Goal: Transaction & Acquisition: Book appointment/travel/reservation

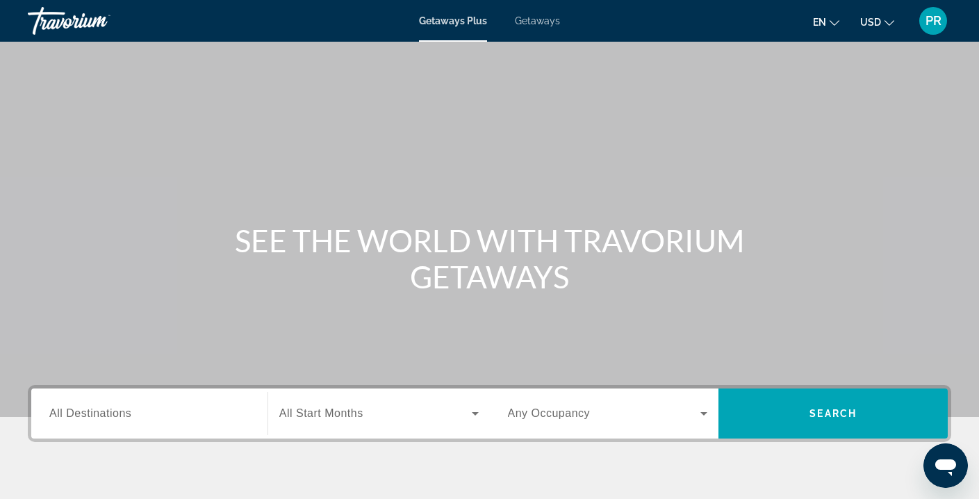
click at [95, 417] on span "All Destinations" at bounding box center [90, 413] width 82 height 12
click at [95, 417] on input "Destination All Destinations" at bounding box center [149, 414] width 200 height 17
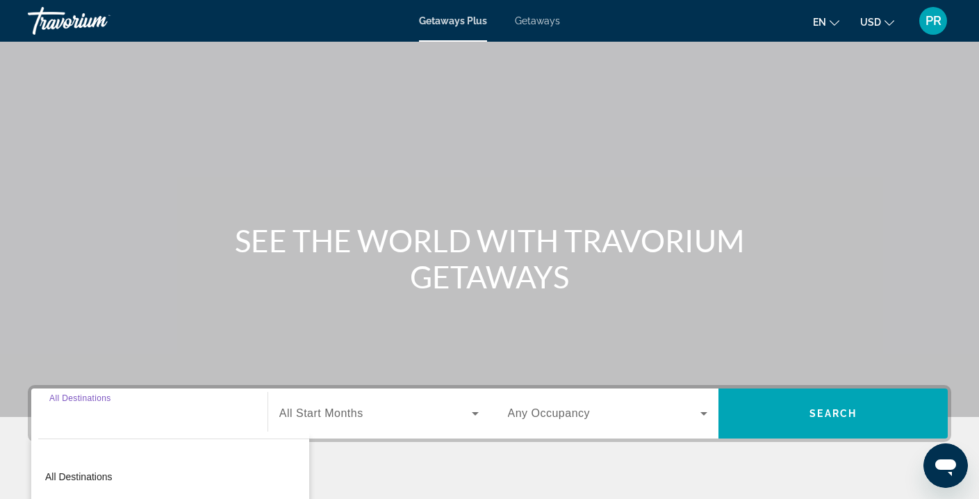
scroll to position [252, 0]
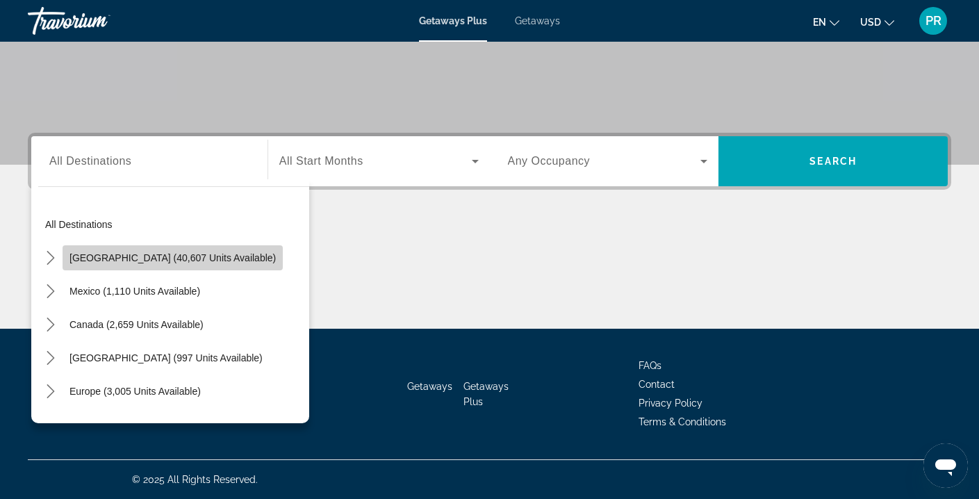
click at [175, 250] on span "Select destination: United States (40,607 units available)" at bounding box center [173, 257] width 220 height 33
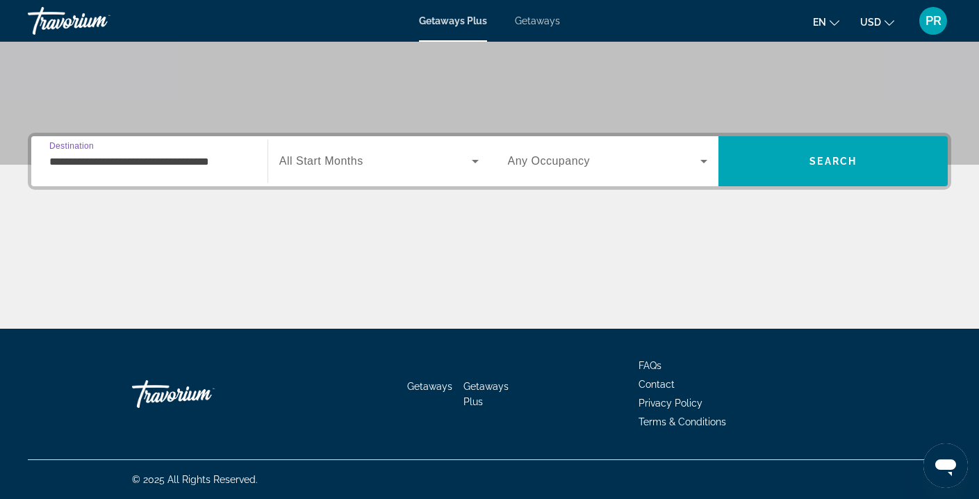
click at [213, 163] on input "**********" at bounding box center [149, 161] width 200 height 17
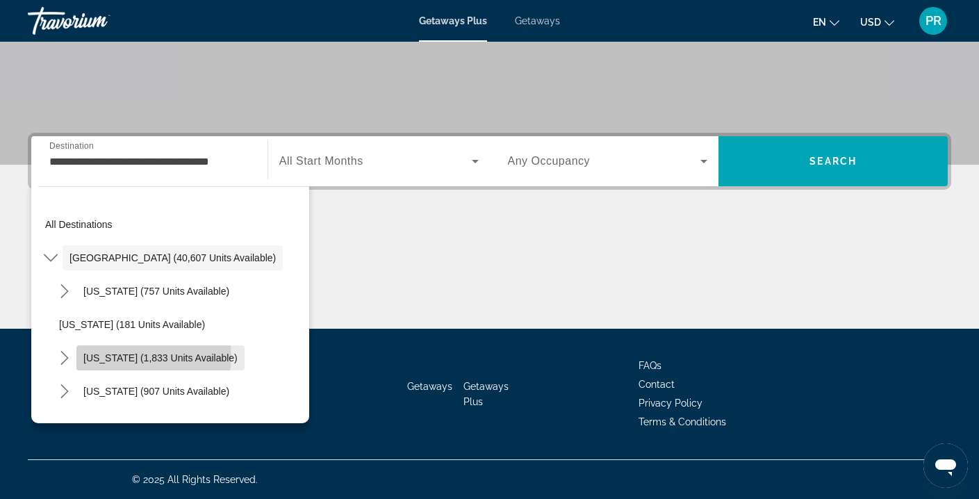
click at [142, 356] on span "[US_STATE] (1,833 units available)" at bounding box center [160, 357] width 154 height 11
type input "**********"
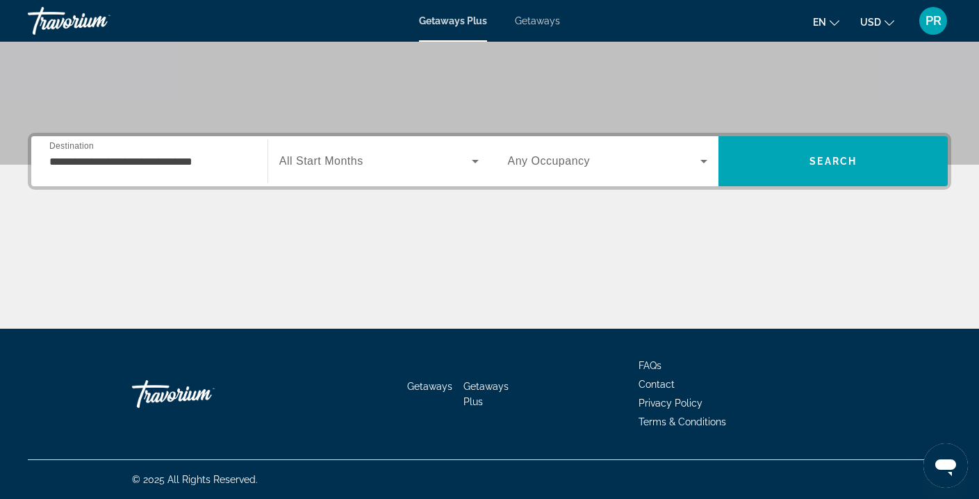
click at [411, 169] on div "Search widget" at bounding box center [378, 161] width 199 height 39
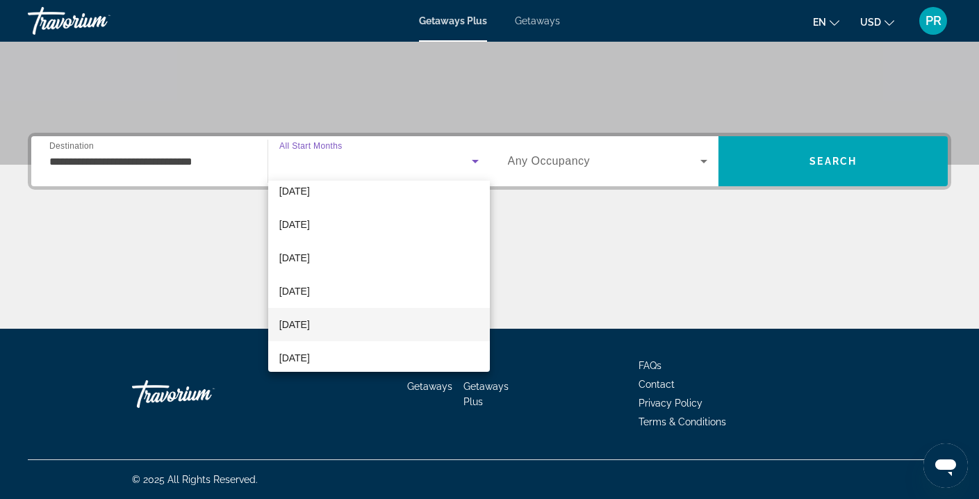
scroll to position [80, 0]
click at [310, 319] on span "[DATE]" at bounding box center [294, 323] width 31 height 17
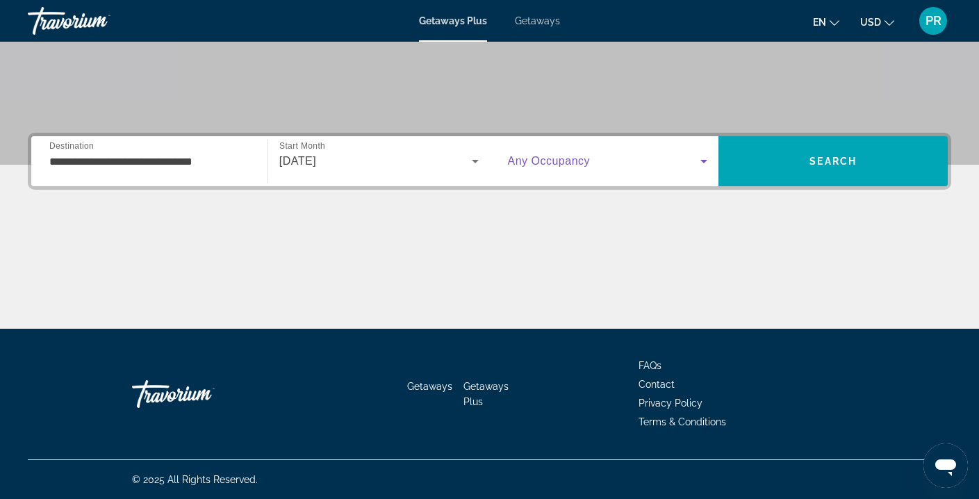
click at [607, 160] on span "Search widget" at bounding box center [604, 161] width 193 height 17
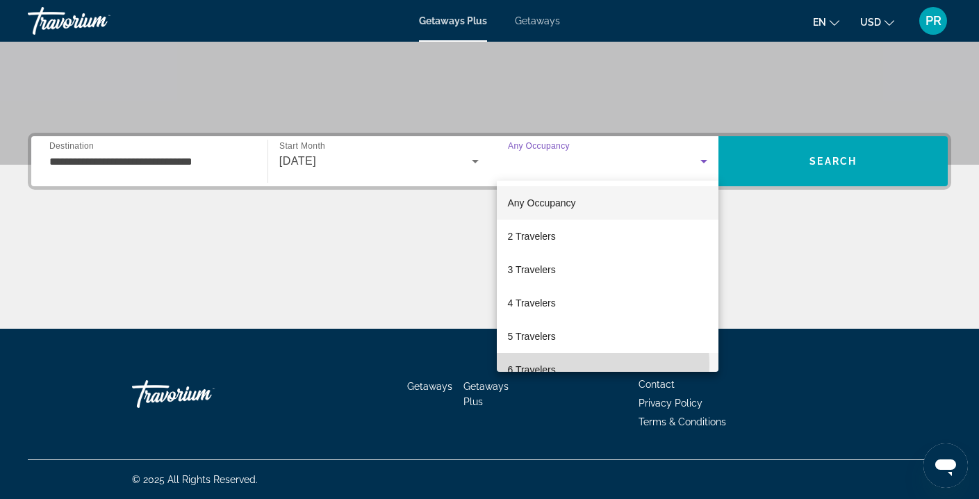
click at [531, 365] on span "6 Travelers" at bounding box center [532, 369] width 48 height 17
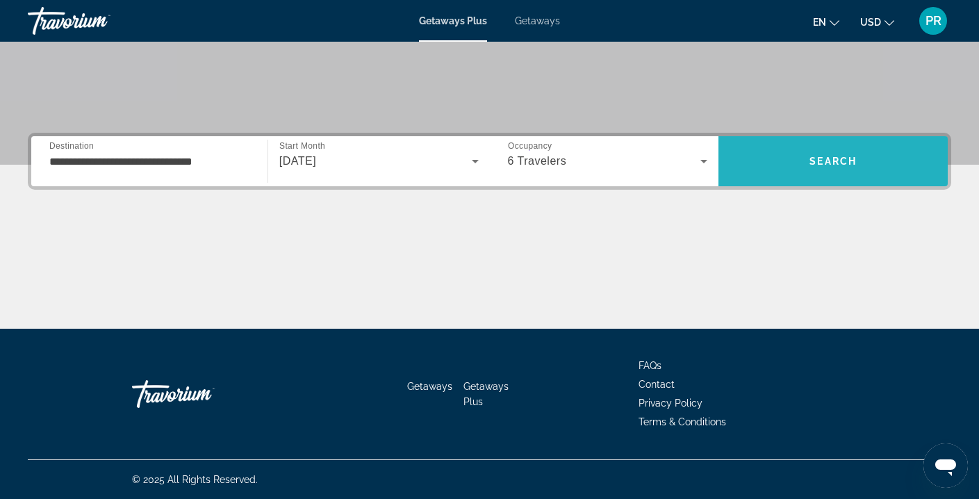
click at [832, 176] on span "Search" at bounding box center [832, 160] width 229 height 33
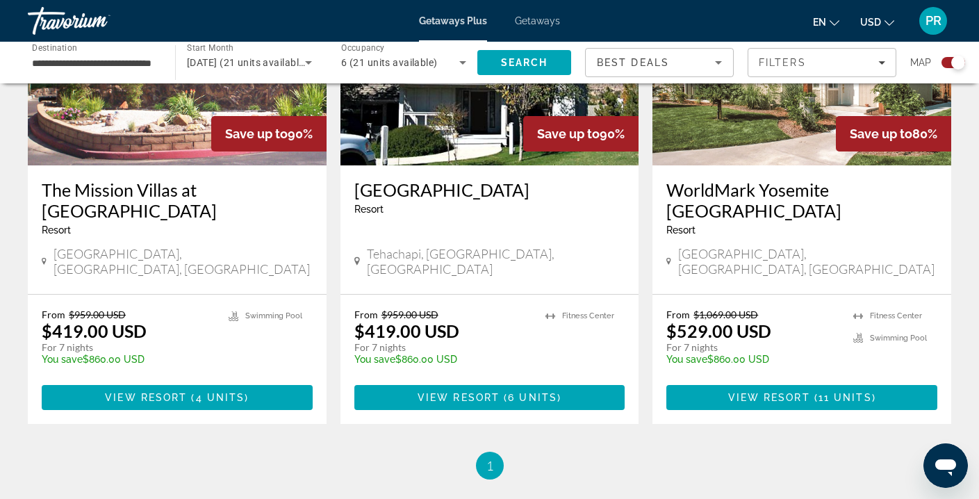
scroll to position [620, 0]
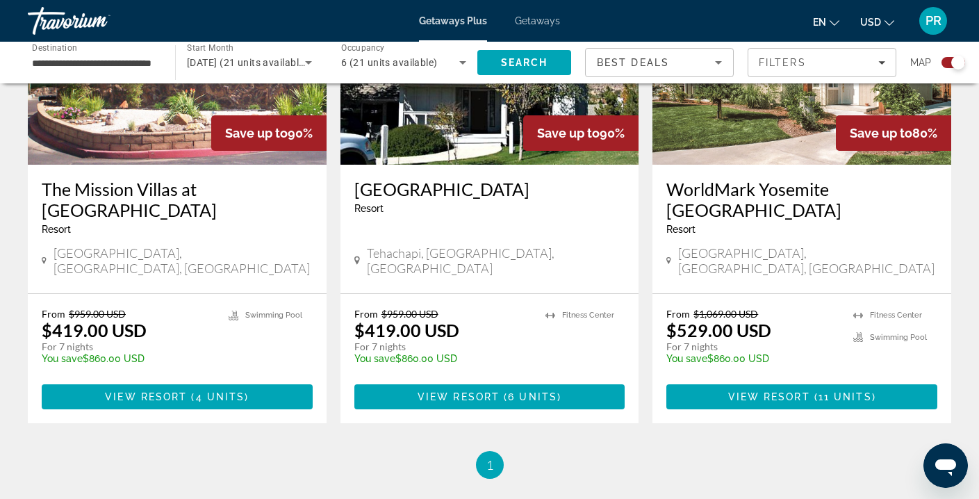
drag, startPoint x: 761, startPoint y: 361, endPoint x: 763, endPoint y: 390, distance: 28.5
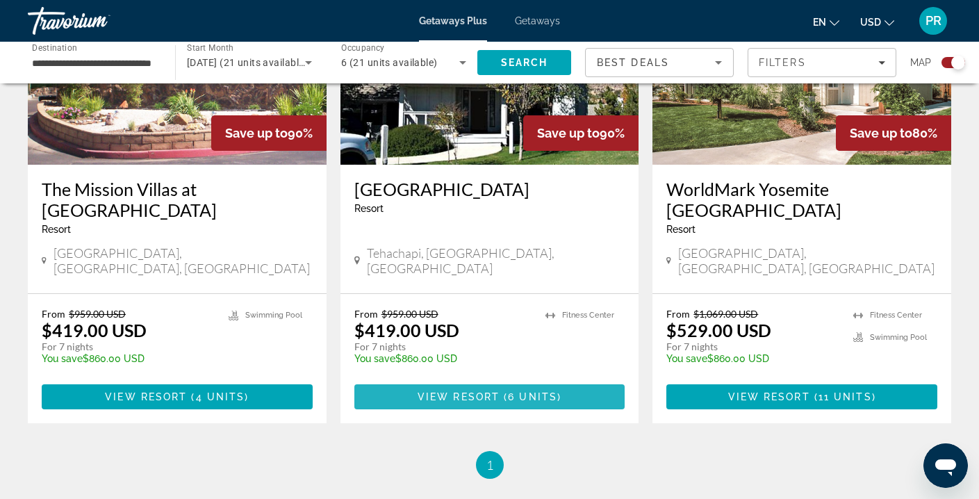
click at [540, 391] on span "6 units" at bounding box center [532, 396] width 49 height 11
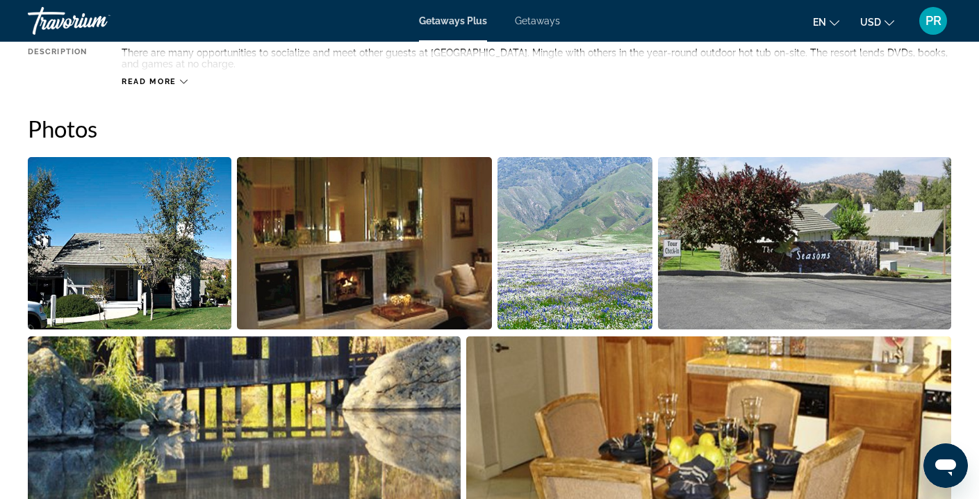
scroll to position [581, 0]
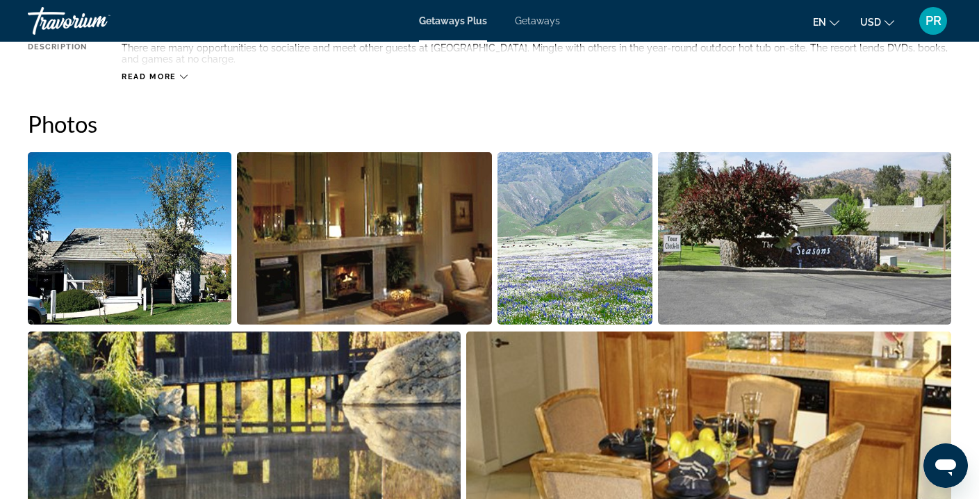
click at [176, 269] on img "Open full-screen image slider" at bounding box center [129, 238] width 203 height 172
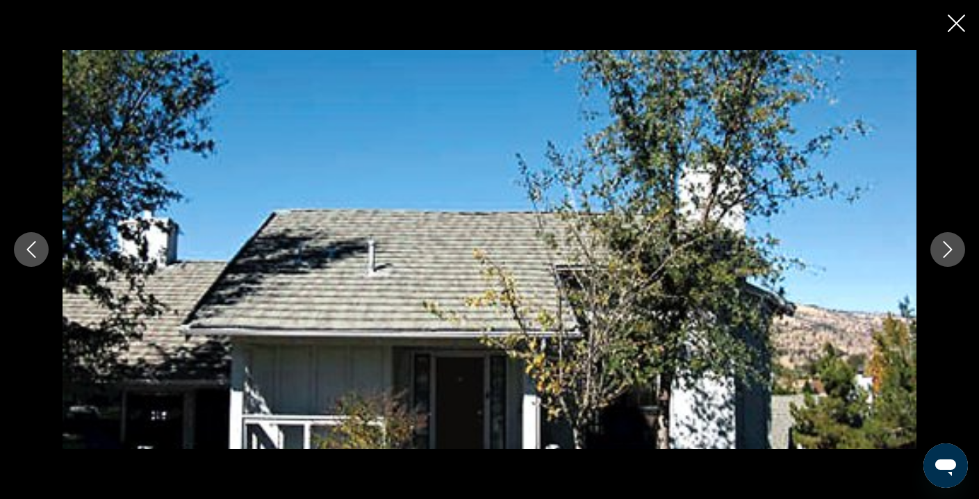
click at [943, 249] on icon "Next image" at bounding box center [947, 249] width 17 height 17
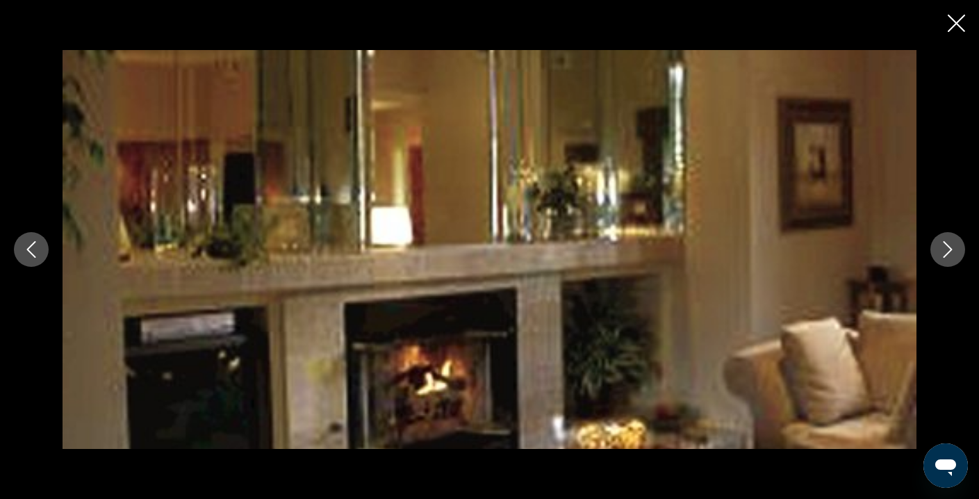
click at [943, 249] on icon "Next image" at bounding box center [947, 249] width 17 height 17
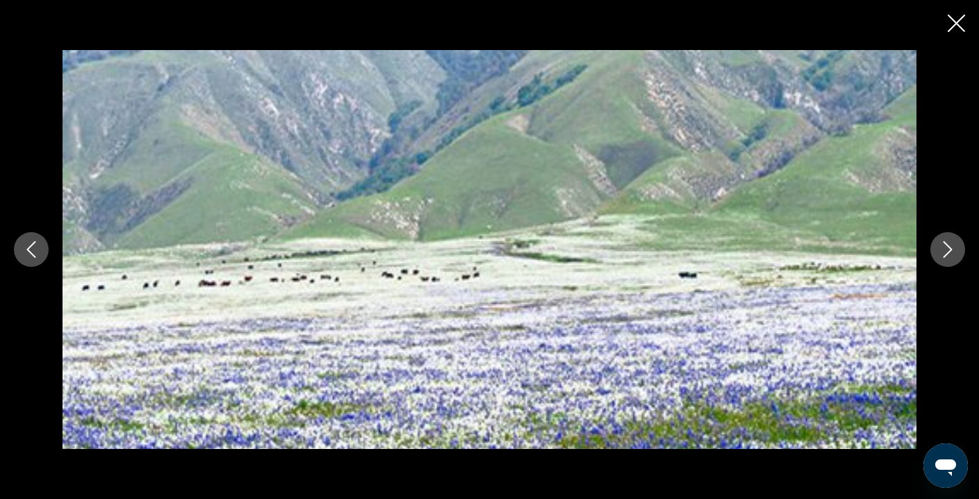
click at [943, 249] on icon "Next image" at bounding box center [947, 249] width 17 height 17
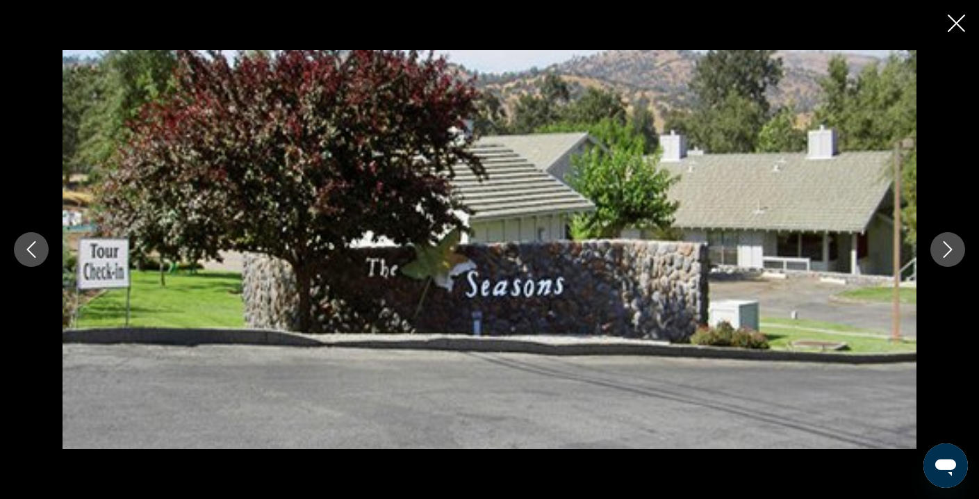
click at [943, 249] on icon "Next image" at bounding box center [947, 249] width 17 height 17
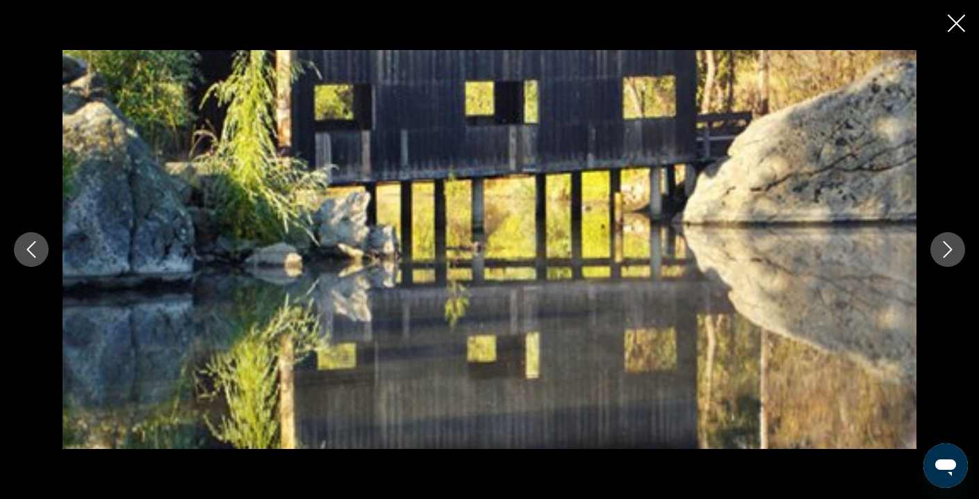
click at [943, 249] on icon "Next image" at bounding box center [947, 249] width 17 height 17
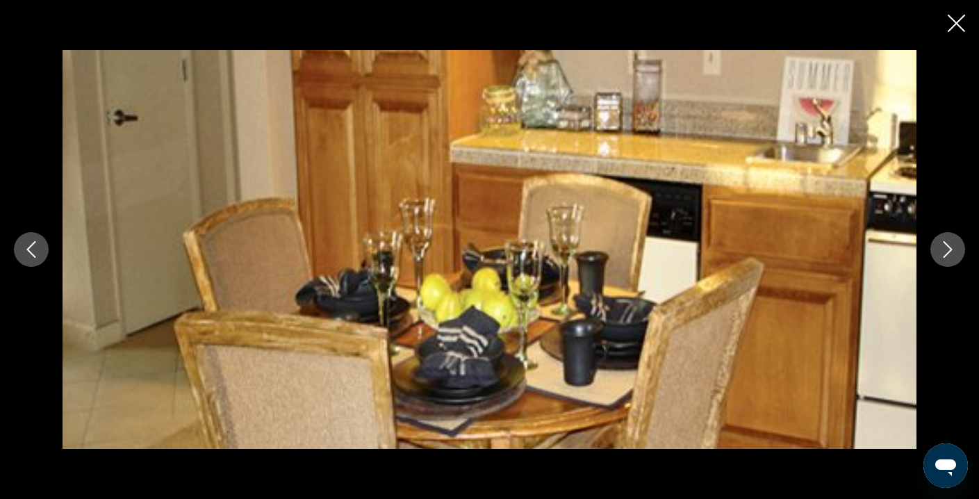
click at [943, 249] on icon "Next image" at bounding box center [947, 249] width 17 height 17
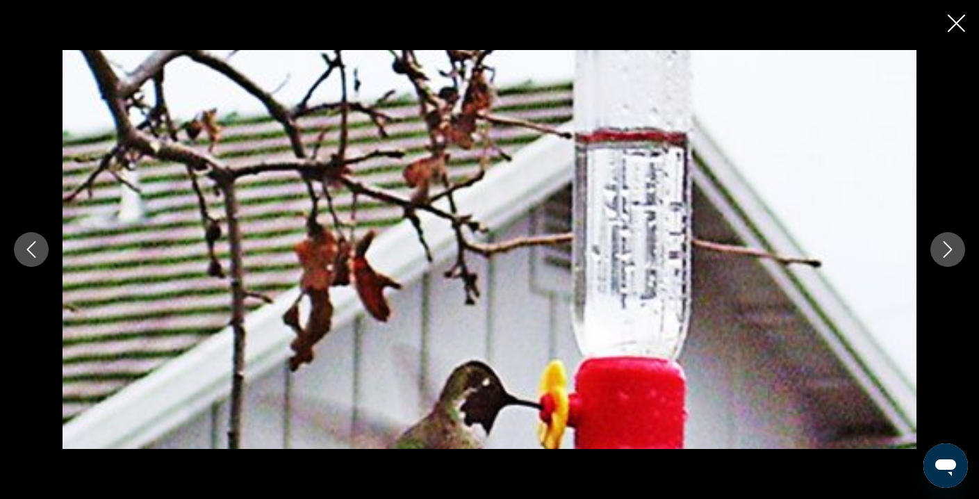
click at [943, 249] on icon "Next image" at bounding box center [947, 249] width 17 height 17
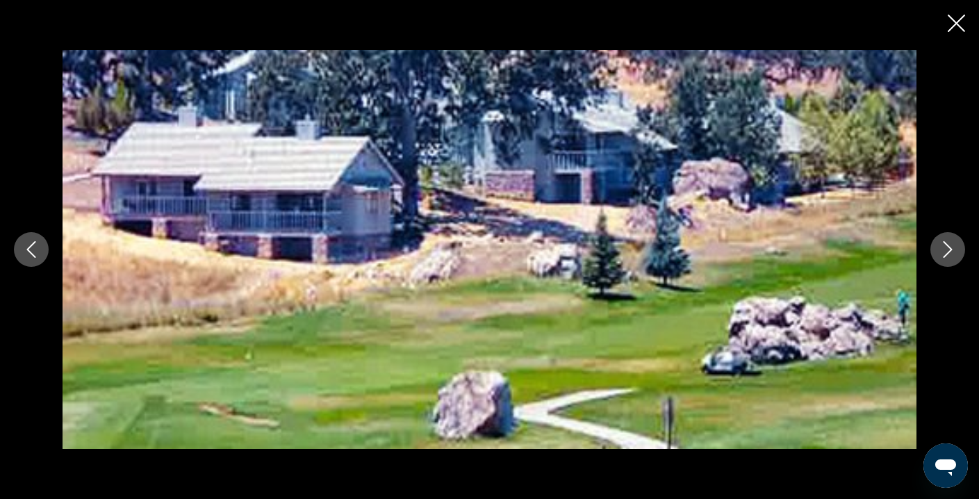
click at [943, 249] on icon "Next image" at bounding box center [947, 249] width 17 height 17
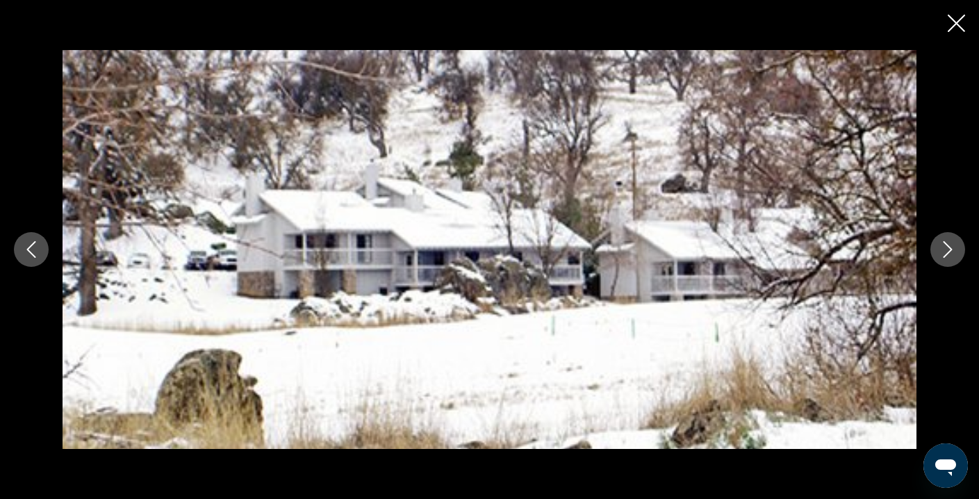
click at [943, 249] on icon "Next image" at bounding box center [947, 249] width 17 height 17
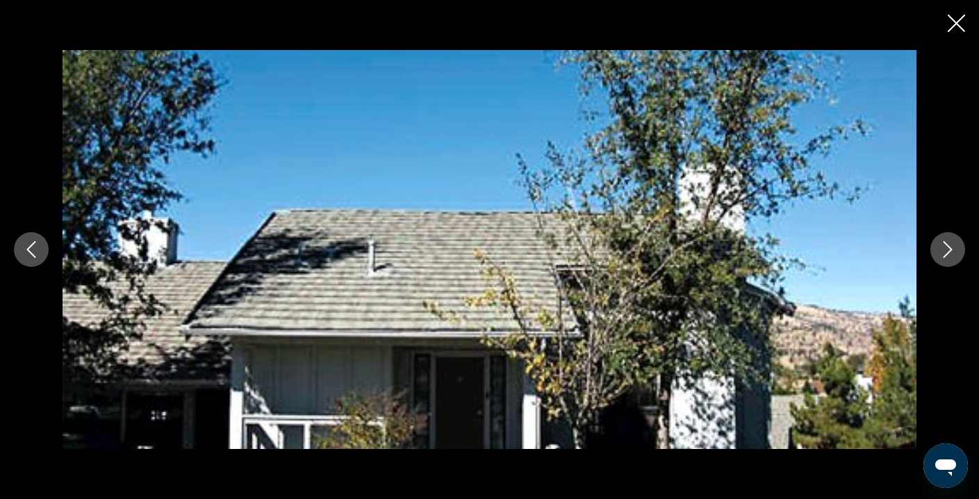
click at [943, 249] on icon "Next image" at bounding box center [947, 249] width 17 height 17
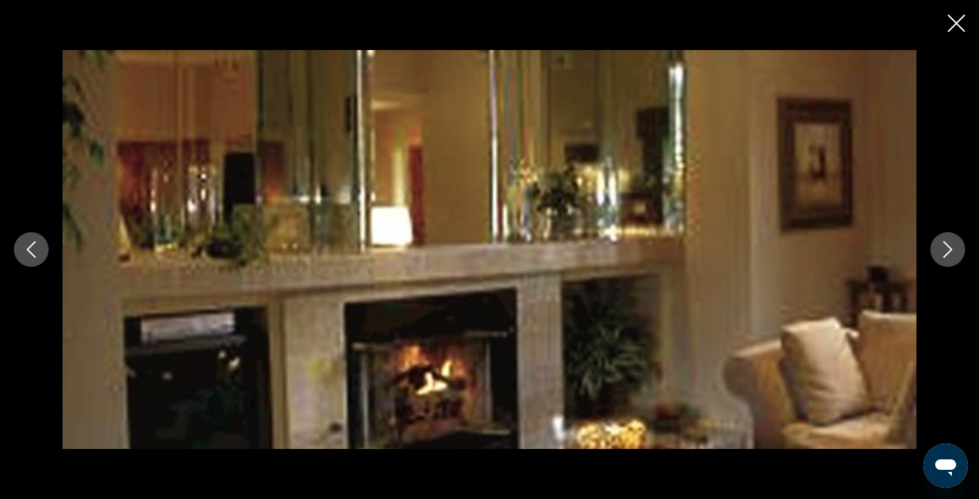
click at [943, 249] on icon "Next image" at bounding box center [947, 249] width 17 height 17
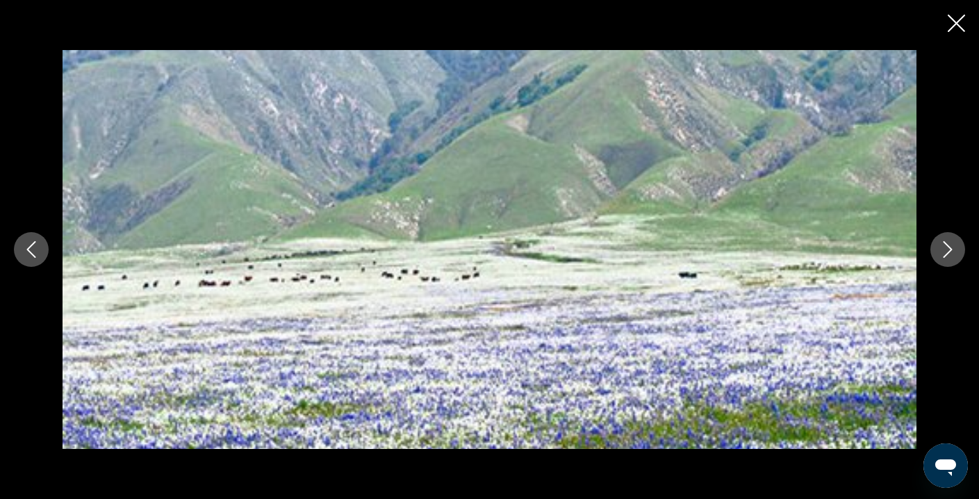
click at [943, 249] on icon "Next image" at bounding box center [947, 249] width 17 height 17
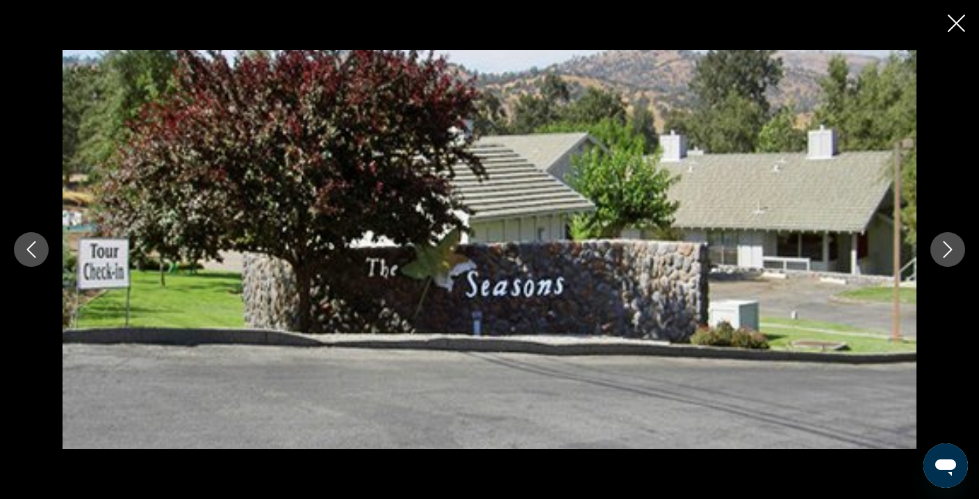
click at [943, 249] on icon "Next image" at bounding box center [947, 249] width 17 height 17
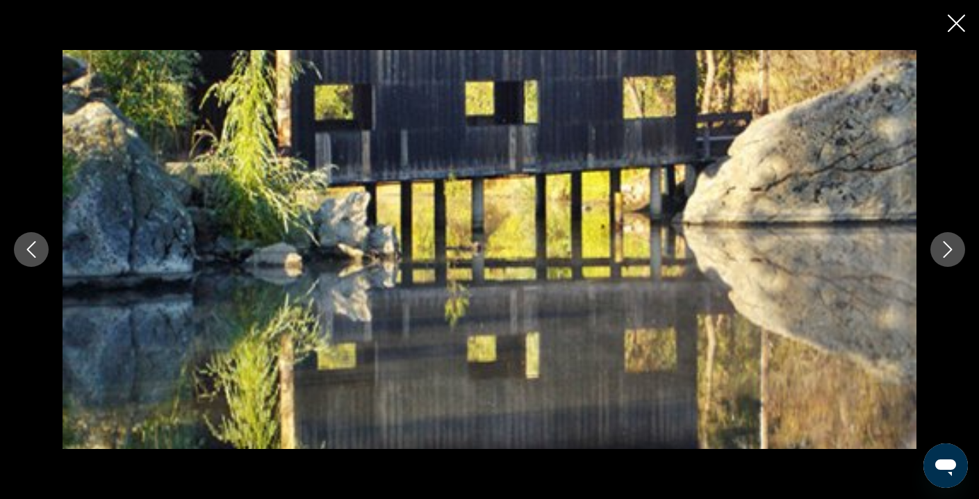
click at [943, 249] on icon "Next image" at bounding box center [947, 249] width 17 height 17
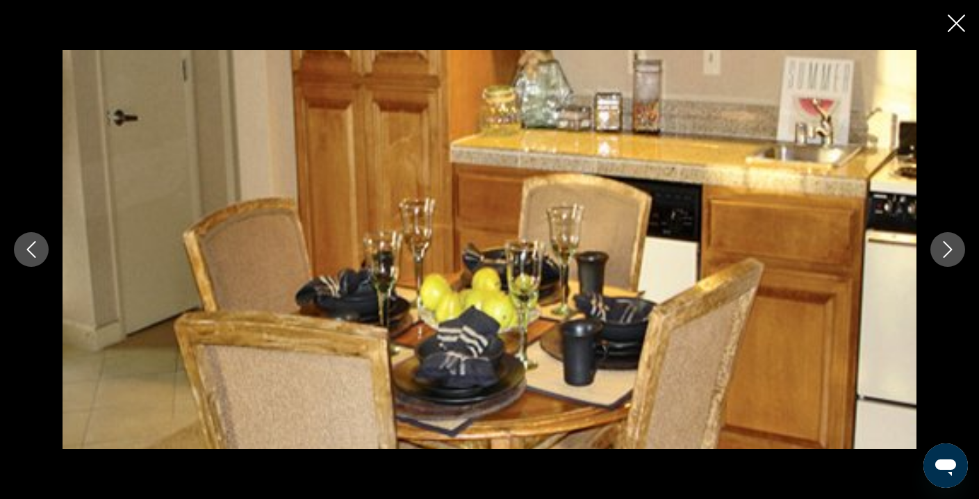
click at [943, 249] on icon "Next image" at bounding box center [947, 249] width 17 height 17
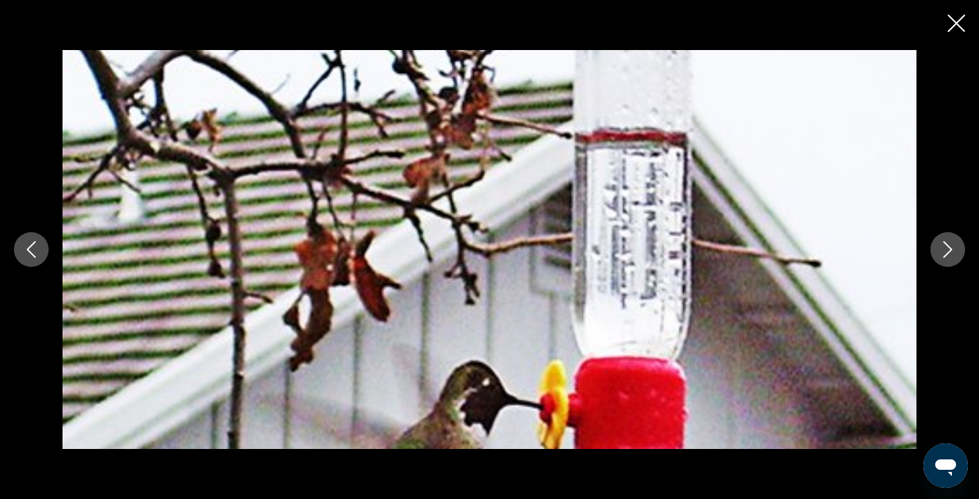
click at [943, 249] on icon "Next image" at bounding box center [947, 249] width 17 height 17
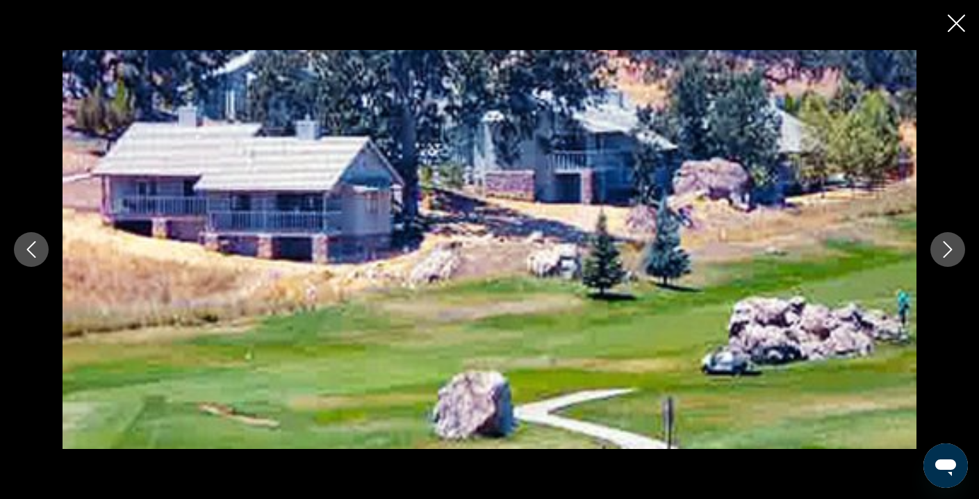
click at [943, 249] on icon "Next image" at bounding box center [947, 249] width 17 height 17
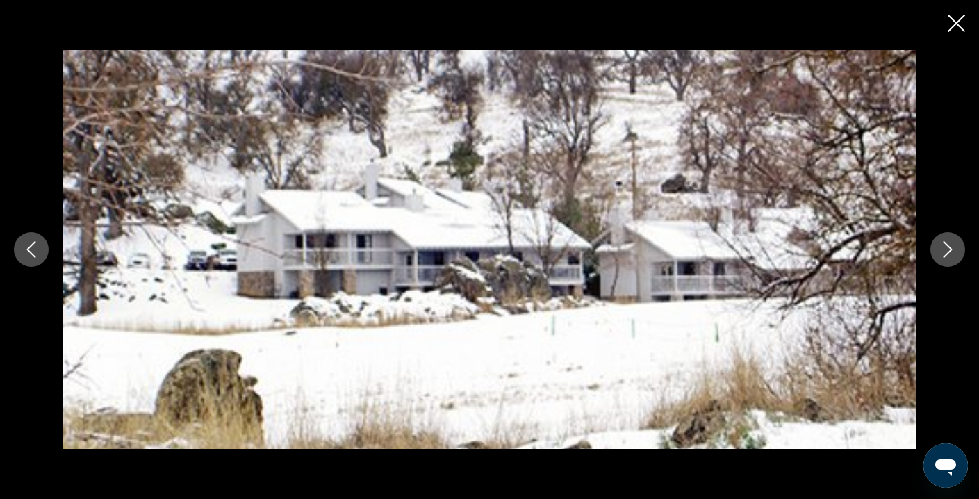
click at [943, 249] on icon "Next image" at bounding box center [947, 249] width 17 height 17
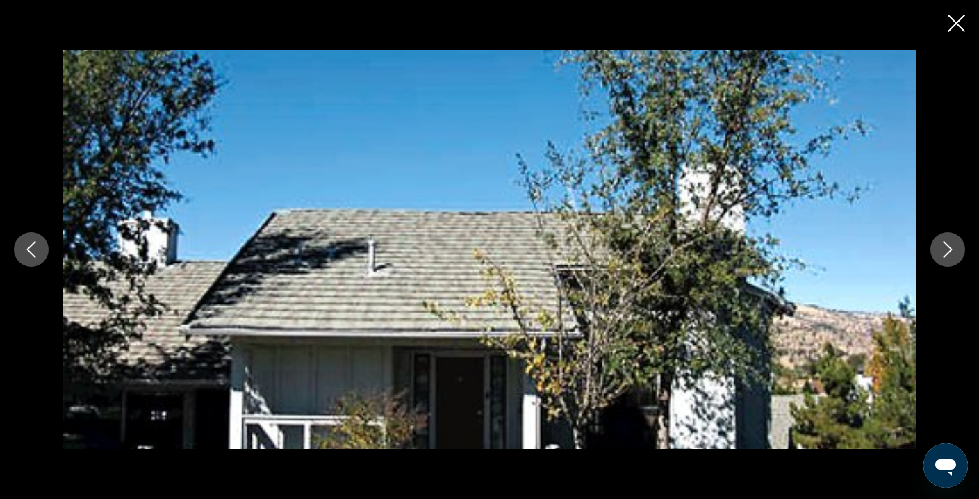
click at [943, 249] on icon "Next image" at bounding box center [947, 249] width 17 height 17
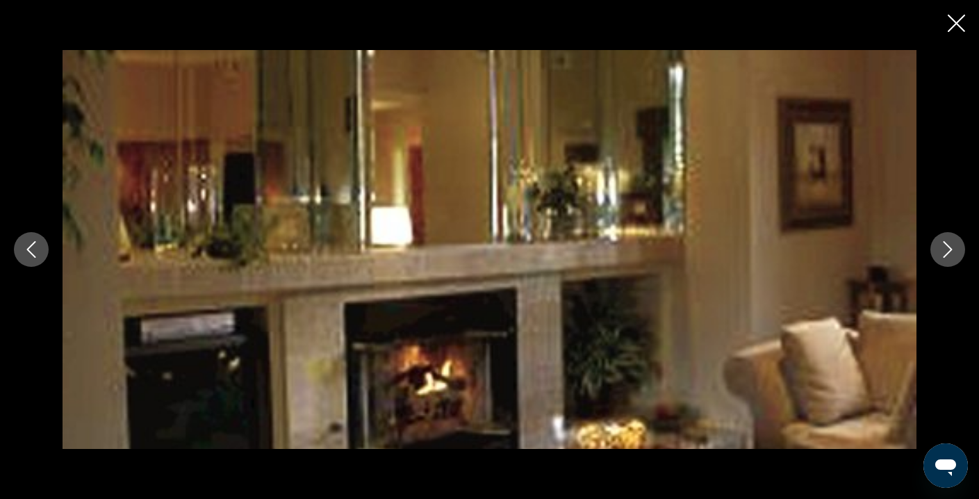
click at [943, 249] on icon "Next image" at bounding box center [947, 249] width 17 height 17
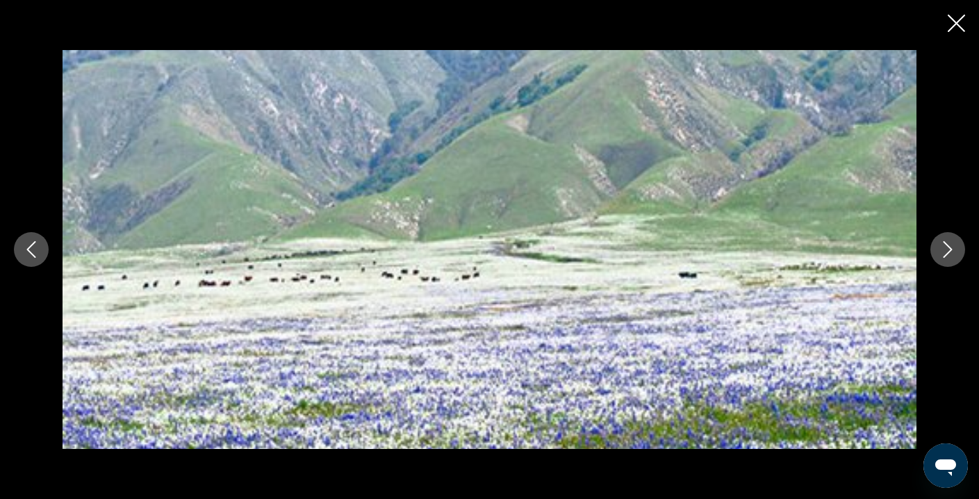
click at [955, 24] on icon "Close slideshow" at bounding box center [955, 23] width 17 height 17
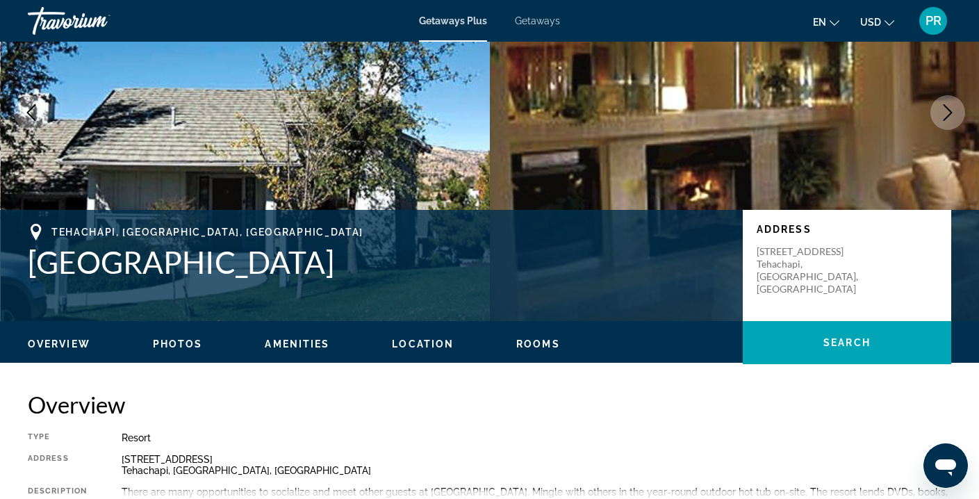
scroll to position [120, 0]
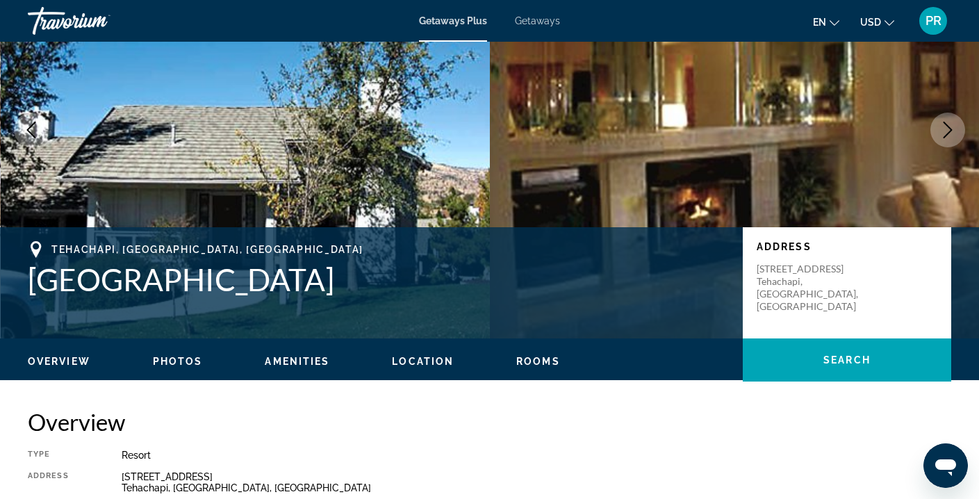
click at [181, 360] on span "Photos" at bounding box center [178, 361] width 50 height 11
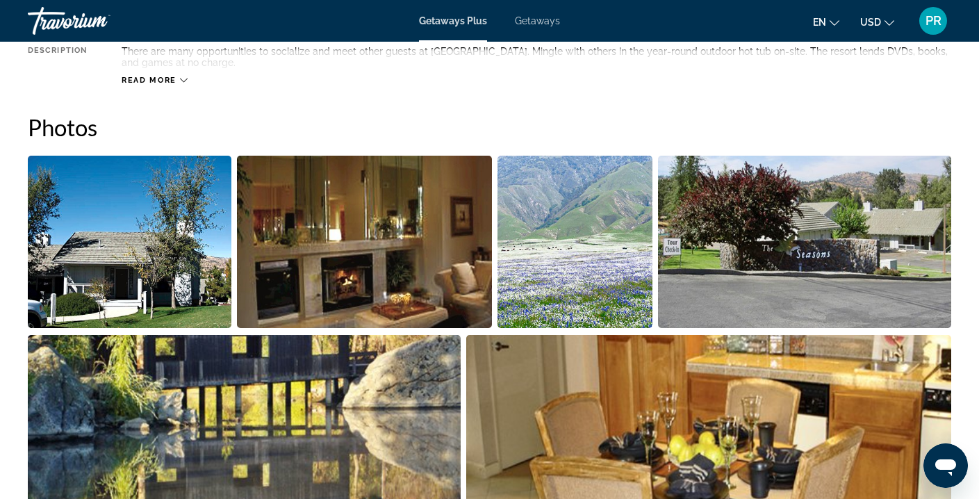
scroll to position [572, 0]
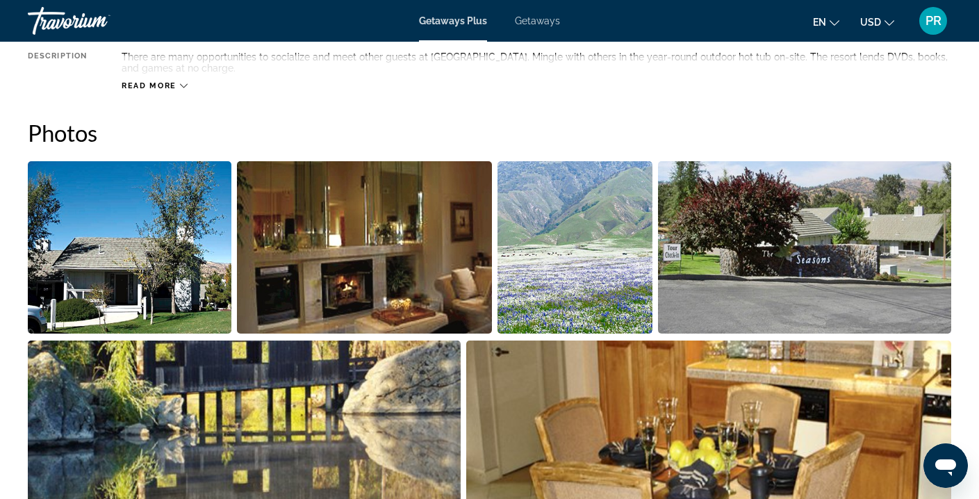
click at [183, 299] on img "Open full-screen image slider" at bounding box center [129, 247] width 203 height 172
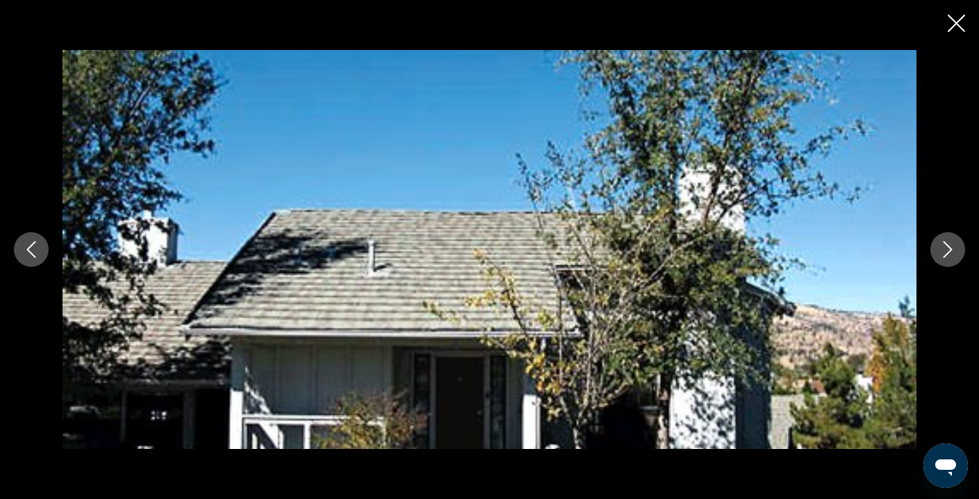
click at [950, 249] on icon "Next image" at bounding box center [947, 249] width 9 height 17
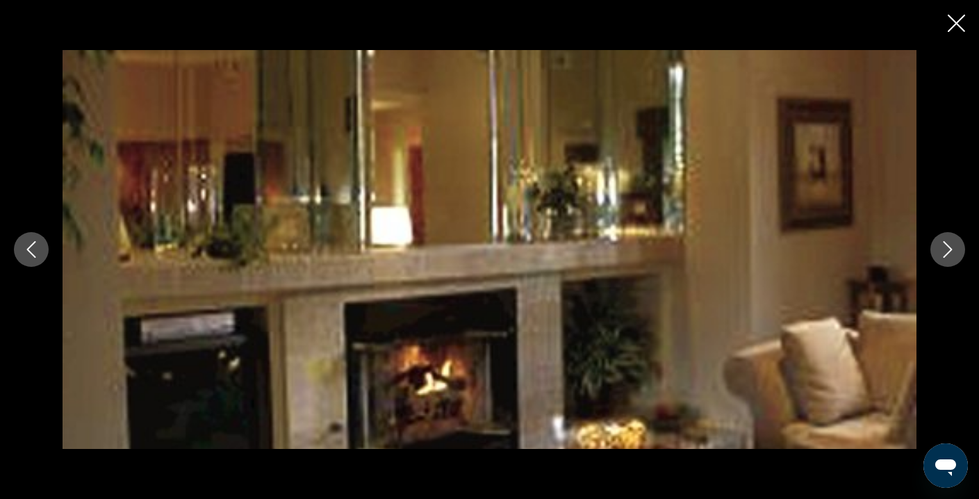
click at [950, 249] on icon "Next image" at bounding box center [947, 249] width 9 height 17
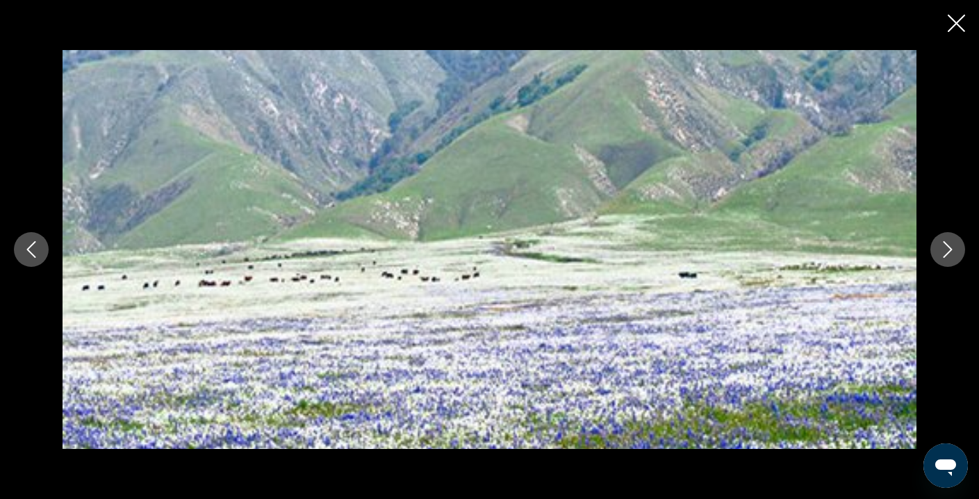
click at [950, 249] on icon "Next image" at bounding box center [947, 249] width 9 height 17
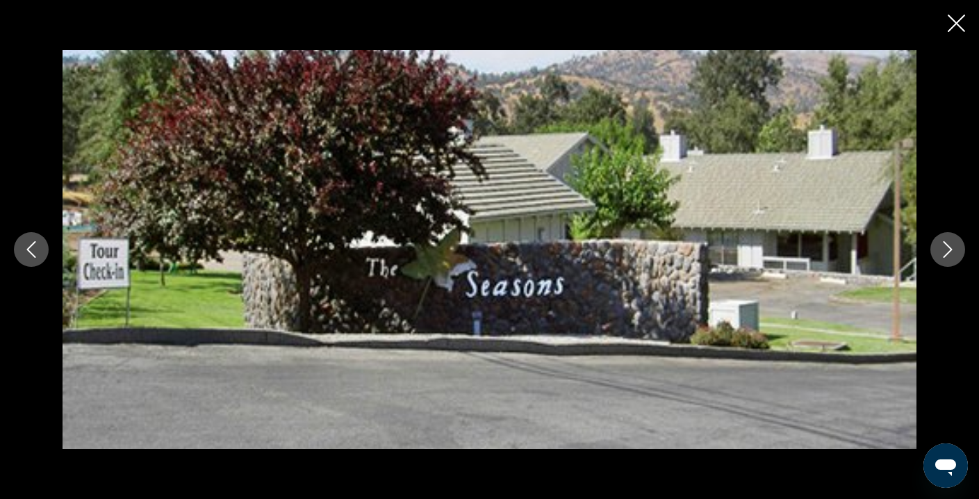
click at [950, 249] on icon "Next image" at bounding box center [947, 249] width 9 height 17
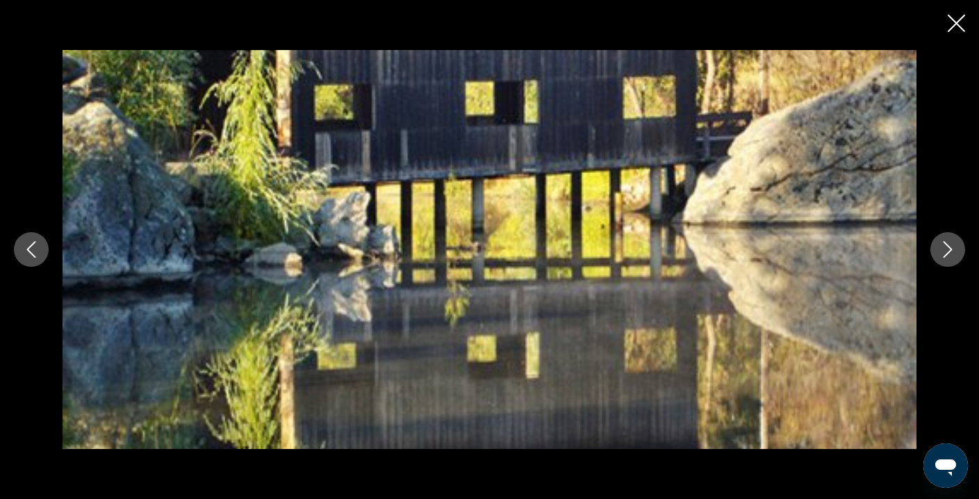
click at [950, 249] on icon "Next image" at bounding box center [947, 249] width 9 height 17
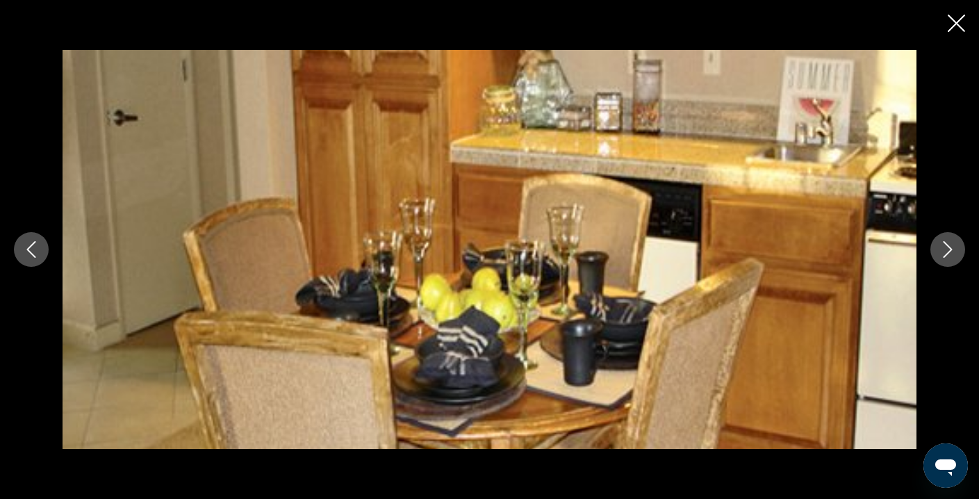
click at [950, 249] on icon "Next image" at bounding box center [947, 249] width 9 height 17
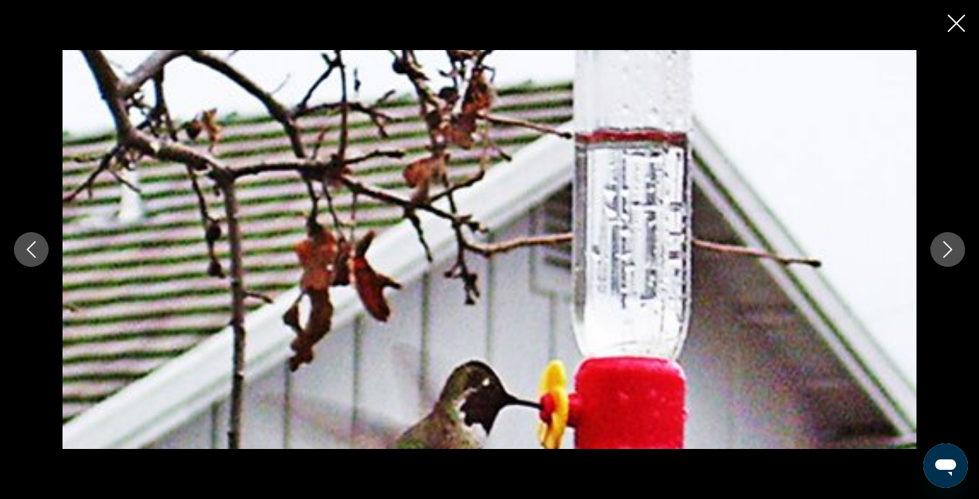
click at [950, 249] on icon "Next image" at bounding box center [947, 249] width 9 height 17
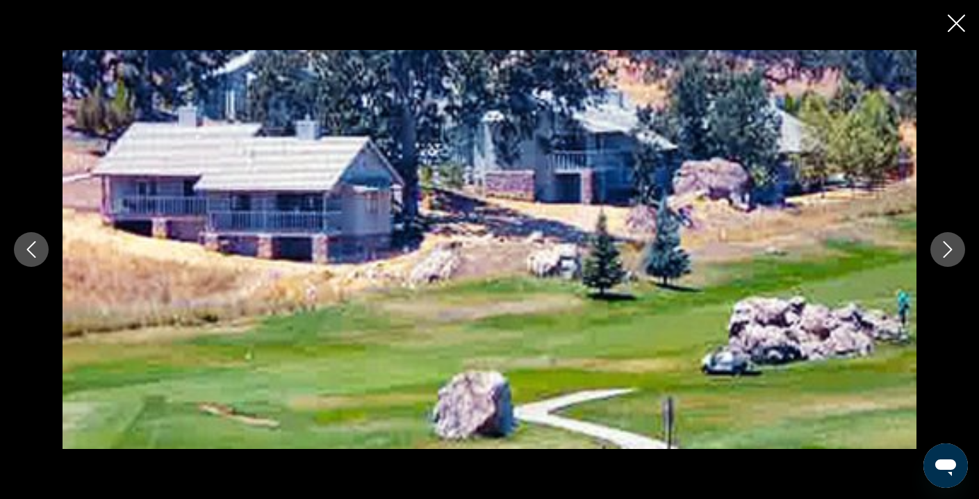
click at [950, 249] on icon "Next image" at bounding box center [947, 249] width 9 height 17
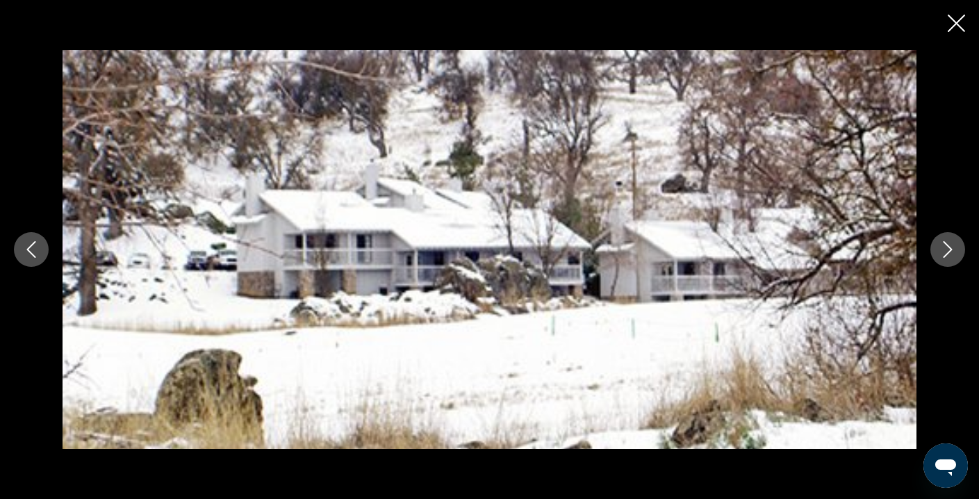
click at [950, 249] on icon "Next image" at bounding box center [947, 249] width 9 height 17
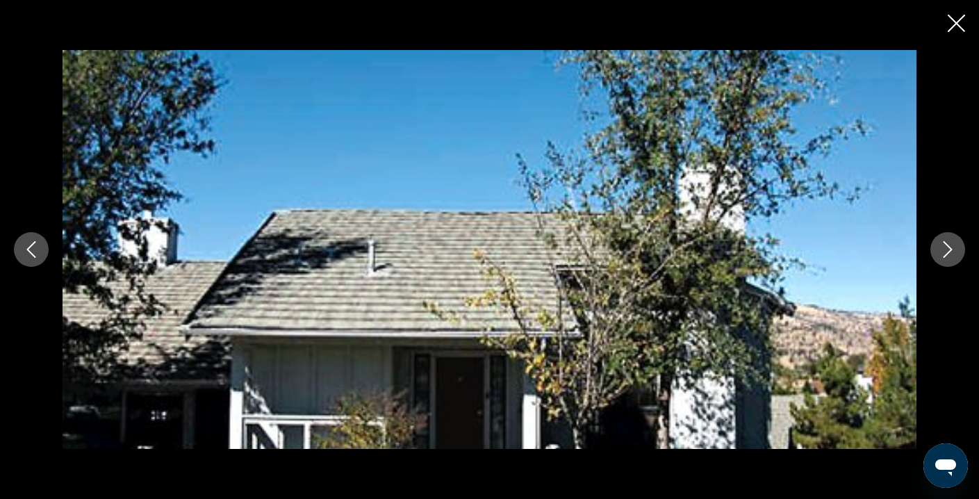
click at [950, 249] on icon "Next image" at bounding box center [947, 249] width 9 height 17
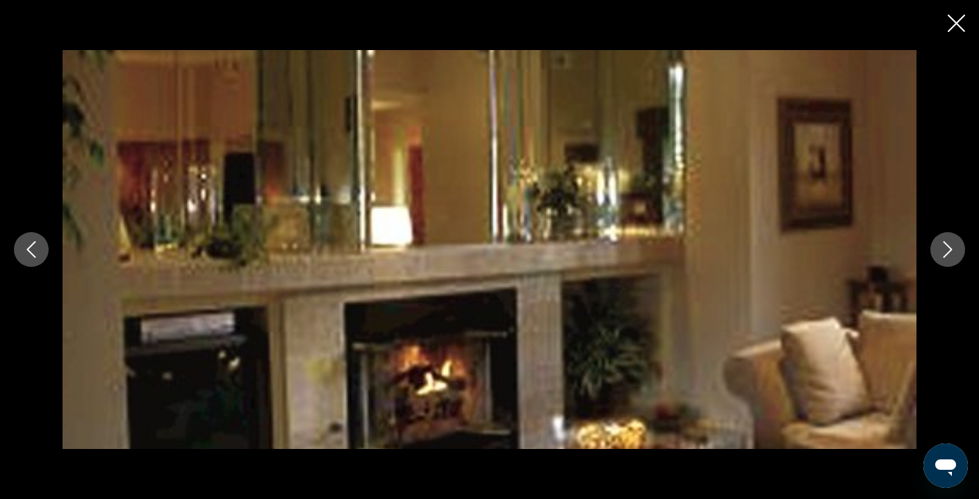
click at [950, 249] on icon "Next image" at bounding box center [947, 249] width 9 height 17
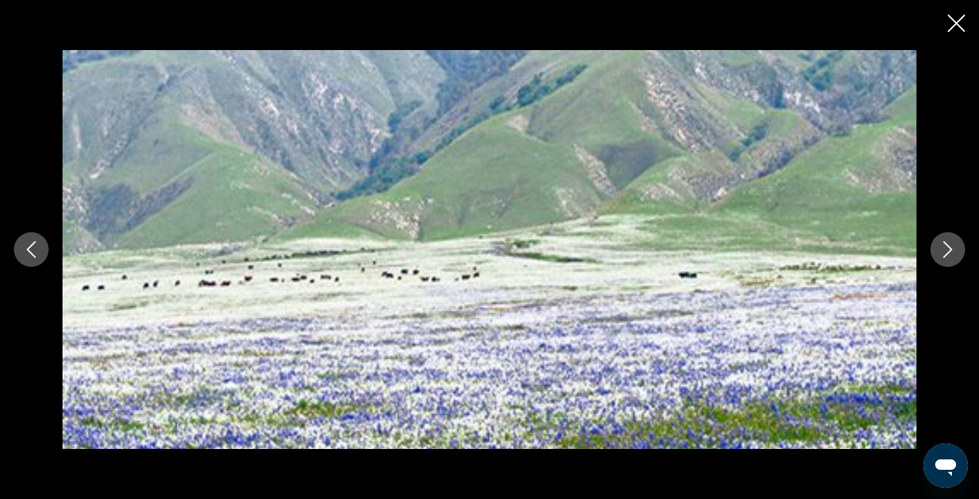
click at [950, 249] on icon "Next image" at bounding box center [947, 249] width 9 height 17
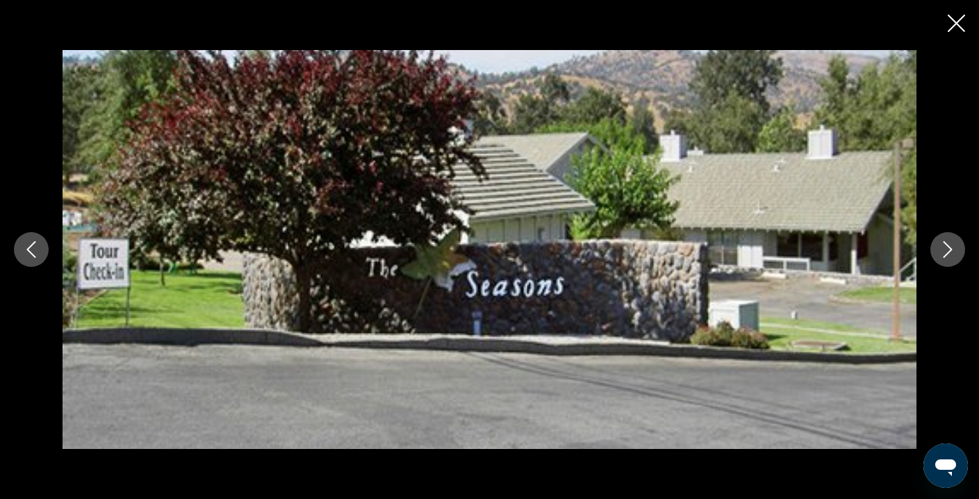
click at [950, 249] on icon "Next image" at bounding box center [947, 249] width 9 height 17
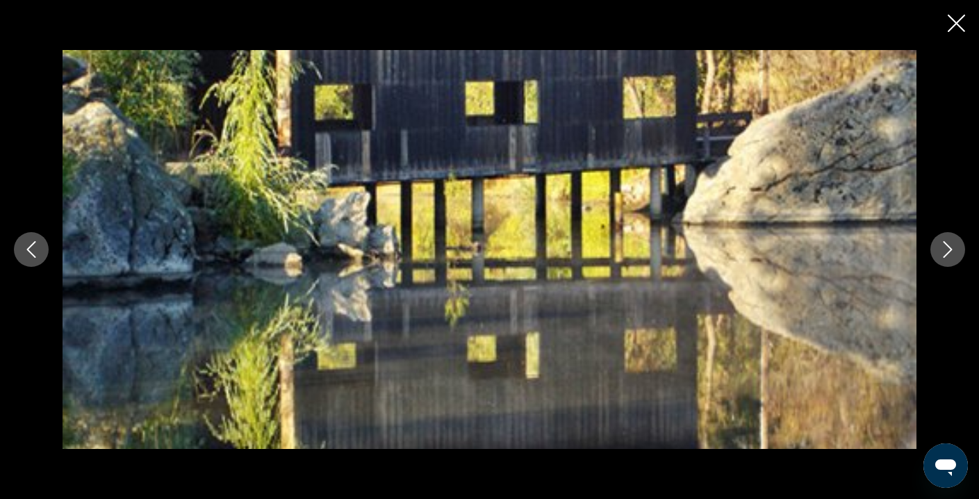
click at [950, 249] on icon "Next image" at bounding box center [947, 249] width 9 height 17
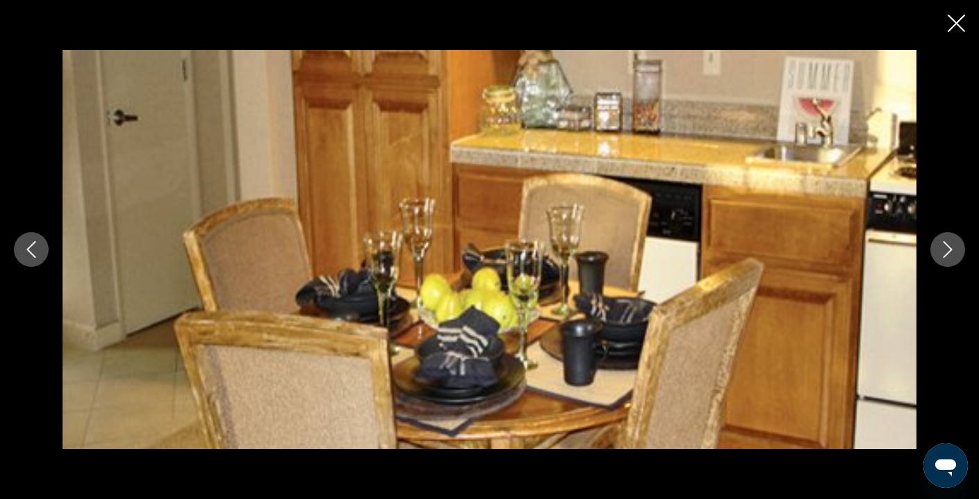
click at [950, 249] on icon "Next image" at bounding box center [947, 249] width 9 height 17
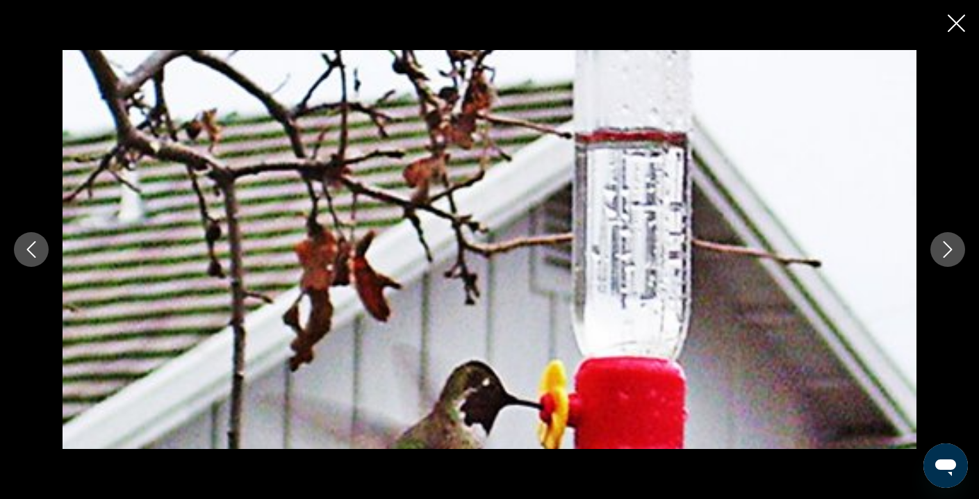
click at [950, 249] on icon "Next image" at bounding box center [947, 249] width 9 height 17
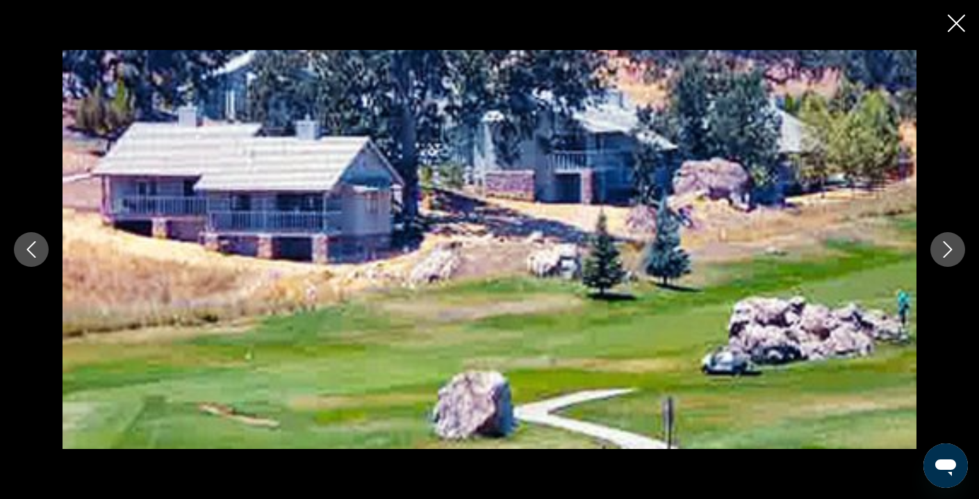
click at [950, 249] on icon "Next image" at bounding box center [947, 249] width 9 height 17
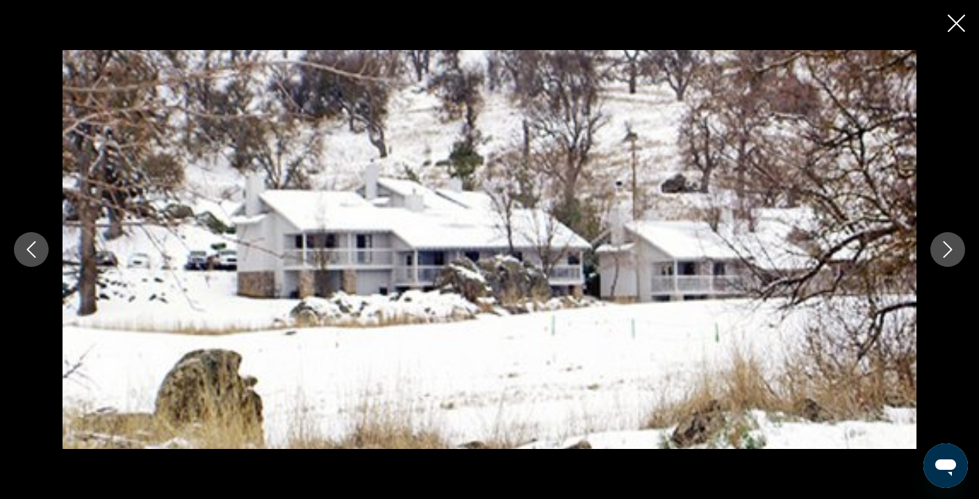
click at [950, 249] on icon "Next image" at bounding box center [947, 249] width 9 height 17
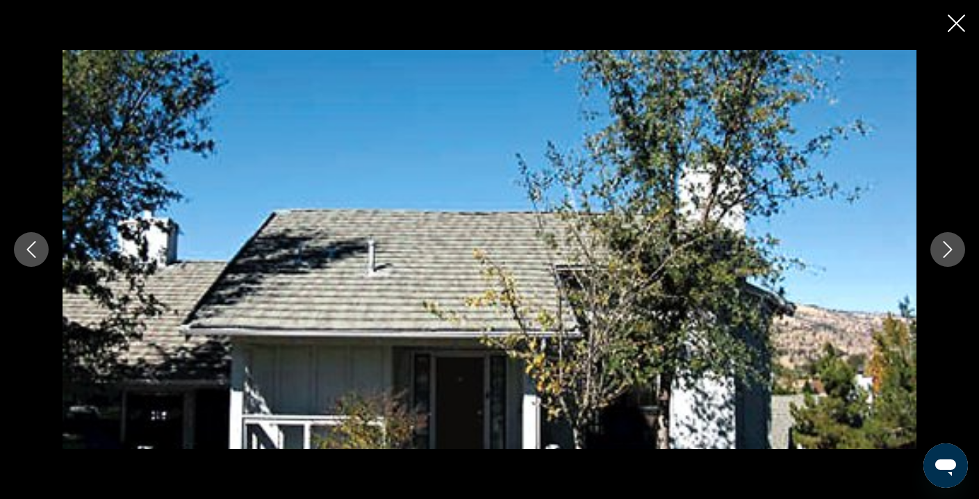
click at [950, 249] on icon "Next image" at bounding box center [947, 249] width 9 height 17
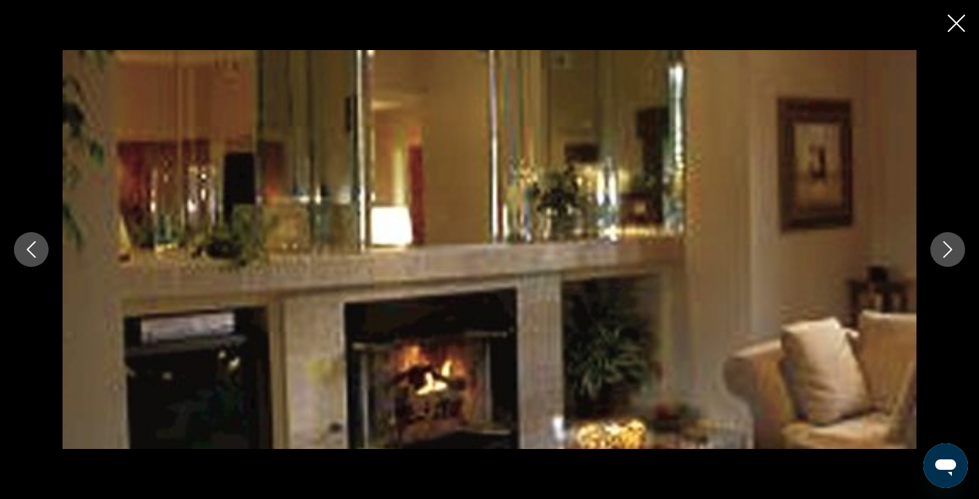
click at [950, 249] on icon "Next image" at bounding box center [947, 249] width 9 height 17
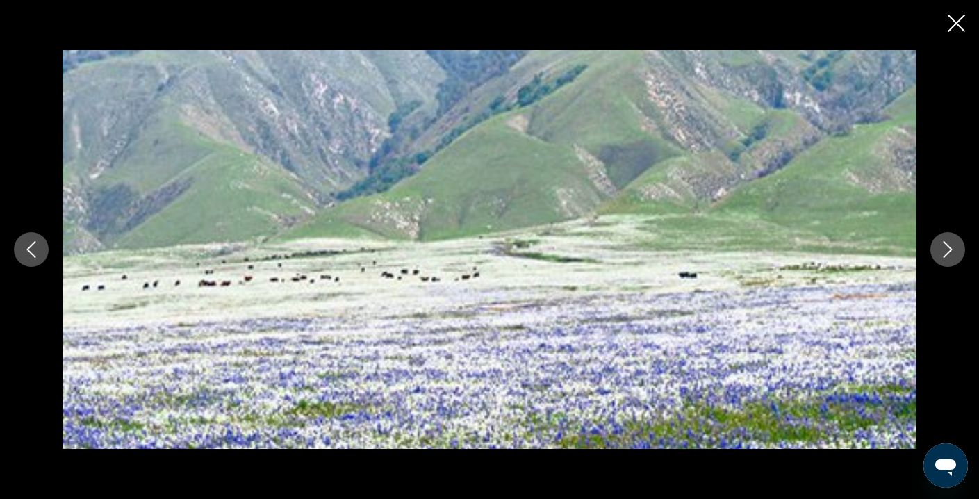
click at [950, 249] on icon "Next image" at bounding box center [947, 249] width 9 height 17
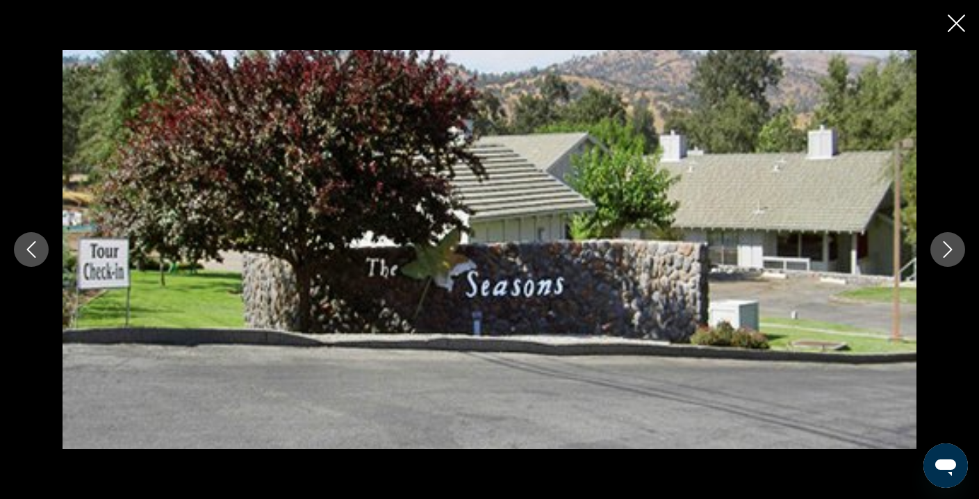
click at [950, 249] on icon "Next image" at bounding box center [947, 249] width 9 height 17
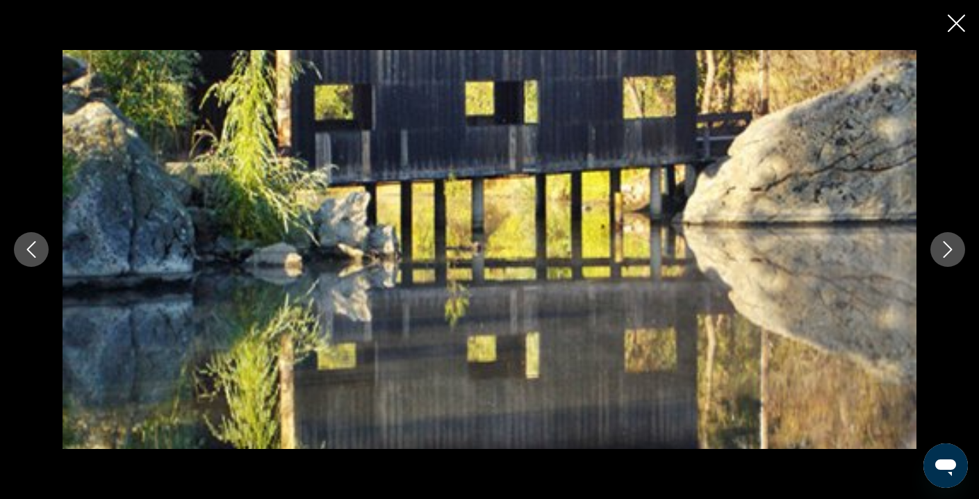
click at [950, 249] on icon "Next image" at bounding box center [947, 249] width 9 height 17
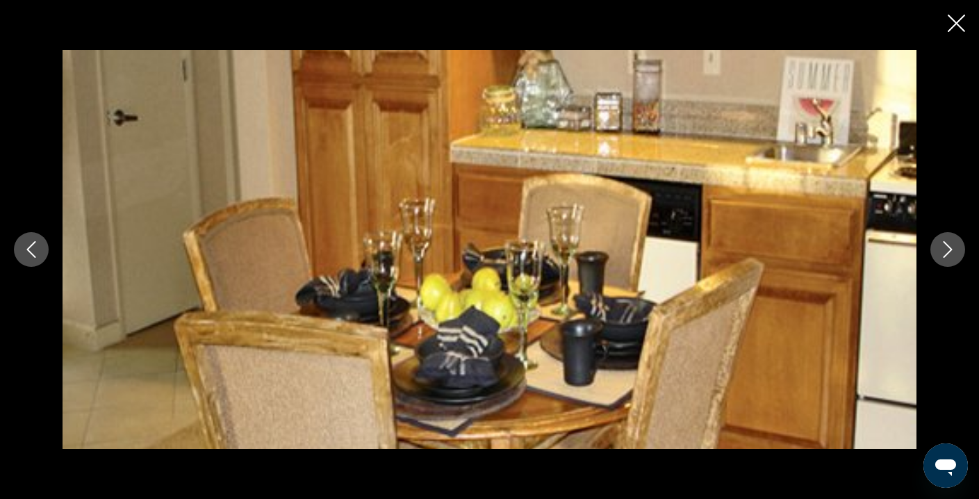
click at [956, 24] on icon "Close slideshow" at bounding box center [955, 23] width 17 height 17
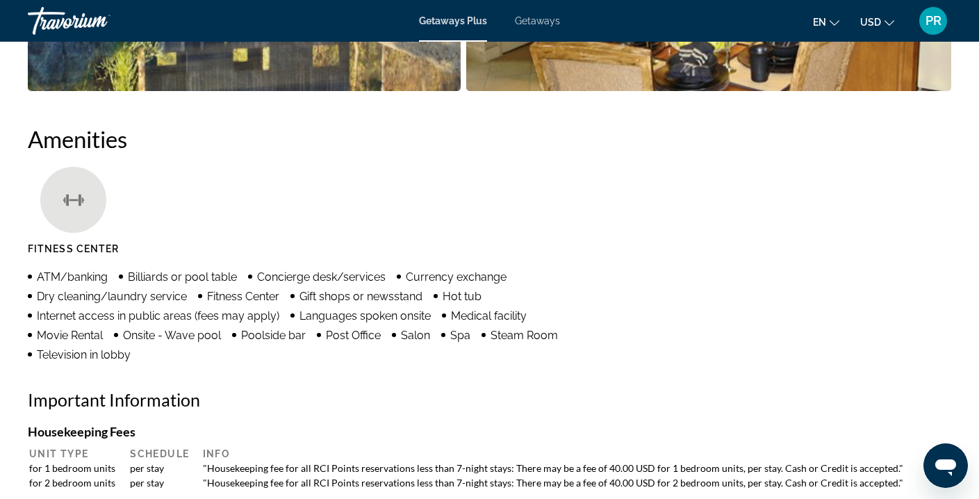
scroll to position [996, 0]
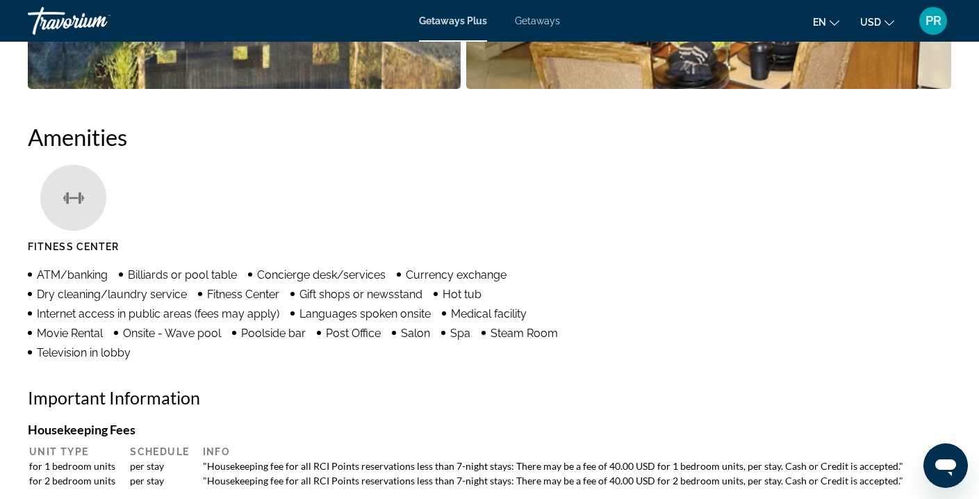
click at [171, 333] on span "Onsite - Wave pool" at bounding box center [172, 332] width 98 height 13
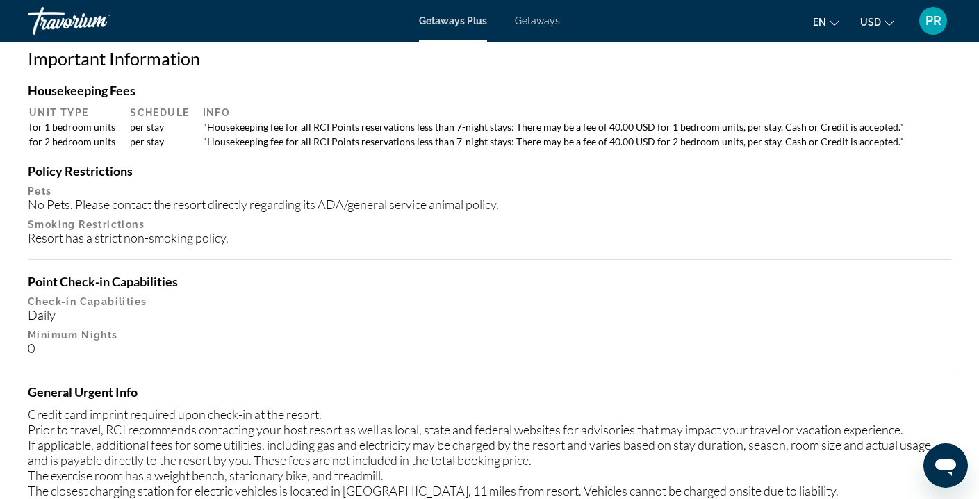
scroll to position [1195, 0]
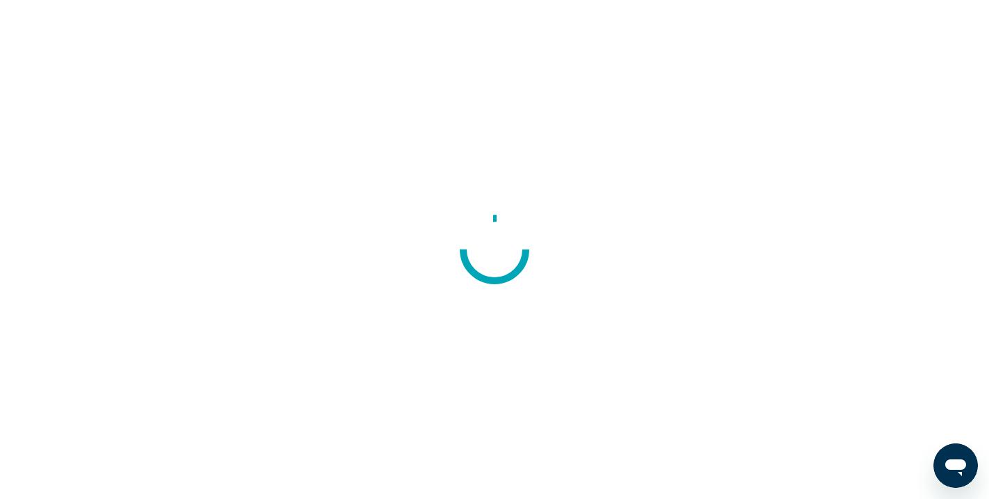
click at [431, 108] on div at bounding box center [494, 249] width 989 height 499
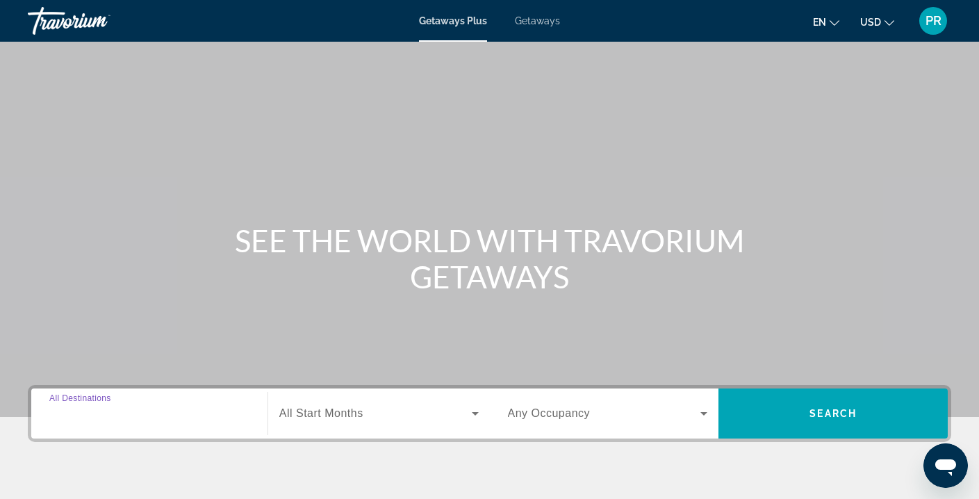
click at [153, 415] on input "Destination All Destinations" at bounding box center [149, 414] width 200 height 17
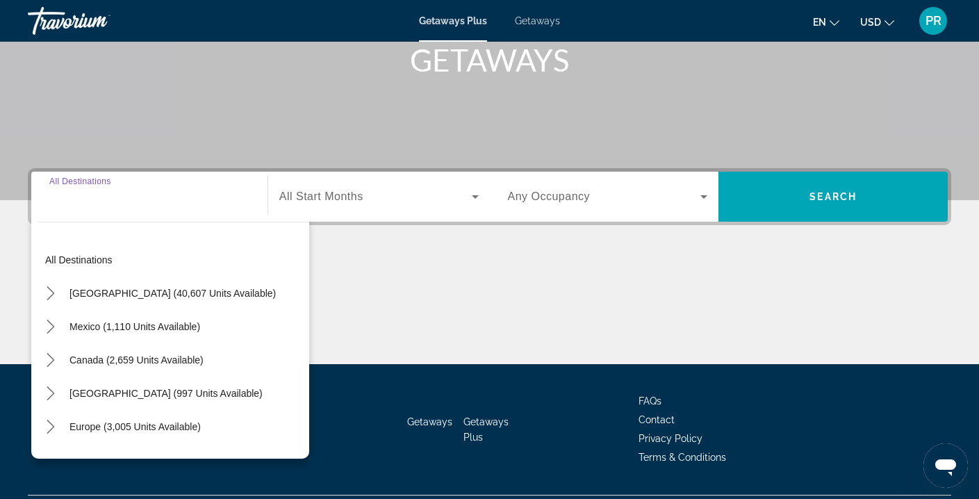
scroll to position [252, 0]
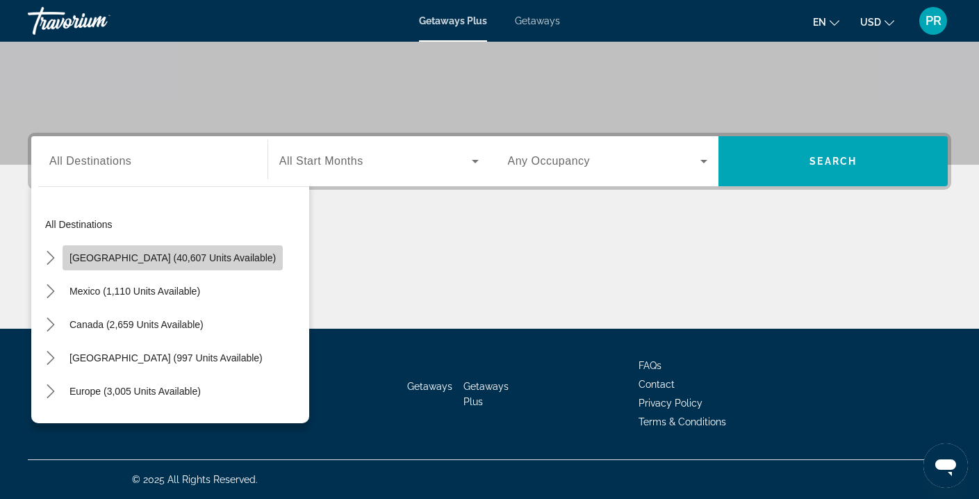
click at [190, 251] on span "Select destination: United States (40,607 units available)" at bounding box center [173, 257] width 220 height 33
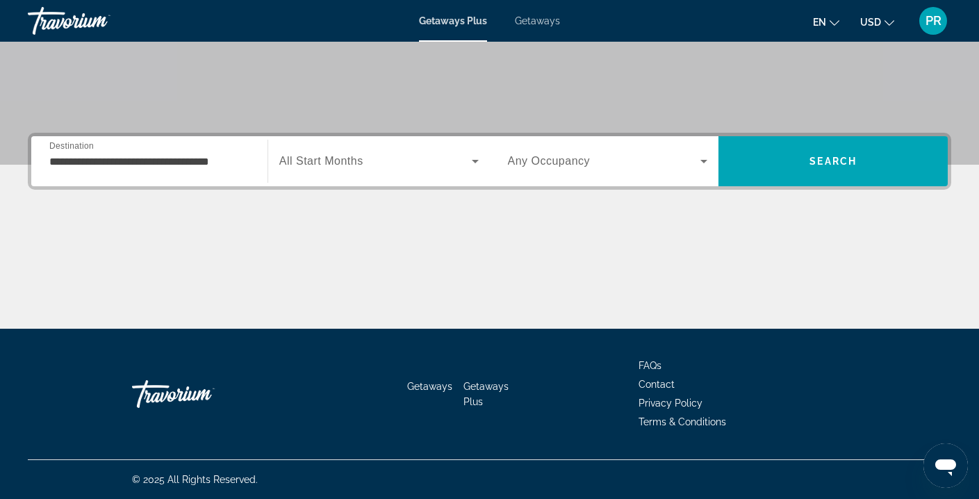
click at [358, 158] on span "All Start Months" at bounding box center [321, 161] width 84 height 12
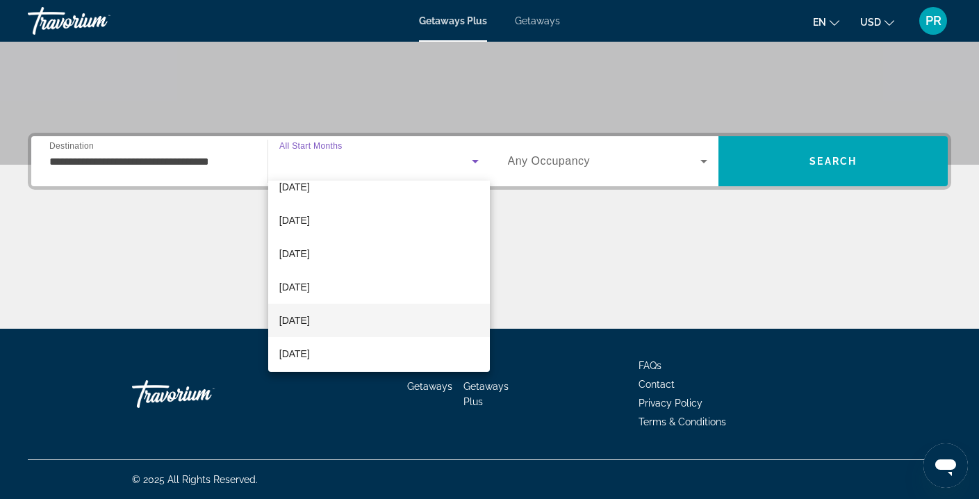
scroll to position [88, 0]
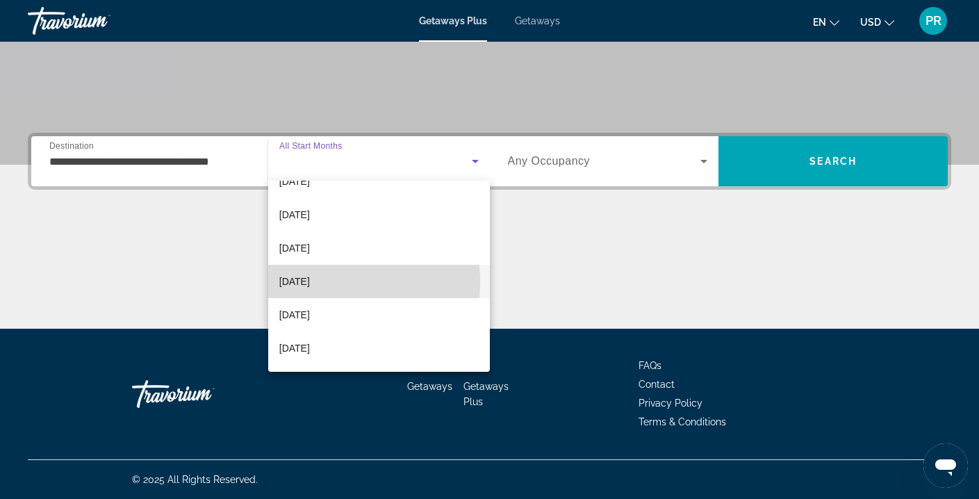
click at [310, 282] on span "[DATE]" at bounding box center [294, 281] width 31 height 17
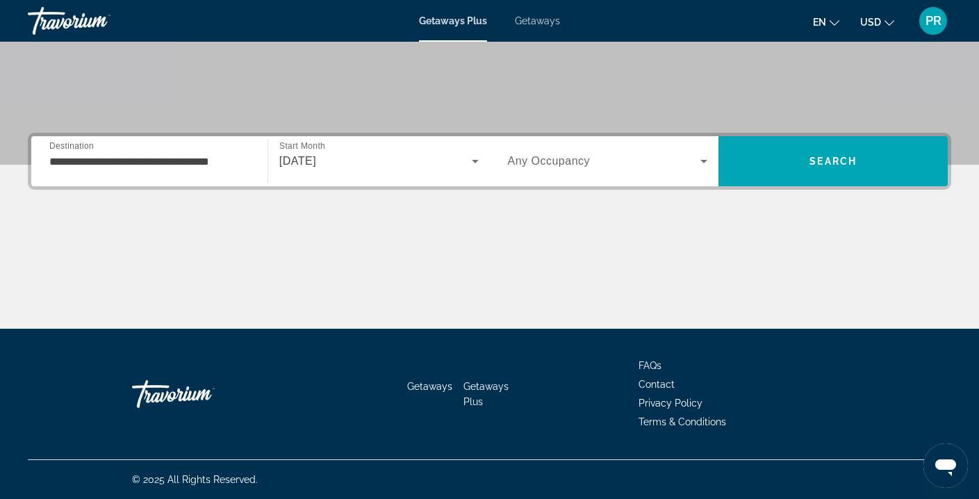
click at [585, 163] on span "Any Occupancy" at bounding box center [549, 161] width 83 height 12
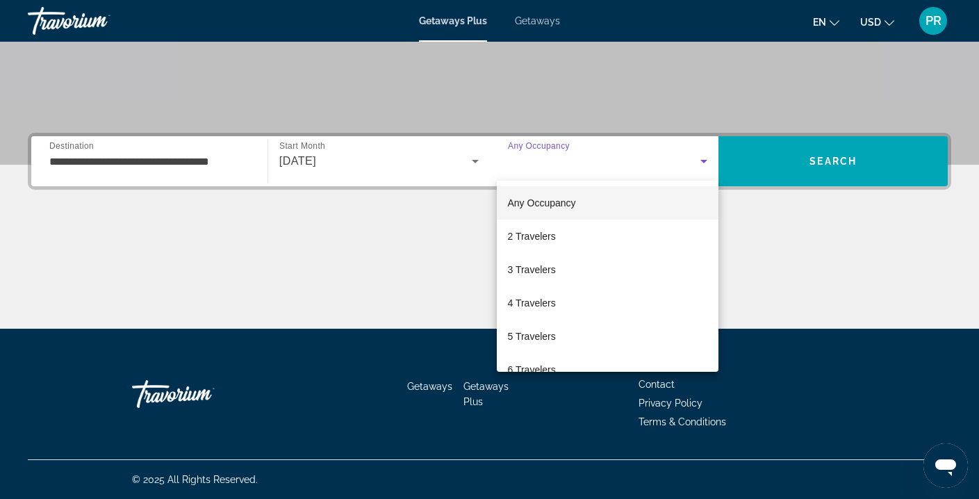
click at [213, 165] on div at bounding box center [489, 249] width 979 height 499
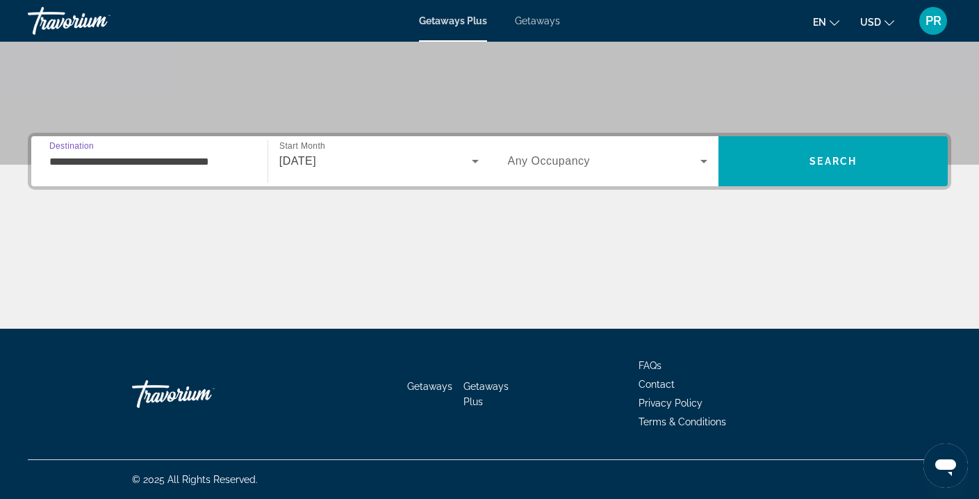
click at [213, 165] on input "**********" at bounding box center [149, 161] width 200 height 17
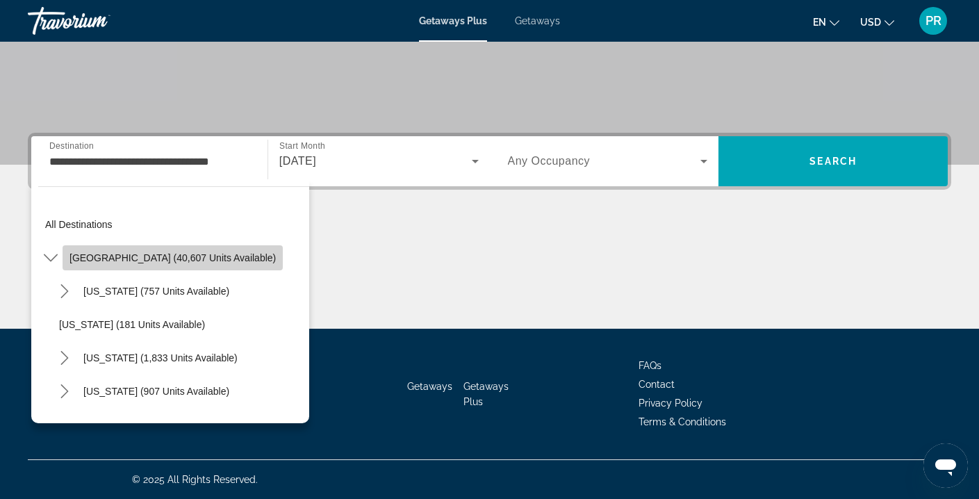
click at [216, 260] on span "[GEOGRAPHIC_DATA] (40,607 units available)" at bounding box center [172, 257] width 206 height 11
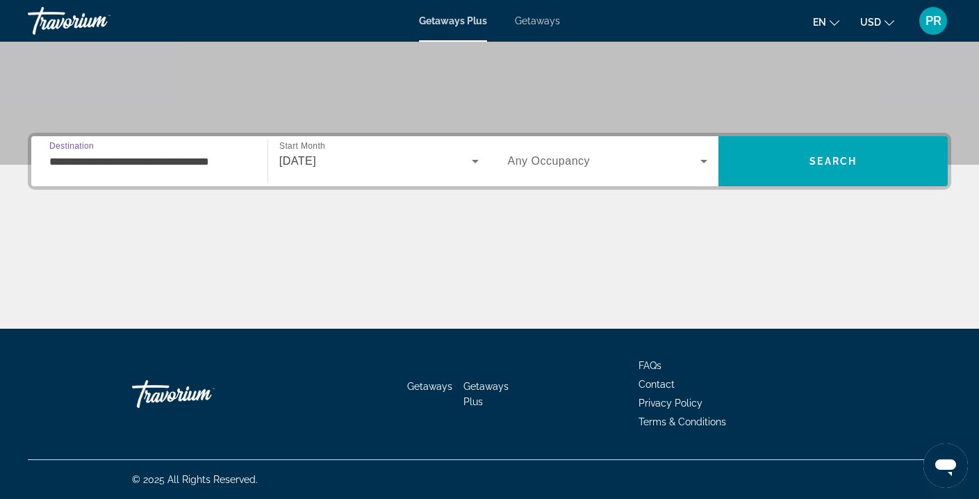
click at [213, 160] on input "**********" at bounding box center [149, 161] width 200 height 17
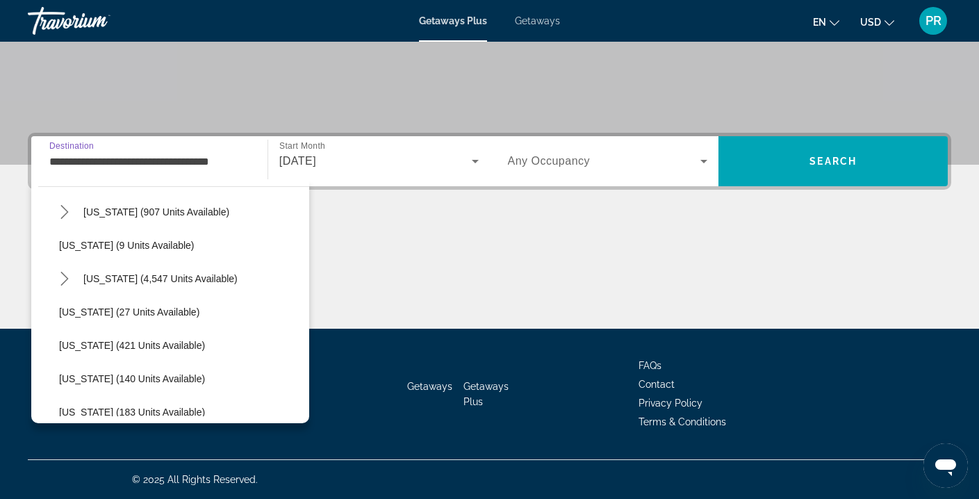
scroll to position [196, 0]
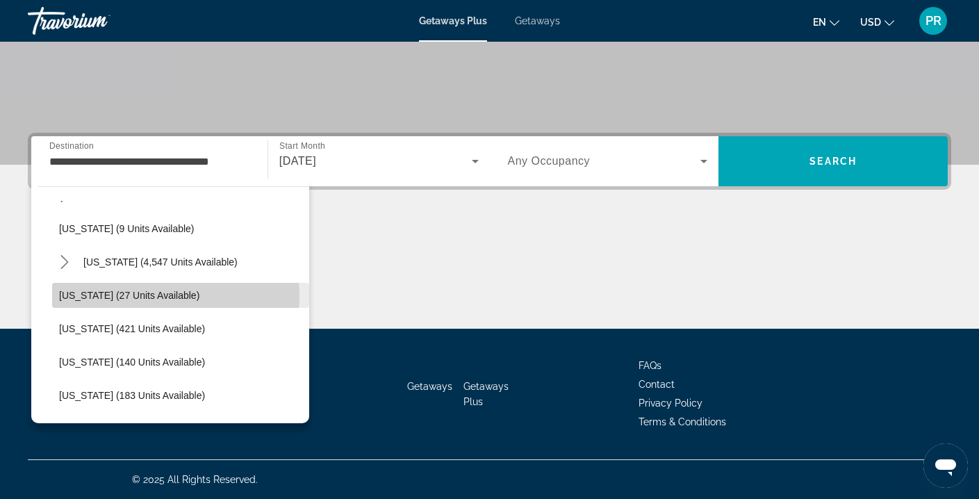
click at [169, 295] on span "[US_STATE] (27 units available)" at bounding box center [129, 295] width 140 height 11
type input "**********"
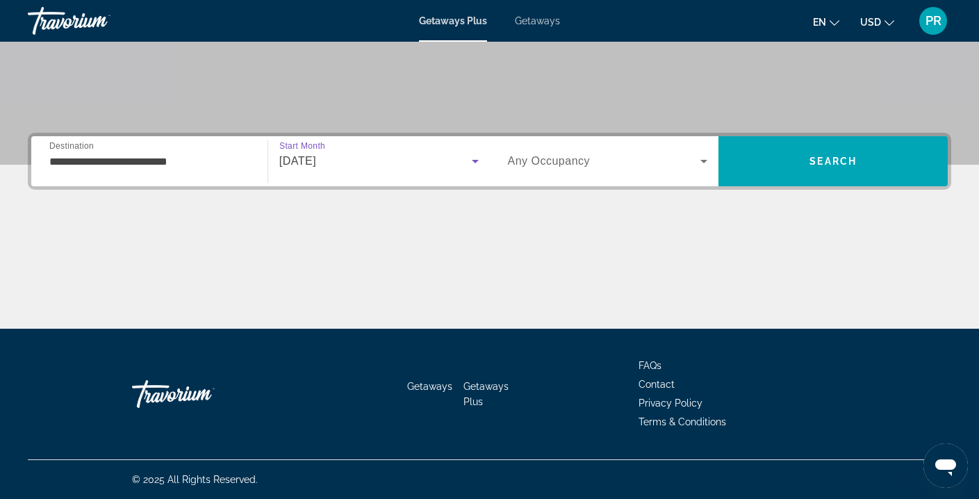
click at [400, 159] on div "[DATE]" at bounding box center [375, 161] width 192 height 17
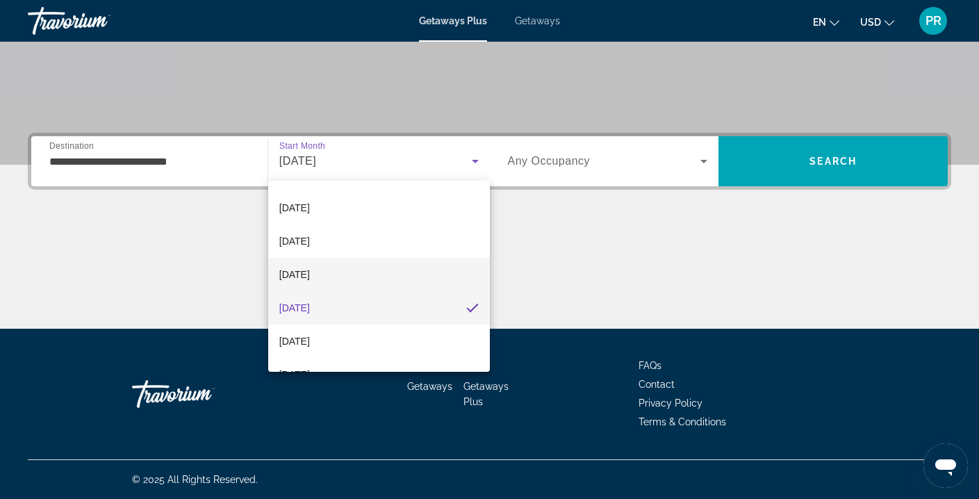
scroll to position [67, 0]
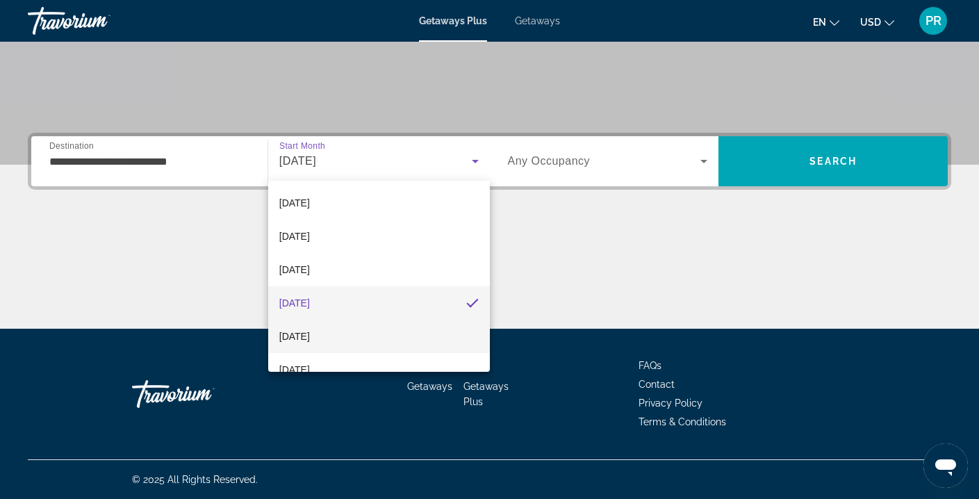
click at [310, 331] on span "[DATE]" at bounding box center [294, 336] width 31 height 17
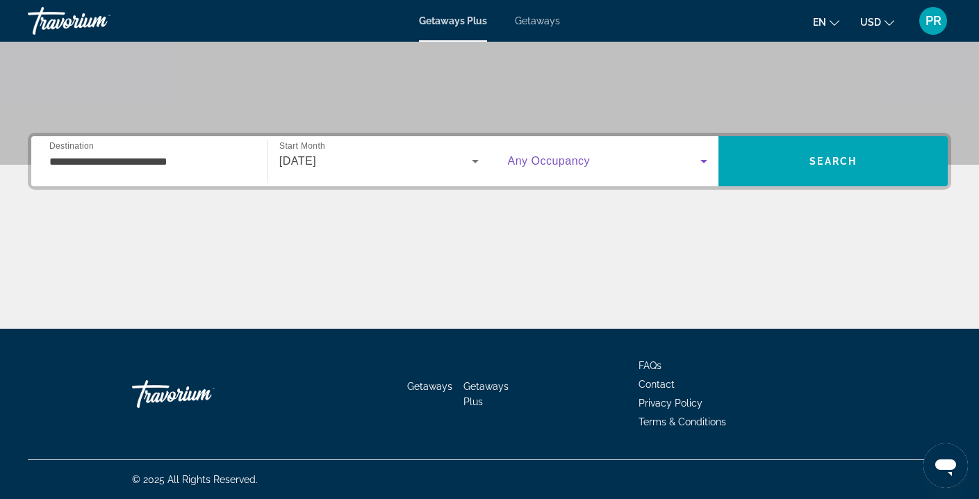
click at [594, 156] on span "Search widget" at bounding box center [604, 161] width 193 height 17
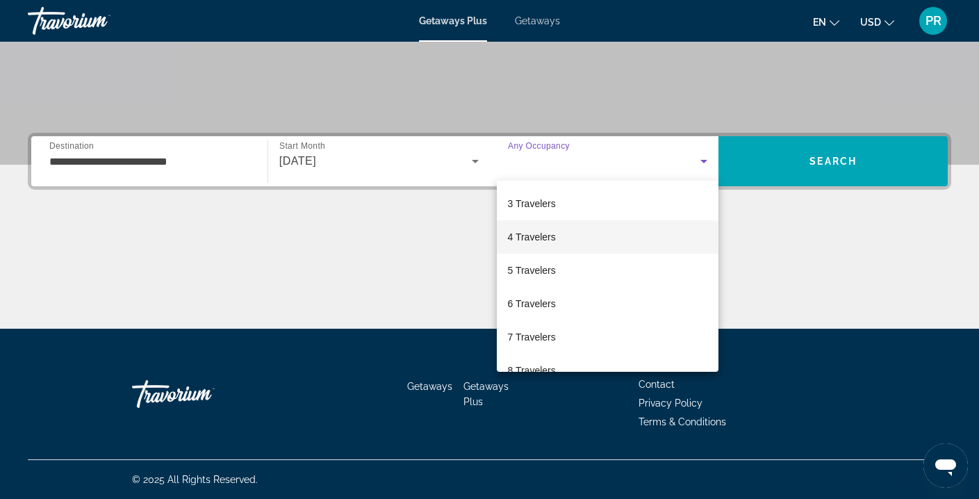
scroll to position [68, 0]
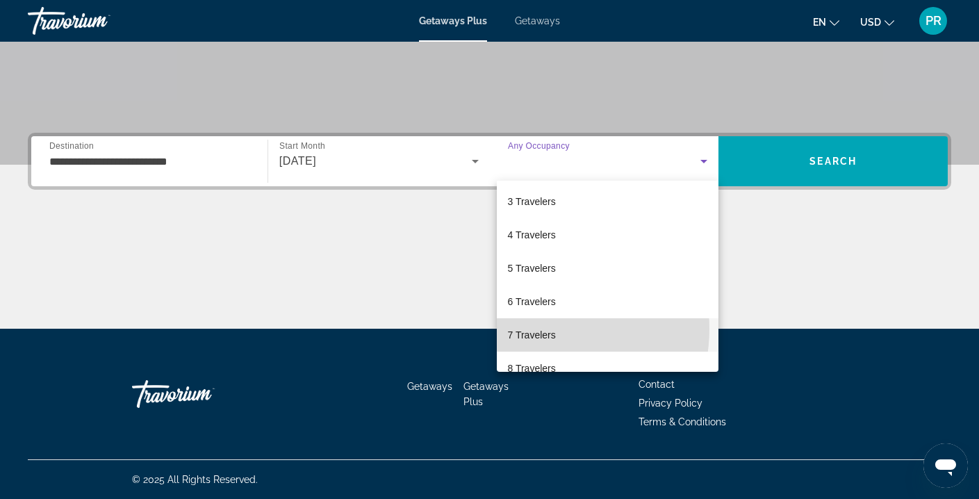
click at [533, 328] on span "7 Travelers" at bounding box center [532, 334] width 48 height 17
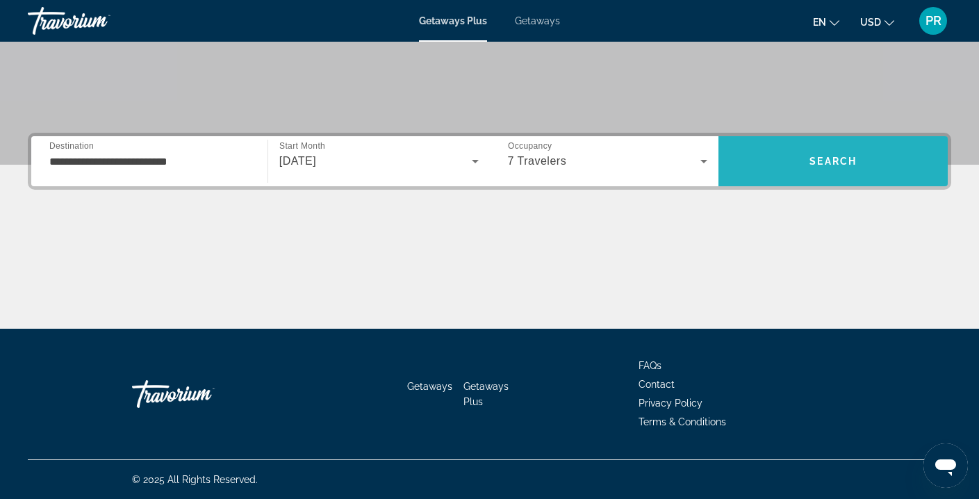
click at [809, 165] on span "Search" at bounding box center [832, 161] width 47 height 11
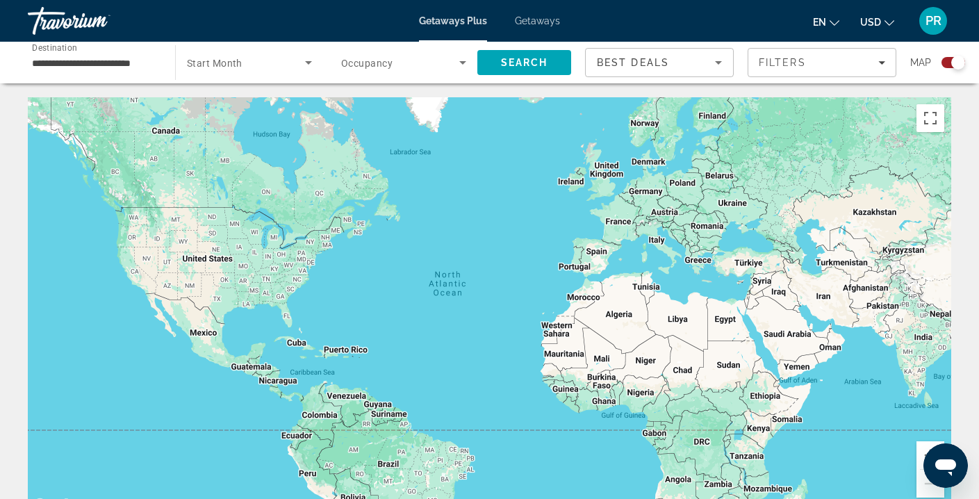
scroll to position [-7, 0]
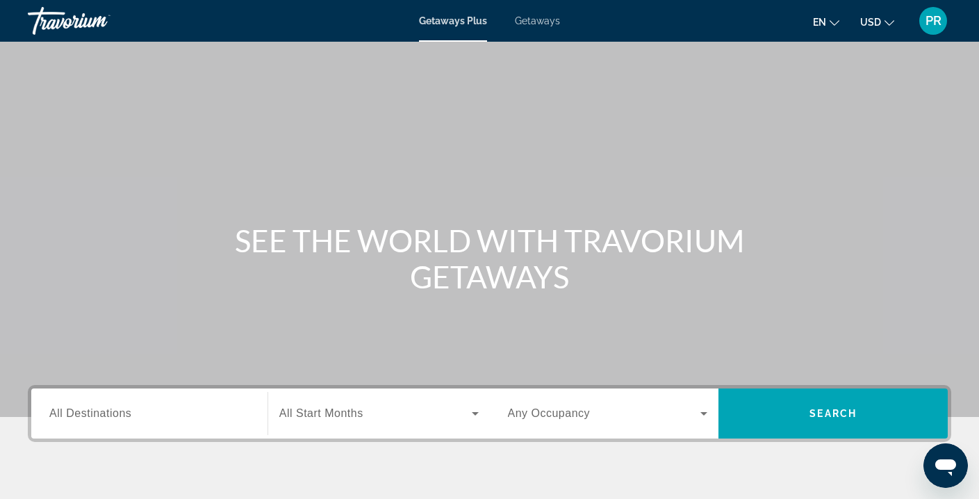
click at [162, 408] on input "Destination All Destinations" at bounding box center [149, 414] width 200 height 17
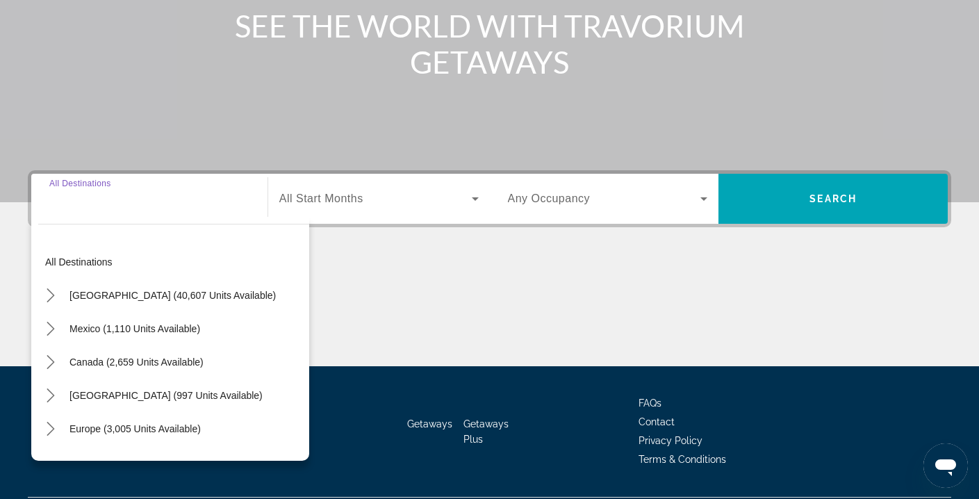
scroll to position [252, 0]
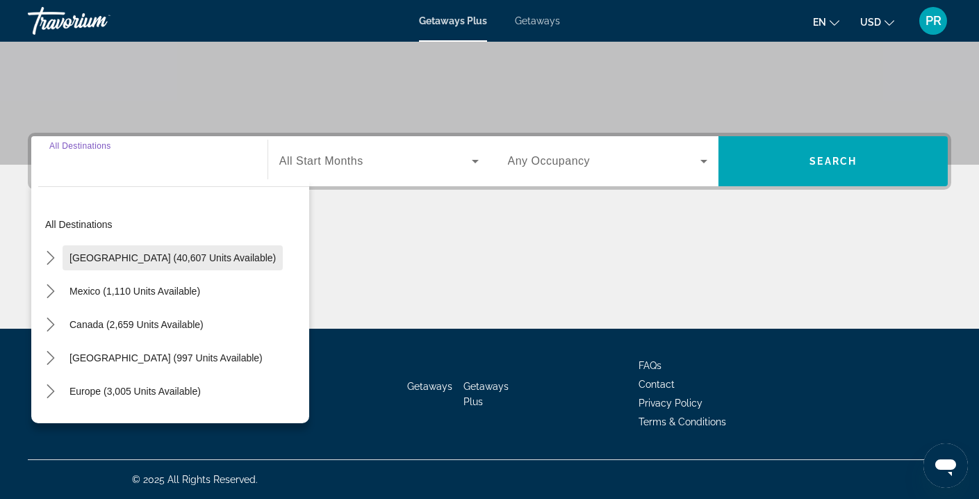
click at [190, 268] on span "Select destination: United States (40,607 units available)" at bounding box center [173, 257] width 220 height 33
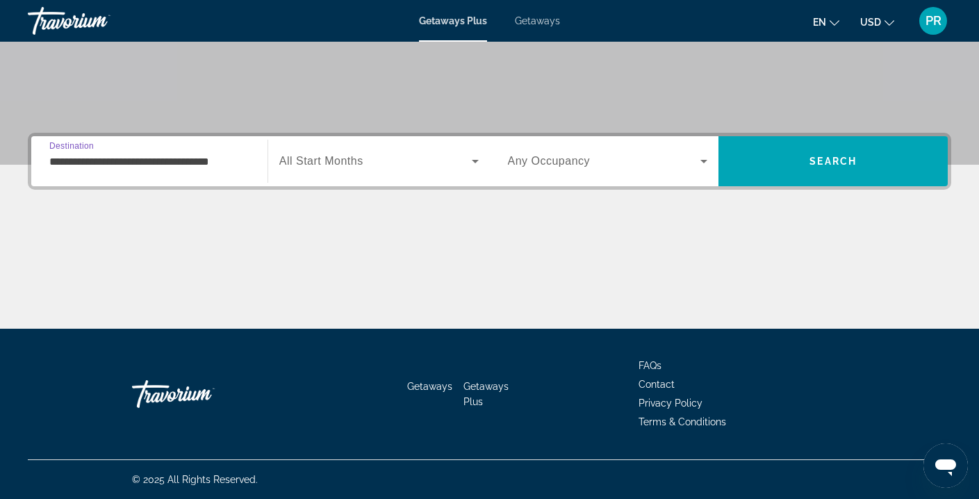
click at [200, 165] on input "**********" at bounding box center [149, 161] width 200 height 17
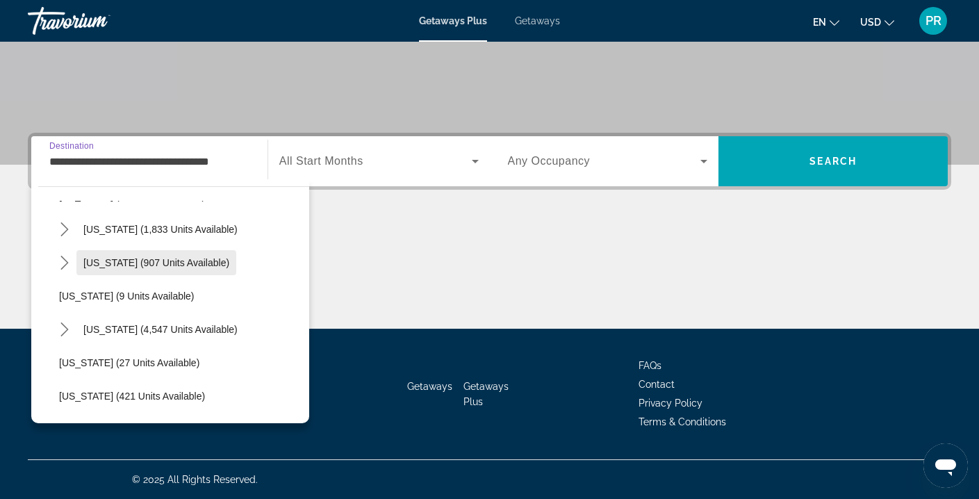
scroll to position [134, 0]
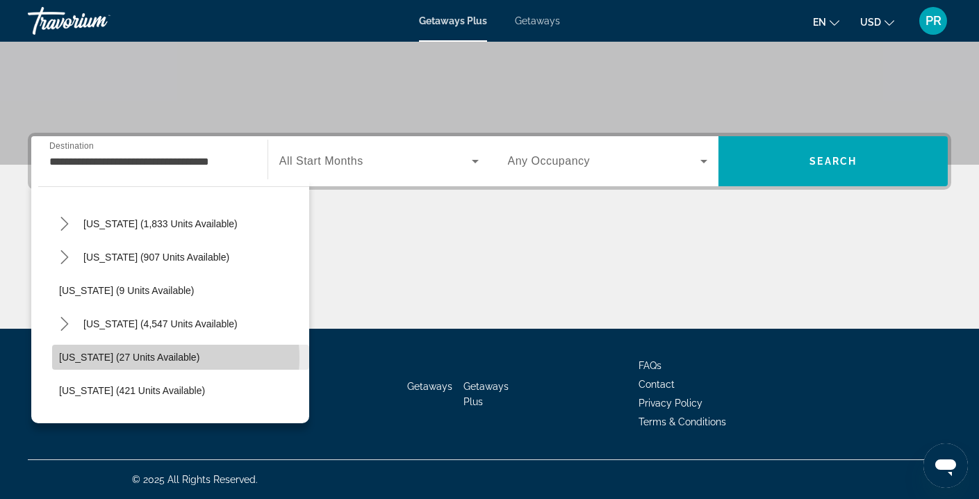
click at [161, 358] on span "[US_STATE] (27 units available)" at bounding box center [129, 356] width 140 height 11
type input "**********"
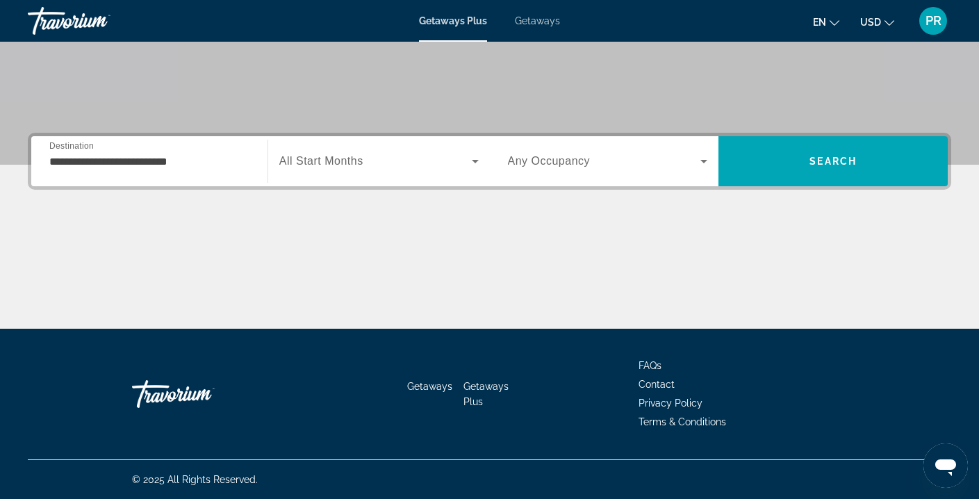
click at [379, 169] on div "Search widget" at bounding box center [378, 161] width 199 height 39
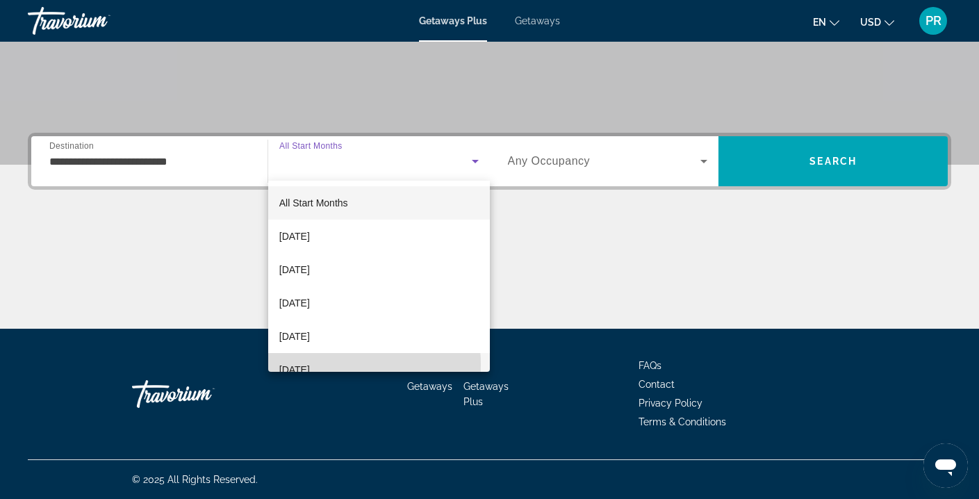
click at [310, 364] on span "[DATE]" at bounding box center [294, 369] width 31 height 17
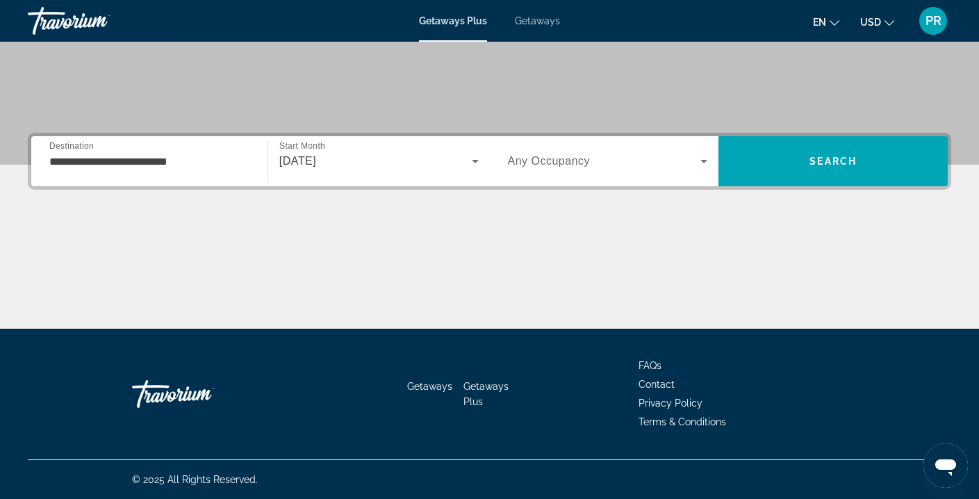
click at [570, 166] on span "Any Occupancy" at bounding box center [549, 161] width 83 height 12
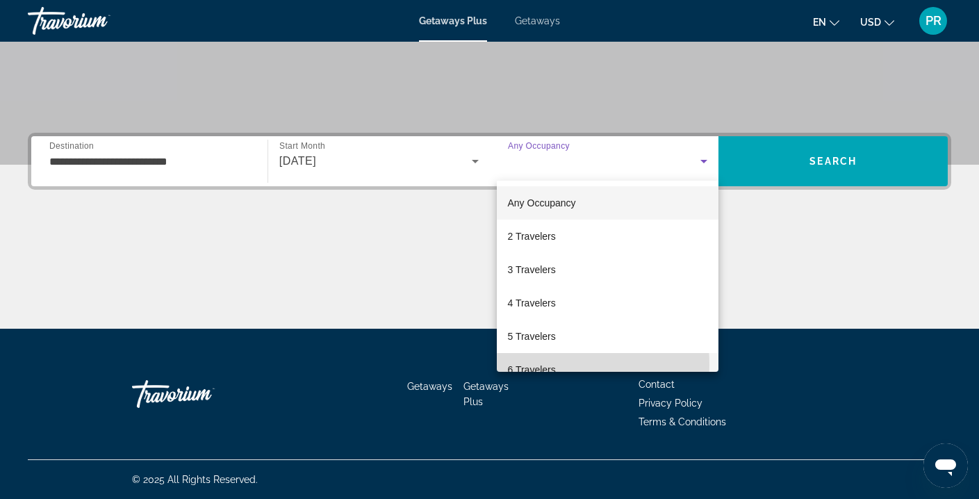
click at [537, 365] on span "6 Travelers" at bounding box center [532, 369] width 48 height 17
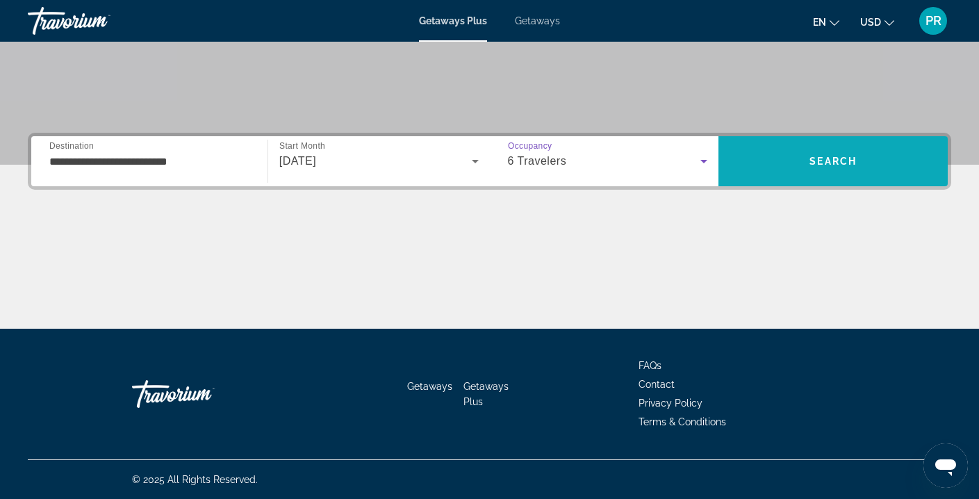
click at [829, 144] on span "Search" at bounding box center [832, 161] width 229 height 50
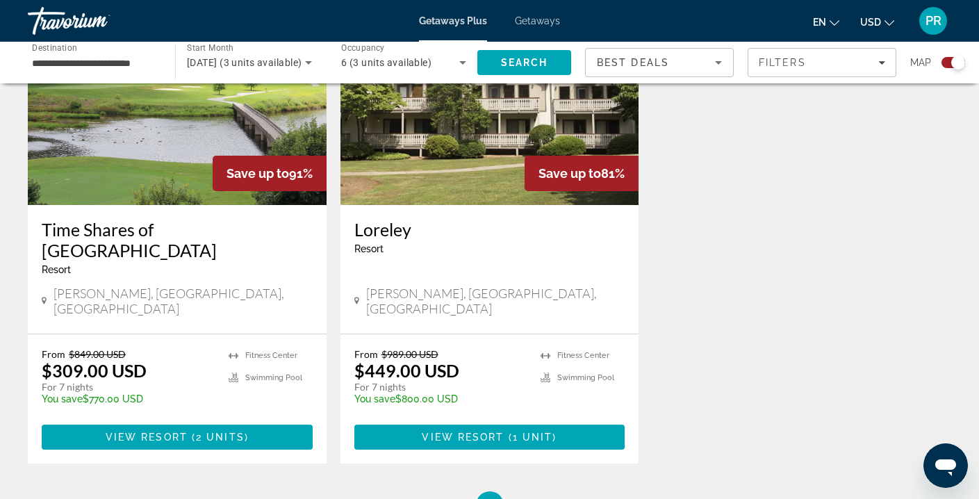
scroll to position [577, 0]
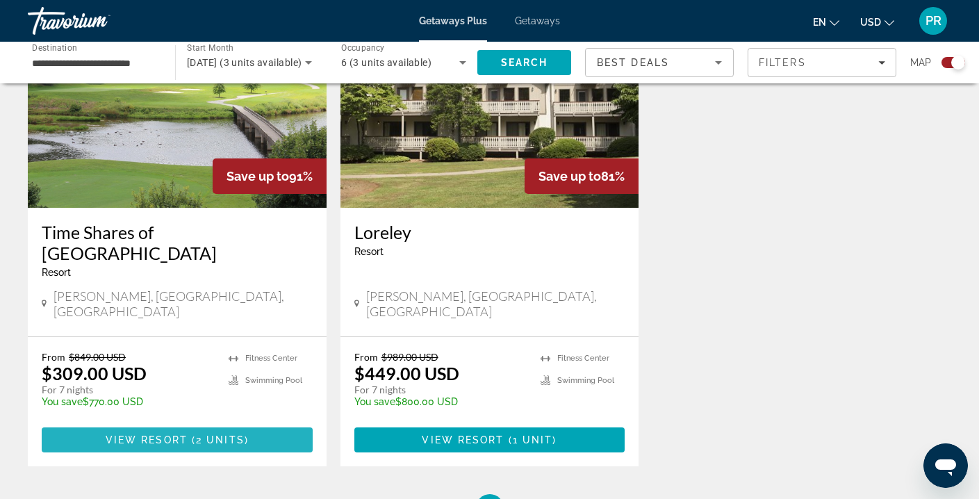
click at [168, 434] on span "View Resort" at bounding box center [147, 439] width 82 height 11
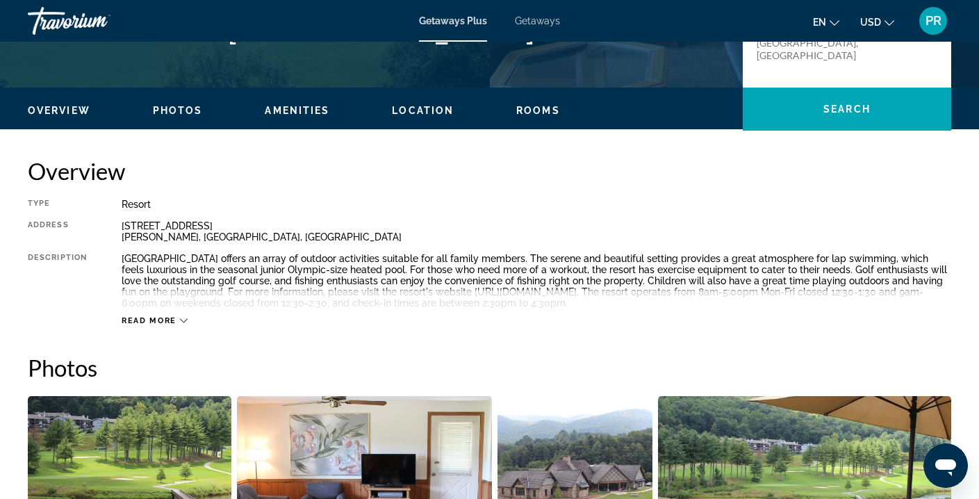
scroll to position [371, 0]
click at [156, 316] on span "Read more" at bounding box center [149, 320] width 55 height 9
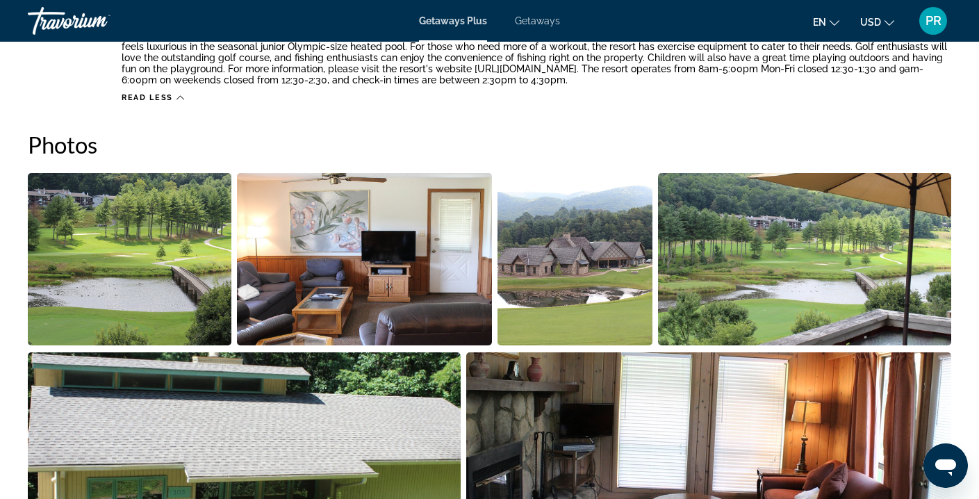
scroll to position [604, 0]
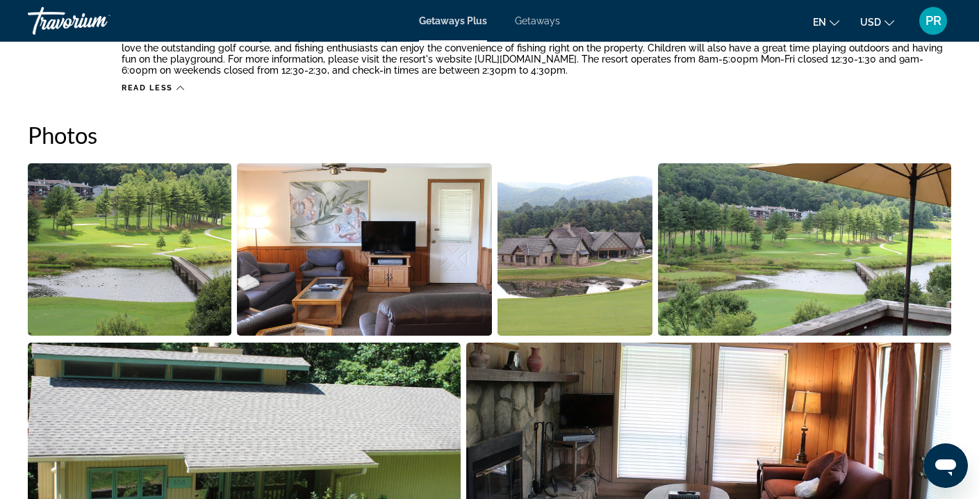
click at [165, 279] on img "Open full-screen image slider" at bounding box center [129, 249] width 203 height 172
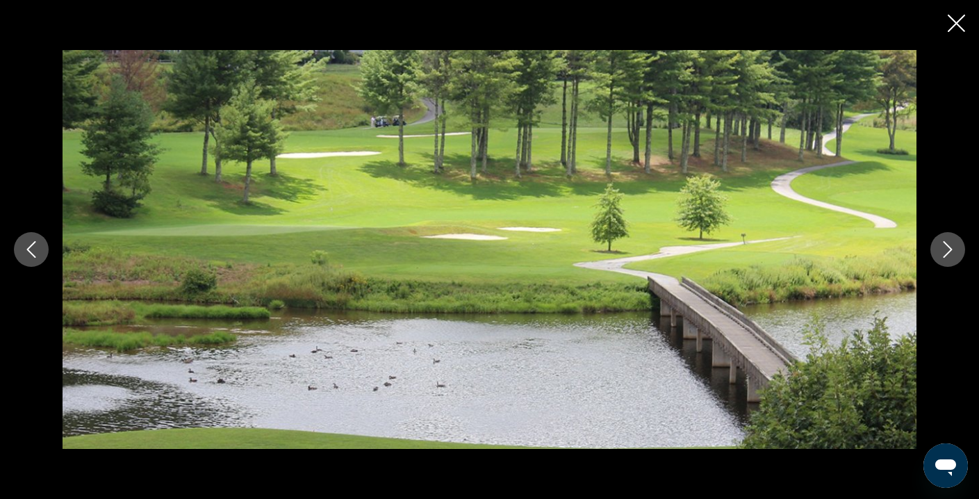
click at [949, 253] on icon "Next image" at bounding box center [947, 249] width 17 height 17
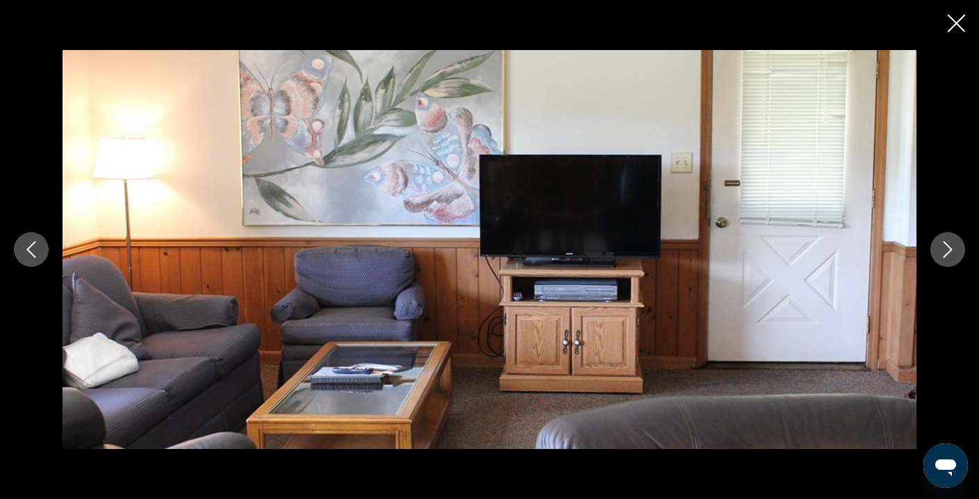
click at [949, 253] on icon "Next image" at bounding box center [947, 249] width 17 height 17
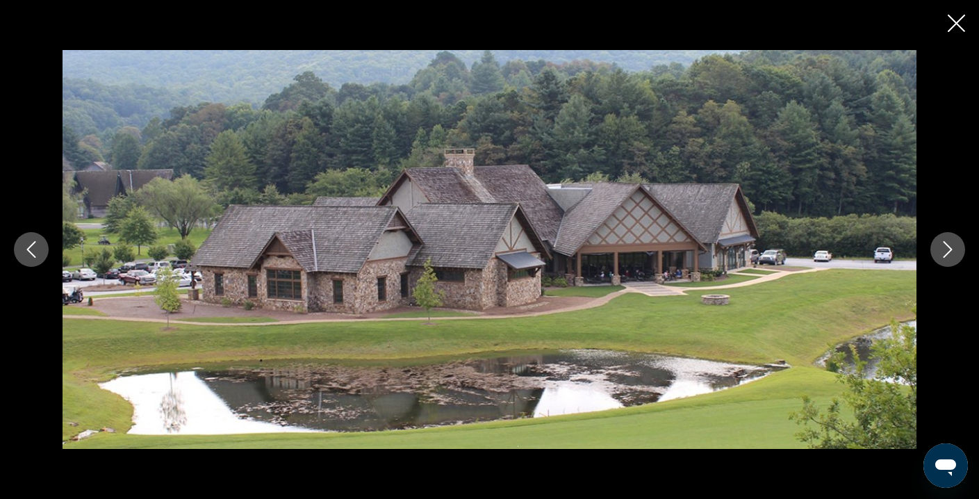
click at [949, 253] on icon "Next image" at bounding box center [947, 249] width 17 height 17
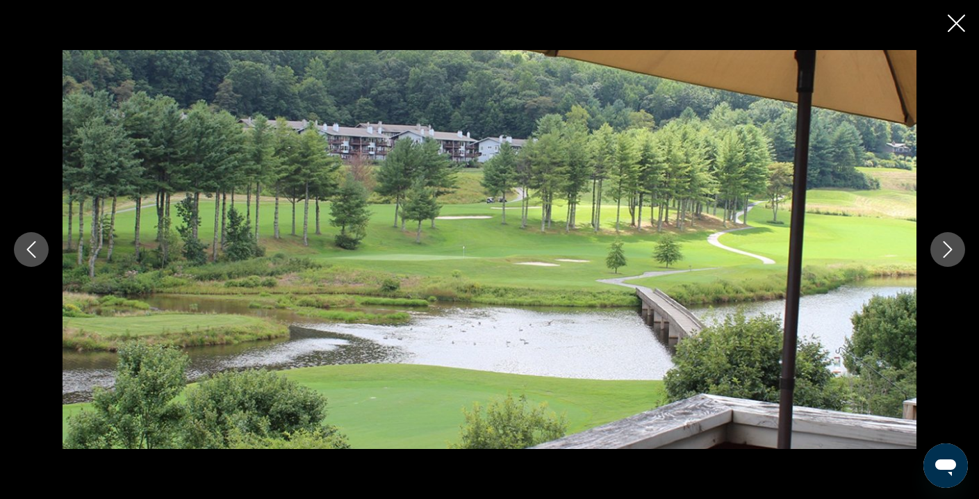
click at [949, 253] on icon "Next image" at bounding box center [947, 249] width 17 height 17
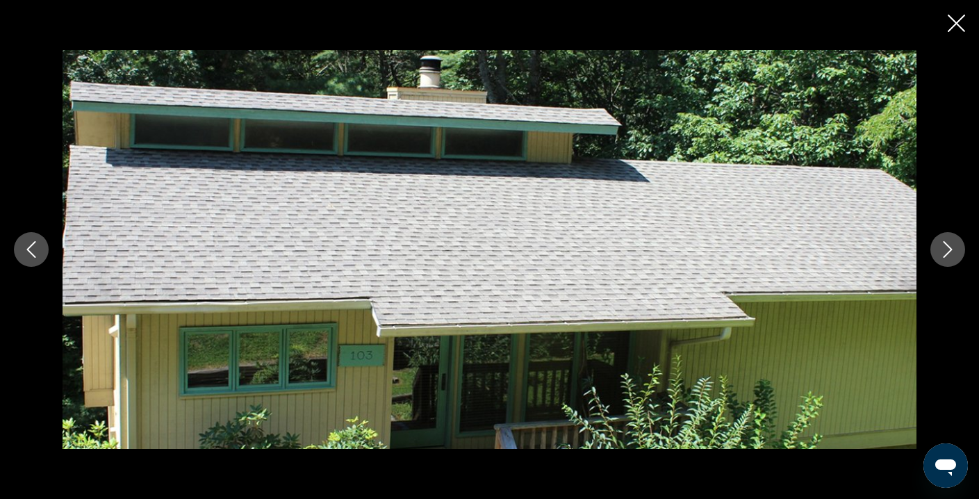
click at [949, 253] on icon "Next image" at bounding box center [947, 249] width 17 height 17
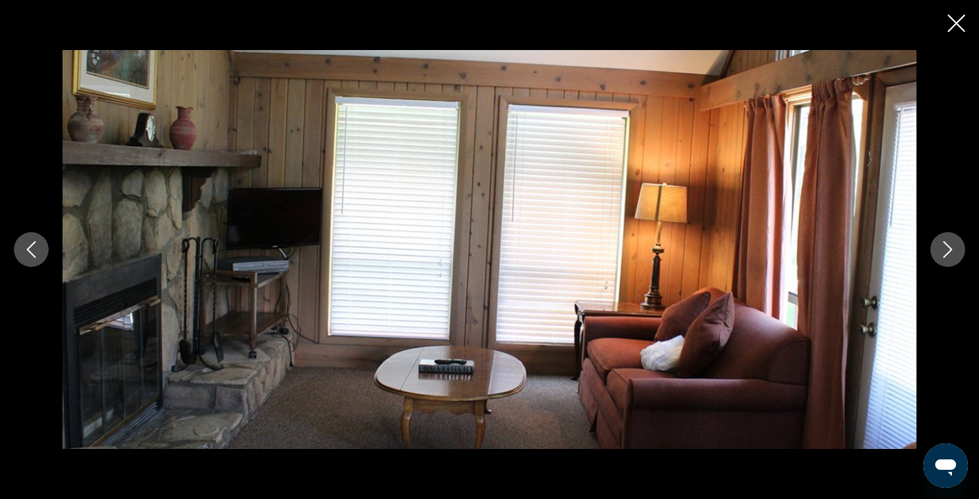
click at [949, 253] on icon "Next image" at bounding box center [947, 249] width 17 height 17
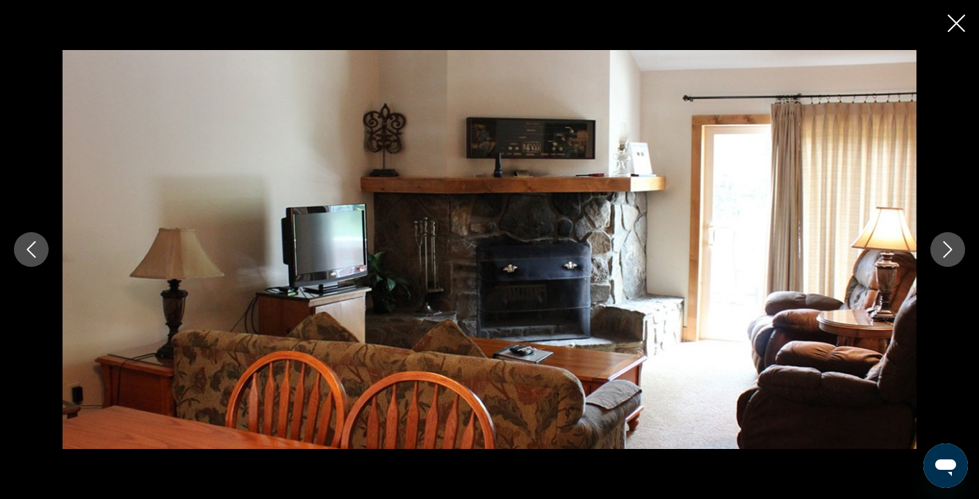
click at [949, 253] on icon "Next image" at bounding box center [947, 249] width 17 height 17
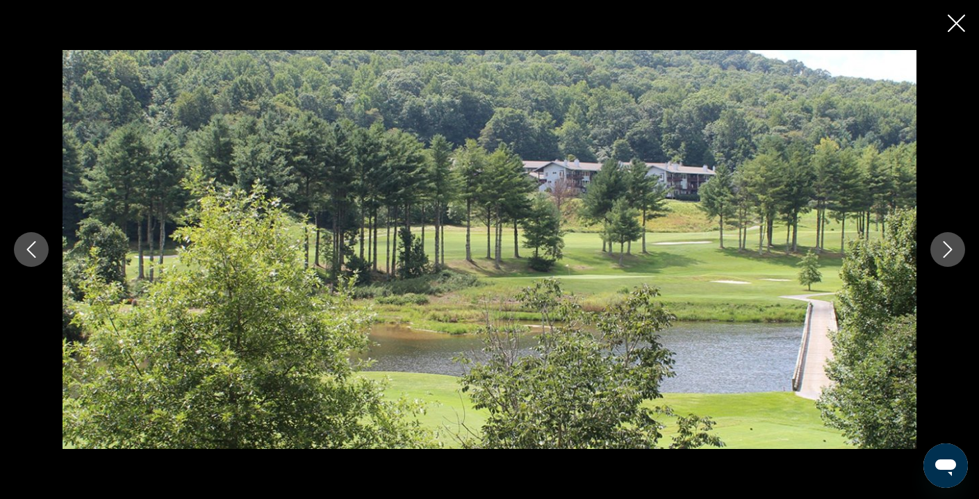
click at [949, 253] on icon "Next image" at bounding box center [947, 249] width 17 height 17
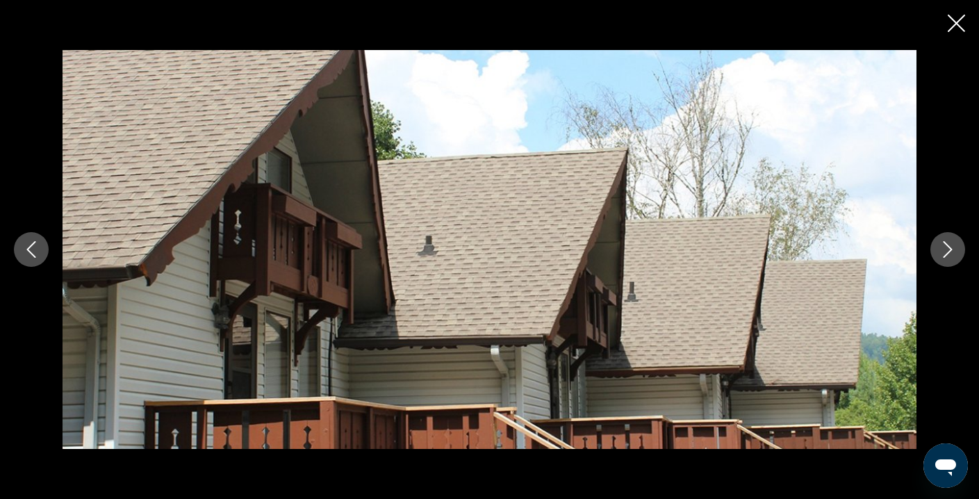
click at [949, 253] on icon "Next image" at bounding box center [947, 249] width 17 height 17
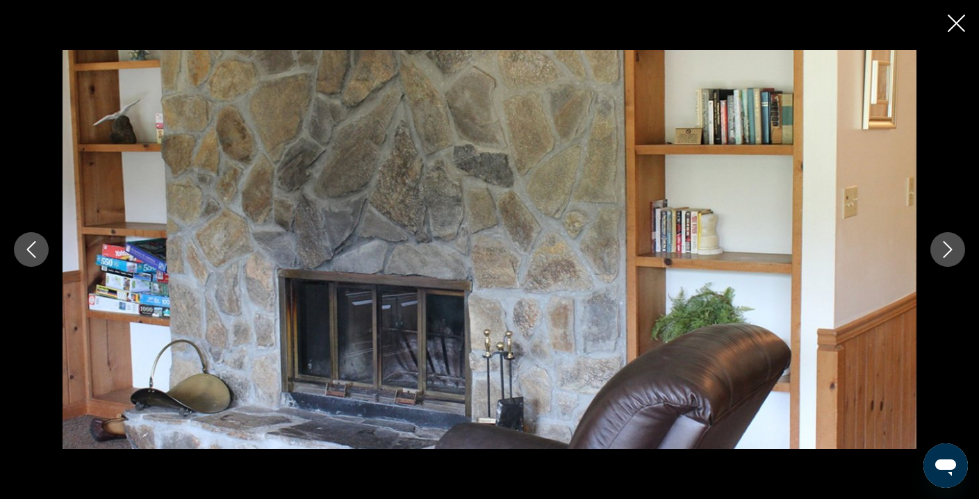
click at [955, 28] on icon "Close slideshow" at bounding box center [955, 23] width 17 height 17
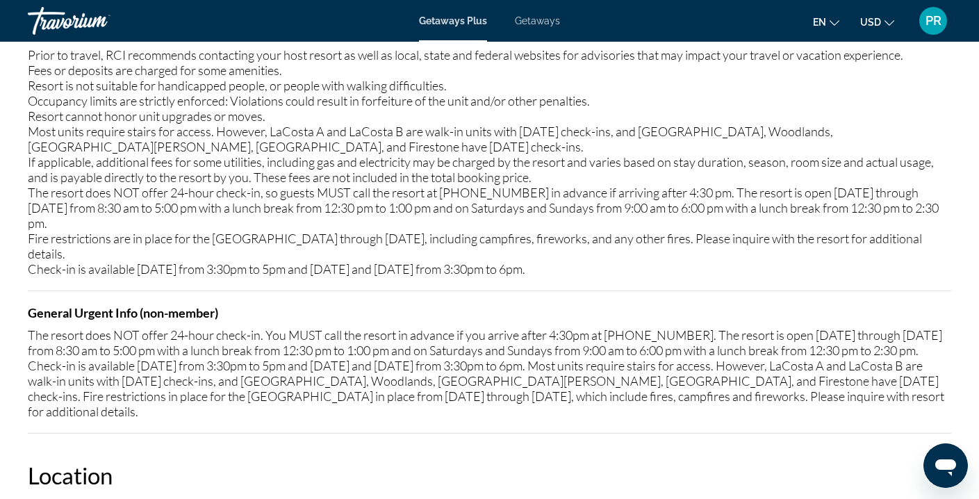
scroll to position [1820, 0]
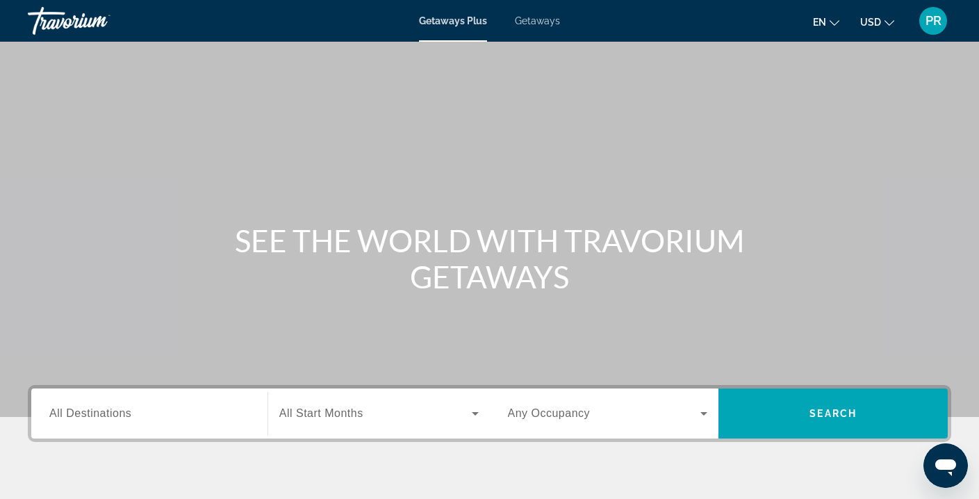
click at [117, 410] on span "All Destinations" at bounding box center [90, 413] width 82 height 12
click at [117, 410] on input "Destination All Destinations" at bounding box center [149, 414] width 200 height 17
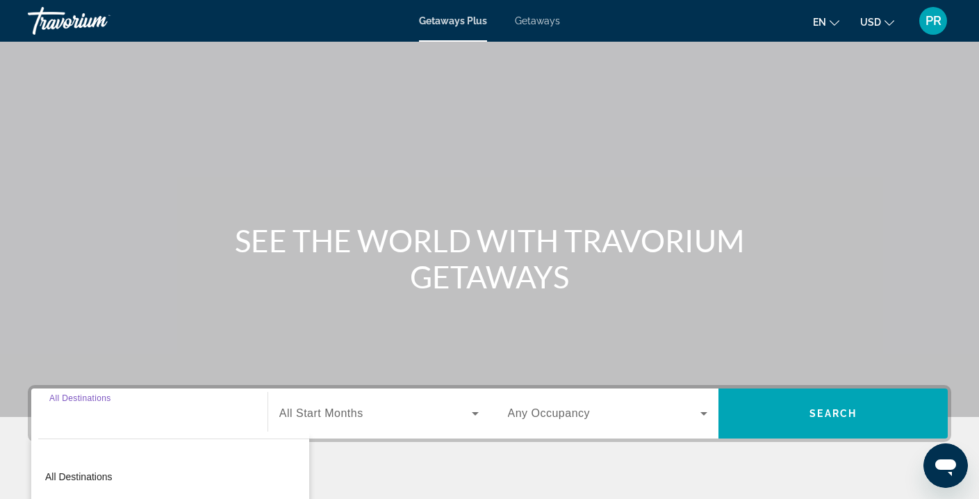
scroll to position [252, 0]
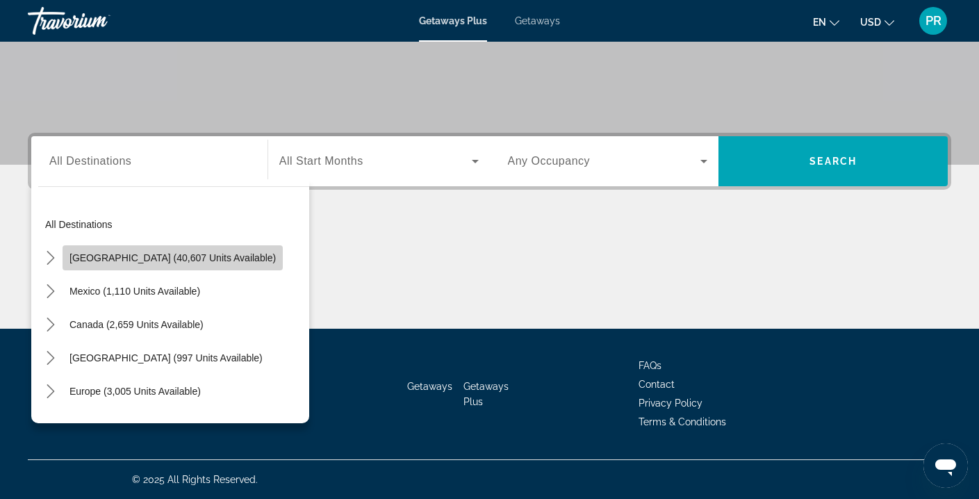
click at [180, 268] on span "Select destination: United States (40,607 units available)" at bounding box center [173, 257] width 220 height 33
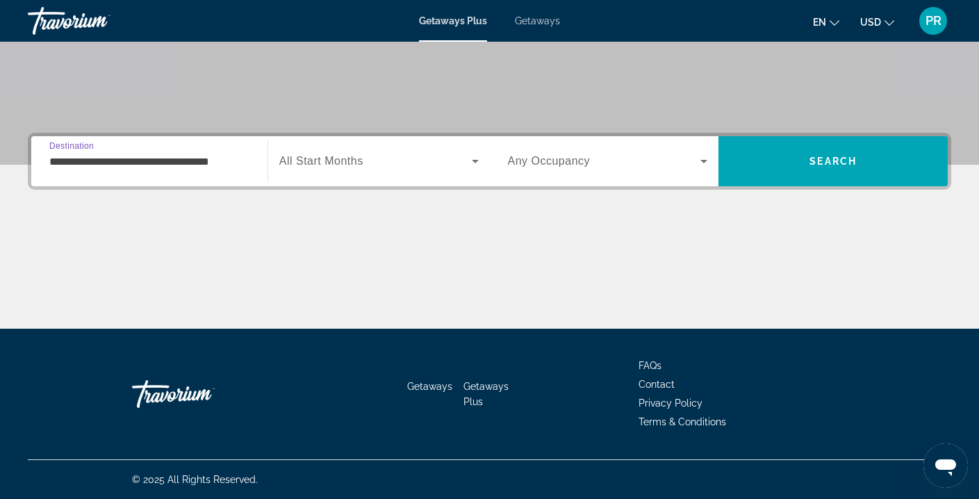
click at [178, 162] on input "**********" at bounding box center [149, 161] width 200 height 17
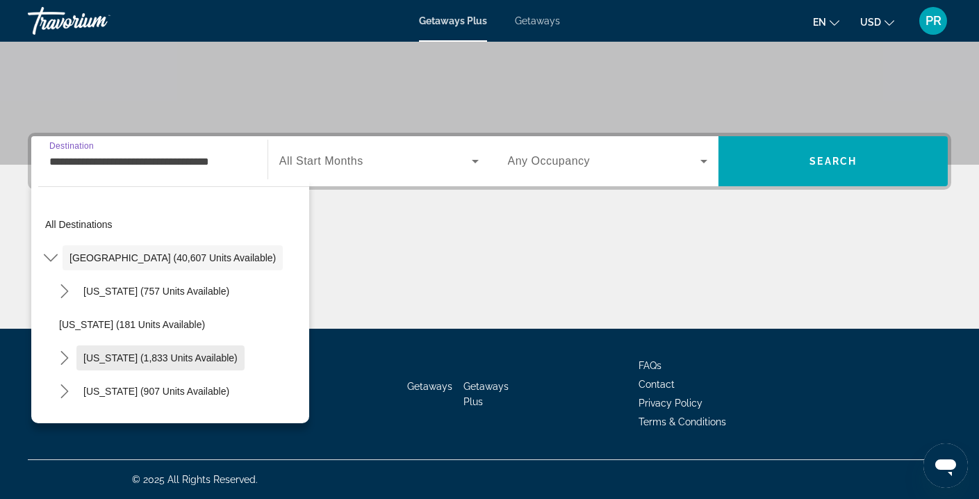
click at [160, 356] on span "[US_STATE] (1,833 units available)" at bounding box center [160, 357] width 154 height 11
type input "**********"
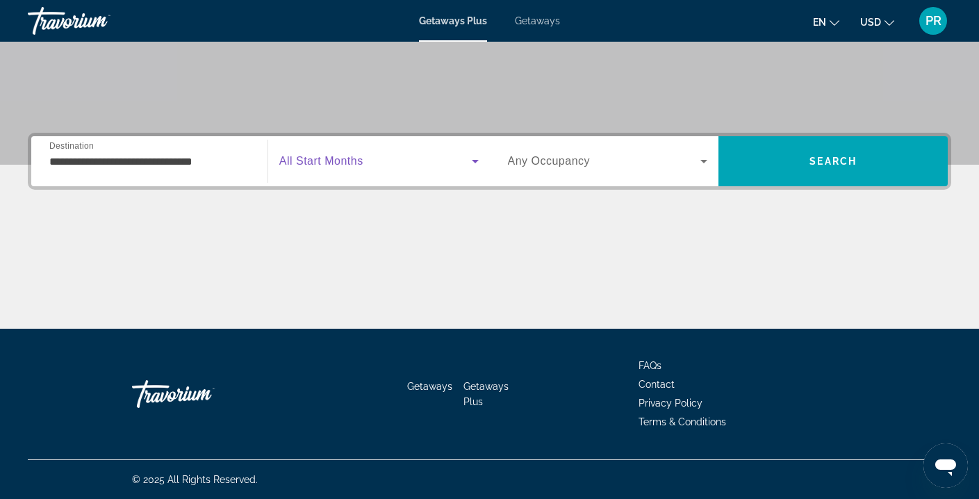
click at [368, 167] on span "Search widget" at bounding box center [375, 161] width 192 height 17
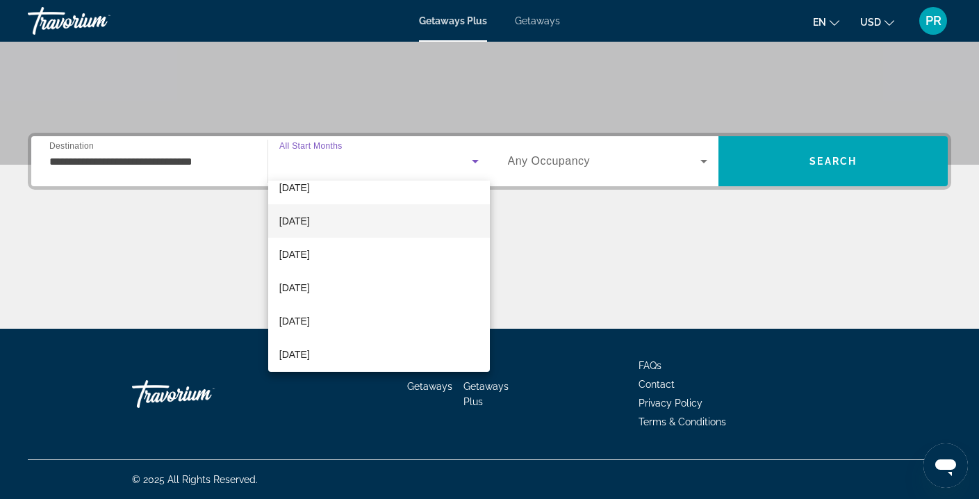
scroll to position [86, 0]
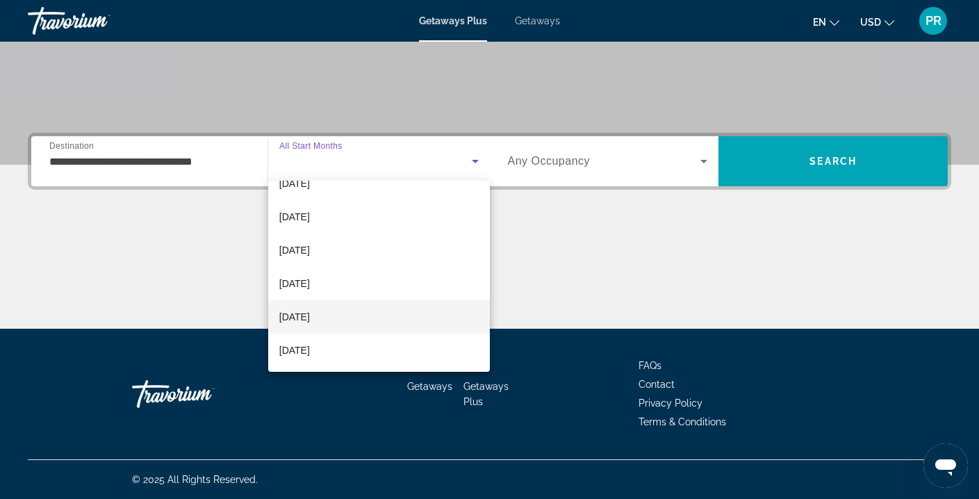
click at [307, 313] on span "[DATE]" at bounding box center [294, 316] width 31 height 17
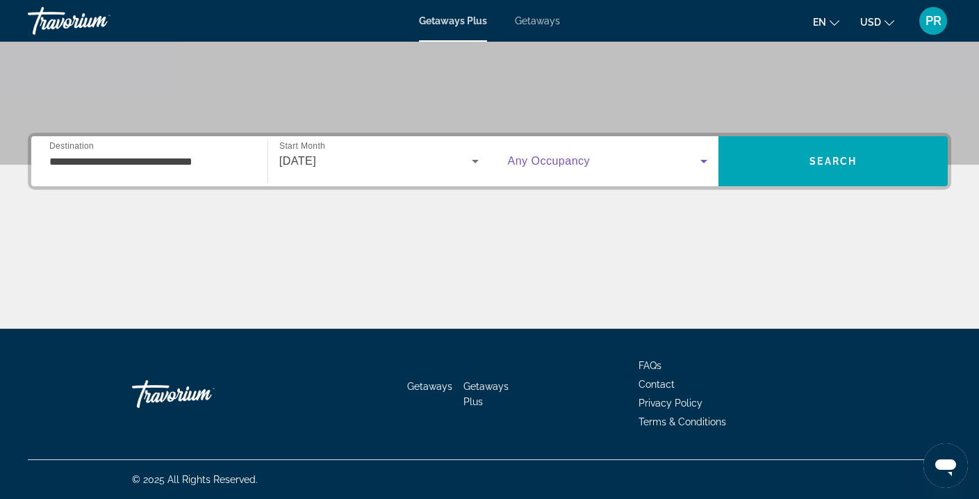
click at [565, 154] on span "Search widget" at bounding box center [604, 161] width 193 height 17
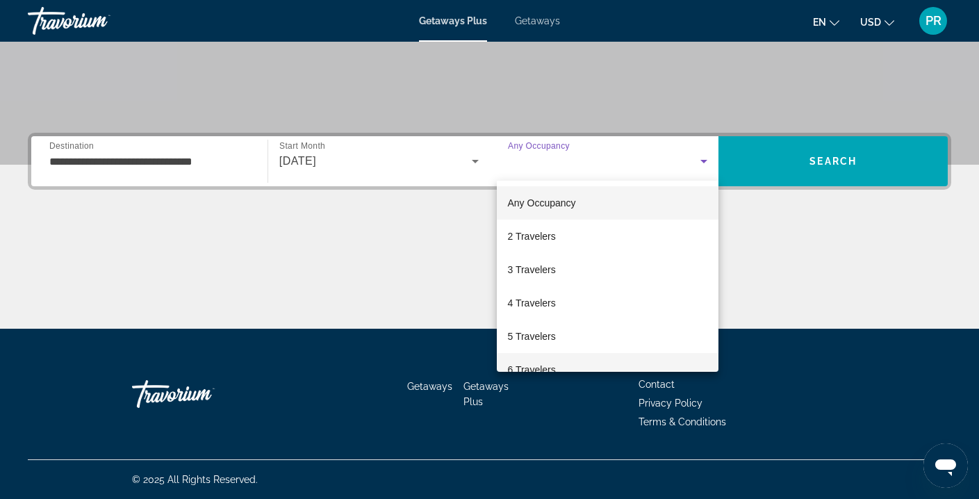
click at [533, 363] on span "6 Travelers" at bounding box center [532, 369] width 48 height 17
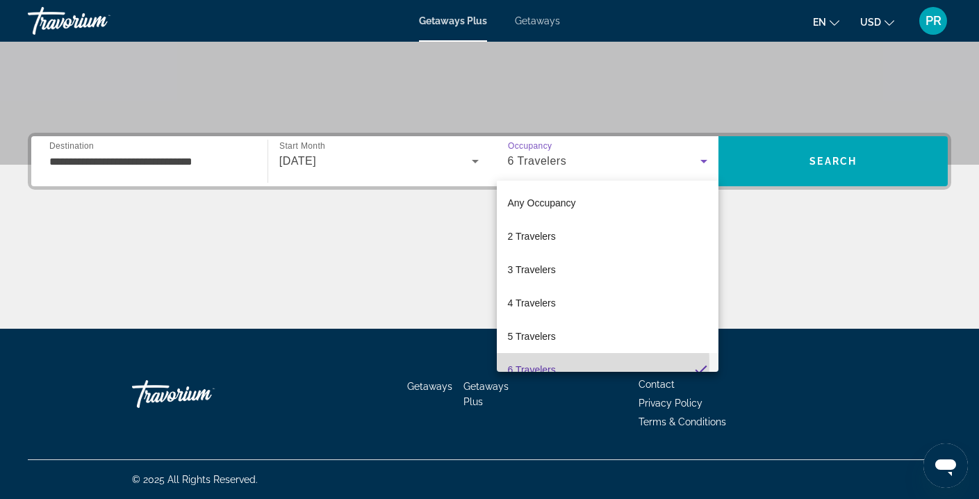
scroll to position [15, 0]
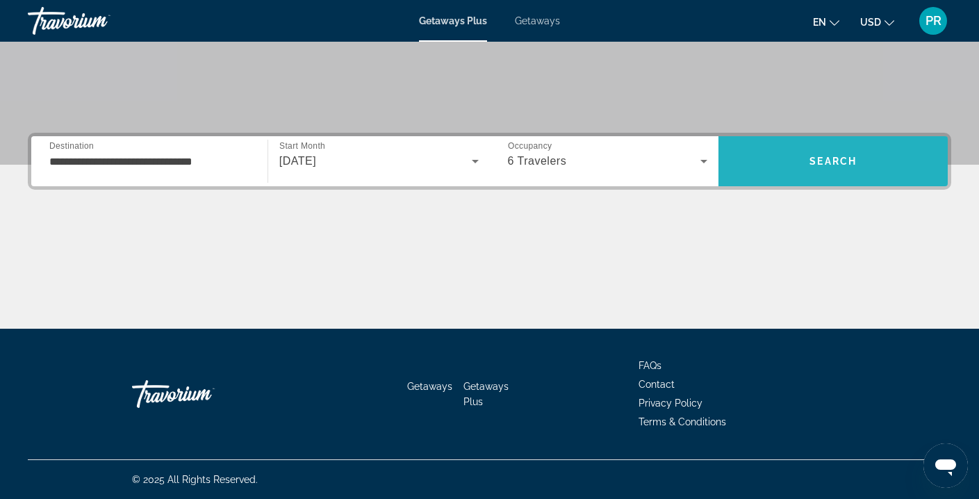
click at [807, 163] on span "Search" at bounding box center [832, 160] width 229 height 33
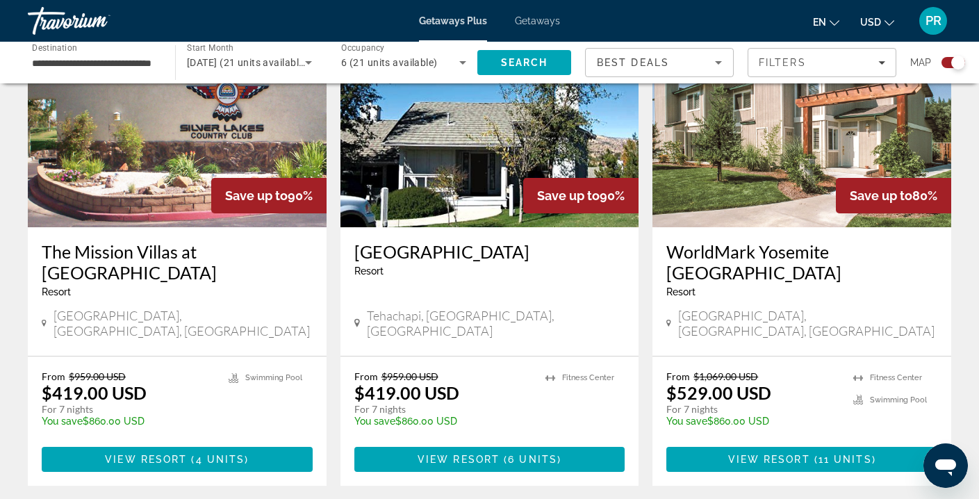
scroll to position [560, 0]
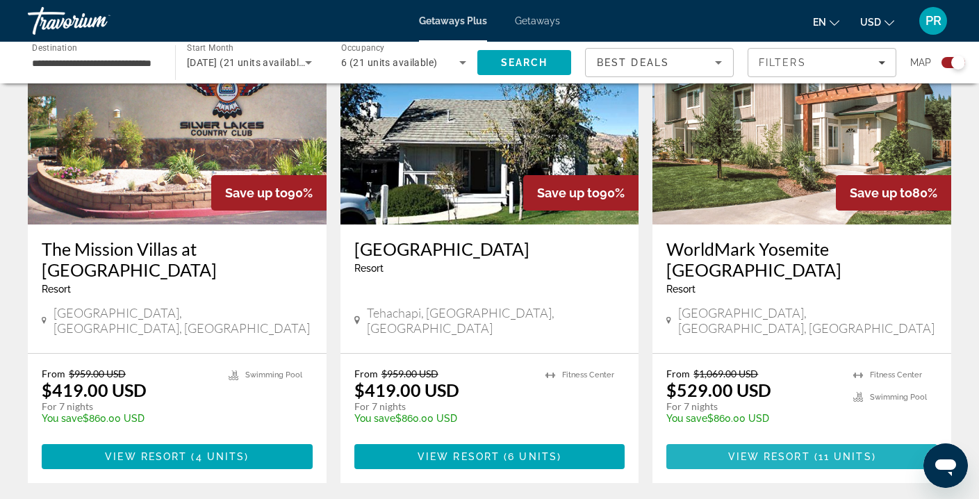
click at [775, 451] on span "View Resort" at bounding box center [769, 456] width 82 height 11
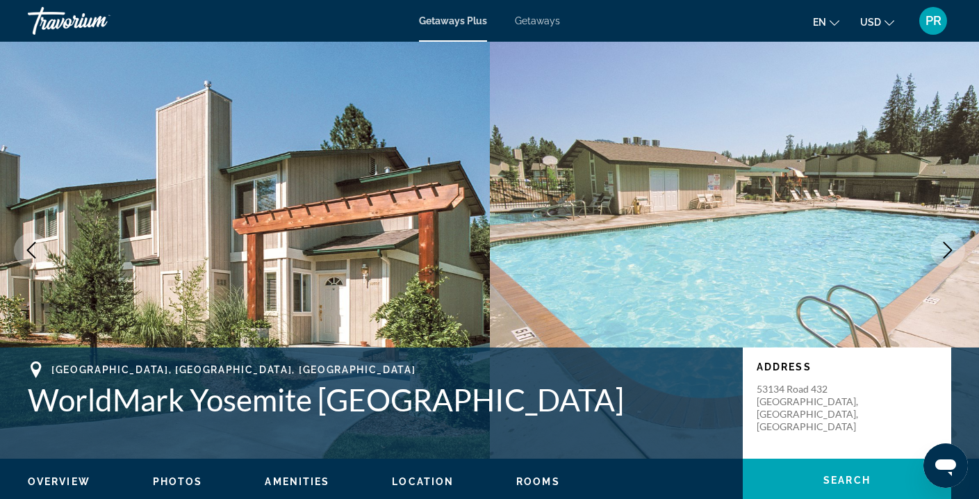
click at [778, 153] on img "Main content" at bounding box center [735, 250] width 490 height 417
click at [402, 250] on img "Main content" at bounding box center [245, 250] width 490 height 417
click at [666, 247] on img "Main content" at bounding box center [735, 250] width 490 height 417
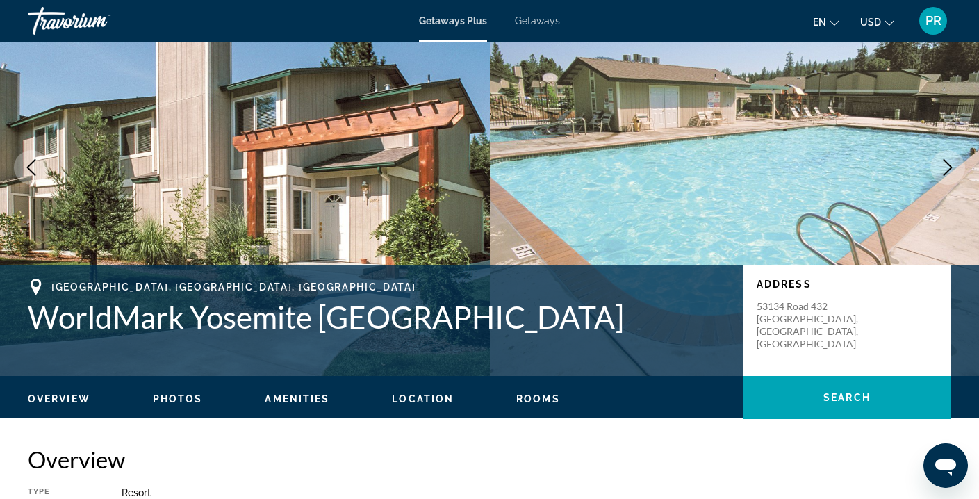
scroll to position [85, 0]
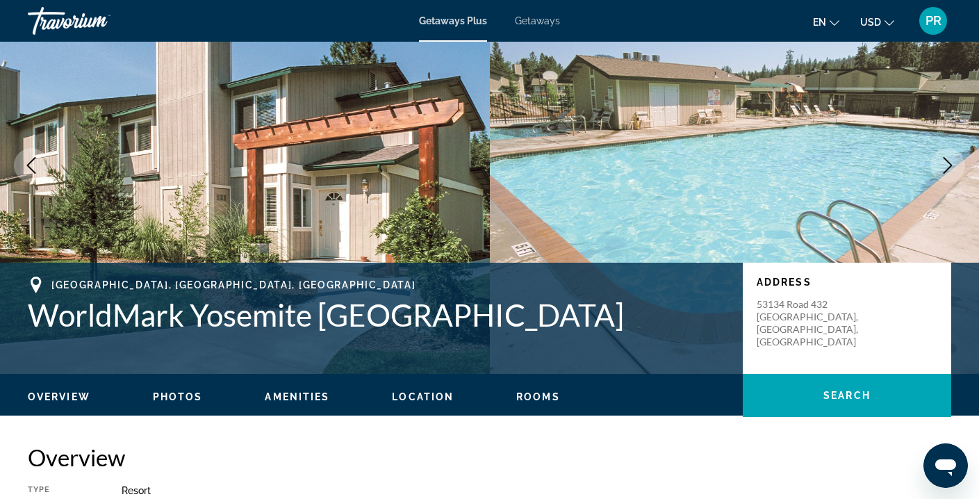
click at [182, 387] on div "Overview Photos Amenities Location Rooms Search" at bounding box center [489, 395] width 979 height 43
click at [181, 394] on span "Photos" at bounding box center [178, 396] width 50 height 11
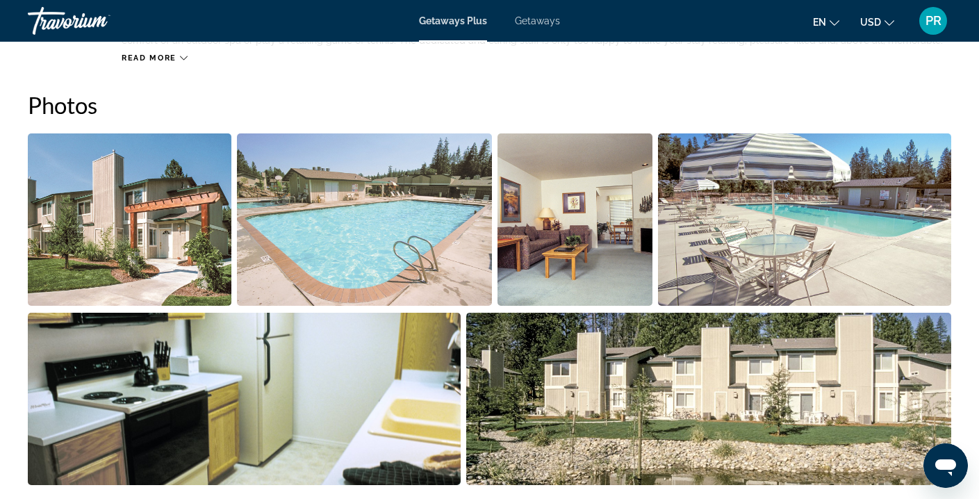
scroll to position [604, 0]
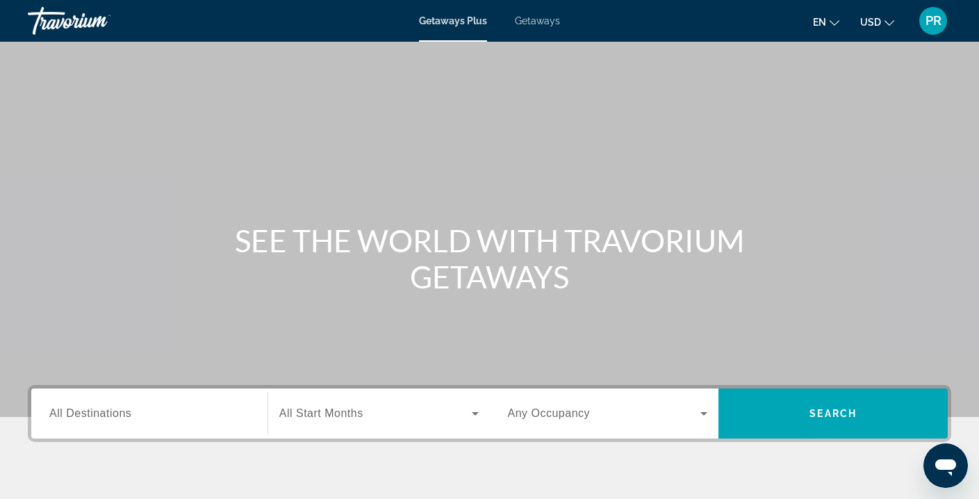
click at [533, 17] on span "Getaways" at bounding box center [537, 20] width 45 height 11
click at [78, 421] on input "Destination All Destinations" at bounding box center [149, 414] width 200 height 17
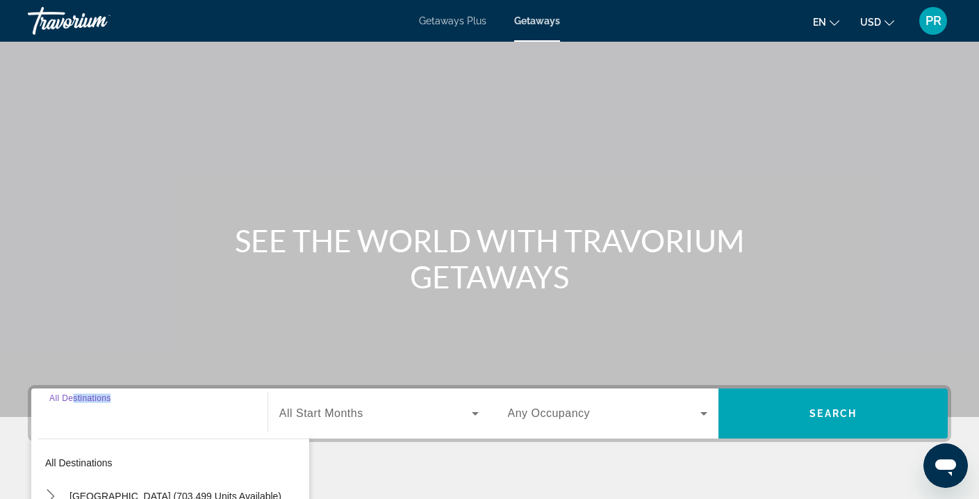
scroll to position [252, 0]
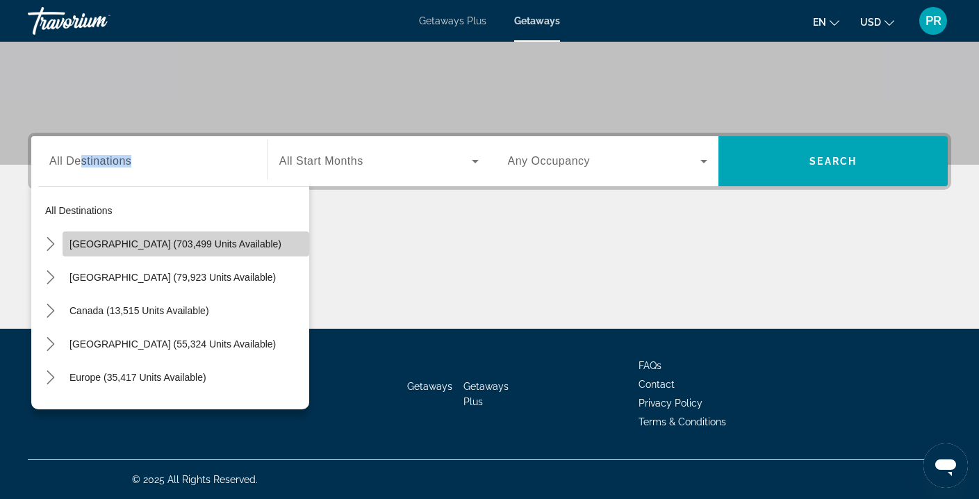
click at [212, 238] on span "Select destination: United States (703,499 units available)" at bounding box center [186, 243] width 247 height 33
type input "**********"
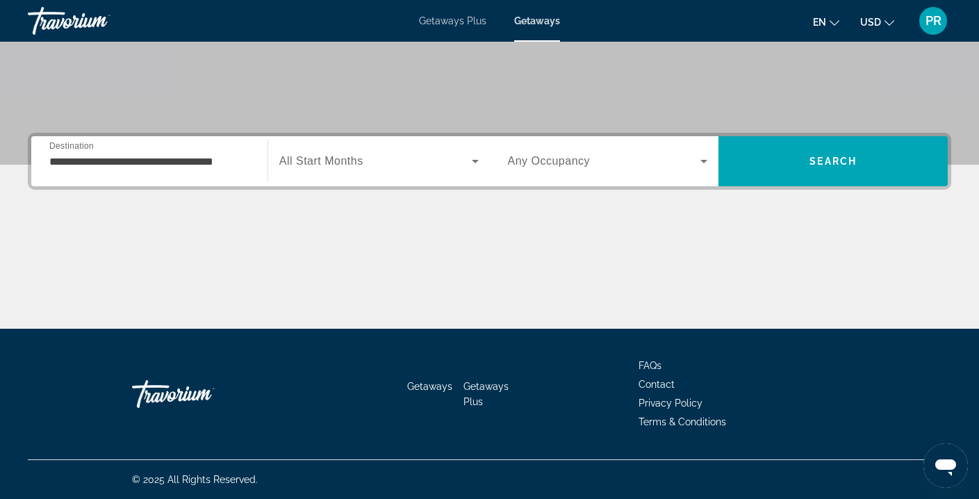
click at [426, 30] on div "Getaways Plus Getaways en English Español Français Italiano Português русский U…" at bounding box center [489, 21] width 979 height 36
click at [435, 21] on span "Getaways Plus" at bounding box center [452, 20] width 67 height 11
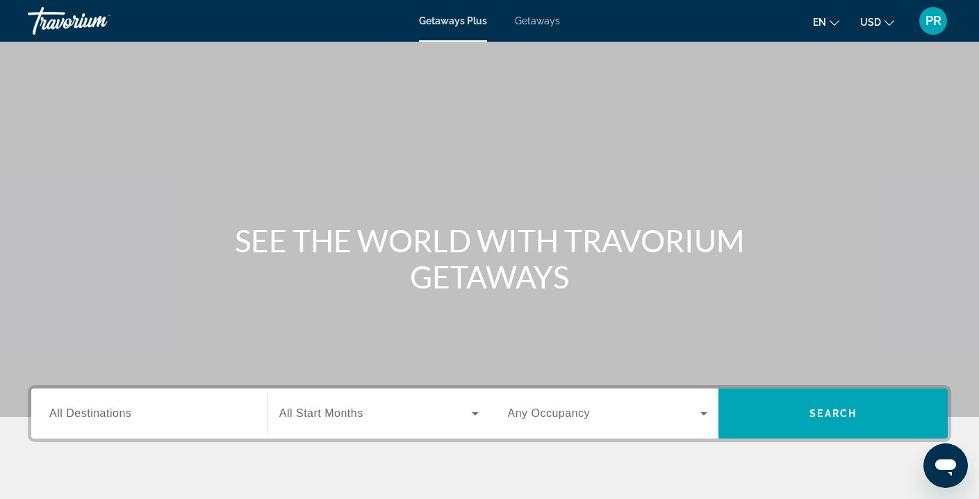
click at [115, 408] on span "All Destinations" at bounding box center [90, 413] width 82 height 12
click at [115, 408] on input "Destination All Destinations" at bounding box center [149, 414] width 200 height 17
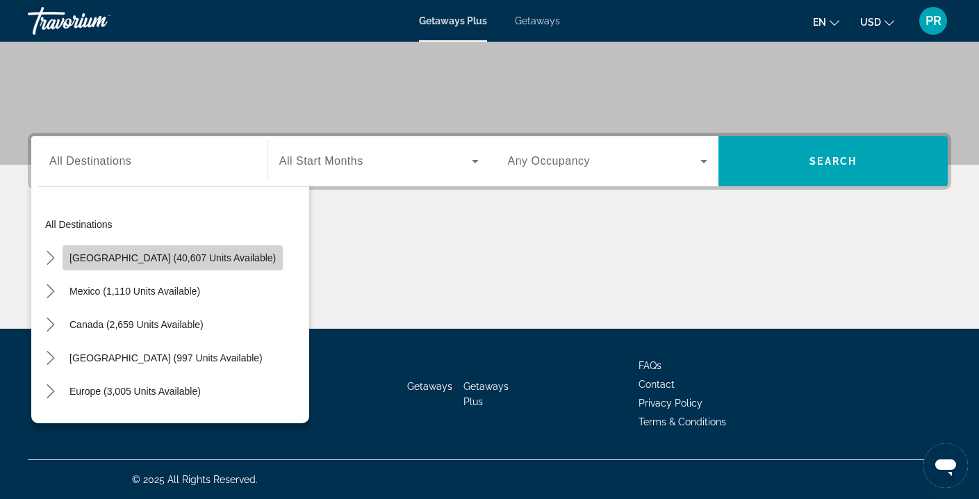
click at [174, 259] on span "United States (40,607 units available)" at bounding box center [172, 257] width 206 height 11
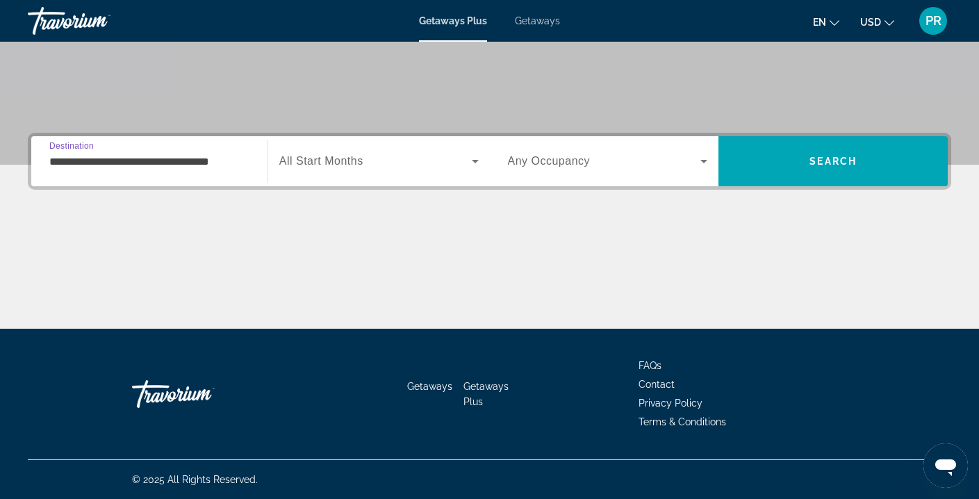
click at [222, 161] on input "**********" at bounding box center [149, 161] width 200 height 17
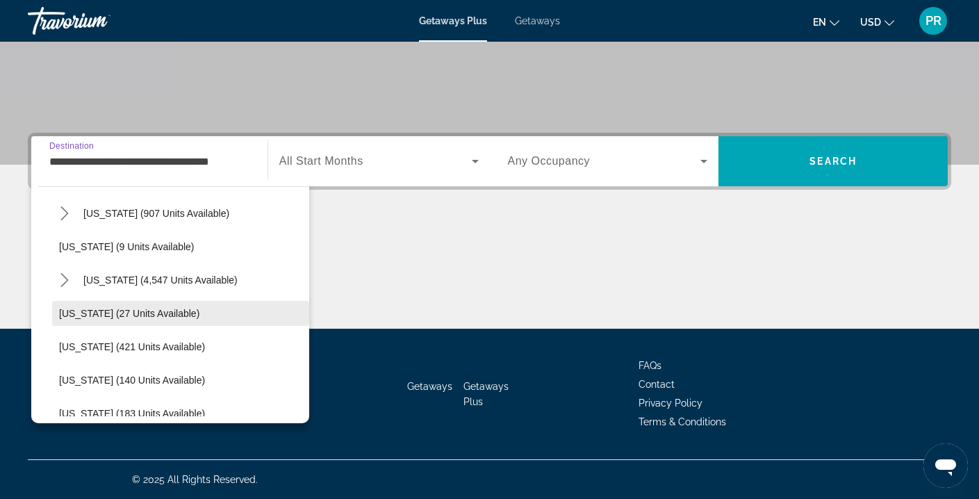
scroll to position [178, 0]
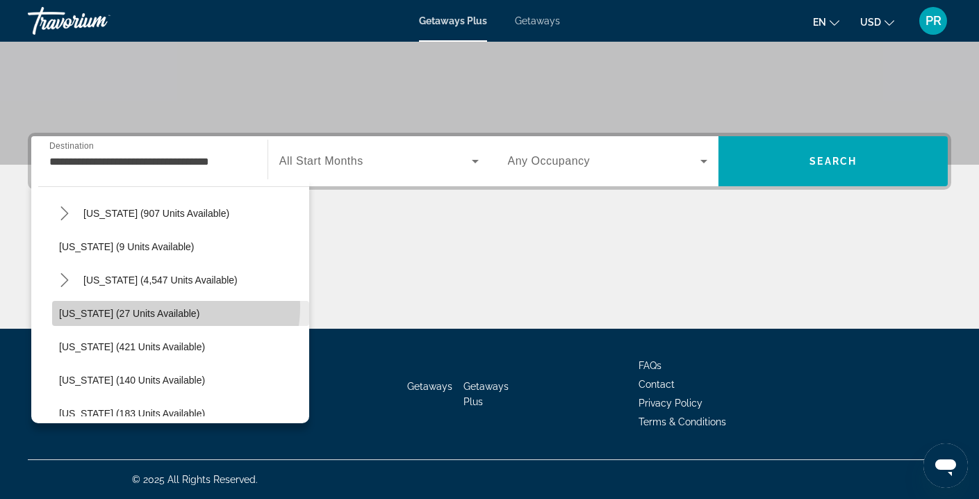
click at [165, 306] on span "Select destination: Georgia (27 units available)" at bounding box center [180, 313] width 257 height 33
type input "**********"
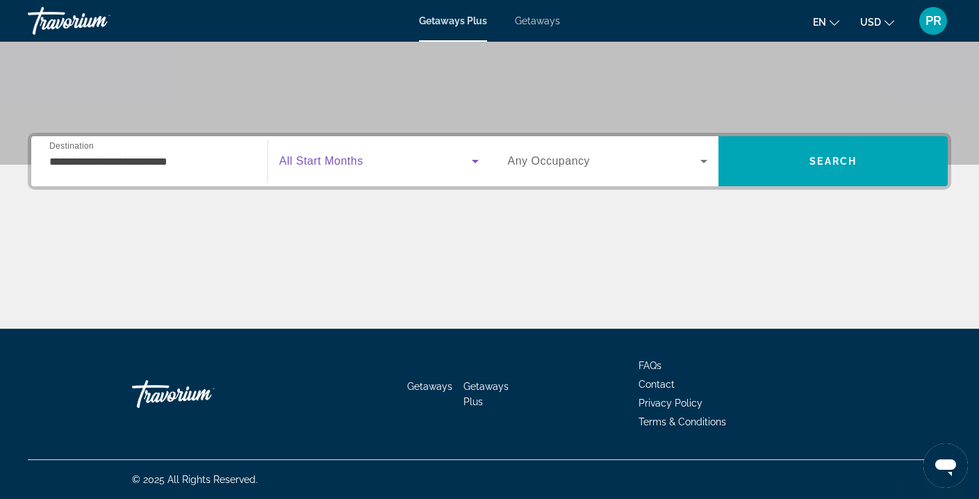
click at [373, 164] on span "Search widget" at bounding box center [375, 161] width 192 height 17
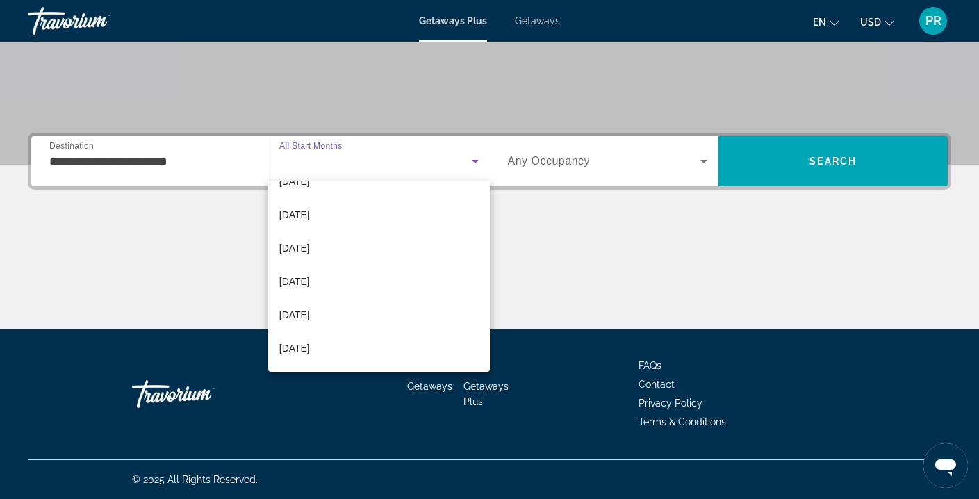
scroll to position [142, 0]
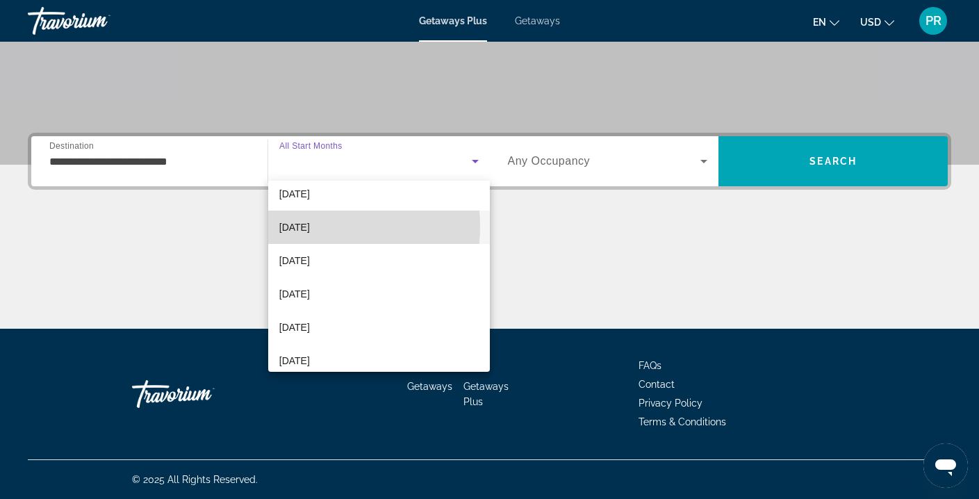
click at [310, 226] on span "[DATE]" at bounding box center [294, 227] width 31 height 17
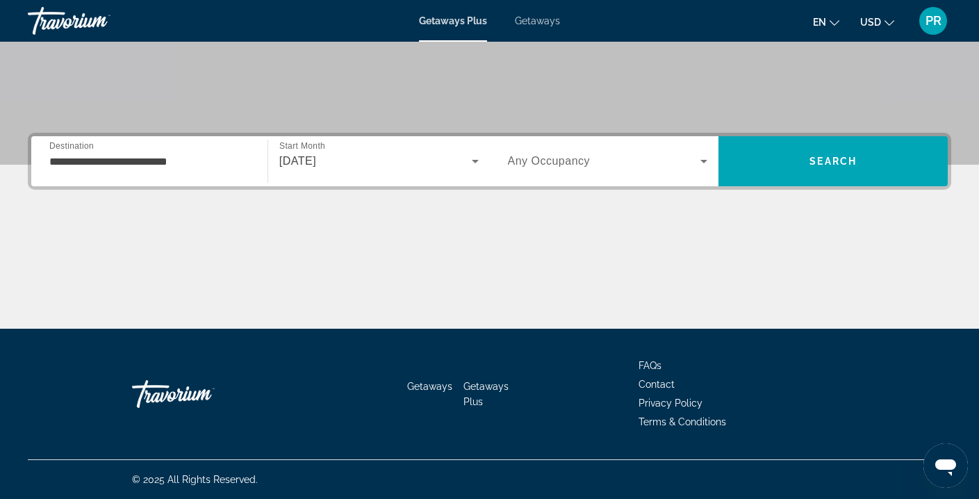
click at [577, 146] on div "Search widget" at bounding box center [608, 161] width 200 height 39
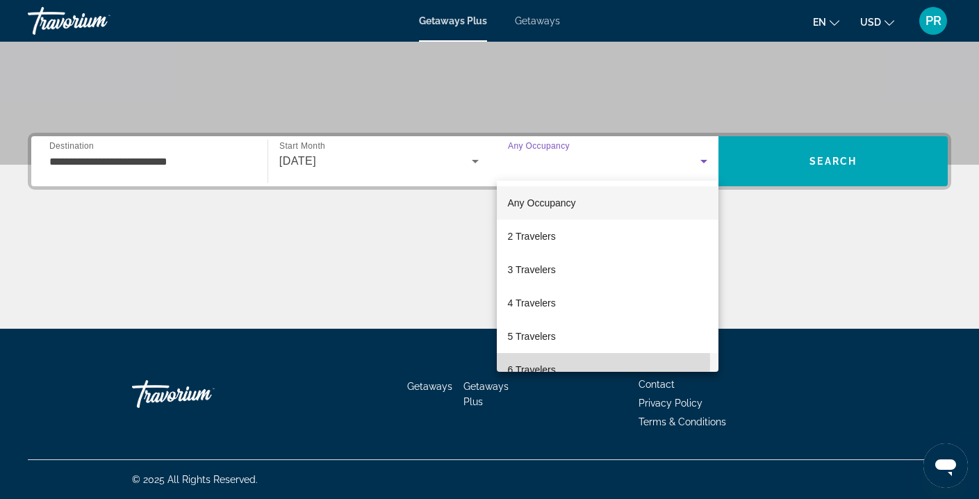
click at [535, 362] on span "6 Travelers" at bounding box center [532, 369] width 48 height 17
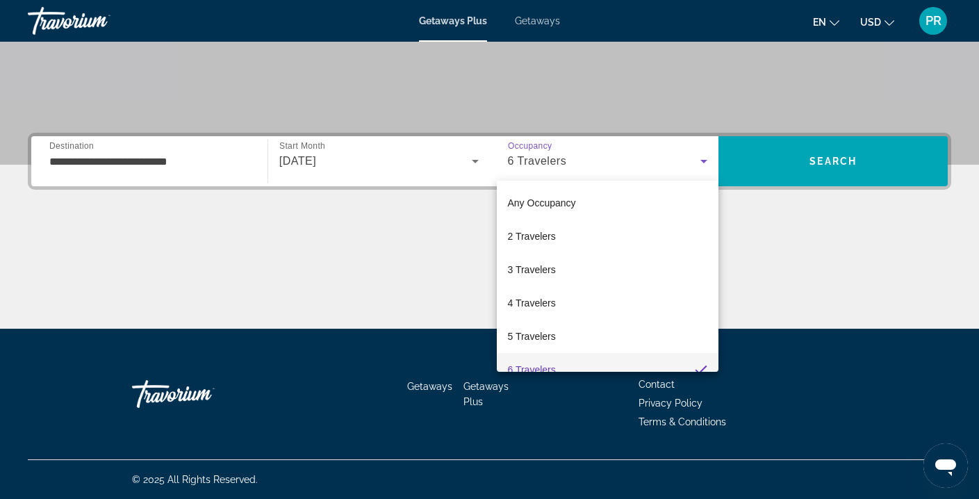
scroll to position [15, 0]
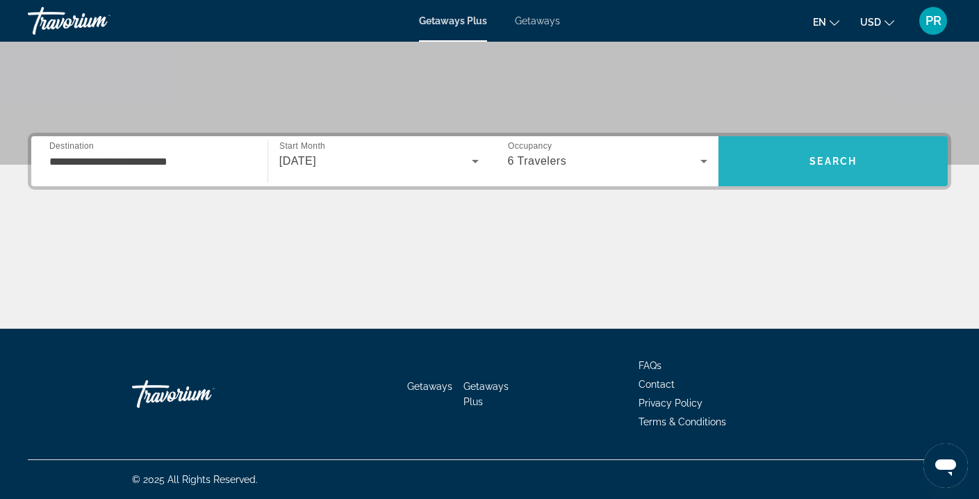
click at [833, 164] on span "Search" at bounding box center [832, 161] width 47 height 11
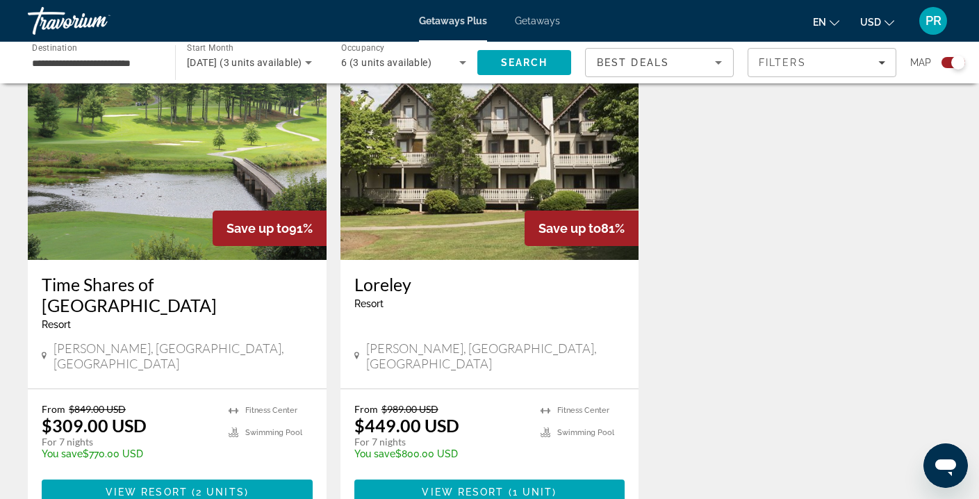
scroll to position [524, 0]
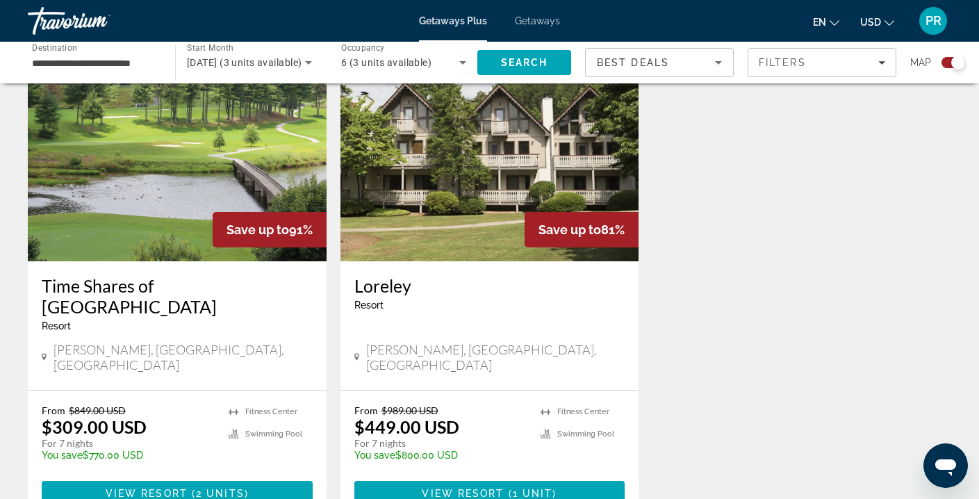
click at [440, 179] on img "Main content" at bounding box center [489, 150] width 299 height 222
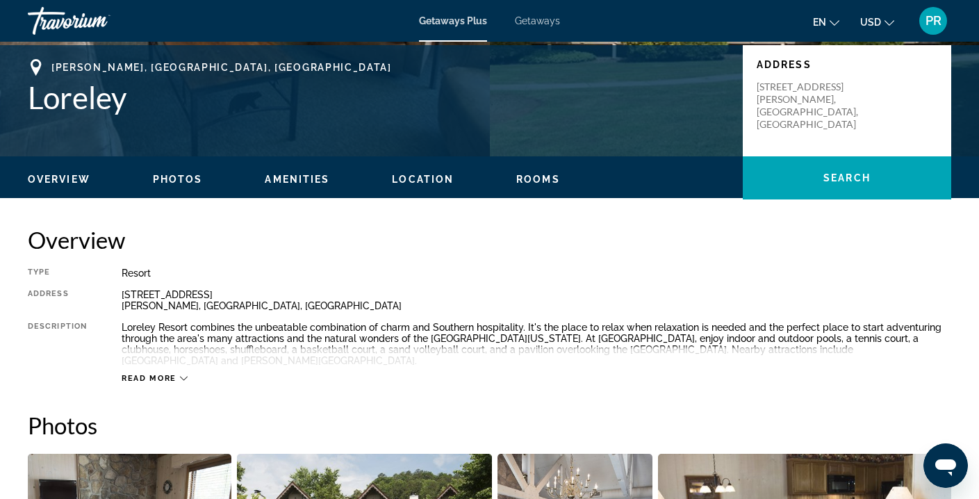
scroll to position [303, 0]
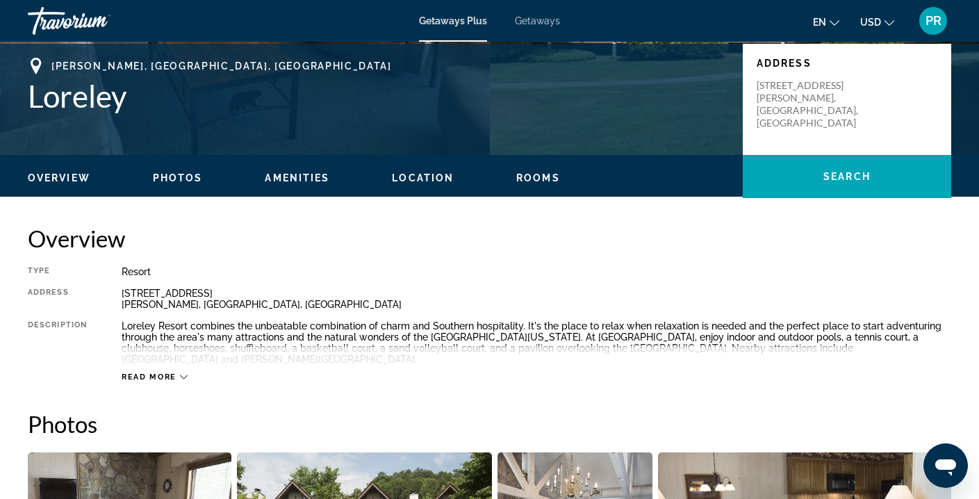
click at [152, 353] on div "Read more" at bounding box center [536, 363] width 829 height 38
click at [160, 372] on button "Read more" at bounding box center [155, 377] width 66 height 10
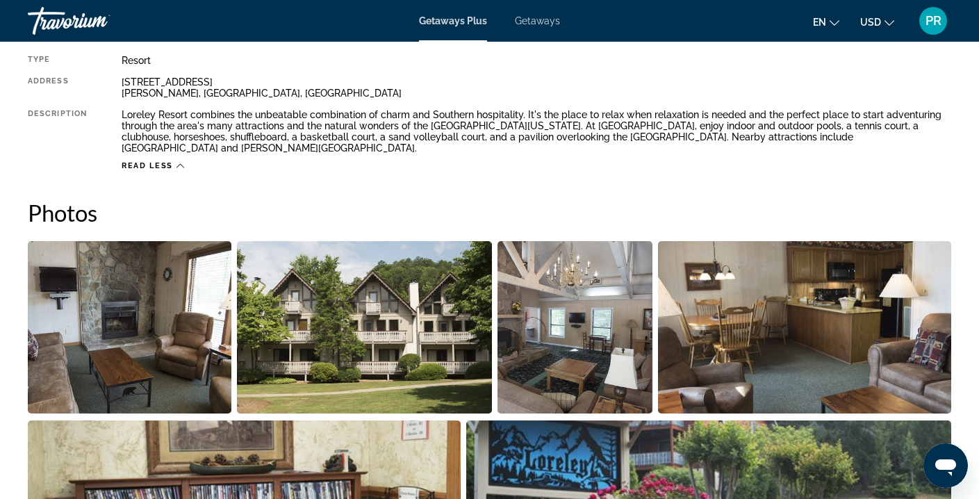
scroll to position [512, 0]
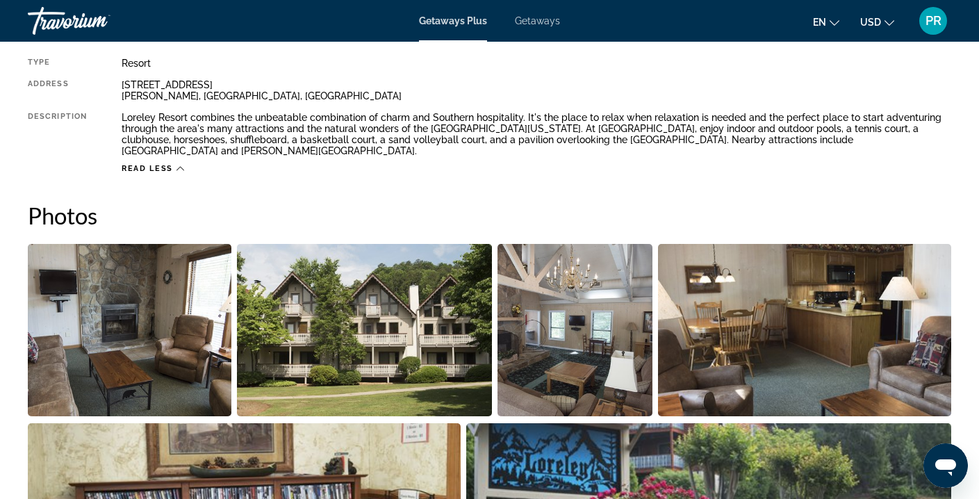
click at [158, 358] on img "Open full-screen image slider" at bounding box center [129, 330] width 203 height 172
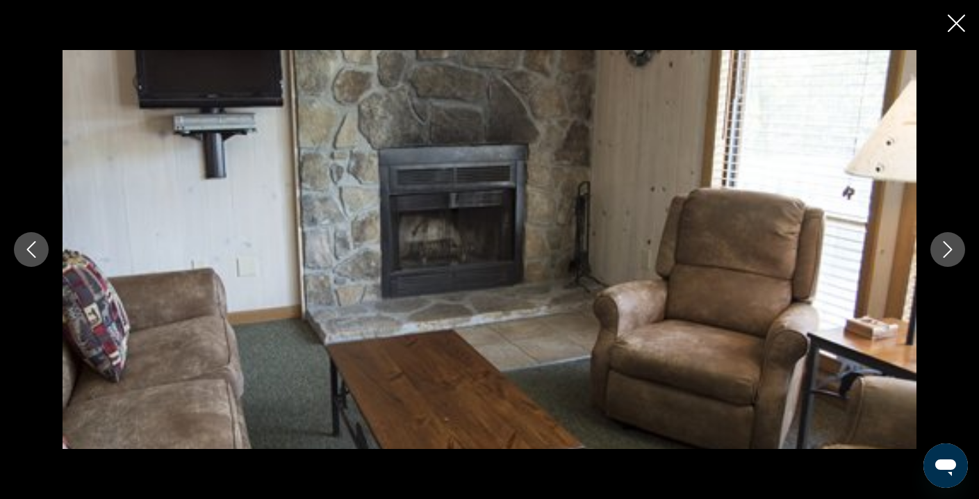
click at [942, 249] on icon "Next image" at bounding box center [947, 249] width 17 height 17
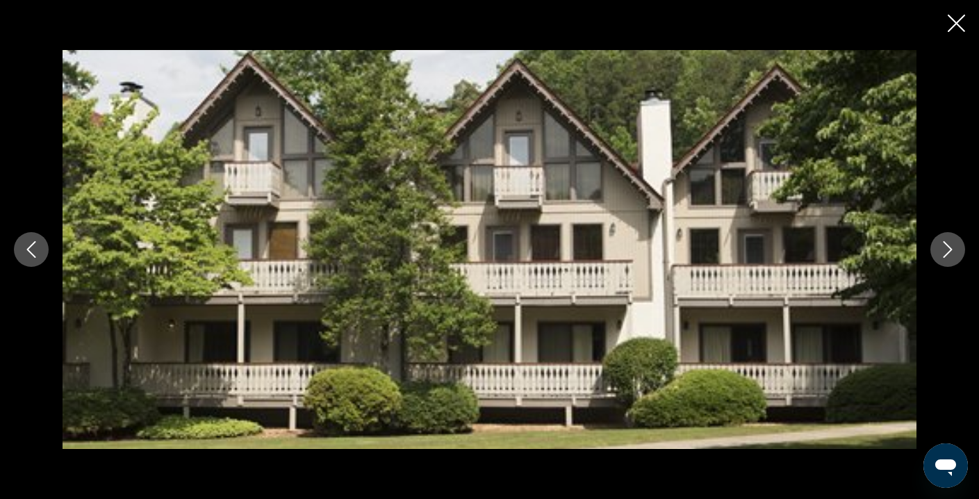
click at [942, 249] on icon "Next image" at bounding box center [947, 249] width 17 height 17
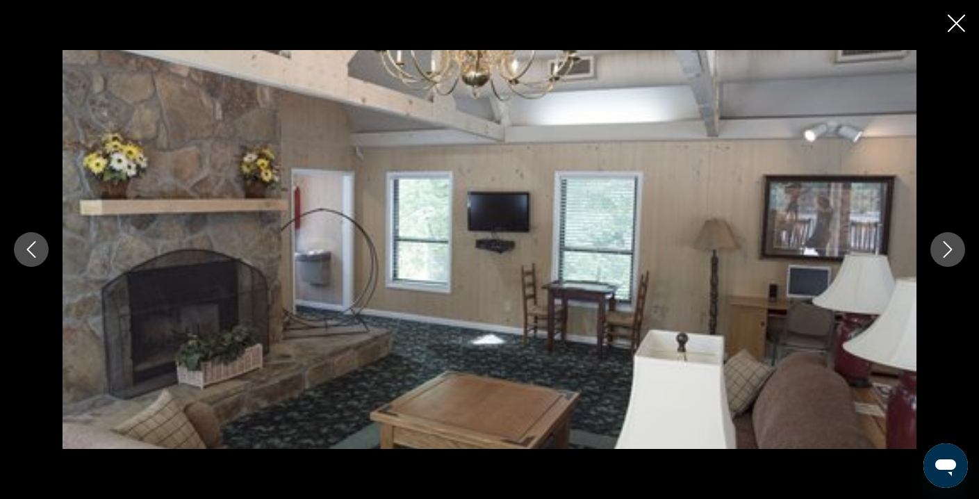
click at [942, 249] on icon "Next image" at bounding box center [947, 249] width 17 height 17
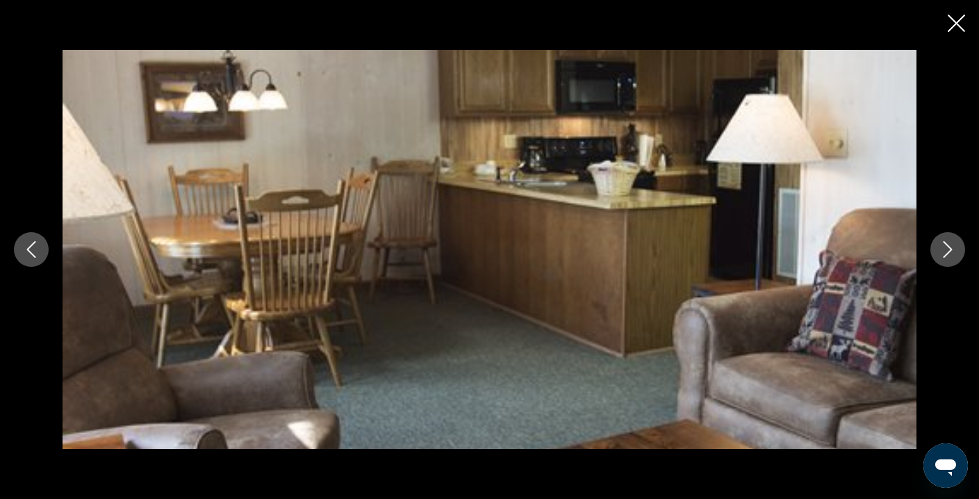
click at [942, 249] on icon "Next image" at bounding box center [947, 249] width 17 height 17
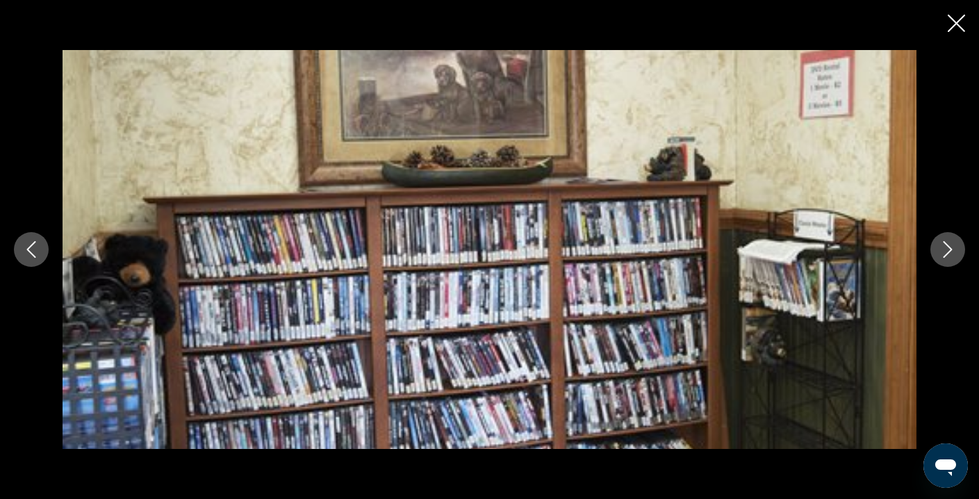
click at [942, 249] on icon "Next image" at bounding box center [947, 249] width 17 height 17
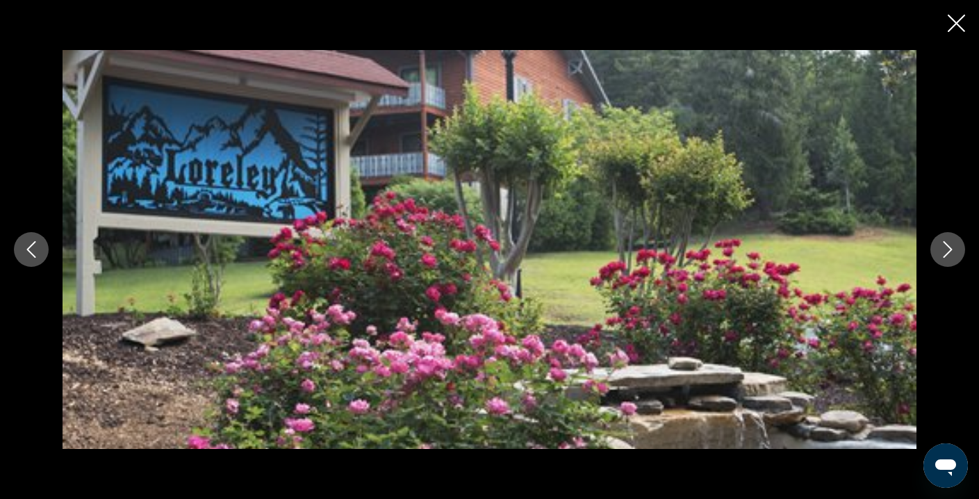
click at [942, 249] on icon "Next image" at bounding box center [947, 249] width 17 height 17
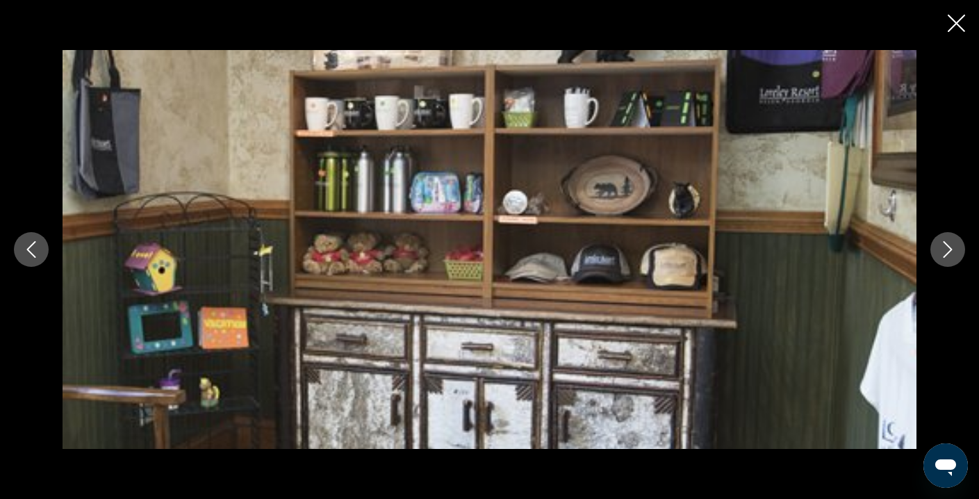
click at [942, 249] on icon "Next image" at bounding box center [947, 249] width 17 height 17
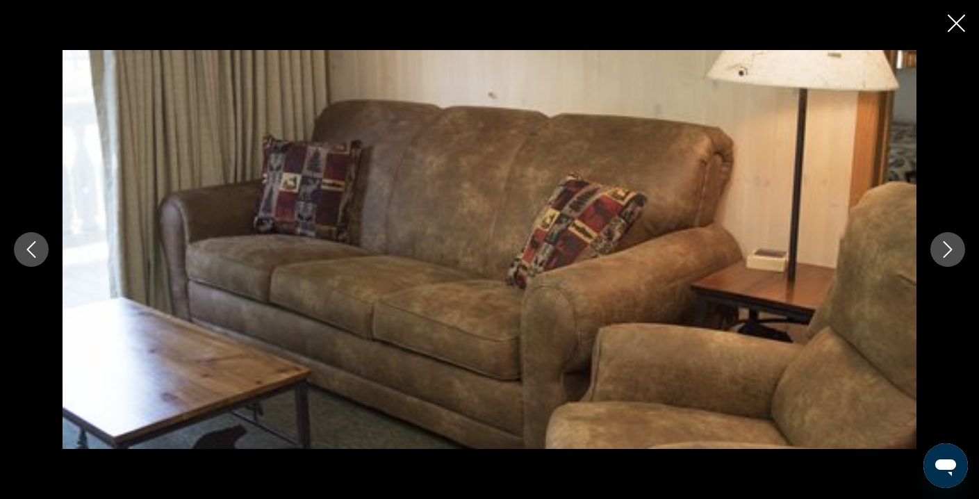
click at [942, 249] on icon "Next image" at bounding box center [947, 249] width 17 height 17
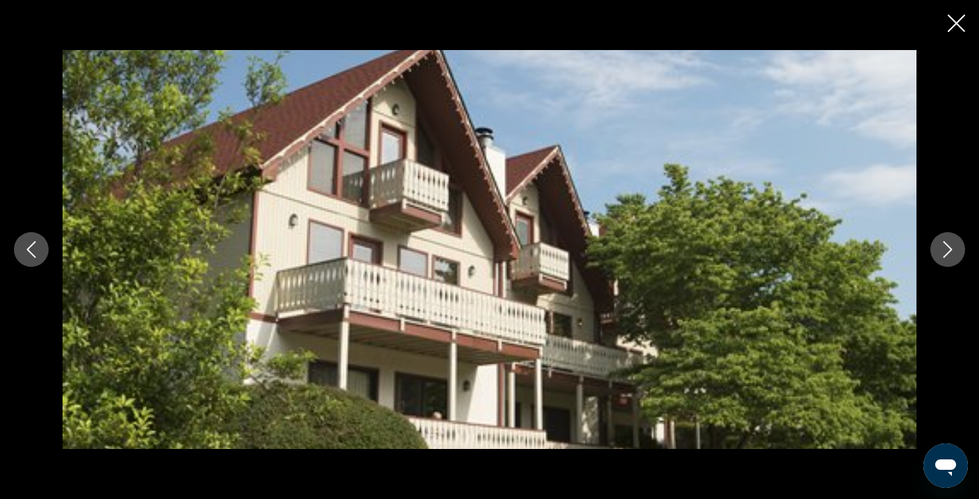
click at [942, 249] on icon "Next image" at bounding box center [947, 249] width 17 height 17
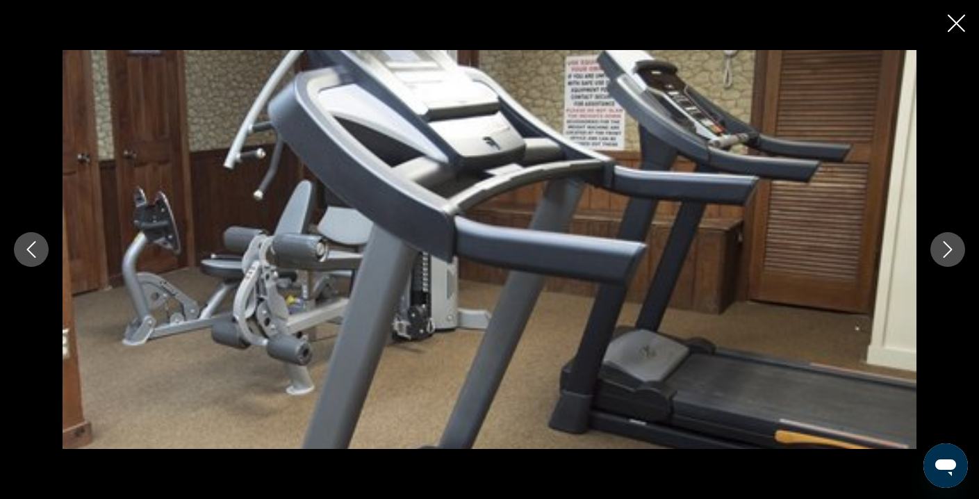
click at [942, 249] on icon "Next image" at bounding box center [947, 249] width 17 height 17
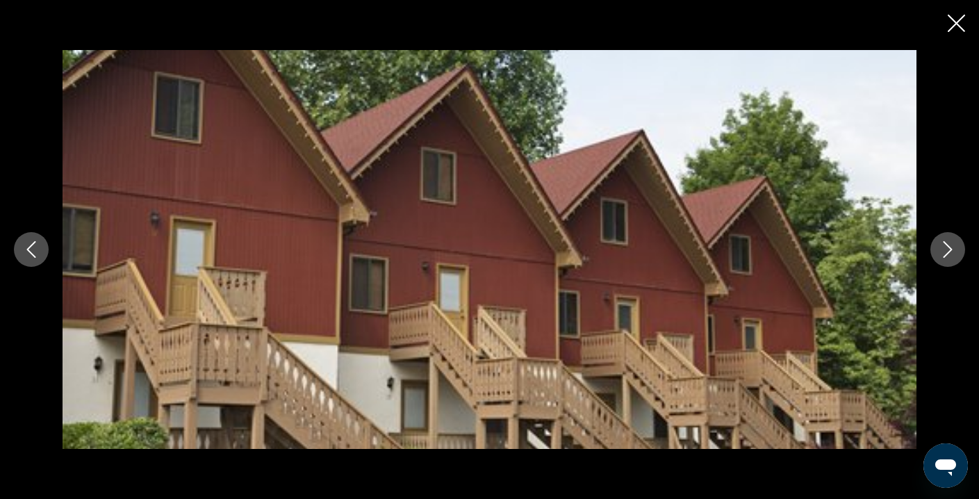
click at [942, 249] on icon "Next image" at bounding box center [947, 249] width 17 height 17
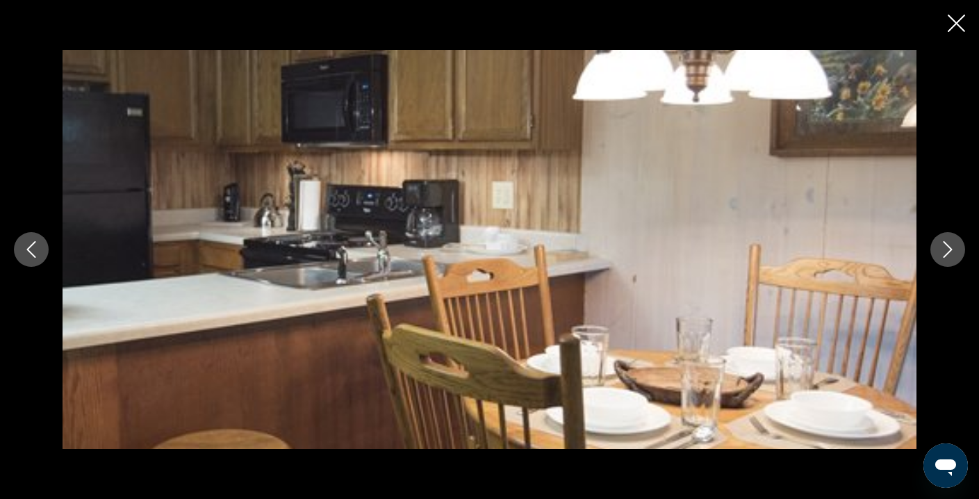
click at [942, 249] on icon "Next image" at bounding box center [947, 249] width 17 height 17
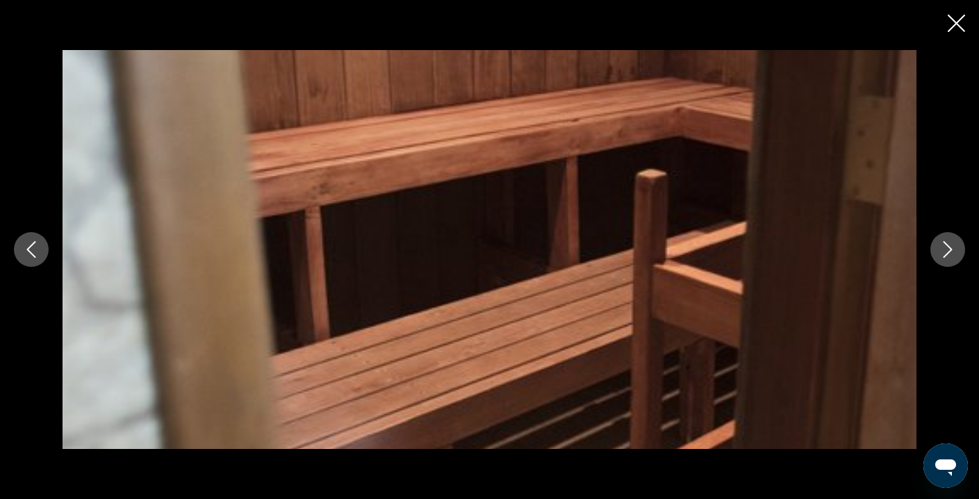
click at [942, 249] on icon "Next image" at bounding box center [947, 249] width 17 height 17
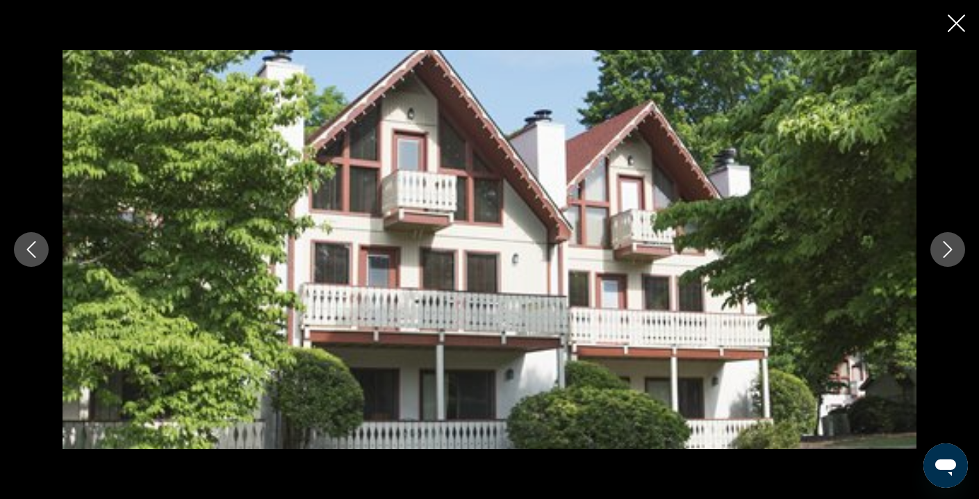
click at [953, 24] on icon "Close slideshow" at bounding box center [955, 23] width 17 height 17
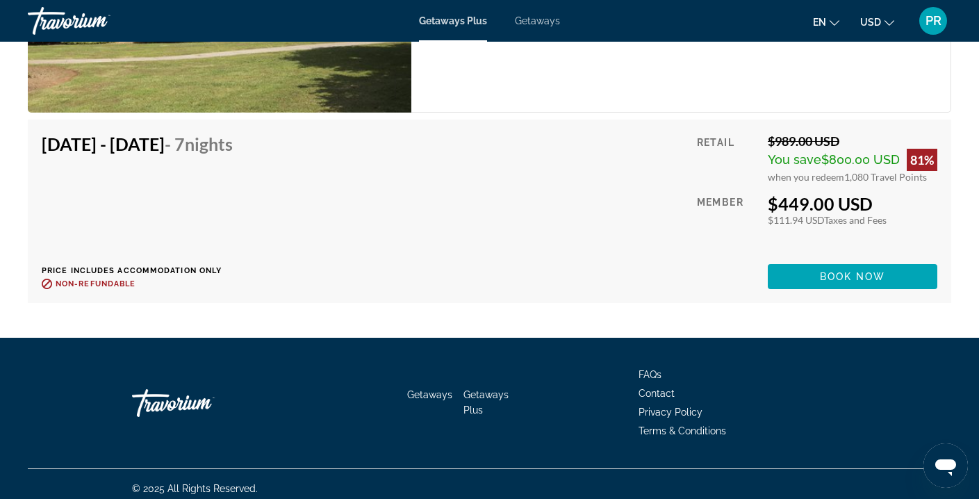
scroll to position [2653, 0]
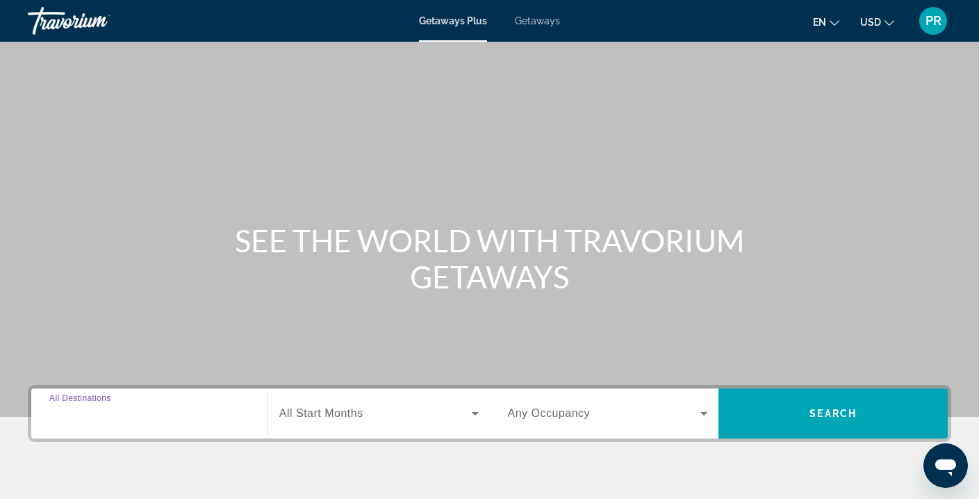
click at [178, 410] on input "Destination All Destinations" at bounding box center [149, 414] width 200 height 17
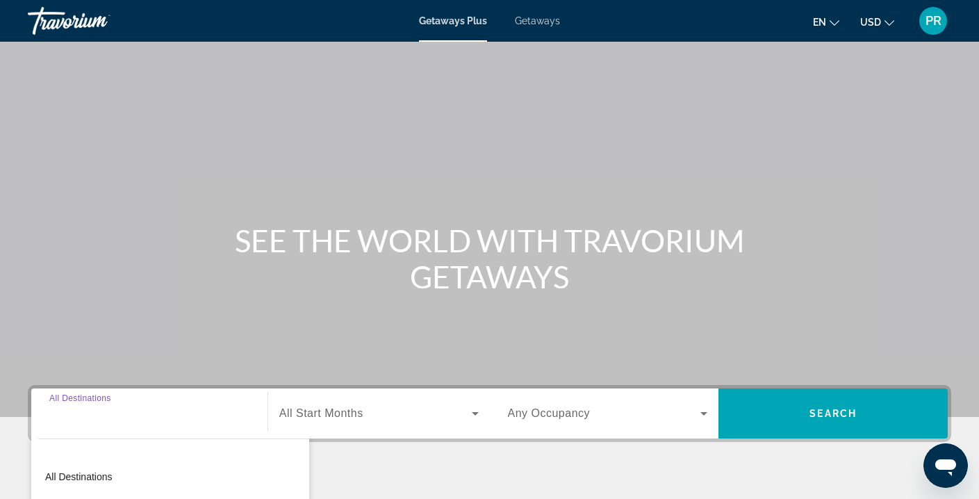
scroll to position [252, 0]
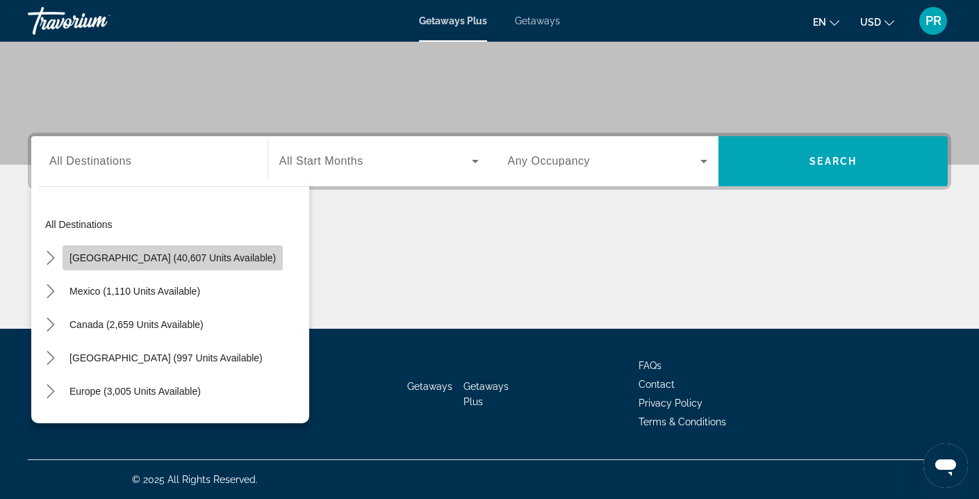
click at [208, 260] on span "[GEOGRAPHIC_DATA] (40,607 units available)" at bounding box center [172, 257] width 206 height 11
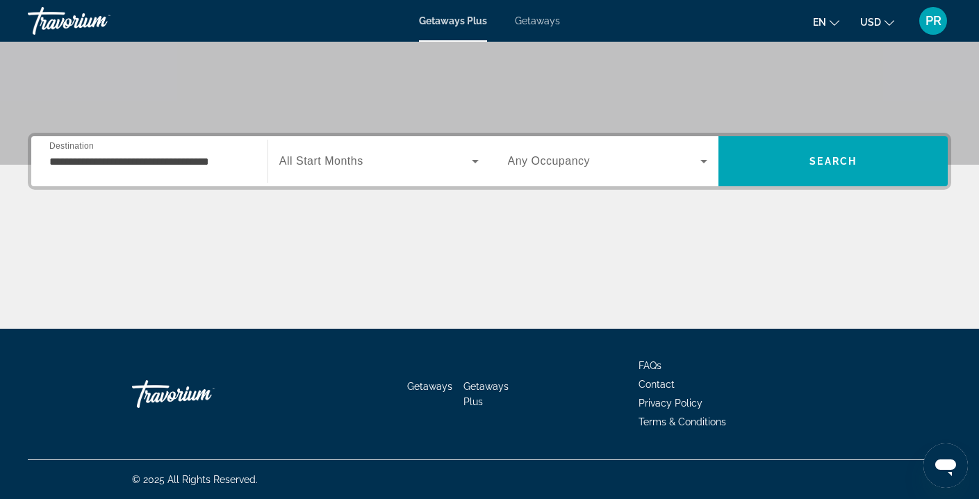
click at [357, 164] on span "All Start Months" at bounding box center [321, 161] width 84 height 12
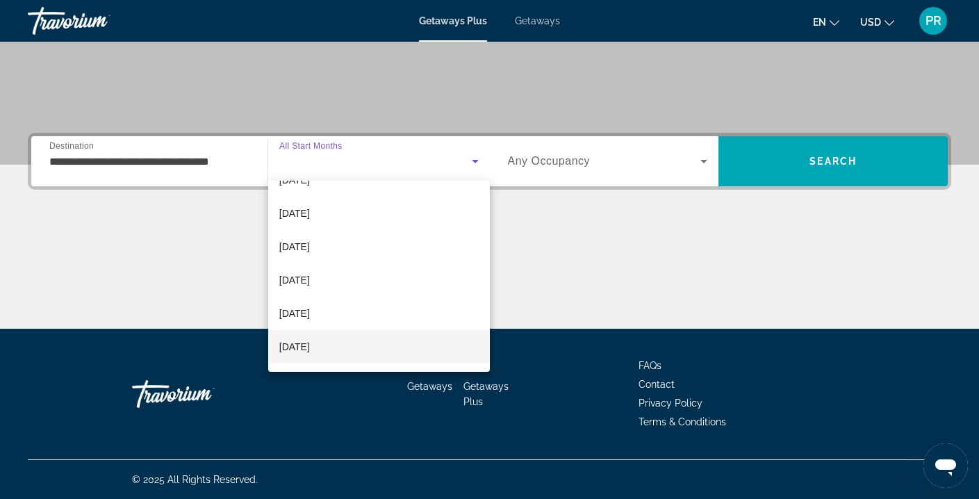
scroll to position [155, 0]
click at [215, 158] on div at bounding box center [489, 249] width 979 height 499
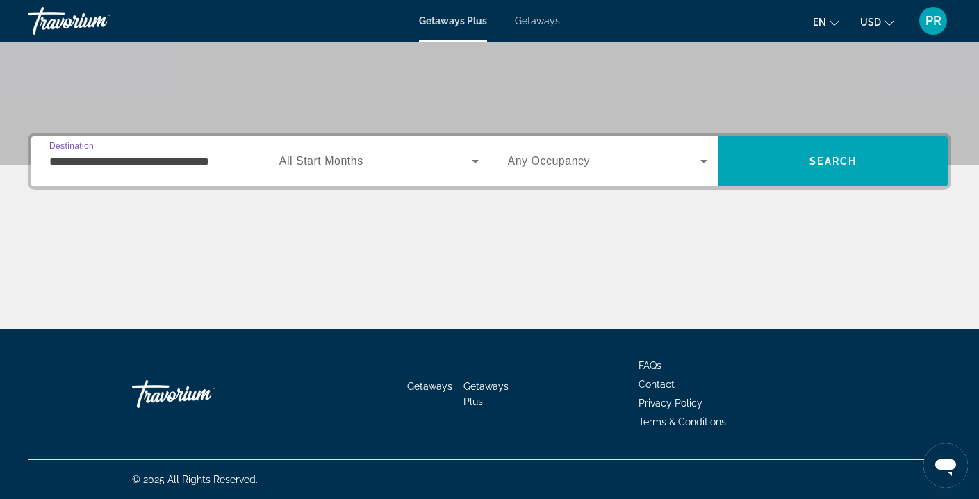
click at [215, 158] on input "**********" at bounding box center [149, 161] width 200 height 17
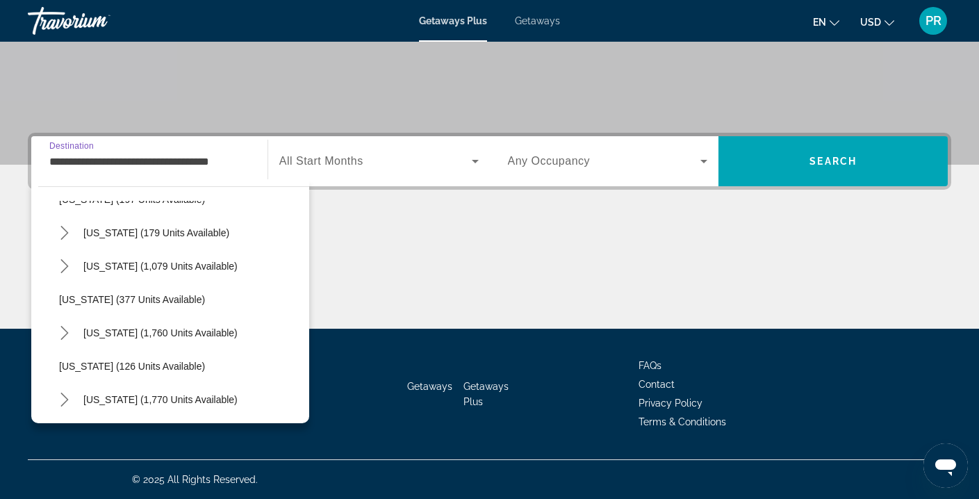
scroll to position [856, 0]
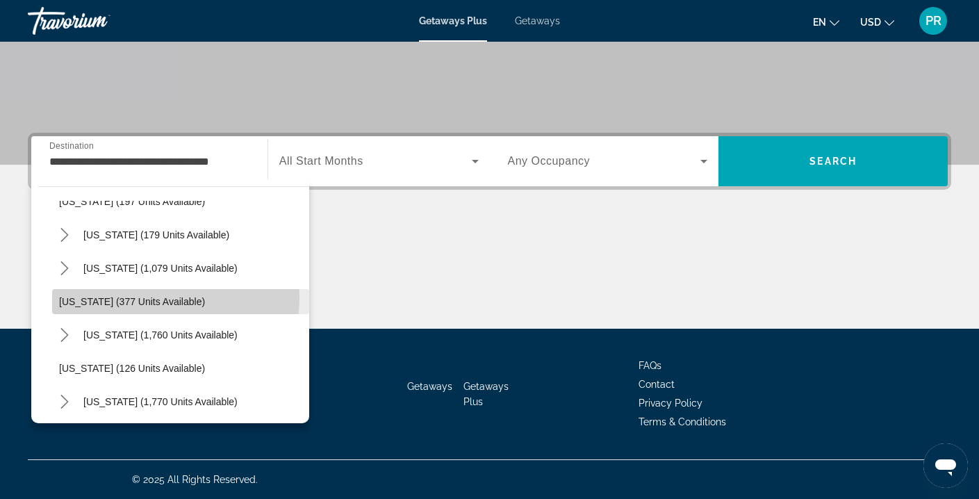
click at [163, 297] on span "[US_STATE] (377 units available)" at bounding box center [132, 301] width 146 height 11
type input "**********"
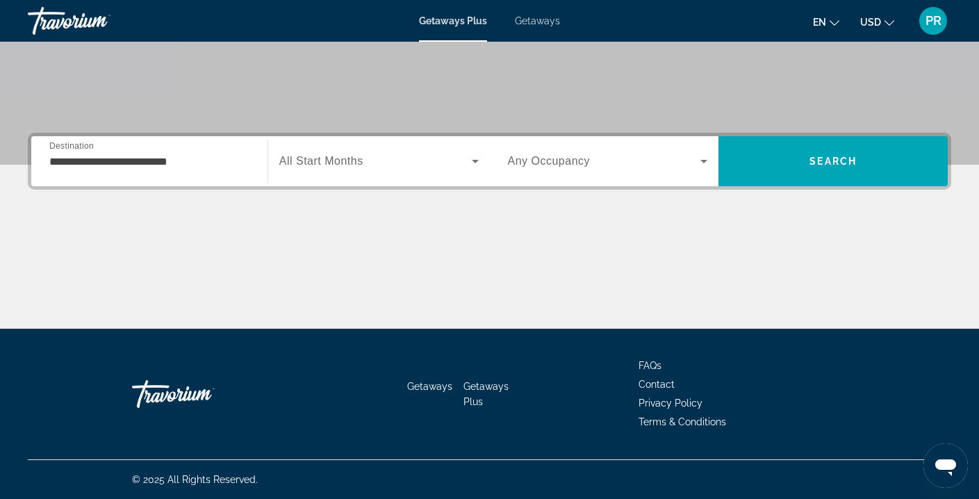
click at [346, 159] on span "All Start Months" at bounding box center [321, 161] width 84 height 12
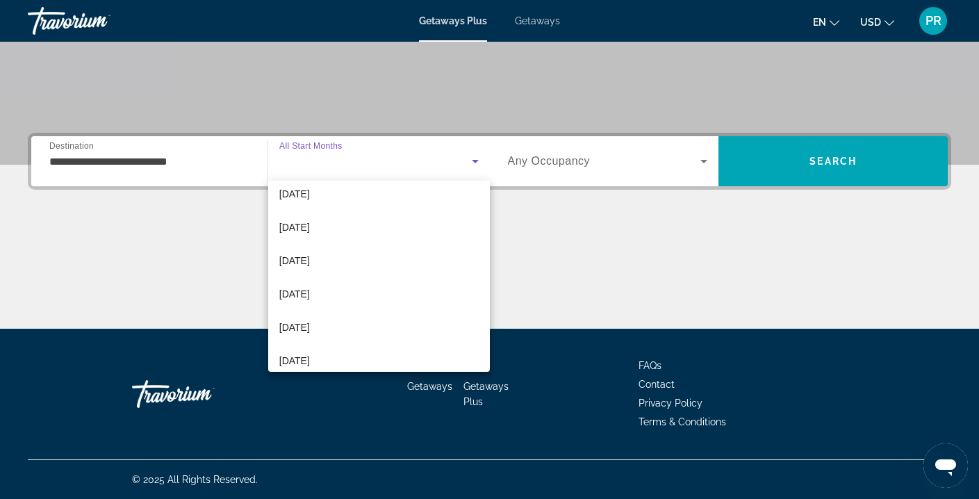
scroll to position [178, 0]
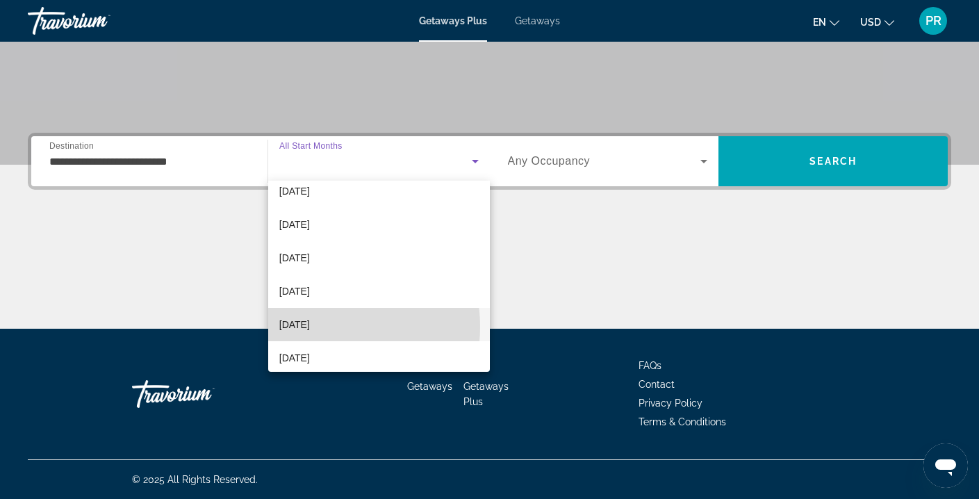
click at [310, 326] on span "[DATE]" at bounding box center [294, 324] width 31 height 17
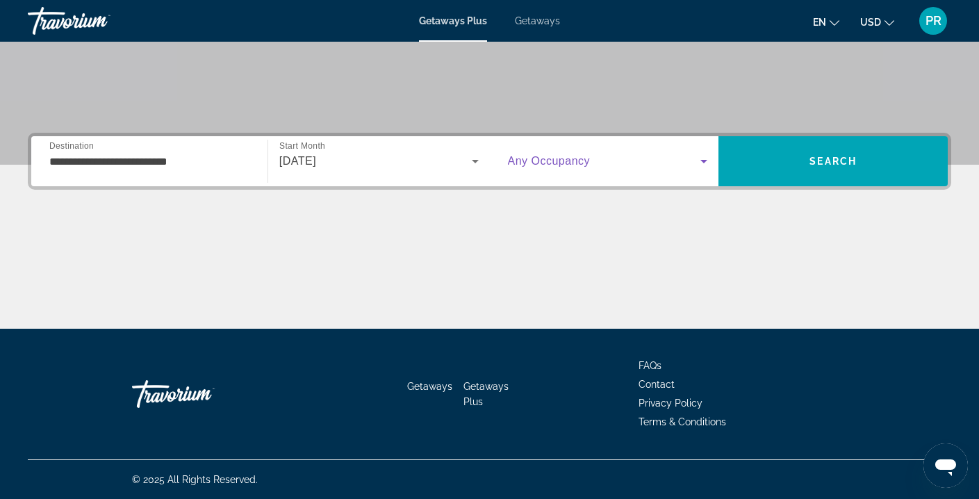
click at [563, 167] on span "Search widget" at bounding box center [604, 161] width 193 height 17
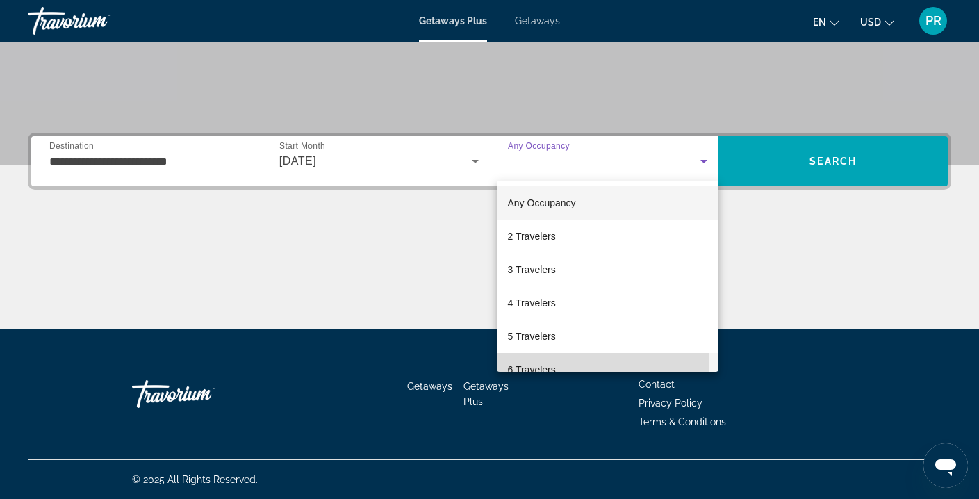
click at [542, 368] on span "6 Travelers" at bounding box center [532, 369] width 48 height 17
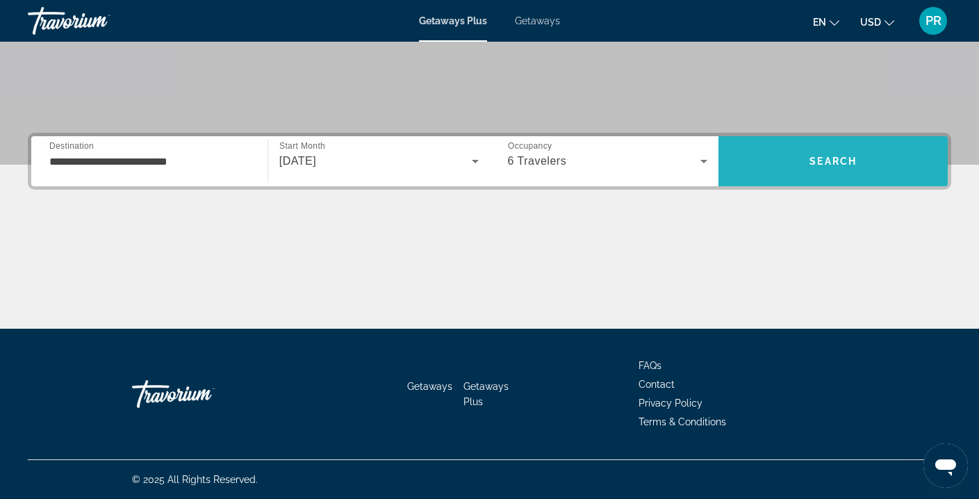
click at [765, 169] on span "Search" at bounding box center [832, 160] width 229 height 33
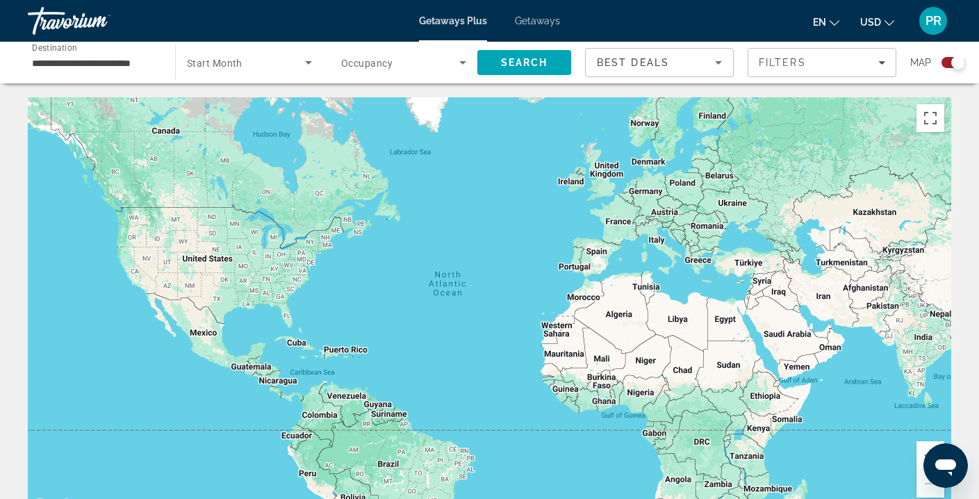
click at [525, 24] on span "Getaways" at bounding box center [537, 20] width 45 height 11
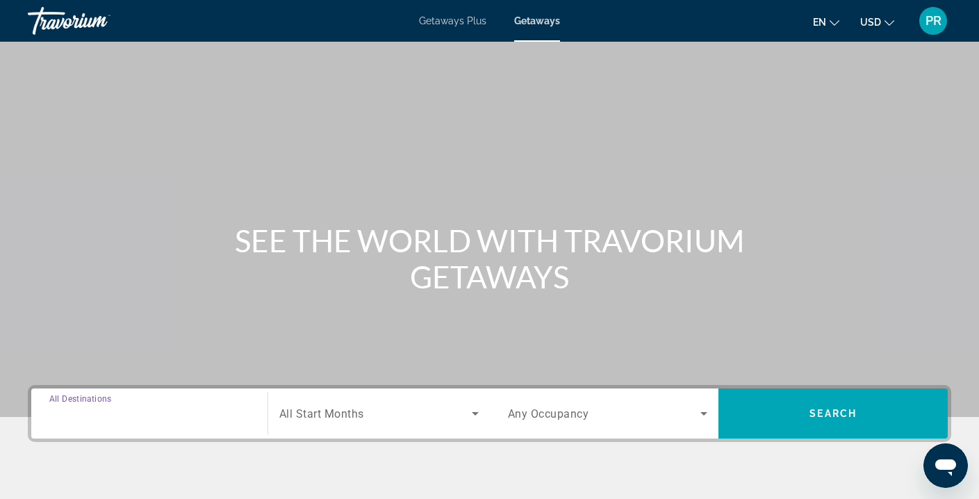
click at [172, 414] on input "Destination All Destinations" at bounding box center [149, 414] width 200 height 17
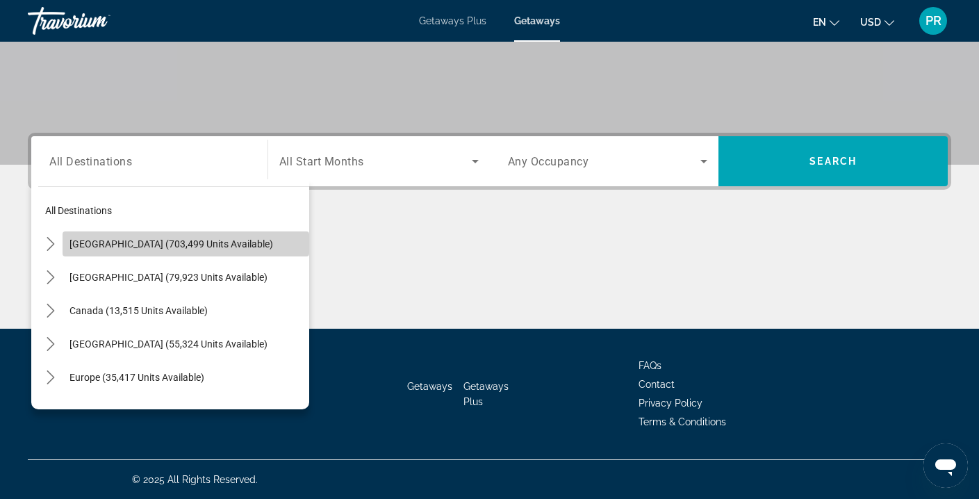
click at [197, 242] on span "[GEOGRAPHIC_DATA] (703,499 units available)" at bounding box center [170, 243] width 203 height 11
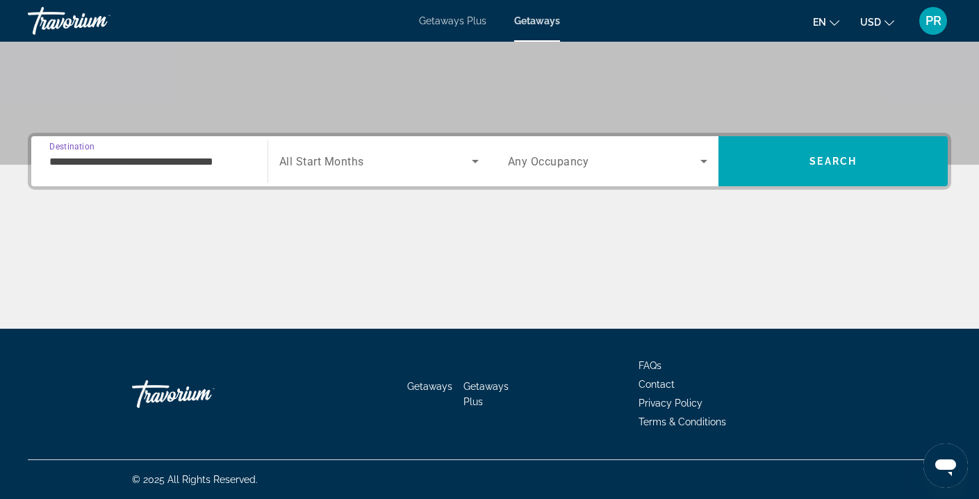
click at [178, 163] on input "**********" at bounding box center [149, 161] width 200 height 17
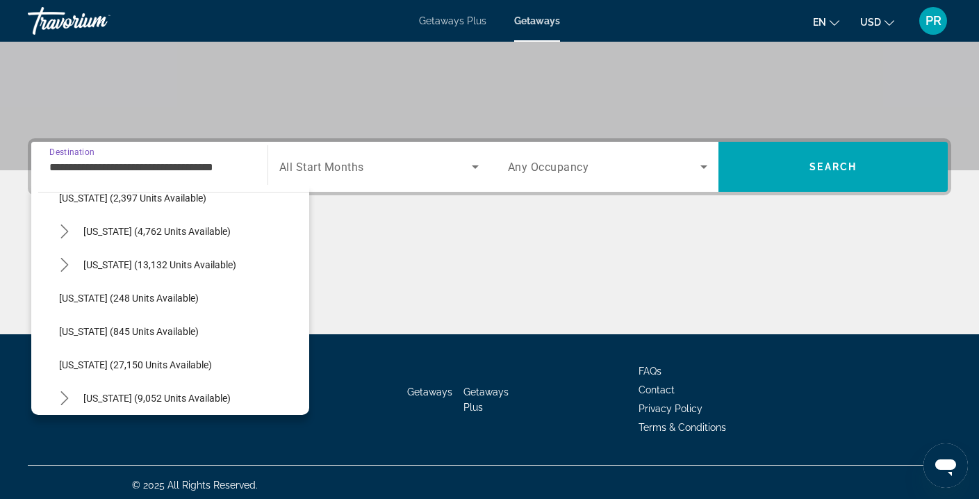
scroll to position [921, 0]
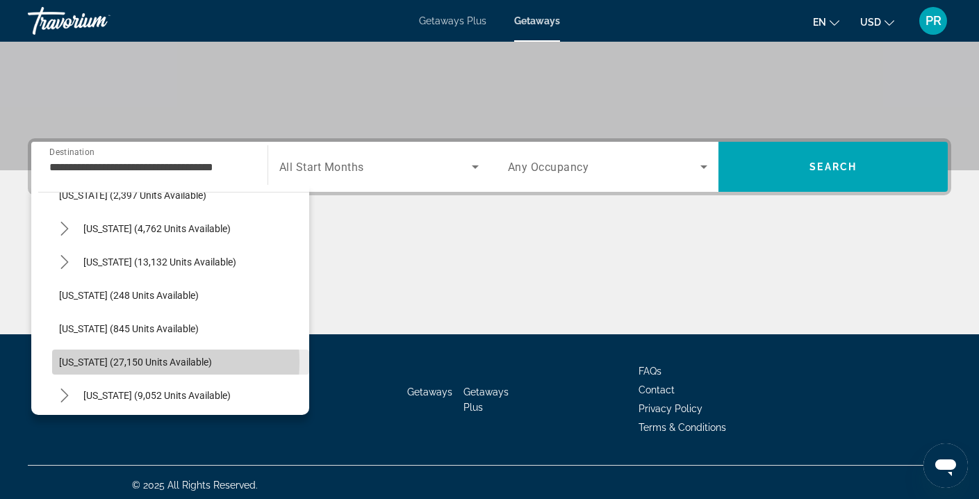
click at [142, 362] on span "[US_STATE] (27,150 units available)" at bounding box center [135, 361] width 153 height 11
type input "**********"
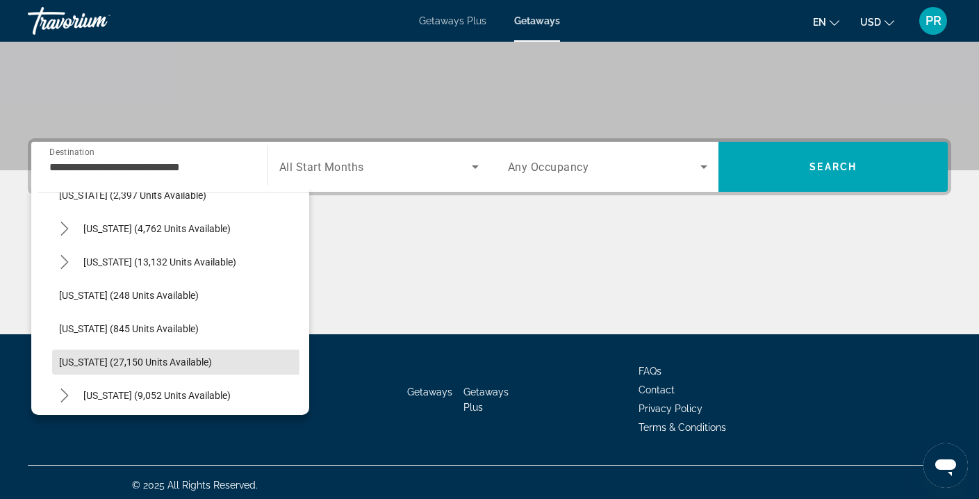
scroll to position [252, 0]
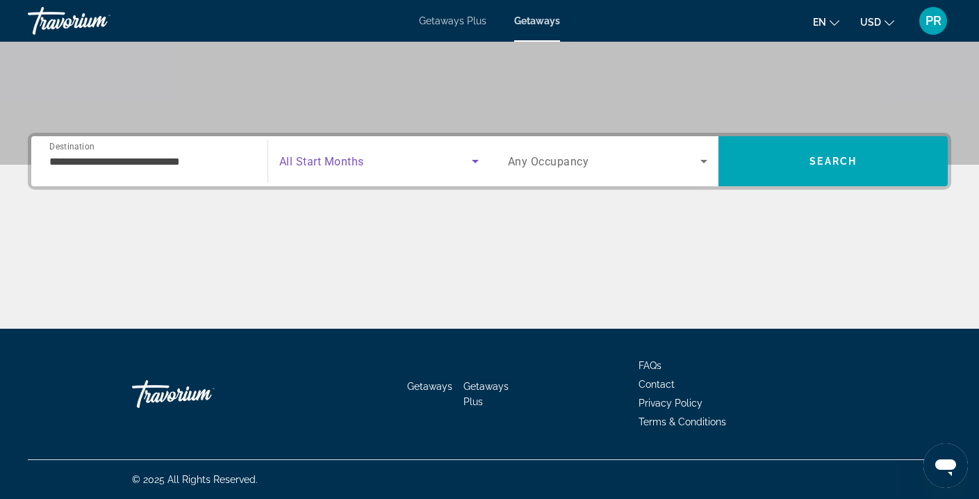
click at [385, 158] on span "Search widget" at bounding box center [375, 161] width 192 height 17
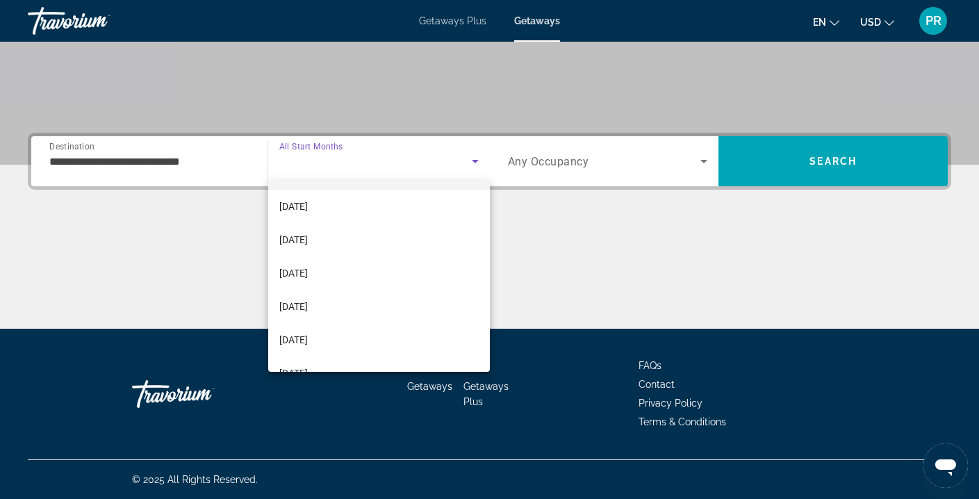
scroll to position [165, 0]
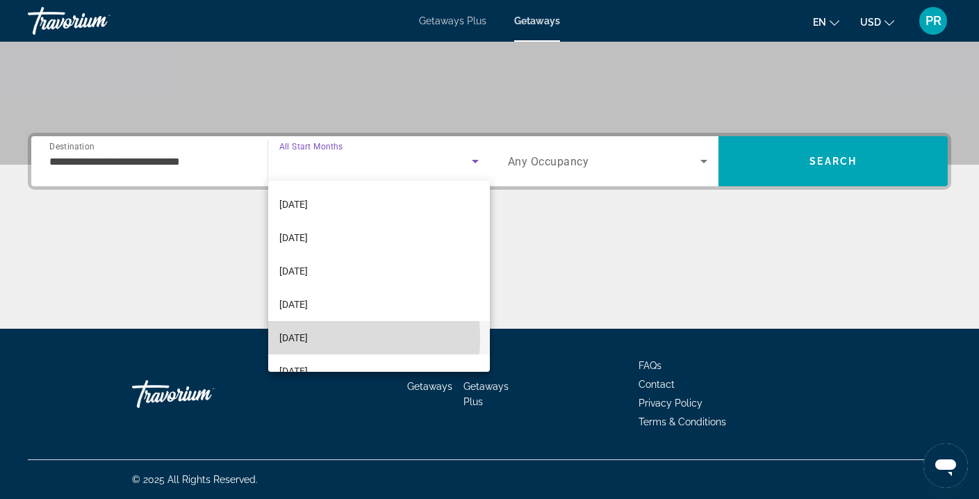
click at [308, 338] on span "[DATE]" at bounding box center [293, 337] width 28 height 17
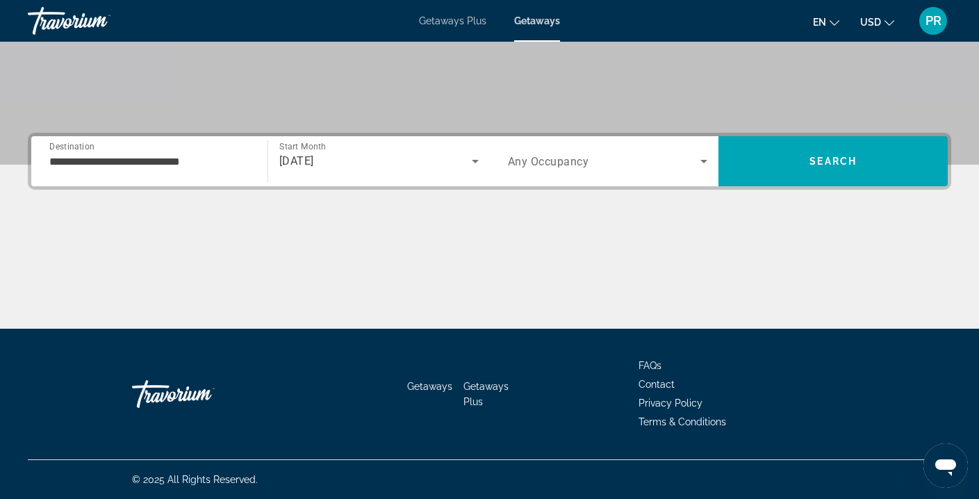
click at [583, 159] on span "Any Occupancy" at bounding box center [548, 161] width 81 height 13
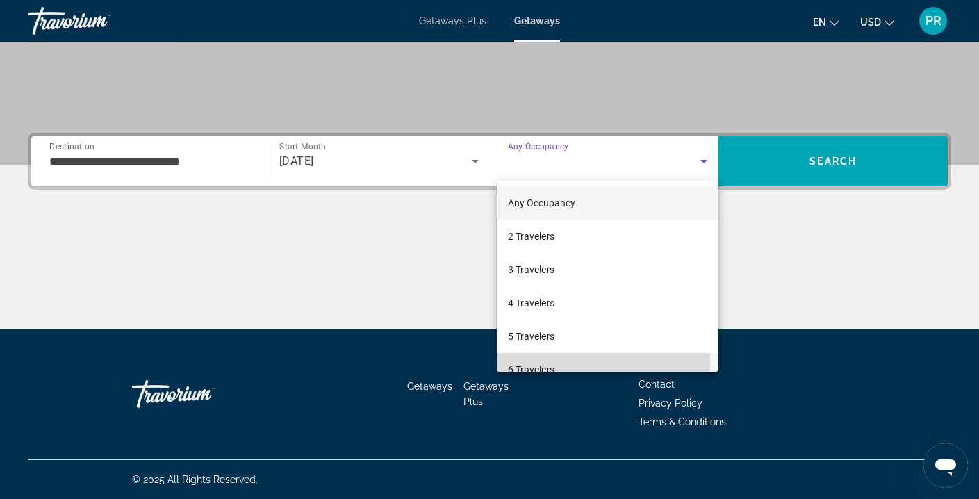
click at [544, 360] on mat-option "6 Travelers" at bounding box center [608, 369] width 222 height 33
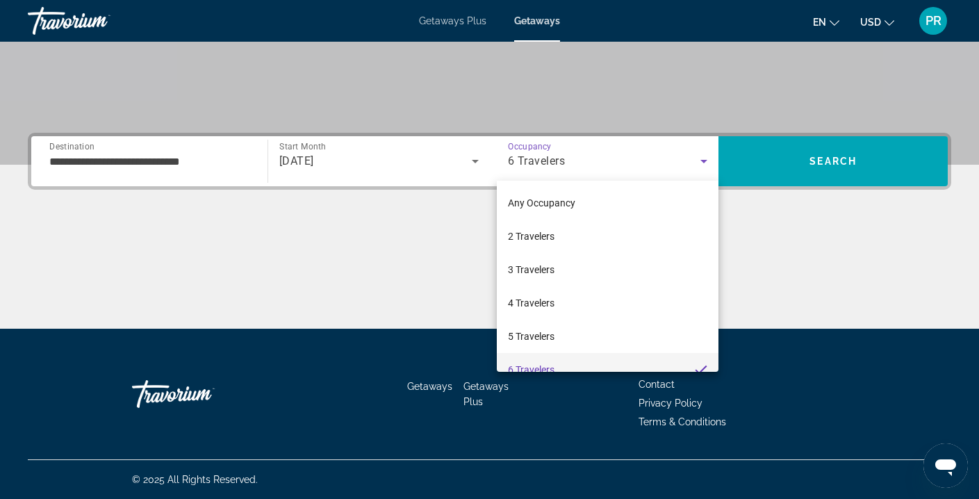
scroll to position [15, 0]
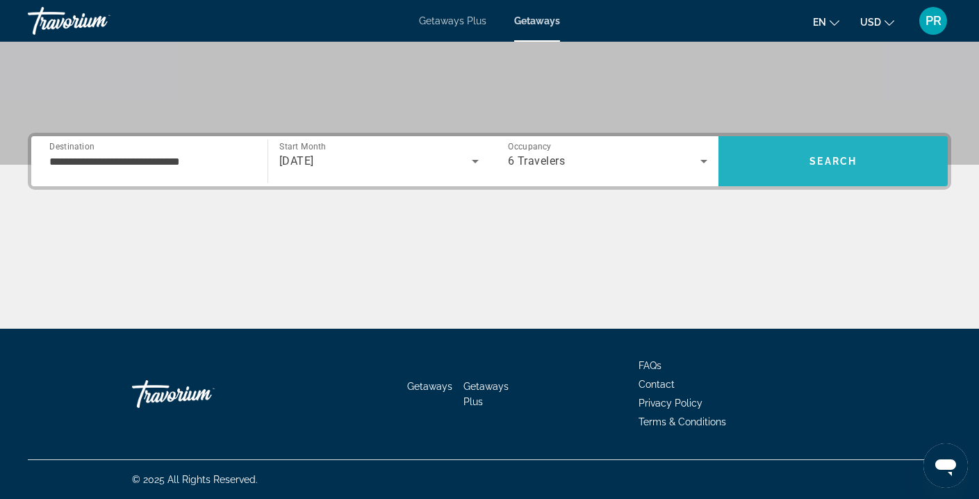
click at [775, 170] on span "Search" at bounding box center [832, 160] width 229 height 33
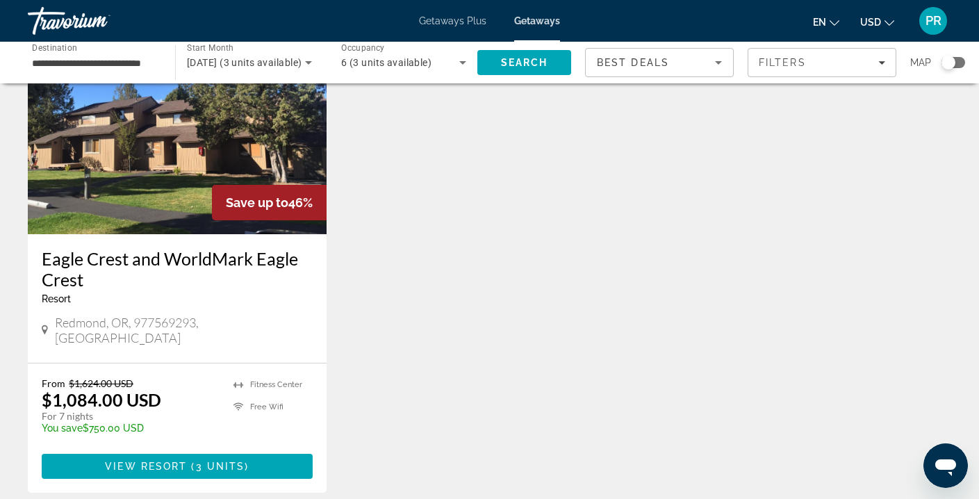
scroll to position [123, 0]
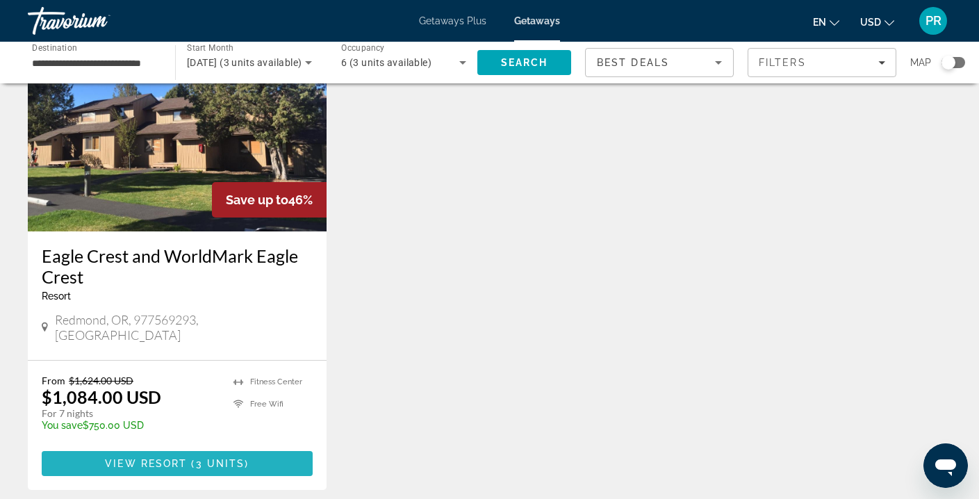
click at [181, 458] on span "View Resort" at bounding box center [146, 463] width 82 height 11
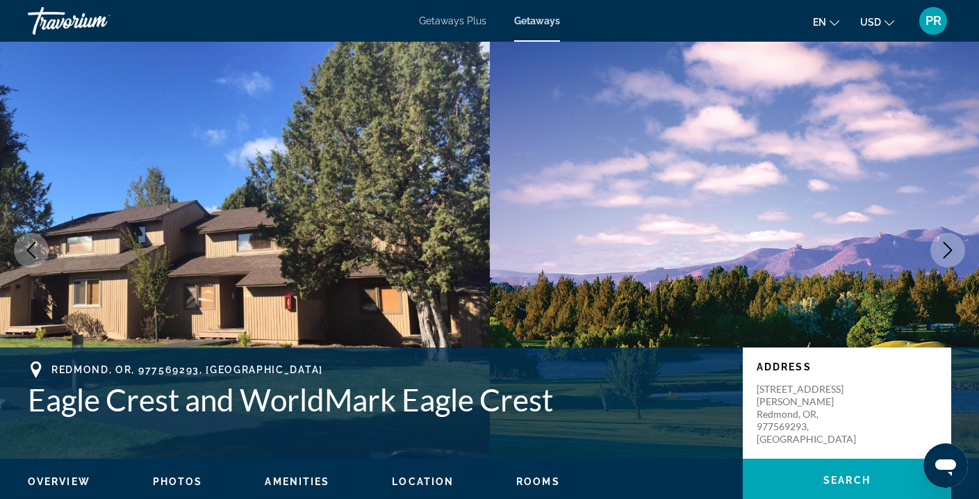
click at [530, 23] on span "Getaways" at bounding box center [537, 20] width 46 height 11
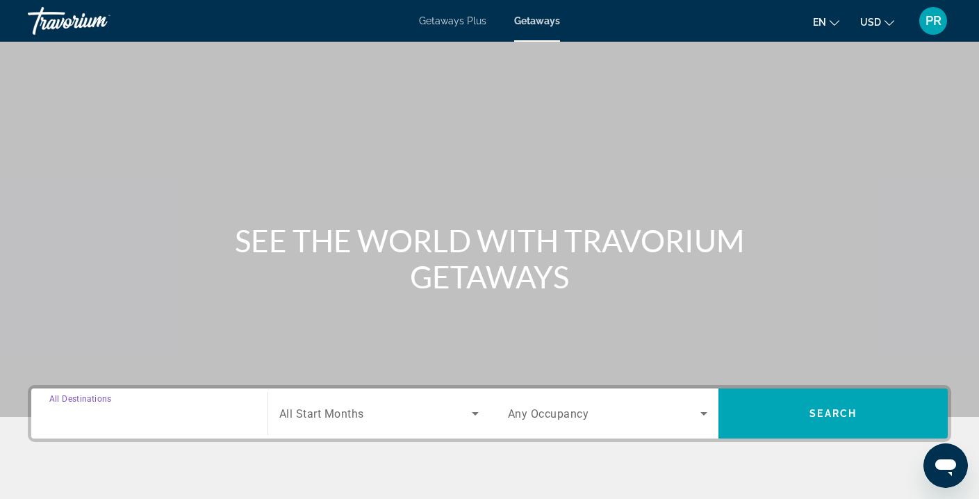
click at [160, 406] on input "Destination All Destinations" at bounding box center [149, 414] width 200 height 17
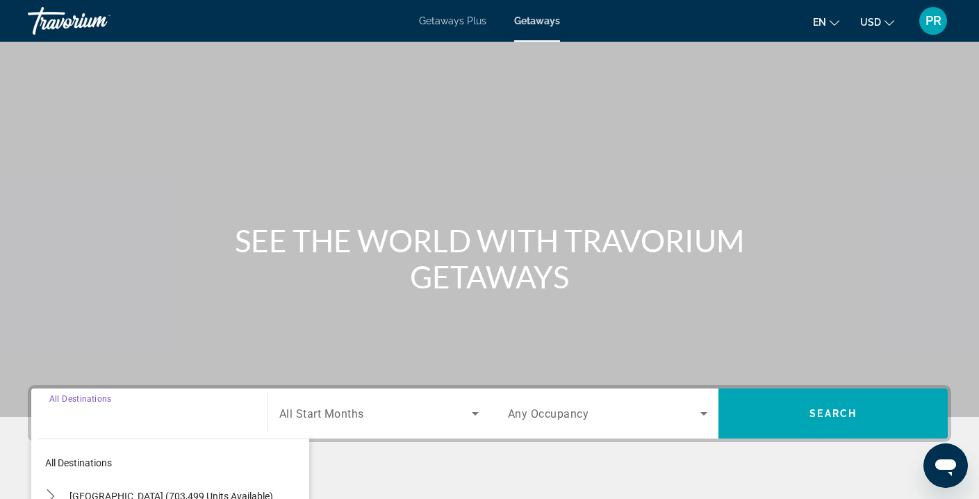
scroll to position [252, 0]
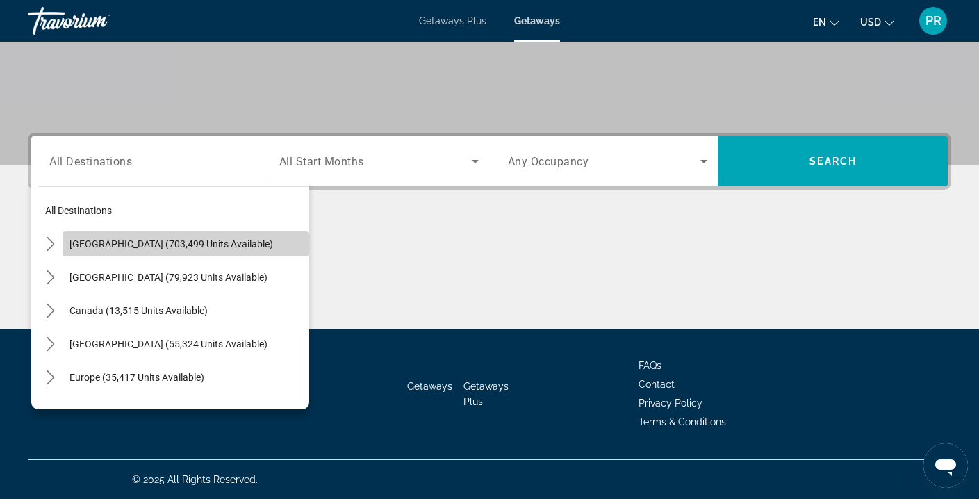
click at [202, 243] on span "[GEOGRAPHIC_DATA] (703,499 units available)" at bounding box center [170, 243] width 203 height 11
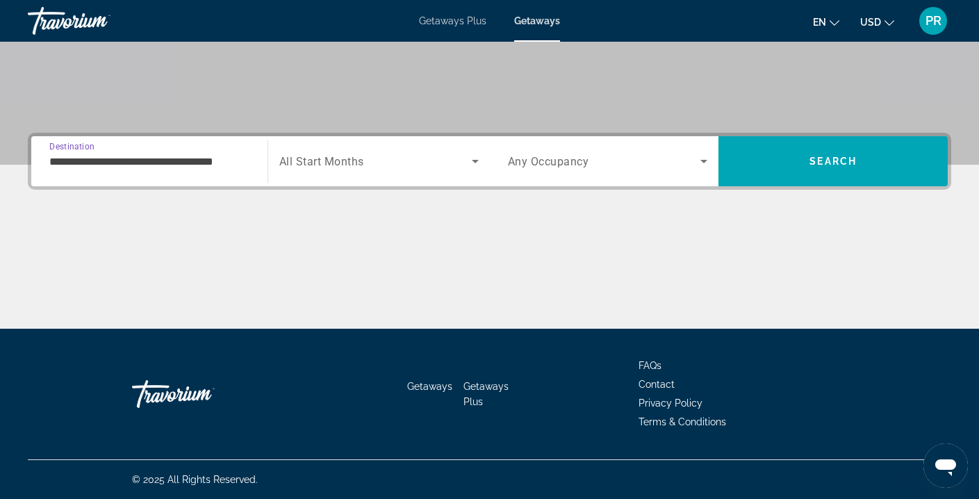
click at [173, 164] on input "**********" at bounding box center [149, 161] width 200 height 17
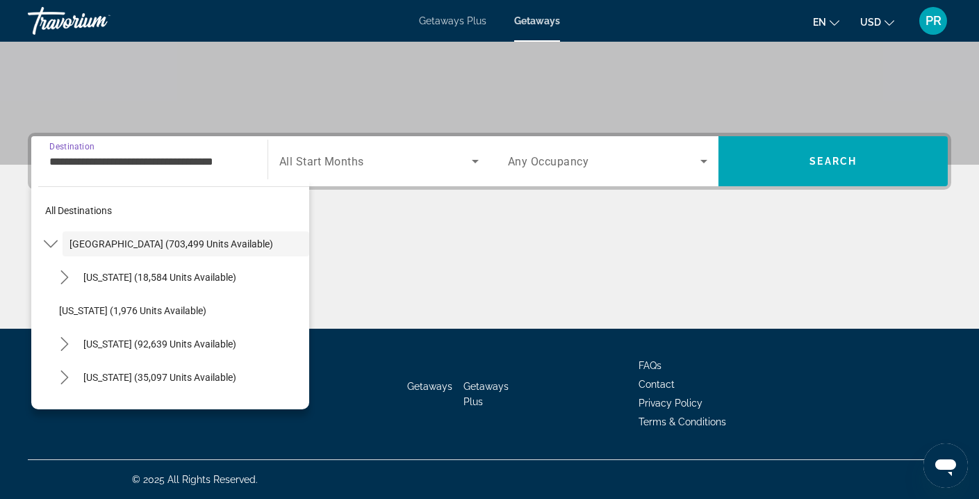
scroll to position [247, 0]
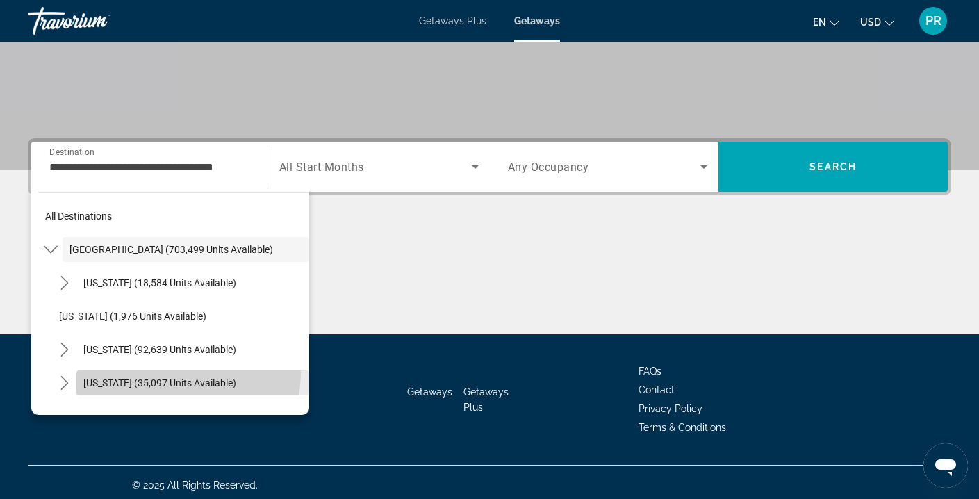
click at [153, 371] on span "Select destination: Colorado (35,097 units available)" at bounding box center [192, 382] width 233 height 33
type input "**********"
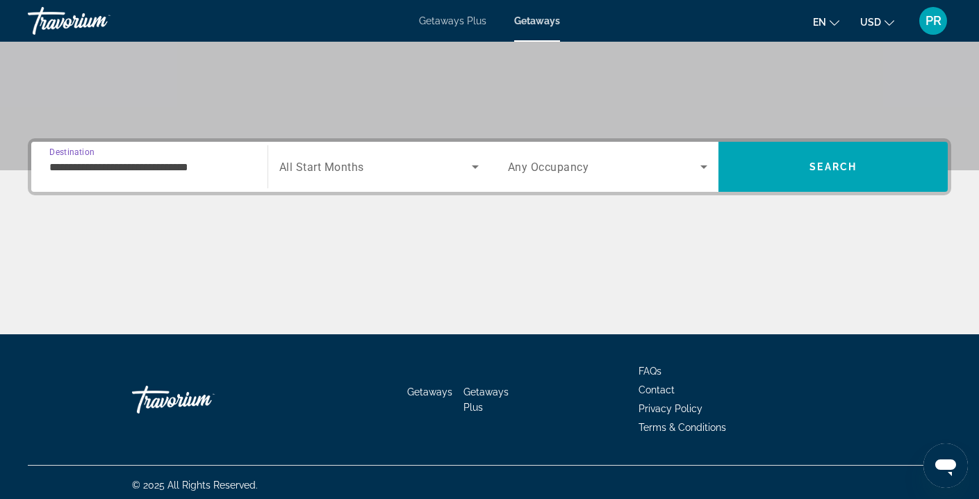
scroll to position [252, 0]
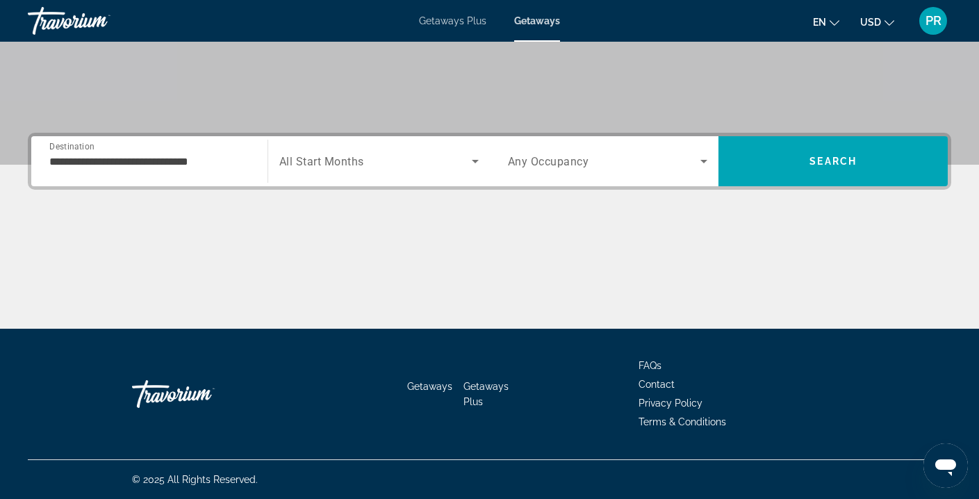
click at [304, 170] on div "Search widget" at bounding box center [378, 161] width 199 height 39
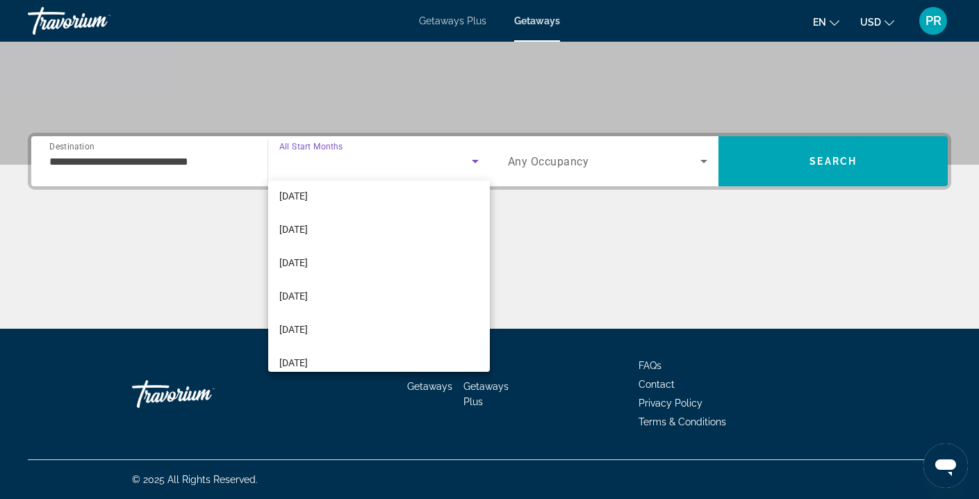
scroll to position [174, 0]
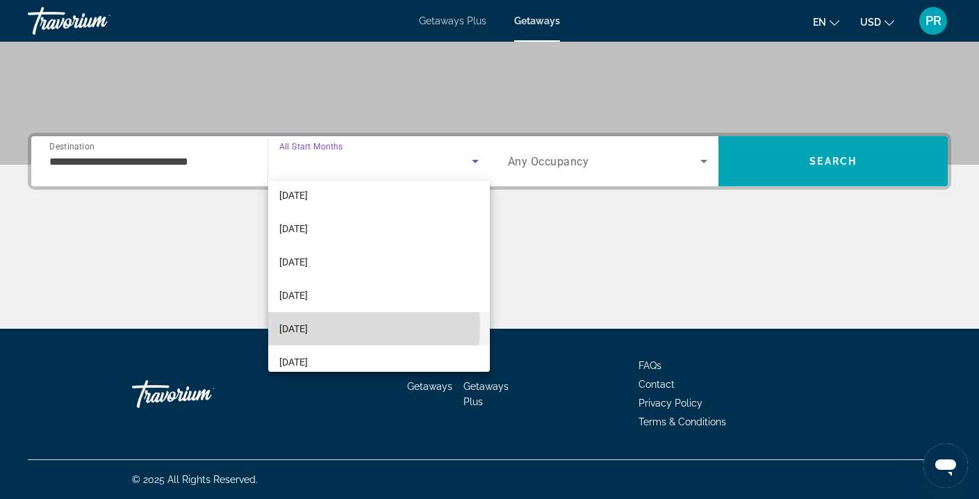
click at [308, 326] on span "[DATE]" at bounding box center [293, 328] width 28 height 17
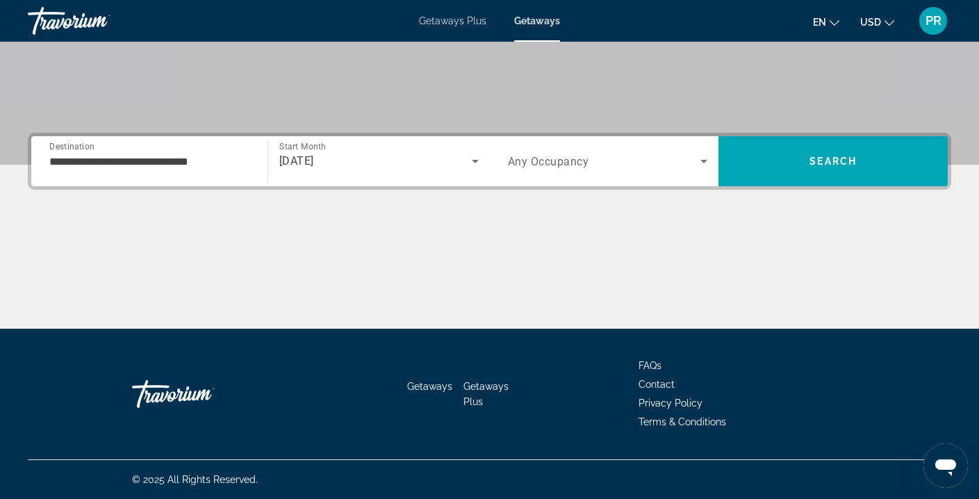
click at [522, 165] on span "Any Occupancy" at bounding box center [548, 161] width 81 height 13
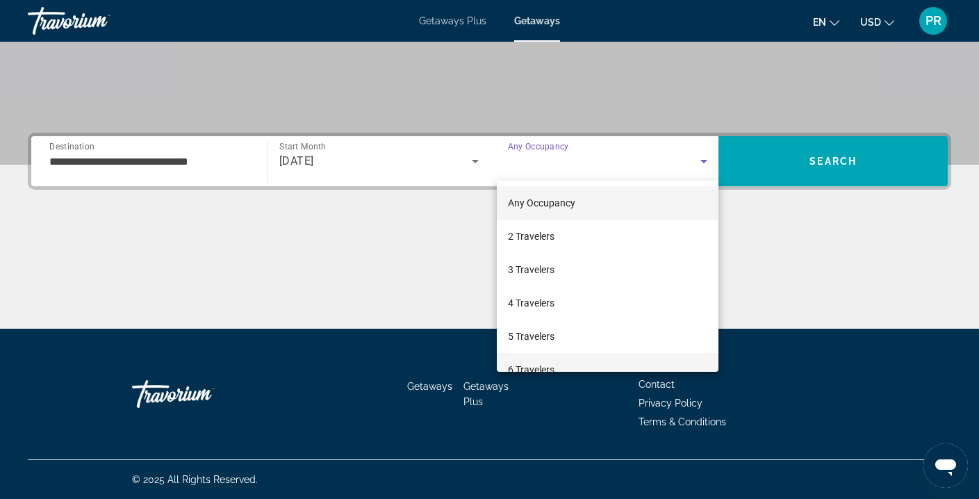
click at [531, 367] on span "6 Travelers" at bounding box center [531, 369] width 47 height 17
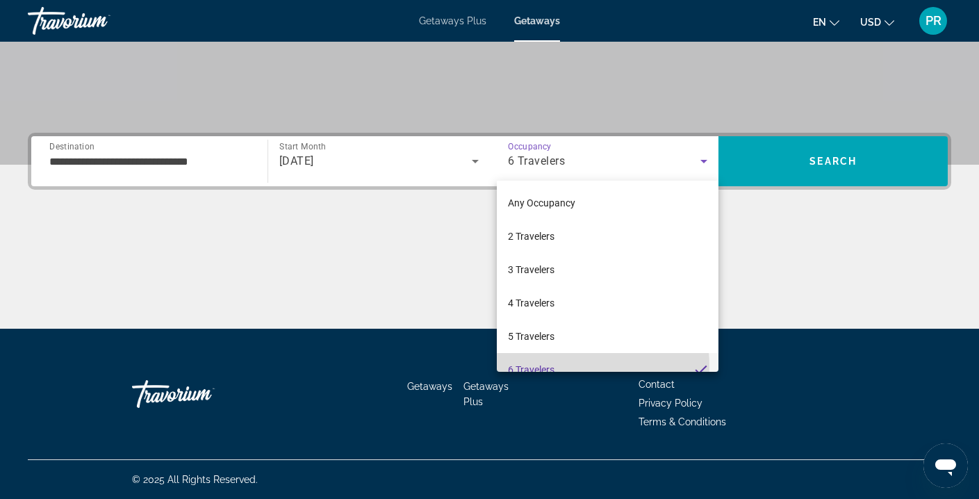
scroll to position [15, 0]
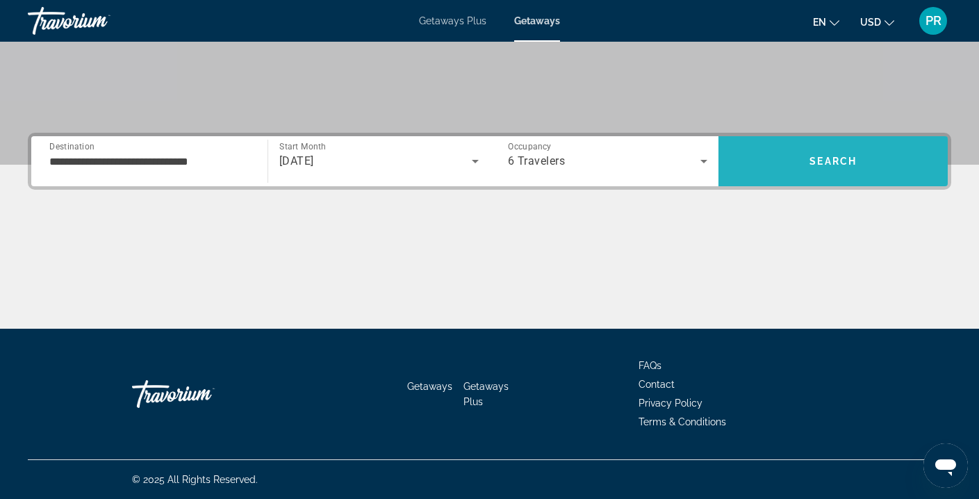
click at [788, 177] on span "Search" at bounding box center [832, 160] width 229 height 33
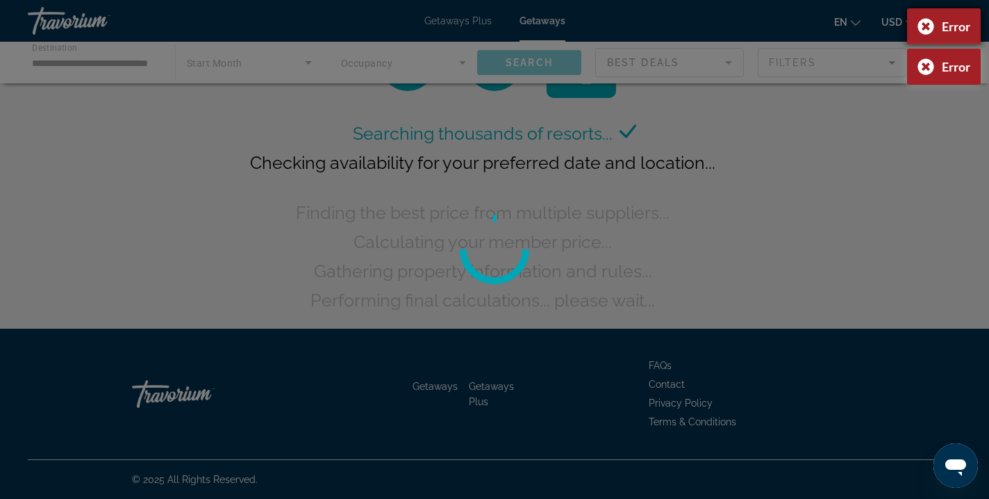
click at [923, 24] on div "Error" at bounding box center [944, 26] width 74 height 36
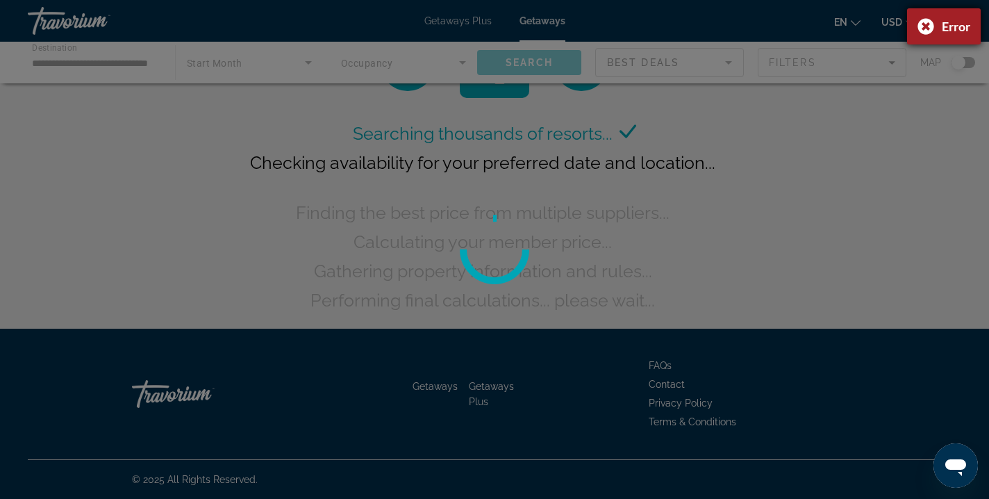
click at [922, 28] on div "Error" at bounding box center [944, 26] width 74 height 36
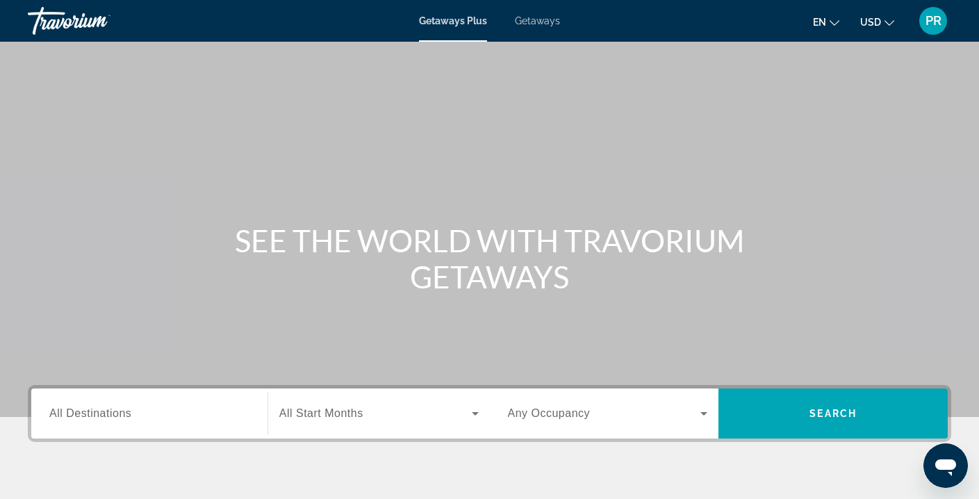
click at [65, 418] on span "All Destinations" at bounding box center [90, 413] width 82 height 12
click at [65, 418] on input "Destination All Destinations" at bounding box center [149, 414] width 200 height 17
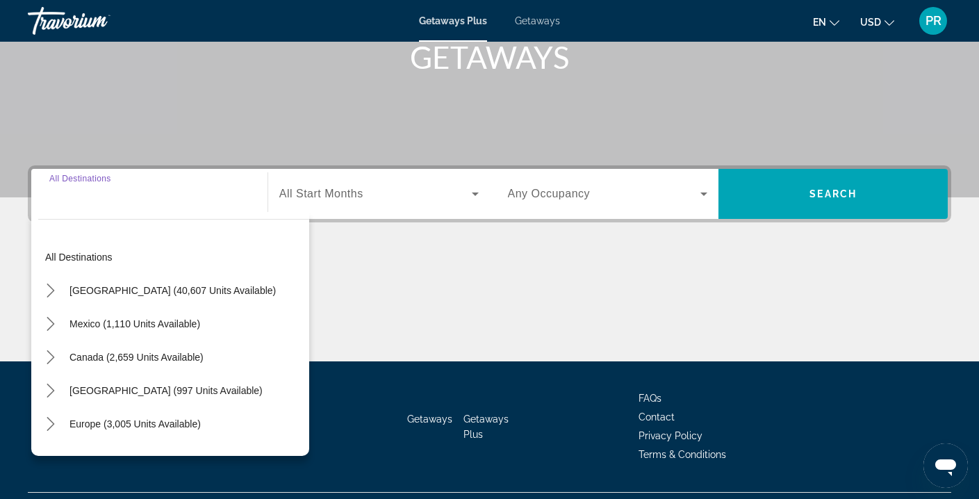
scroll to position [252, 0]
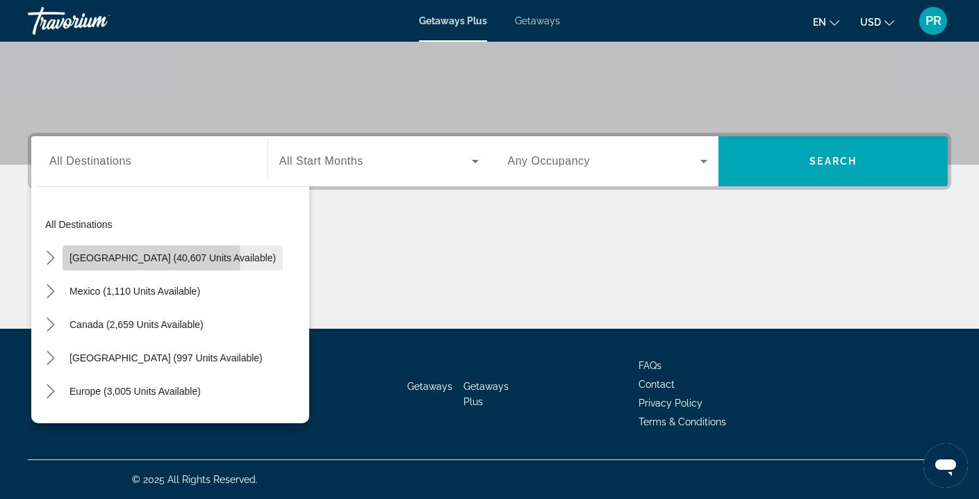
click at [133, 258] on span "[GEOGRAPHIC_DATA] (40,607 units available)" at bounding box center [172, 257] width 206 height 11
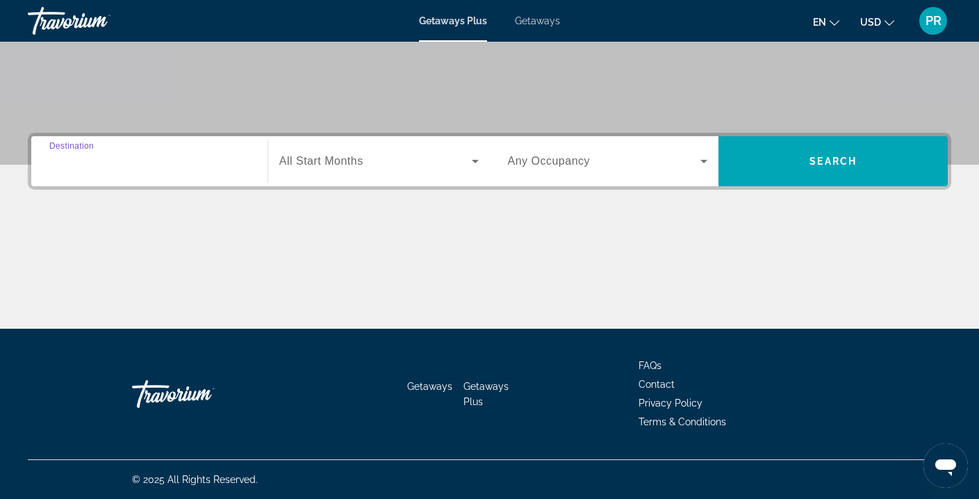
type input "**********"
click at [291, 144] on div "Search widget" at bounding box center [378, 161] width 199 height 39
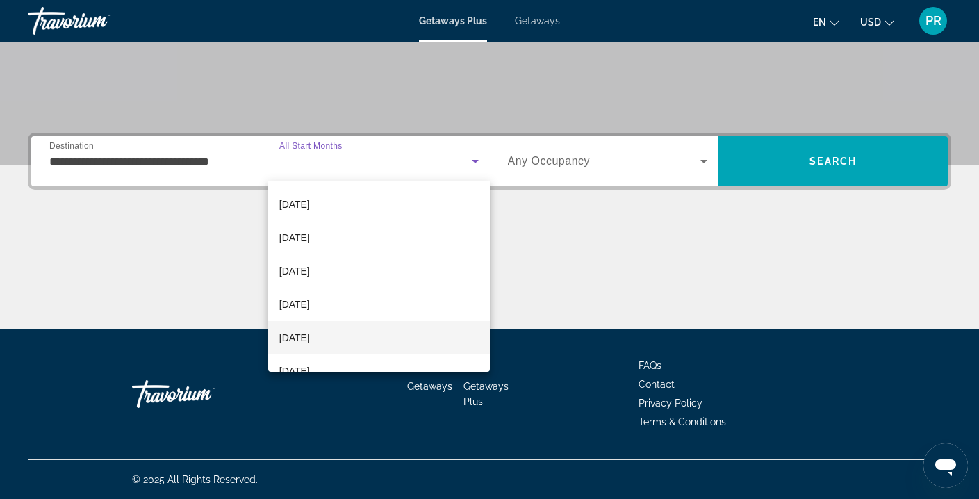
scroll to position [200, 0]
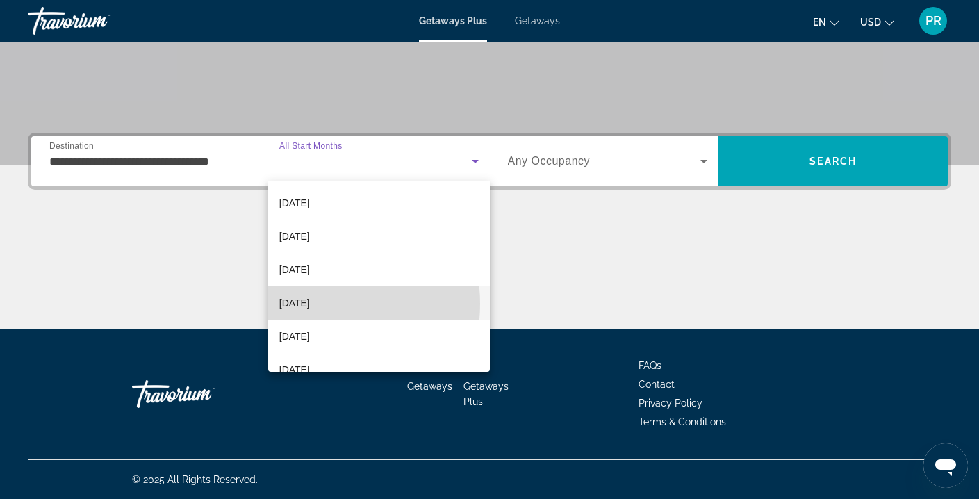
click at [310, 303] on span "[DATE]" at bounding box center [294, 302] width 31 height 17
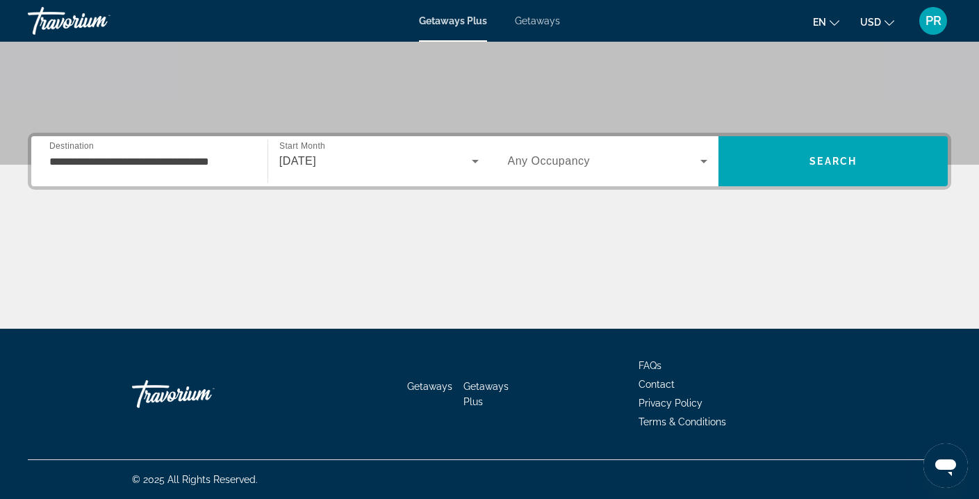
click at [529, 171] on div "Search widget" at bounding box center [608, 161] width 200 height 39
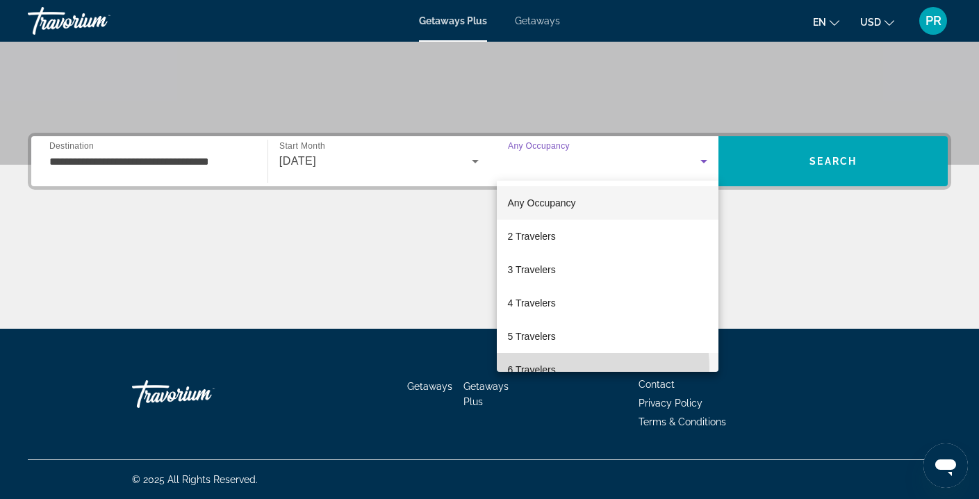
click at [535, 369] on span "6 Travelers" at bounding box center [532, 369] width 48 height 17
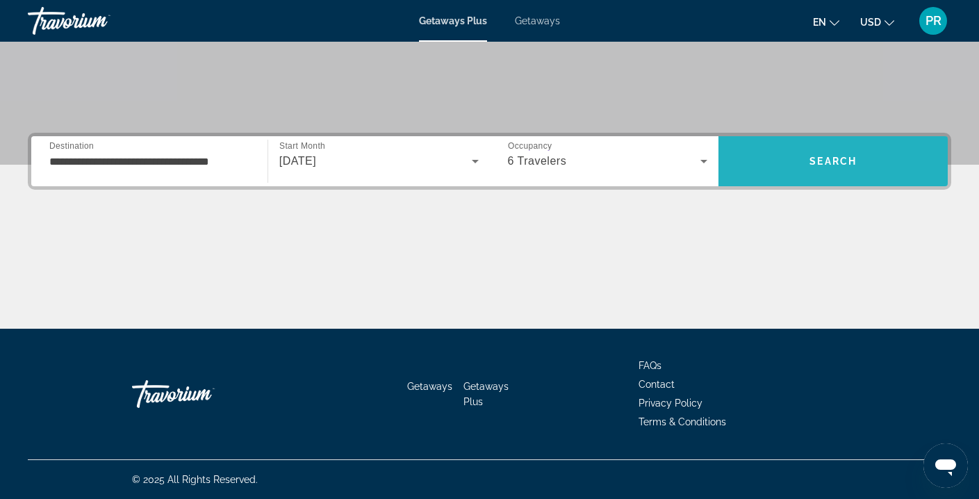
click at [763, 165] on span "Search" at bounding box center [832, 160] width 229 height 33
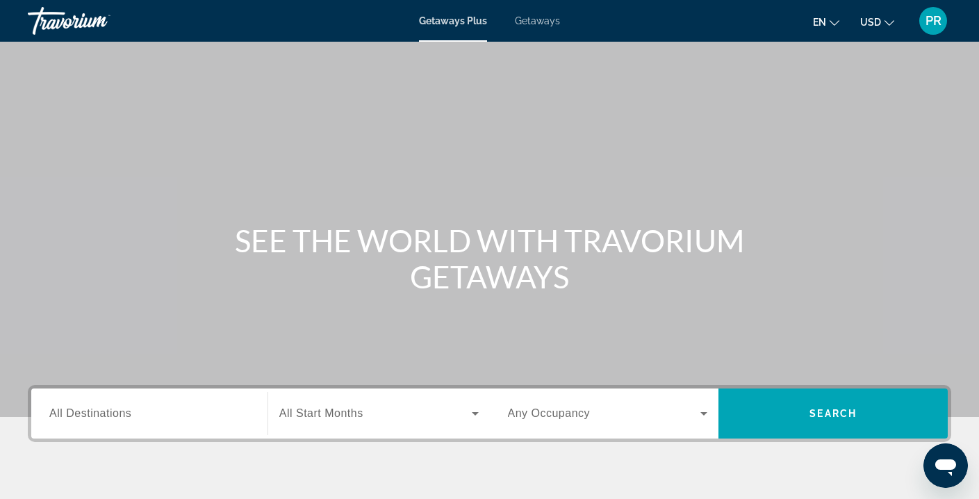
click at [540, 19] on span "Getaways" at bounding box center [537, 20] width 45 height 11
click at [124, 412] on span "All Destinations" at bounding box center [90, 413] width 82 height 12
click at [124, 412] on input "Destination All Destinations" at bounding box center [149, 414] width 200 height 17
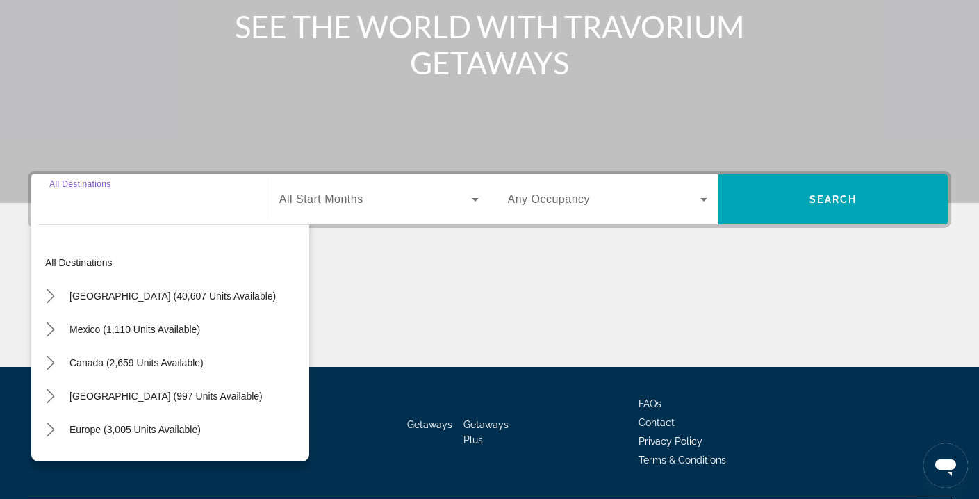
scroll to position [252, 0]
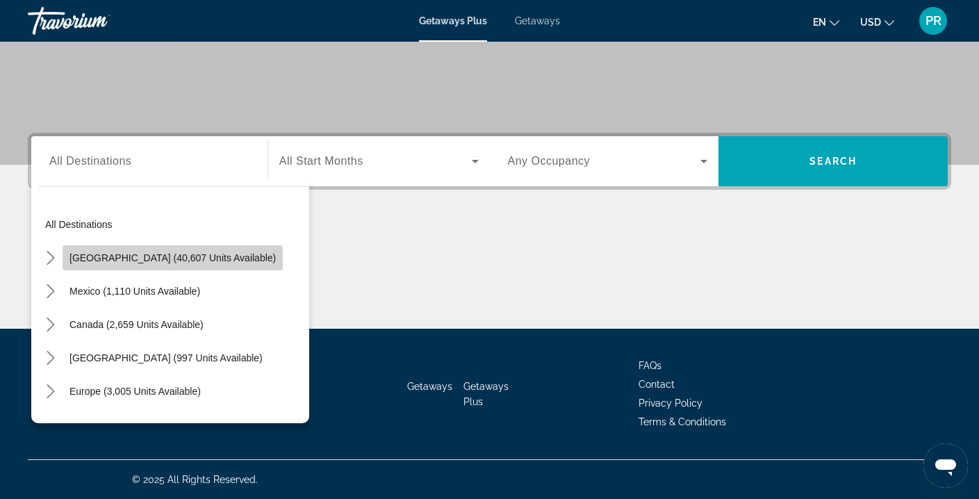
click at [224, 257] on span "[GEOGRAPHIC_DATA] (40,607 units available)" at bounding box center [172, 257] width 206 height 11
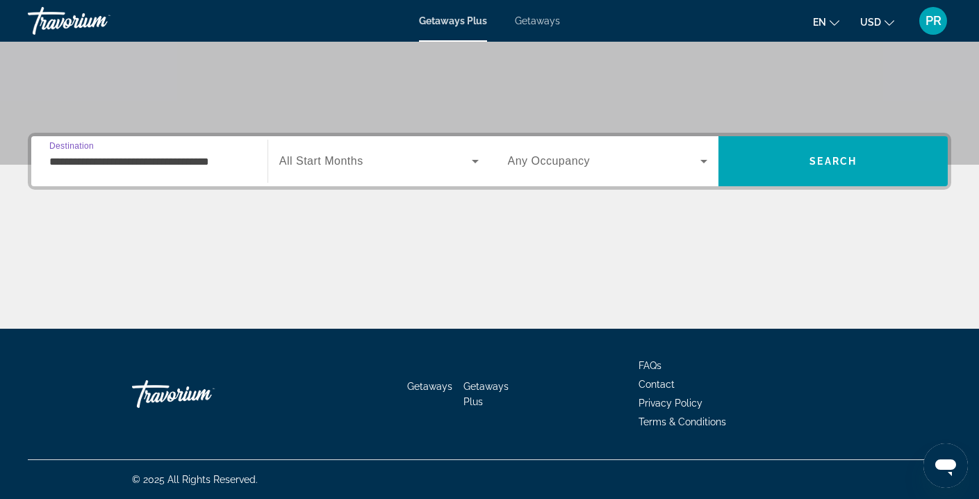
click at [220, 160] on input "**********" at bounding box center [149, 161] width 200 height 17
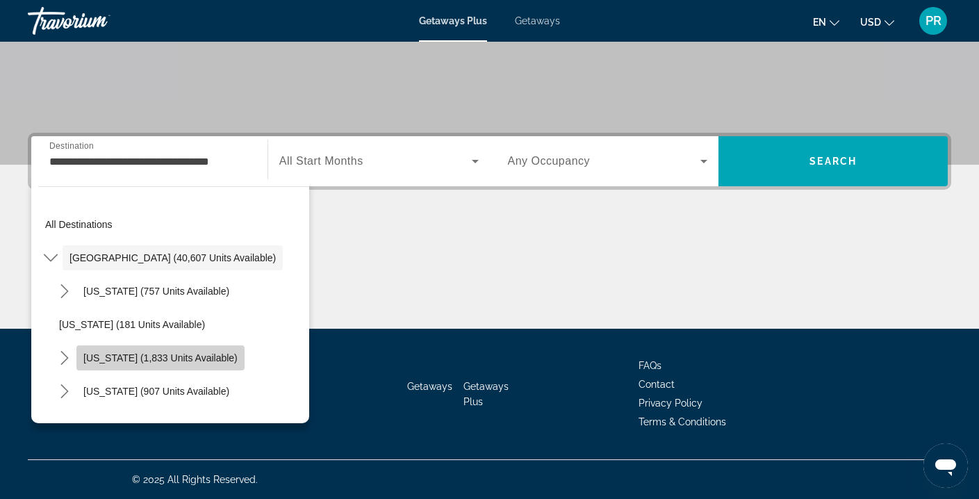
click at [176, 360] on span "[US_STATE] (1,833 units available)" at bounding box center [160, 357] width 154 height 11
type input "**********"
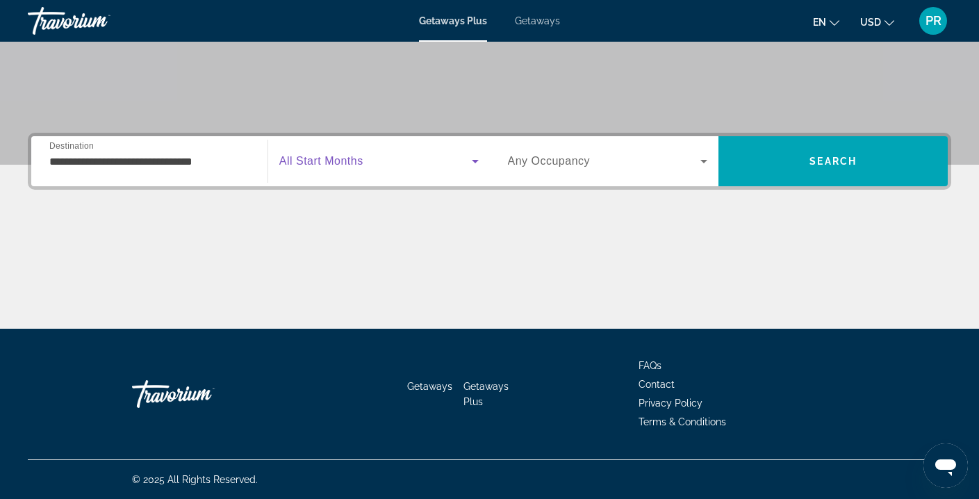
click at [387, 164] on span "Search widget" at bounding box center [375, 161] width 192 height 17
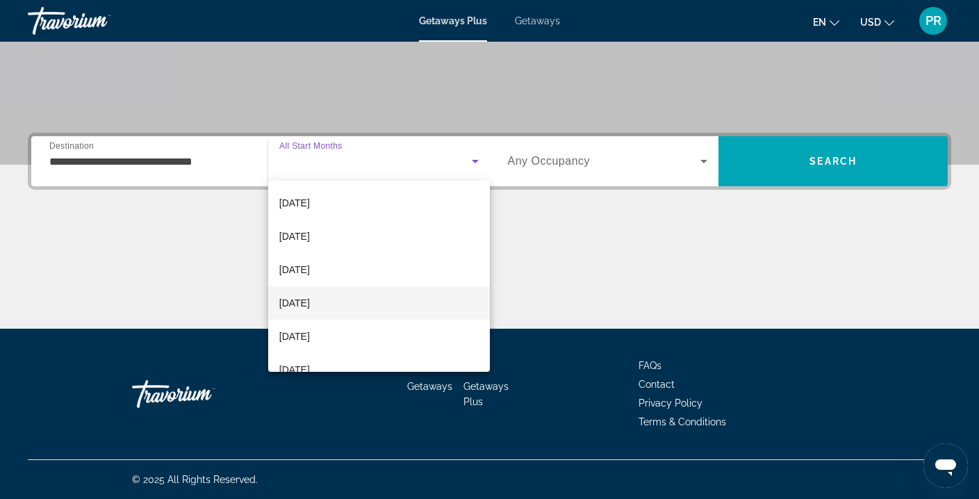
scroll to position [103, 0]
click at [310, 297] on span "[DATE]" at bounding box center [294, 300] width 31 height 17
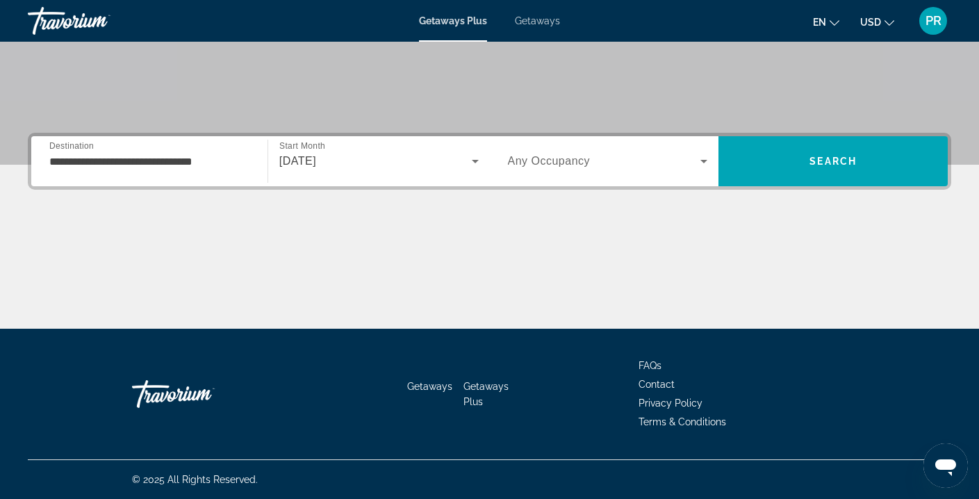
click at [572, 161] on span "Any Occupancy" at bounding box center [549, 161] width 83 height 12
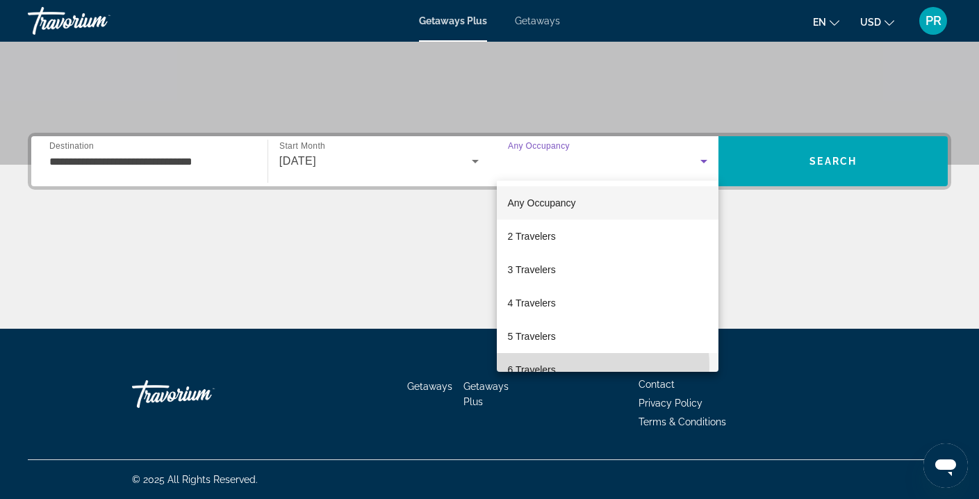
click at [540, 367] on span "6 Travelers" at bounding box center [532, 369] width 48 height 17
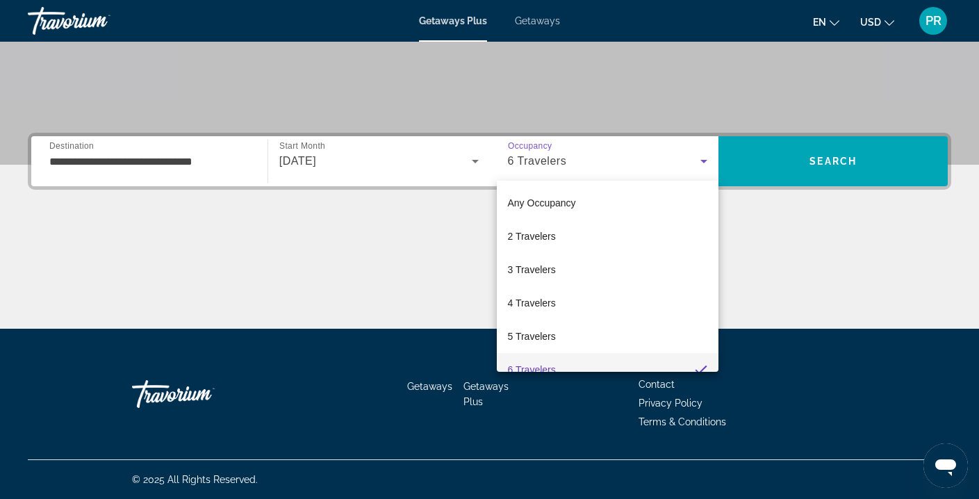
scroll to position [15, 0]
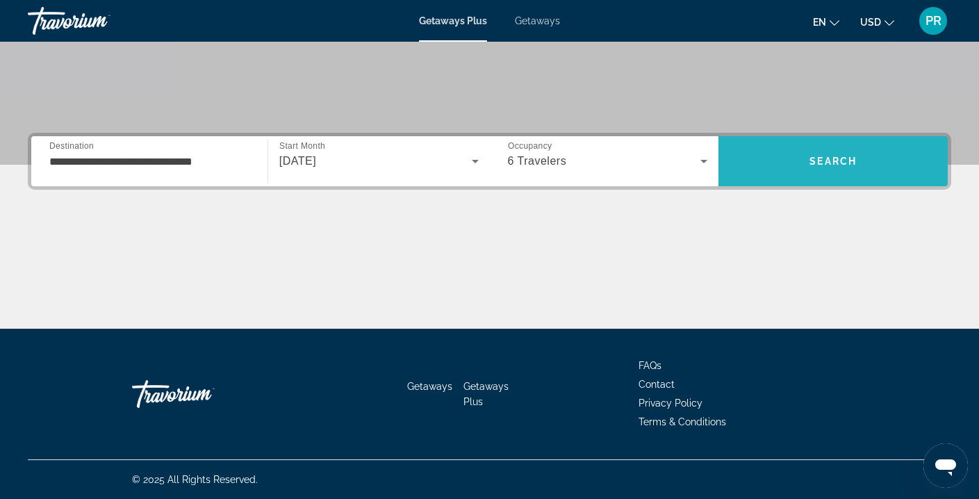
click at [831, 138] on span "Search" at bounding box center [832, 161] width 229 height 50
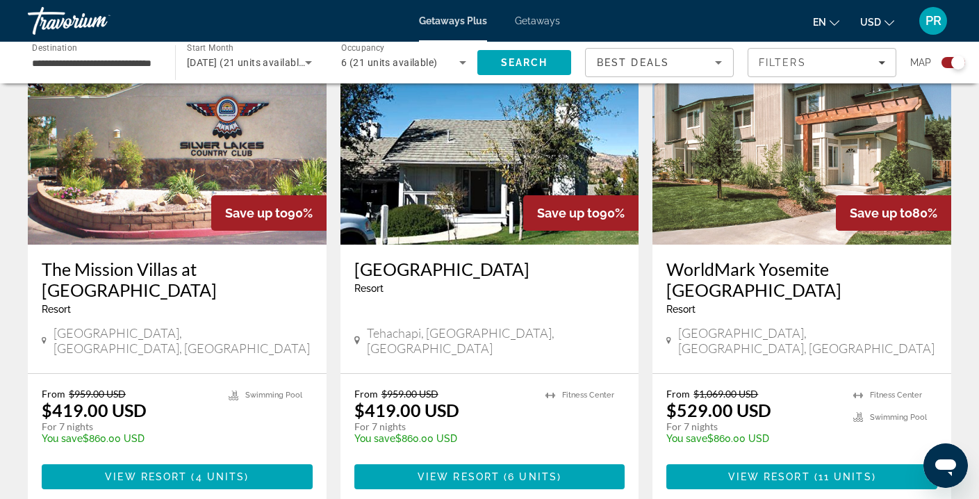
scroll to position [541, 0]
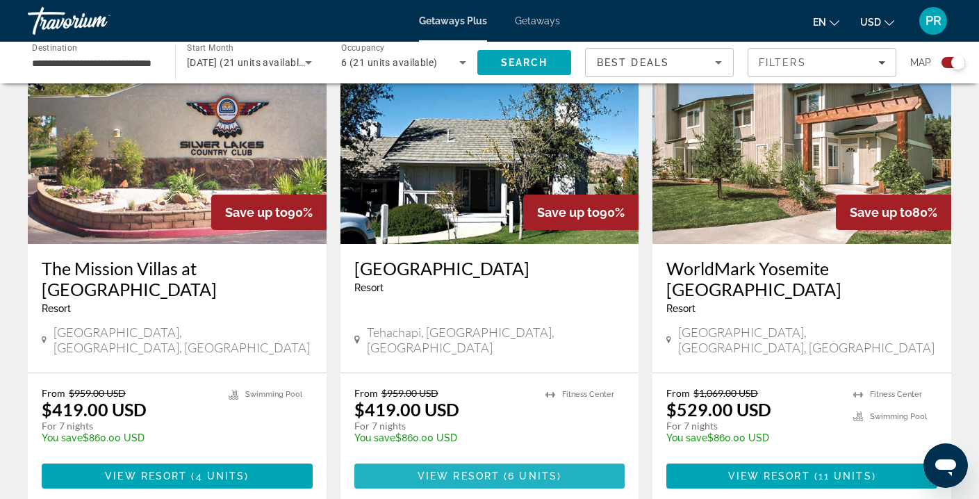
click at [476, 470] on span "View Resort" at bounding box center [458, 475] width 82 height 11
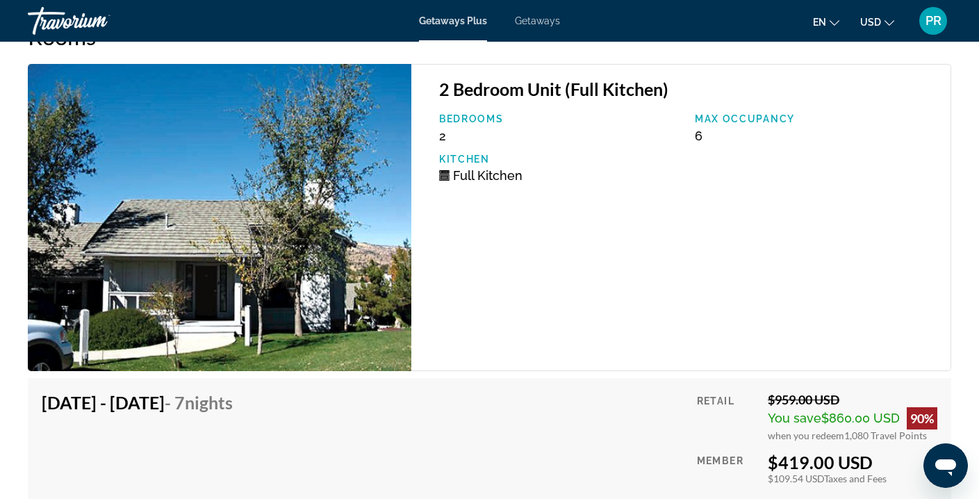
scroll to position [2465, 0]
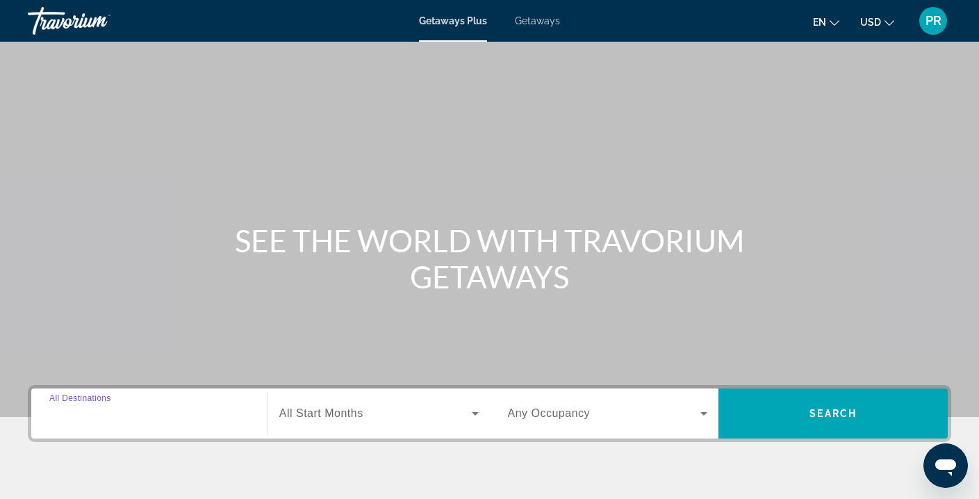
click at [135, 414] on input "Destination All Destinations" at bounding box center [149, 414] width 200 height 17
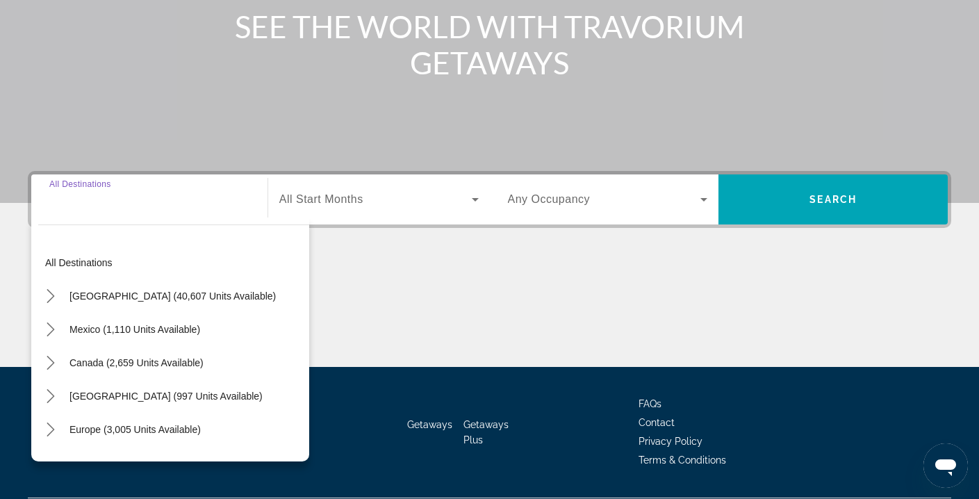
scroll to position [252, 0]
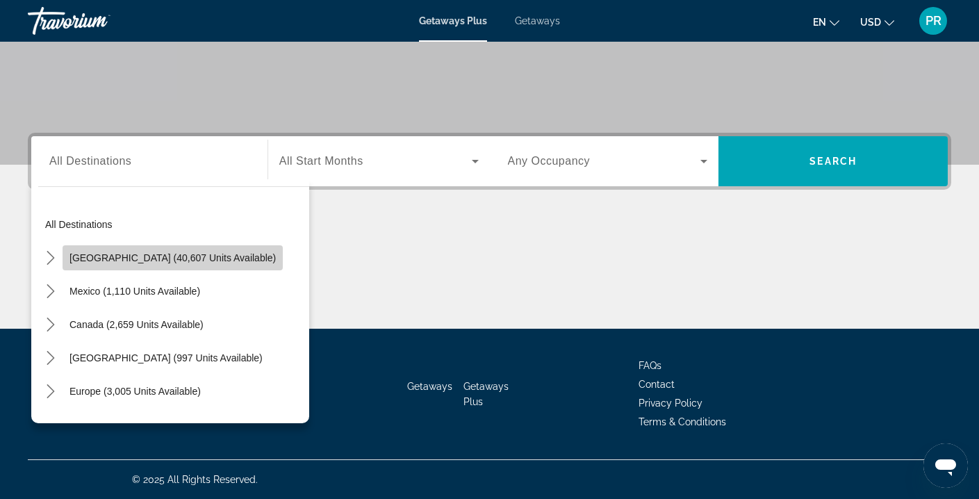
click at [194, 253] on span "[GEOGRAPHIC_DATA] (40,607 units available)" at bounding box center [172, 257] width 206 height 11
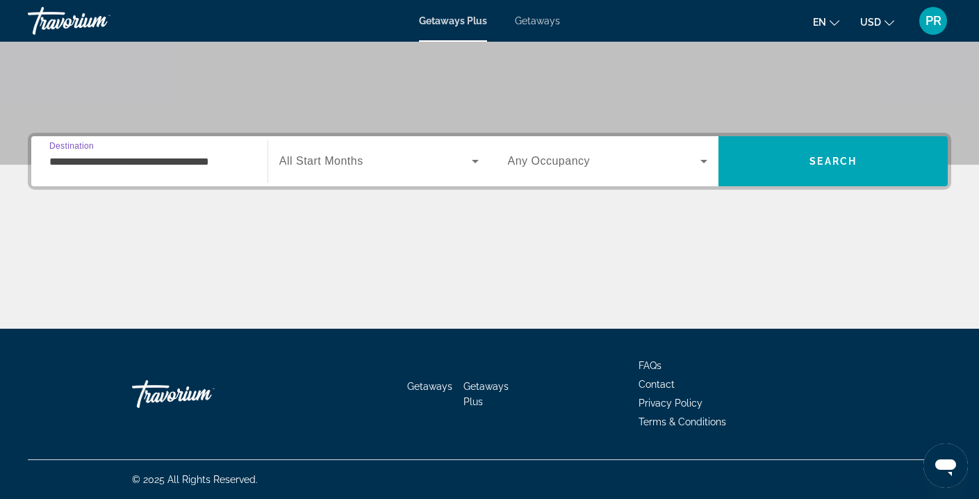
click at [195, 163] on input "**********" at bounding box center [149, 161] width 200 height 17
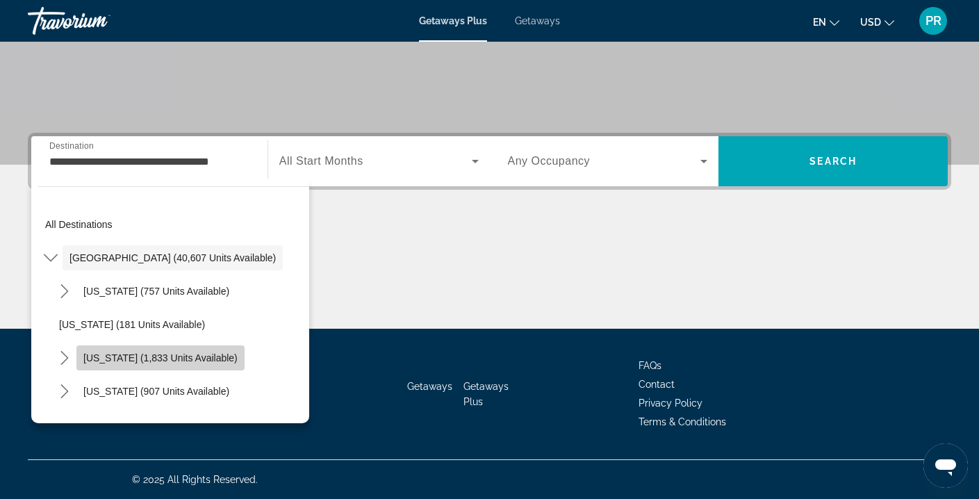
click at [175, 350] on span "Select destination: California (1,833 units available)" at bounding box center [160, 357] width 168 height 33
type input "**********"
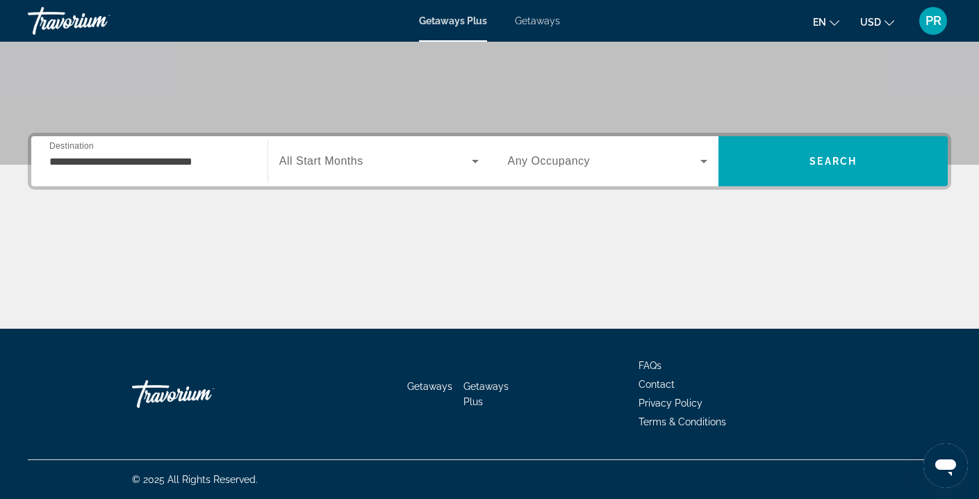
click at [322, 178] on div "Search widget" at bounding box center [378, 161] width 199 height 39
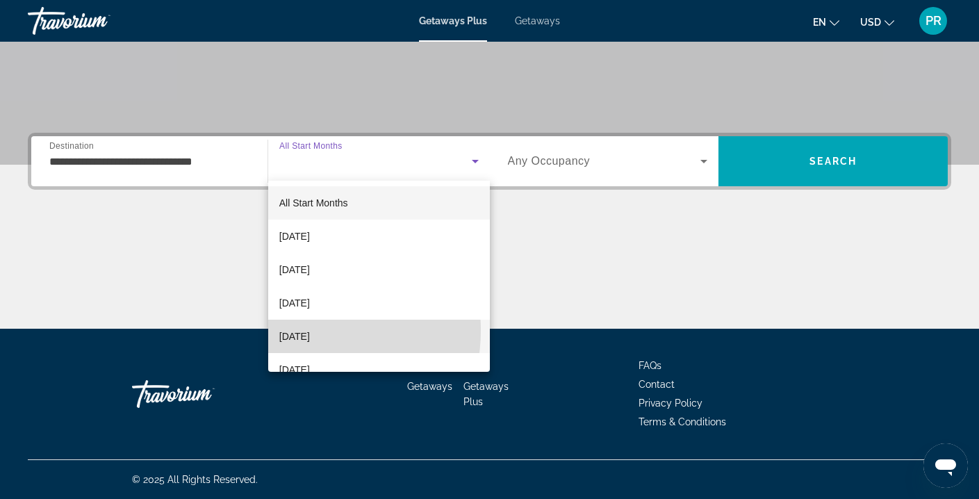
click at [296, 330] on span "[DATE]" at bounding box center [294, 336] width 31 height 17
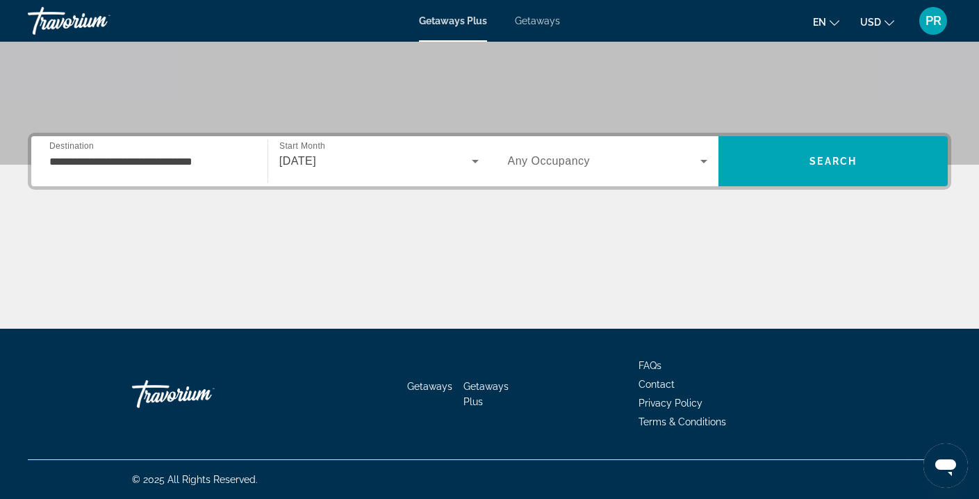
click at [508, 169] on div "Search widget" at bounding box center [608, 161] width 200 height 39
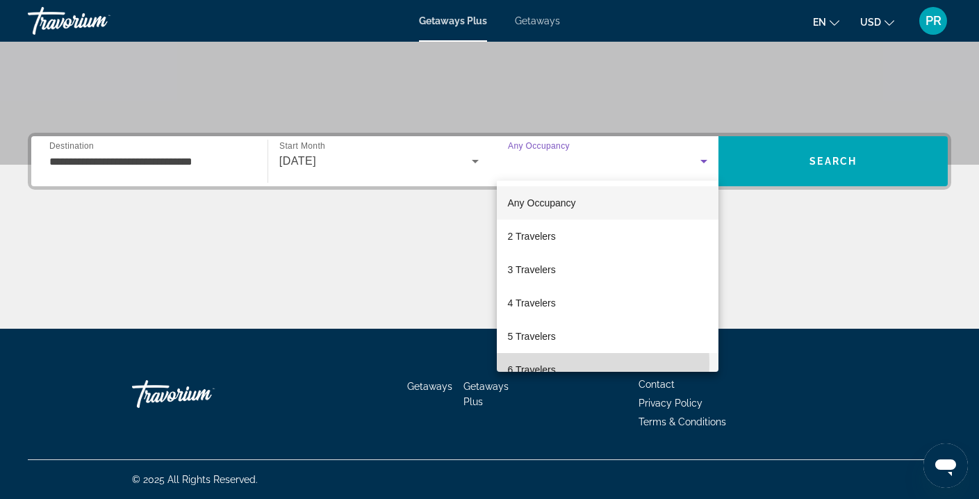
click at [532, 363] on span "6 Travelers" at bounding box center [532, 369] width 48 height 17
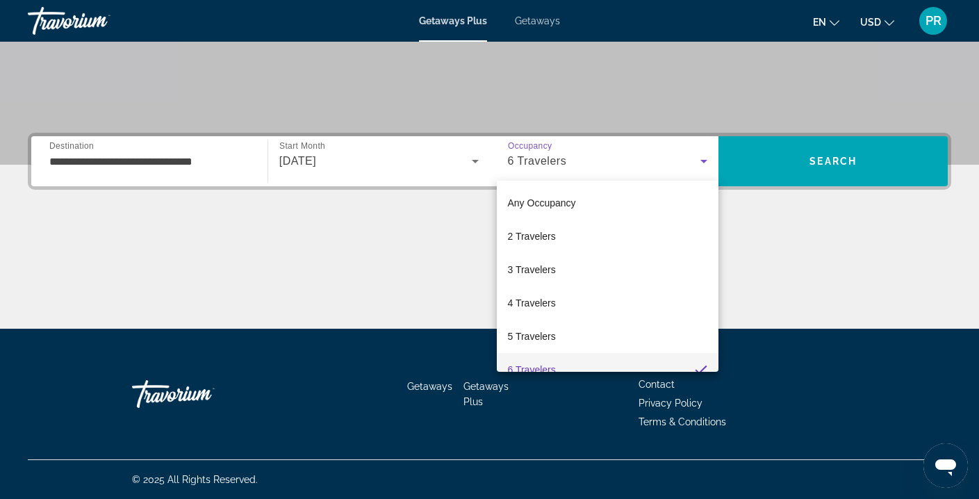
scroll to position [15, 0]
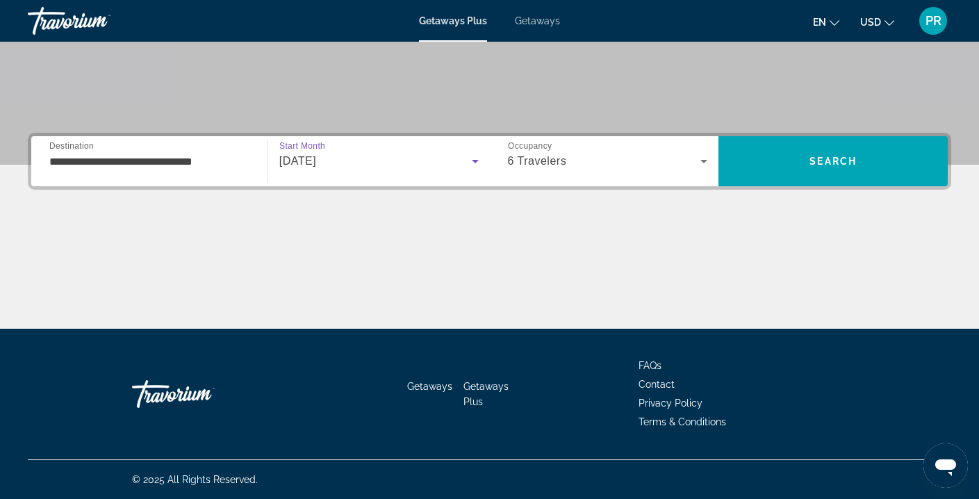
click at [400, 163] on div "[DATE]" at bounding box center [375, 161] width 192 height 17
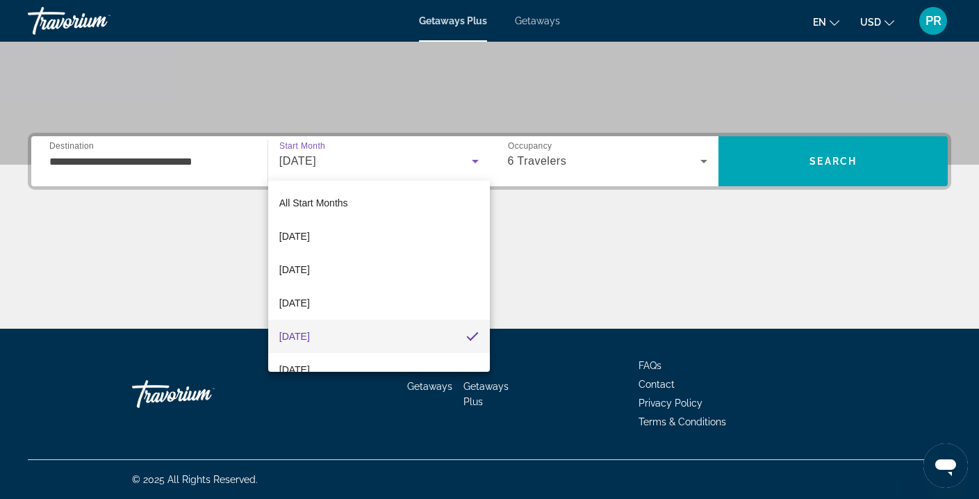
click at [782, 162] on div at bounding box center [489, 249] width 979 height 499
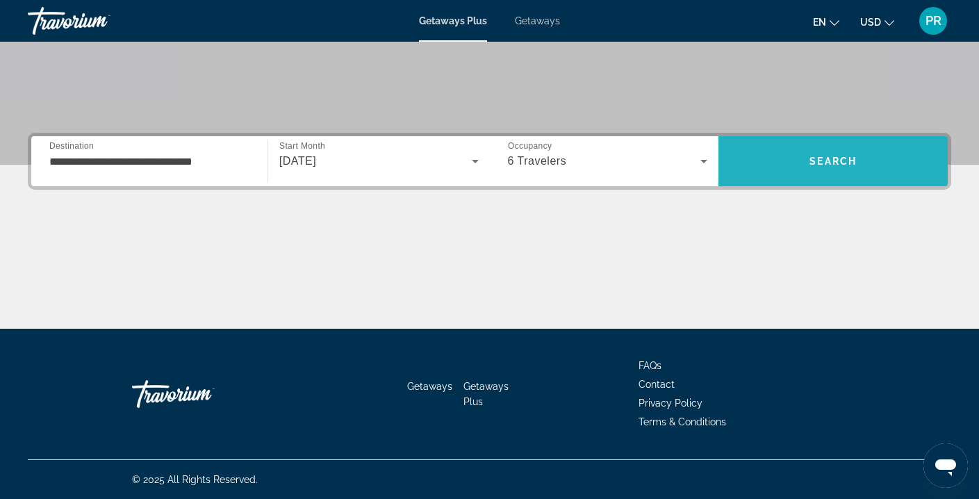
click at [833, 143] on span "Search" at bounding box center [832, 161] width 229 height 50
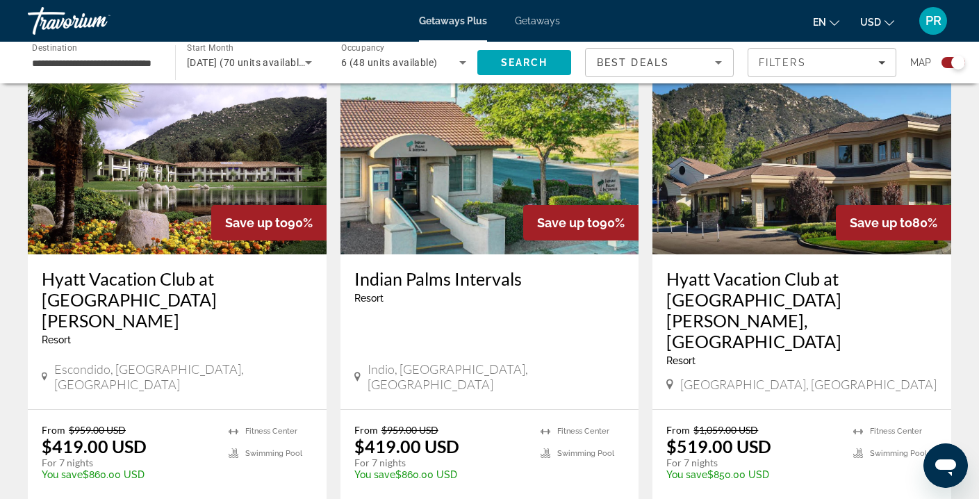
scroll to position [1040, 0]
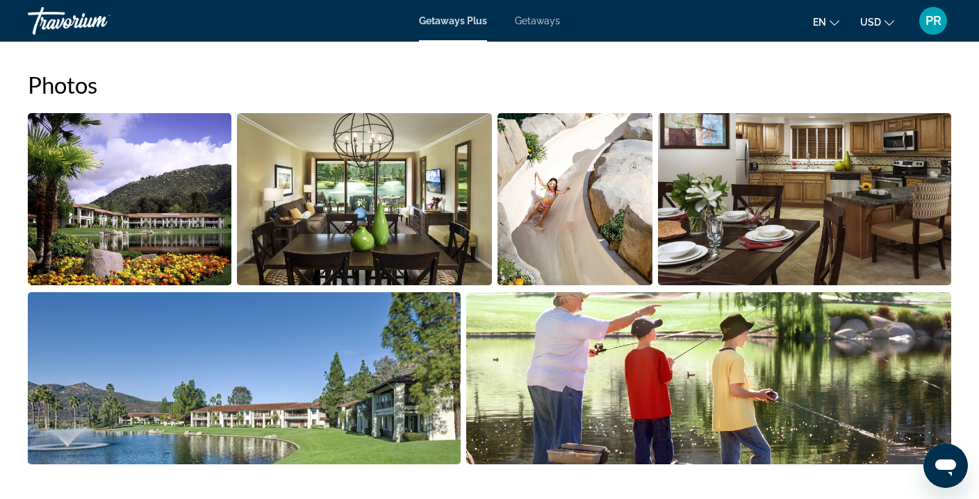
scroll to position [630, 0]
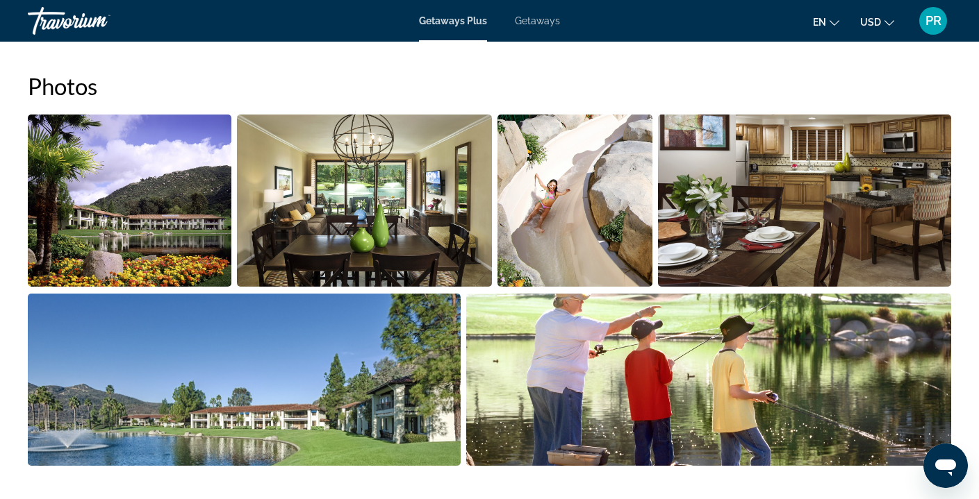
click at [157, 194] on img "Open full-screen image slider" at bounding box center [129, 201] width 203 height 172
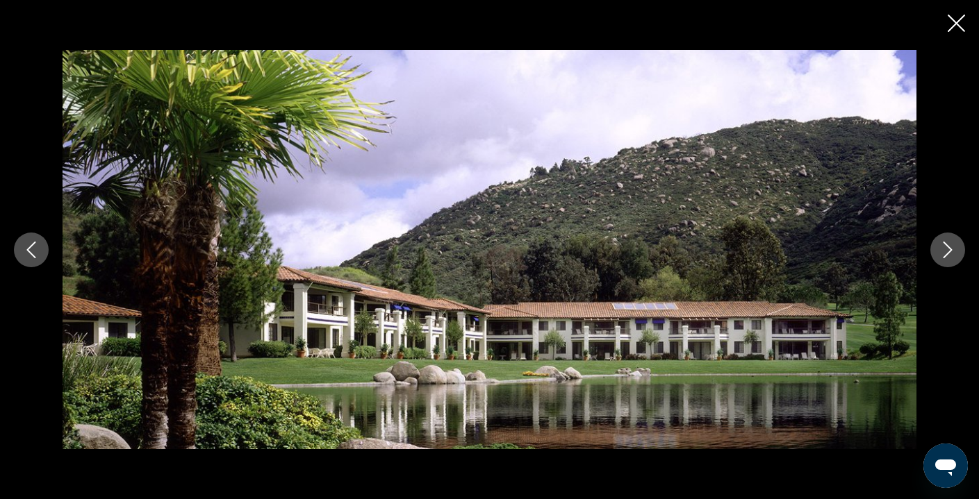
click at [947, 249] on icon "Next image" at bounding box center [947, 250] width 17 height 17
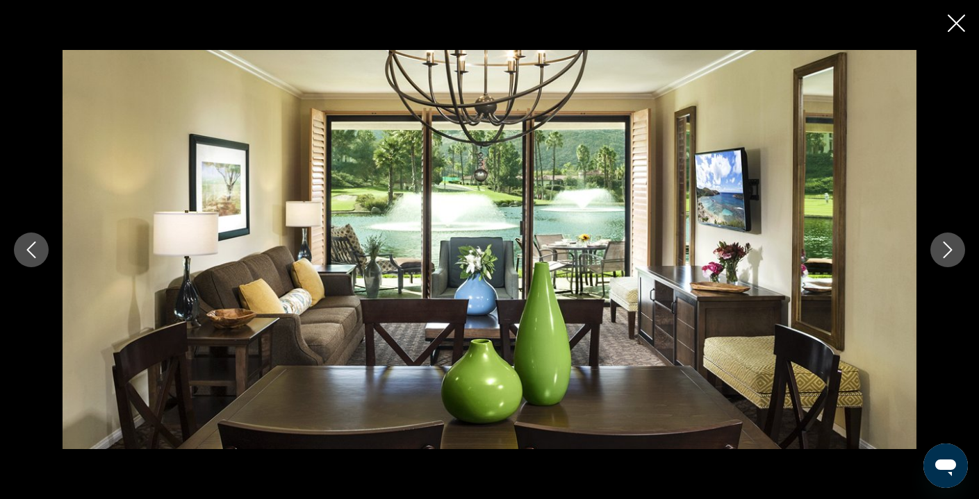
click at [947, 249] on icon "Next image" at bounding box center [947, 250] width 17 height 17
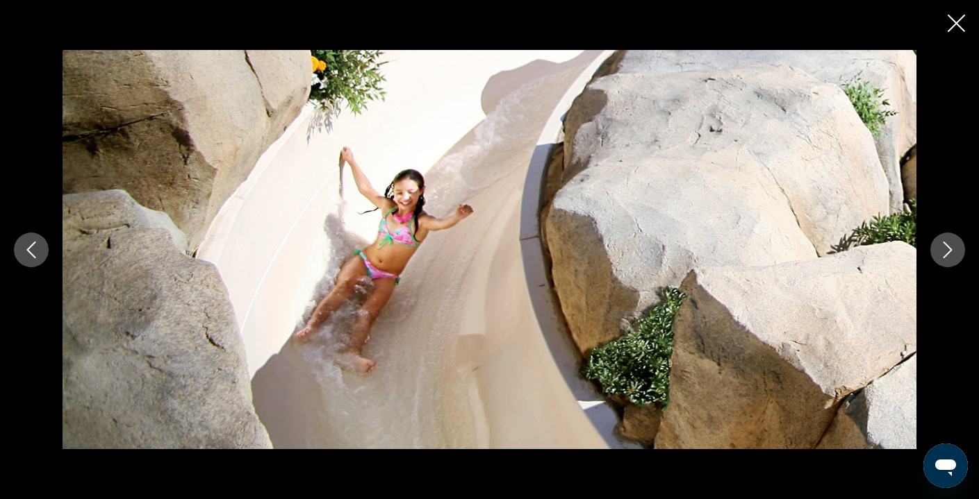
click at [947, 249] on icon "Next image" at bounding box center [947, 250] width 17 height 17
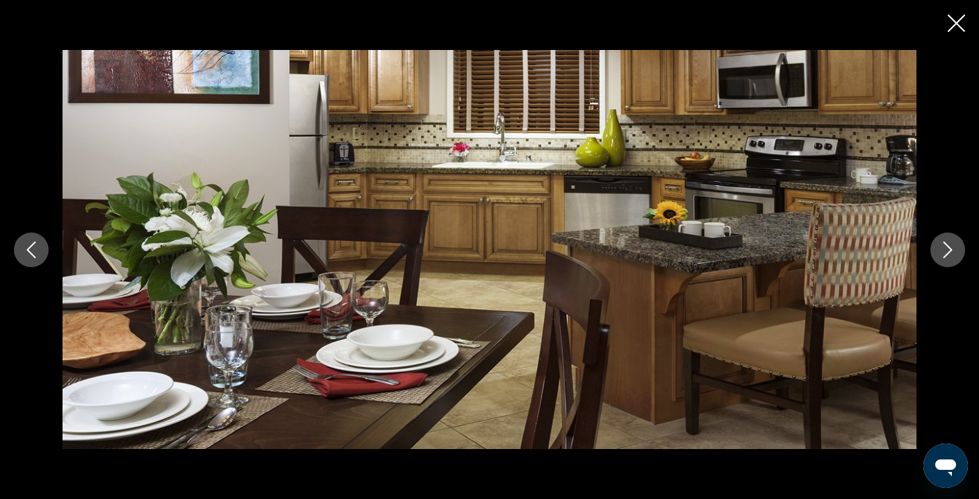
click at [947, 249] on icon "Next image" at bounding box center [947, 250] width 17 height 17
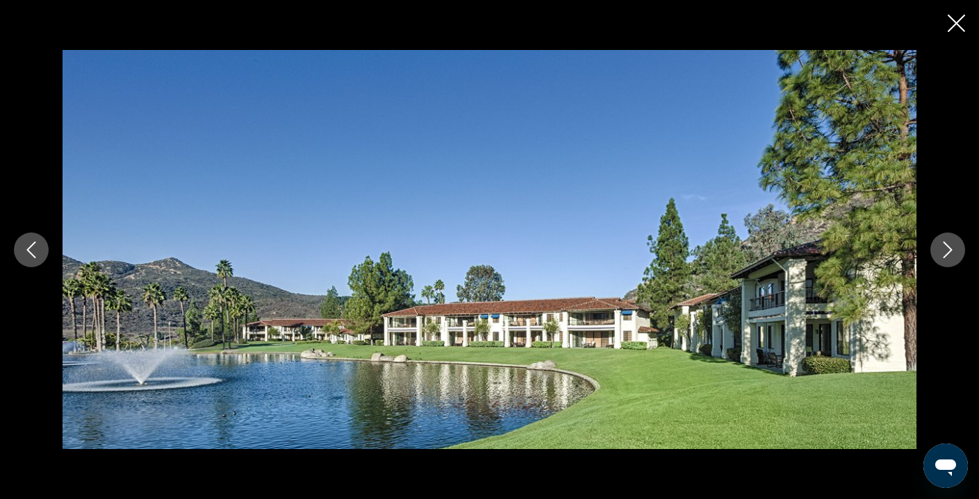
click at [947, 249] on icon "Next image" at bounding box center [947, 250] width 17 height 17
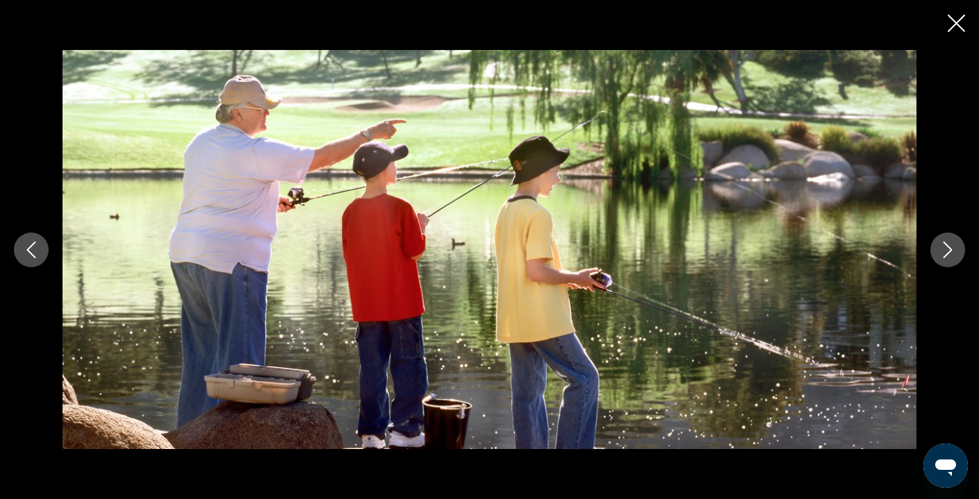
click at [947, 249] on icon "Next image" at bounding box center [947, 250] width 17 height 17
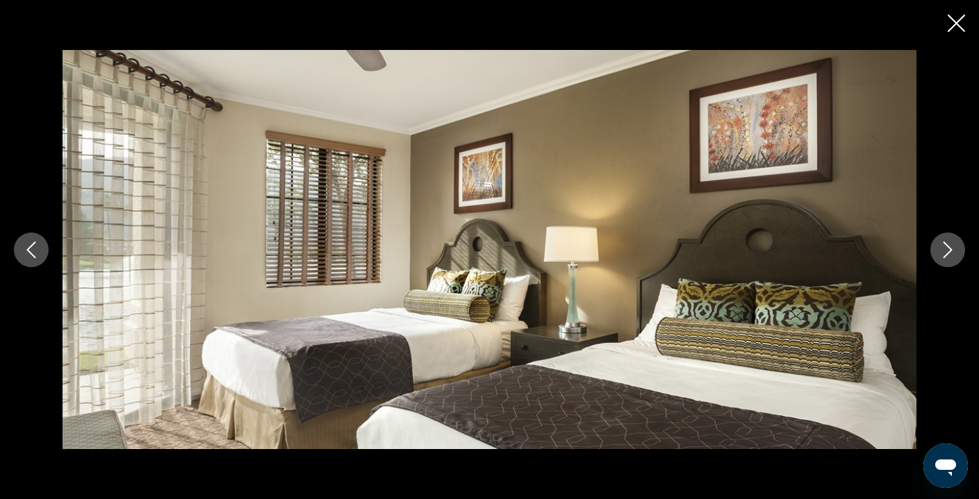
click at [947, 249] on icon "Next image" at bounding box center [947, 250] width 17 height 17
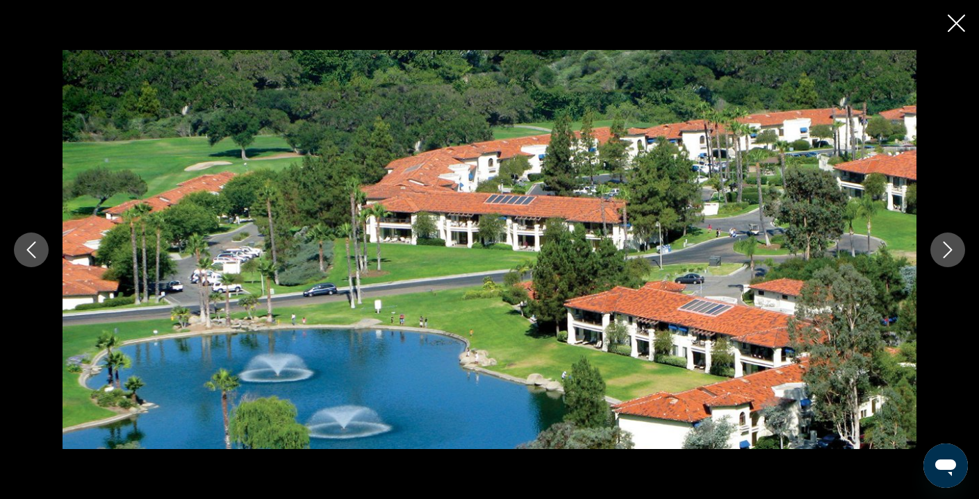
click at [944, 247] on icon "Next image" at bounding box center [947, 250] width 17 height 17
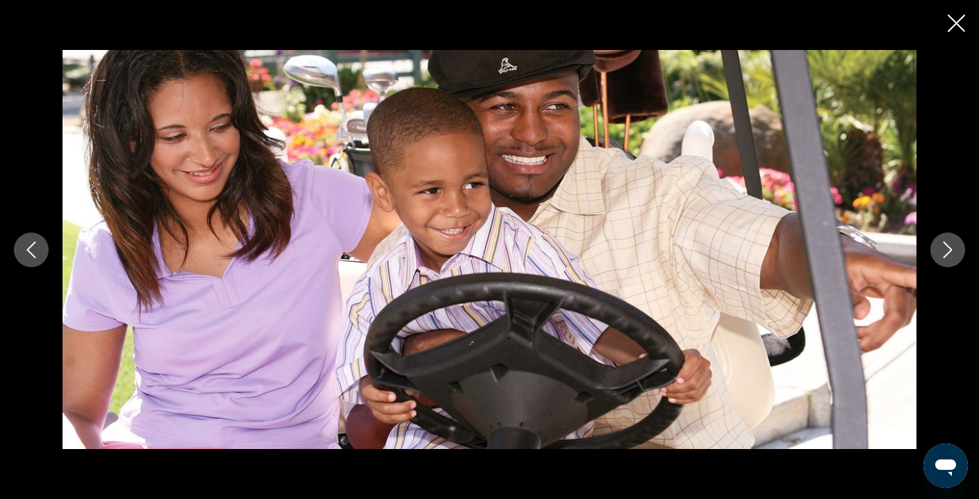
click at [943, 247] on icon "Next image" at bounding box center [947, 250] width 17 height 17
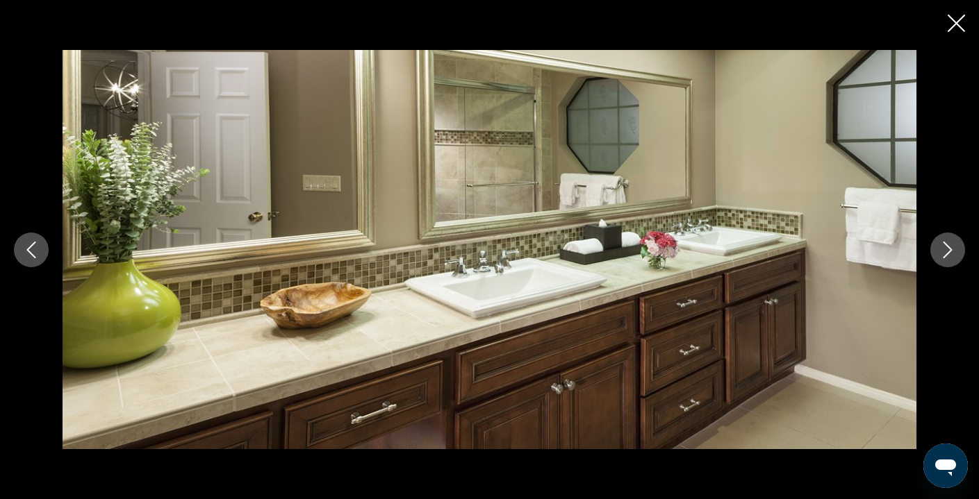
click at [943, 247] on icon "Next image" at bounding box center [947, 250] width 17 height 17
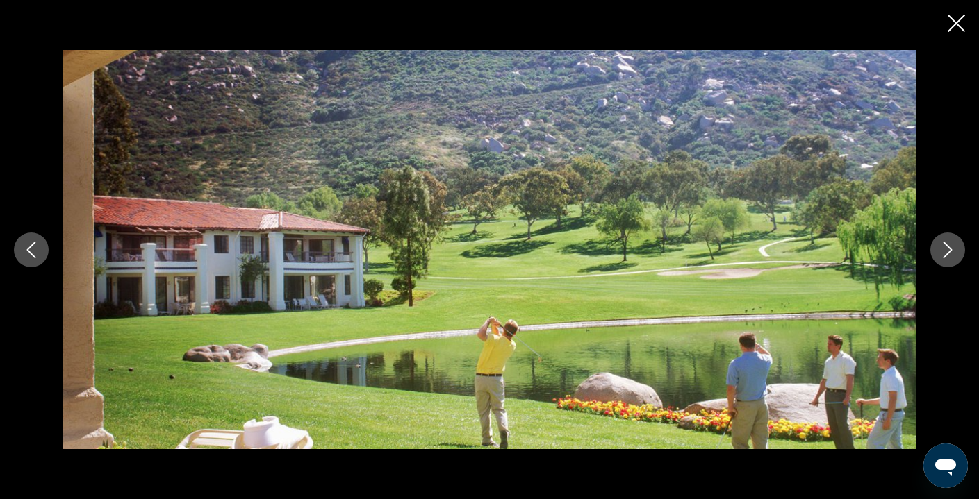
click at [943, 247] on icon "Next image" at bounding box center [947, 250] width 17 height 17
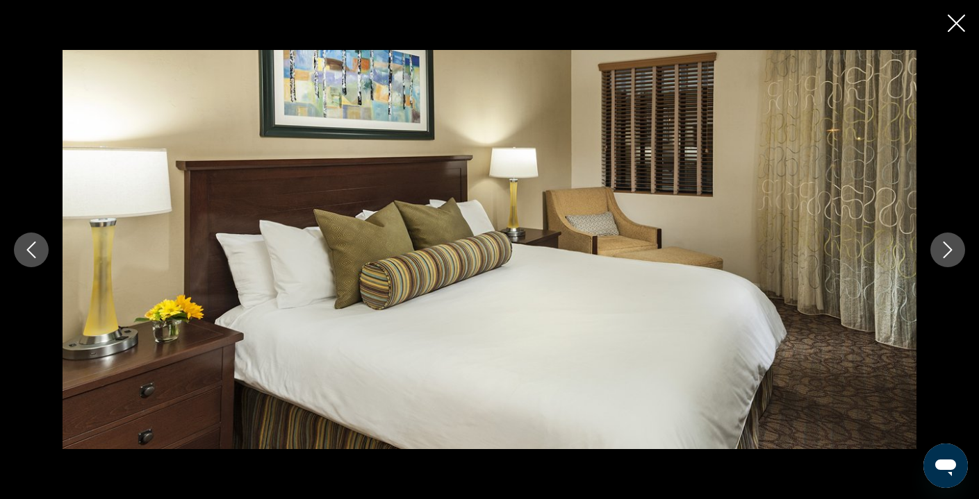
click at [943, 247] on icon "Next image" at bounding box center [947, 250] width 17 height 17
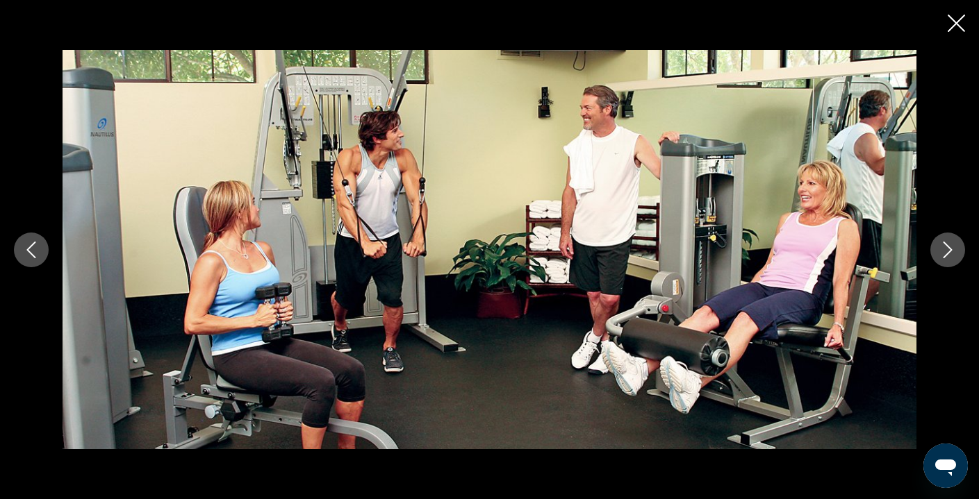
click at [943, 247] on icon "Next image" at bounding box center [947, 250] width 17 height 17
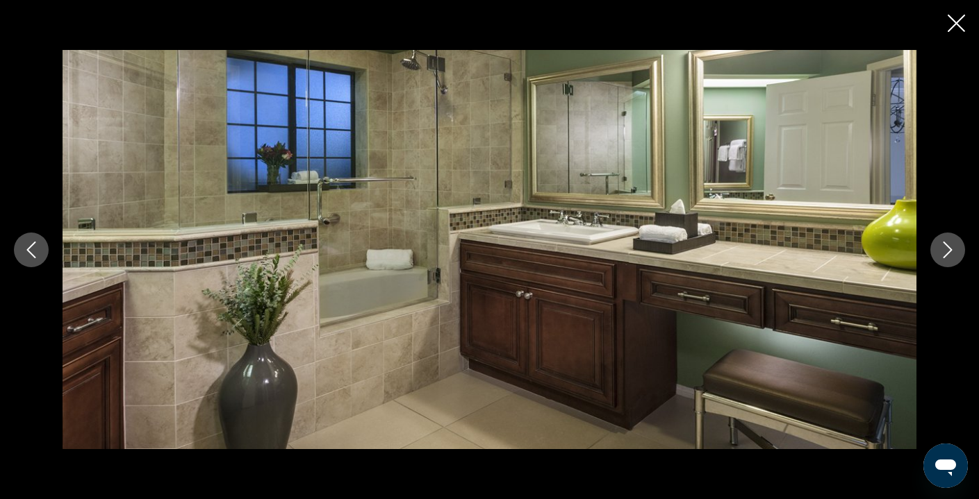
click at [942, 247] on icon "Next image" at bounding box center [947, 250] width 17 height 17
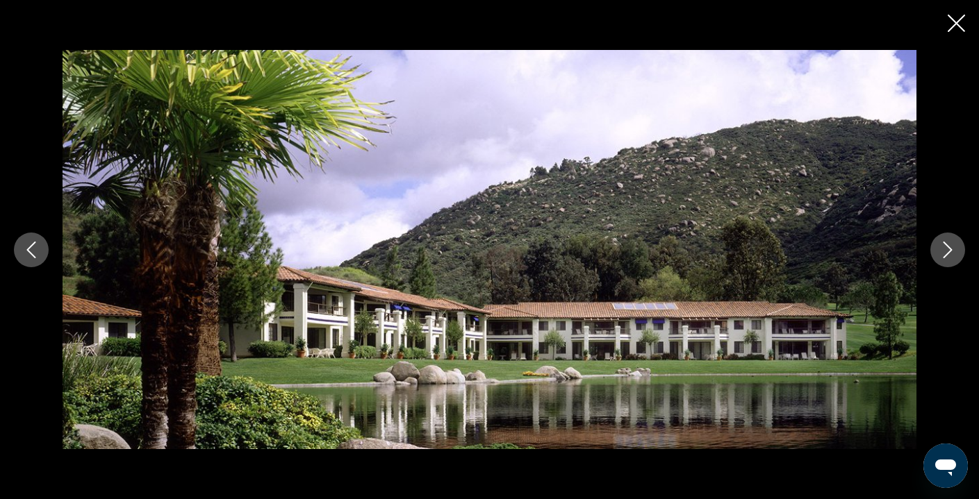
click at [954, 22] on icon "Close slideshow" at bounding box center [955, 23] width 17 height 17
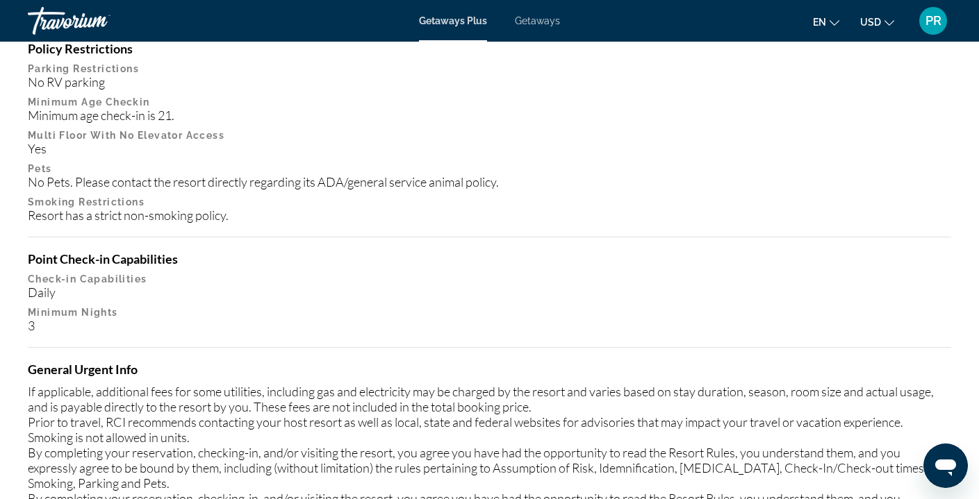
scroll to position [1433, 0]
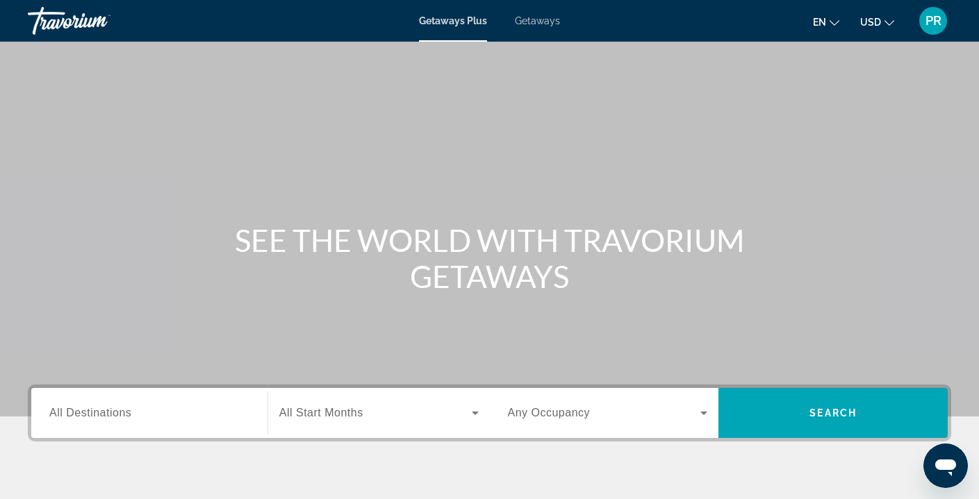
click at [540, 20] on span "Getaways" at bounding box center [537, 20] width 45 height 11
click at [89, 410] on span "All Destinations" at bounding box center [90, 413] width 82 height 12
click at [89, 410] on input "Destination All Destinations" at bounding box center [149, 414] width 200 height 17
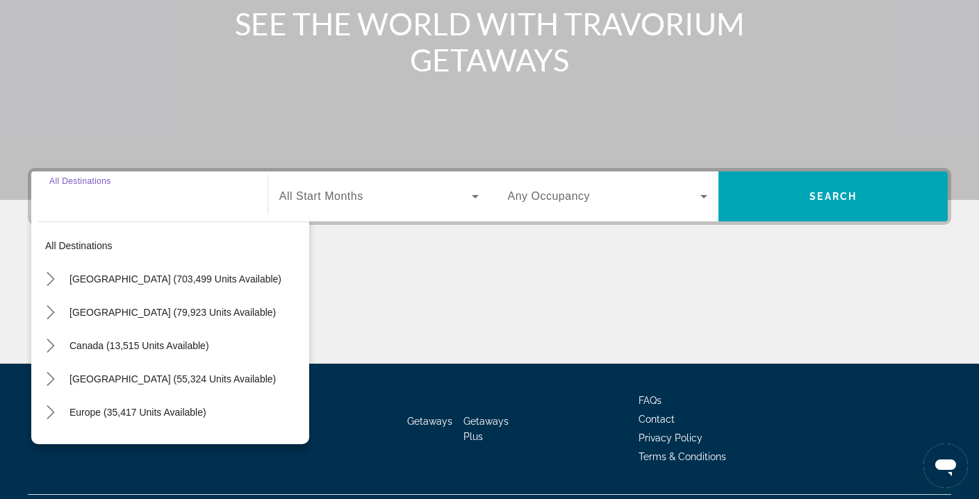
scroll to position [251, 0]
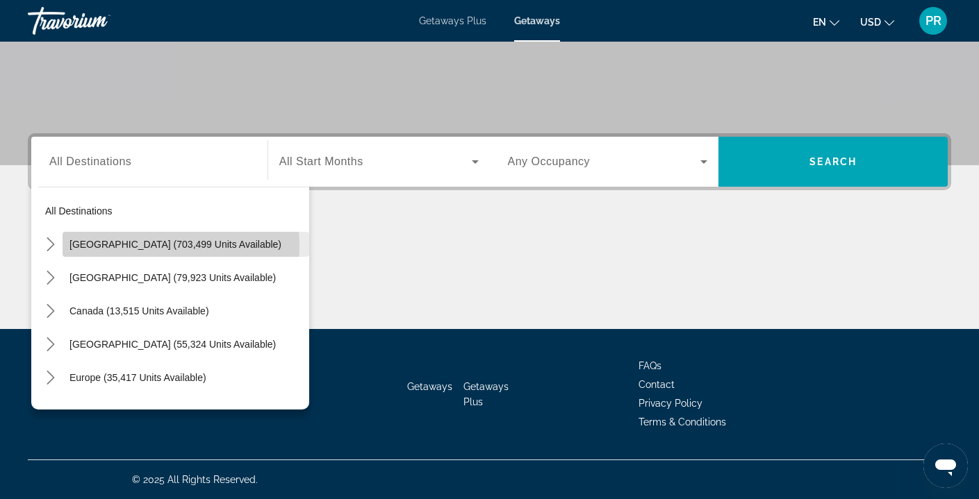
click at [158, 246] on span "[GEOGRAPHIC_DATA] (703,499 units available)" at bounding box center [175, 244] width 212 height 11
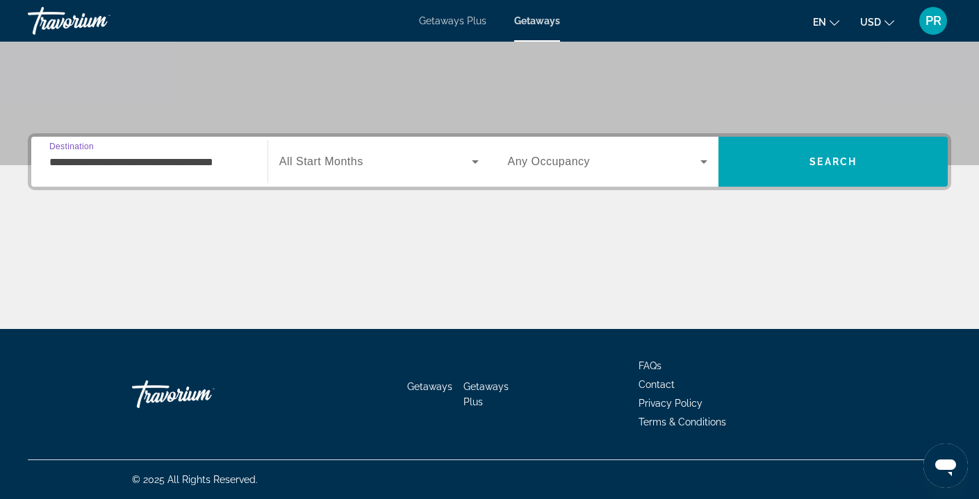
click at [158, 168] on input "**********" at bounding box center [149, 162] width 200 height 17
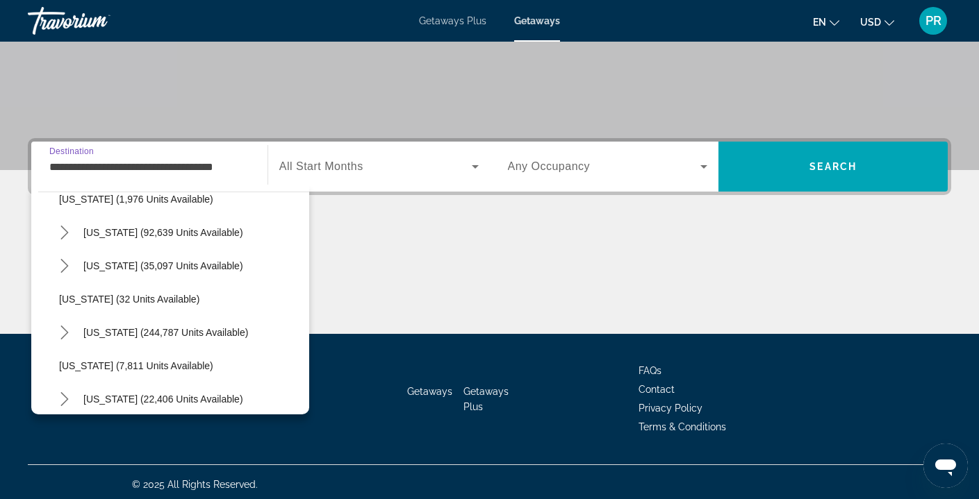
scroll to position [114, 0]
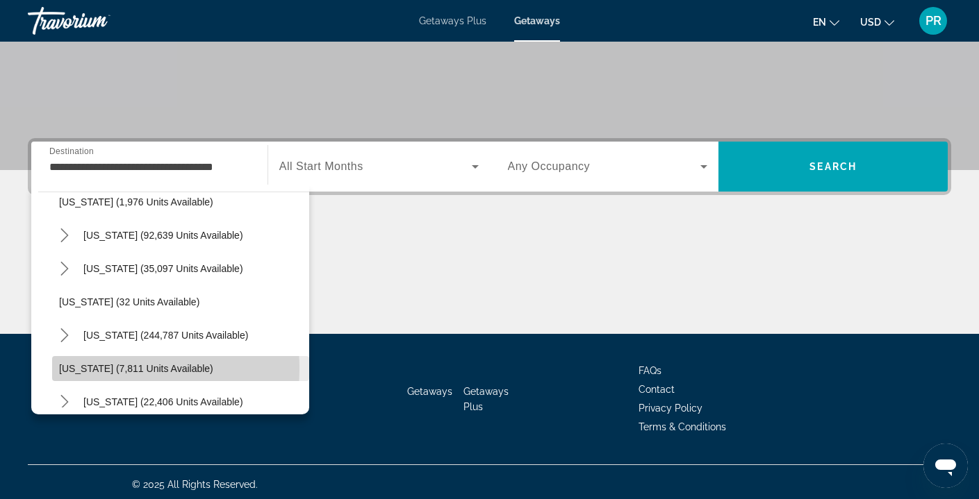
click at [108, 369] on span "[US_STATE] (7,811 units available)" at bounding box center [136, 368] width 154 height 11
type input "**********"
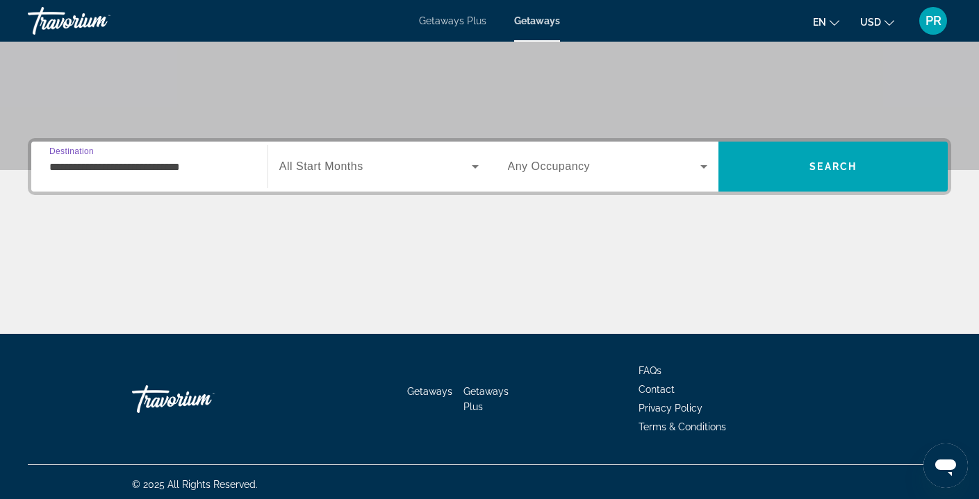
scroll to position [251, 0]
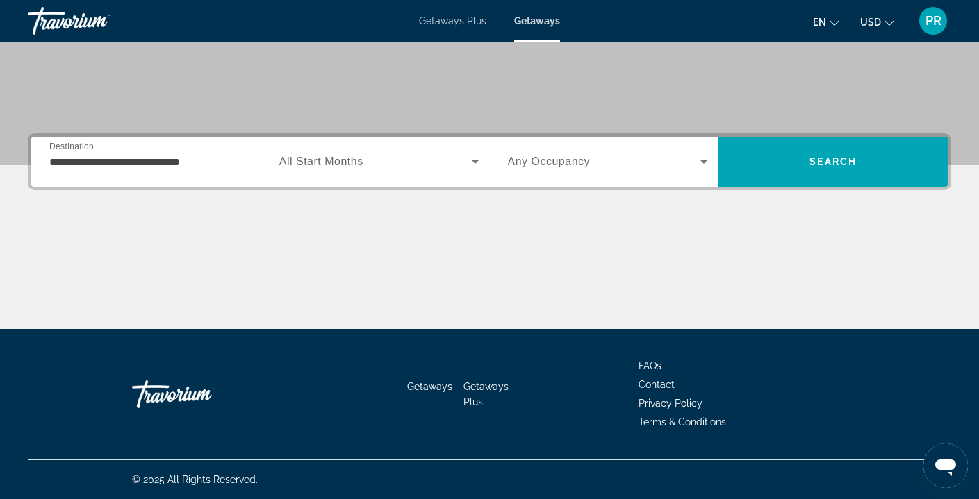
click at [353, 167] on span "All Start Months" at bounding box center [321, 162] width 84 height 12
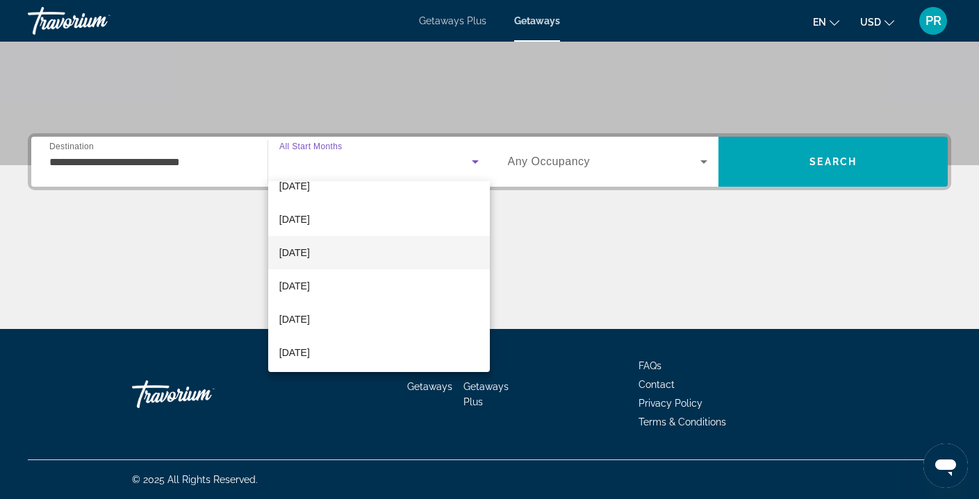
scroll to position [122, 0]
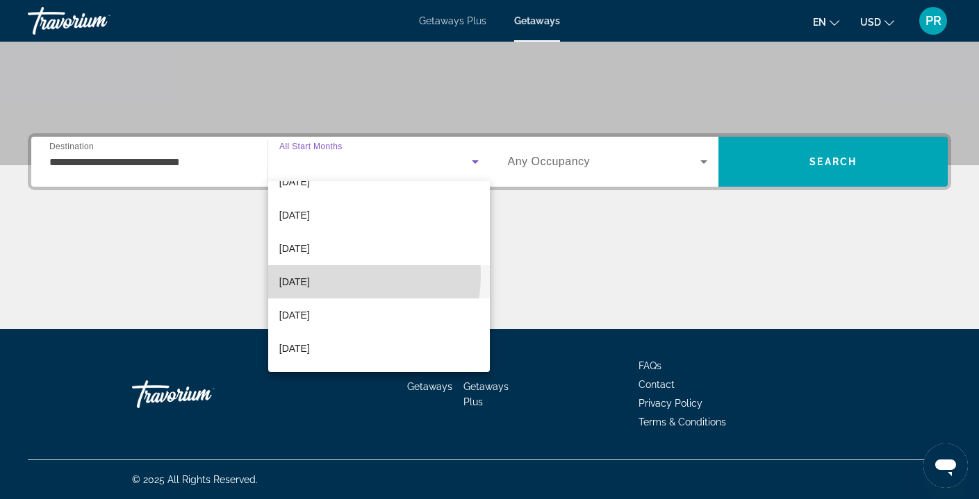
click at [310, 275] on span "[DATE]" at bounding box center [294, 282] width 31 height 17
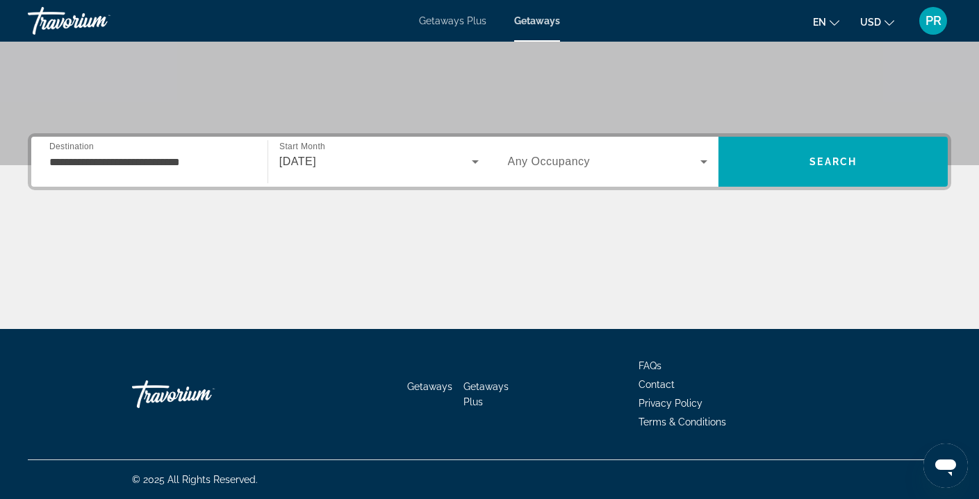
click at [542, 163] on span "Any Occupancy" at bounding box center [549, 162] width 83 height 12
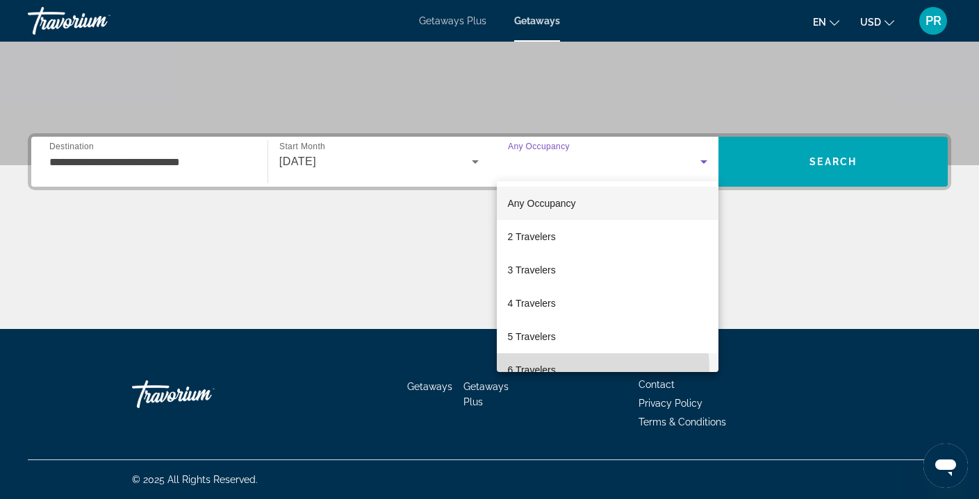
click at [535, 371] on span "6 Travelers" at bounding box center [532, 370] width 48 height 17
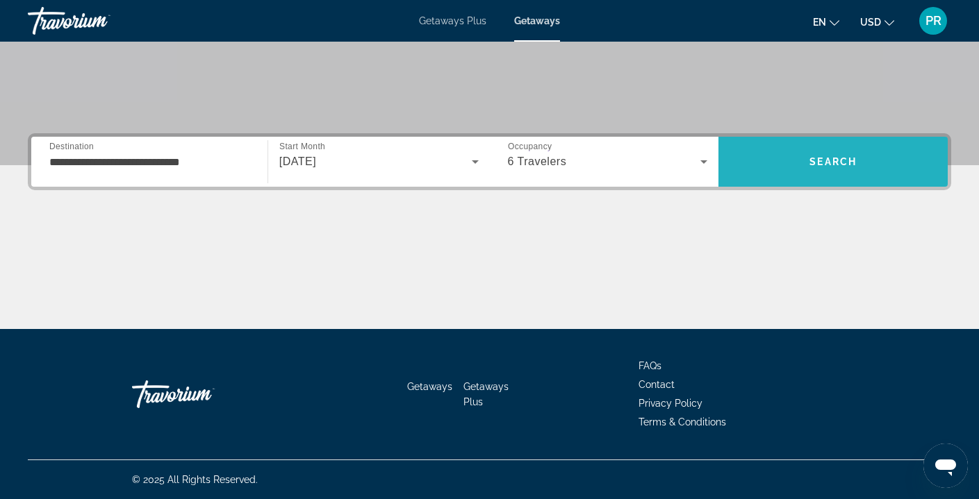
click at [797, 170] on span "Search" at bounding box center [832, 161] width 229 height 33
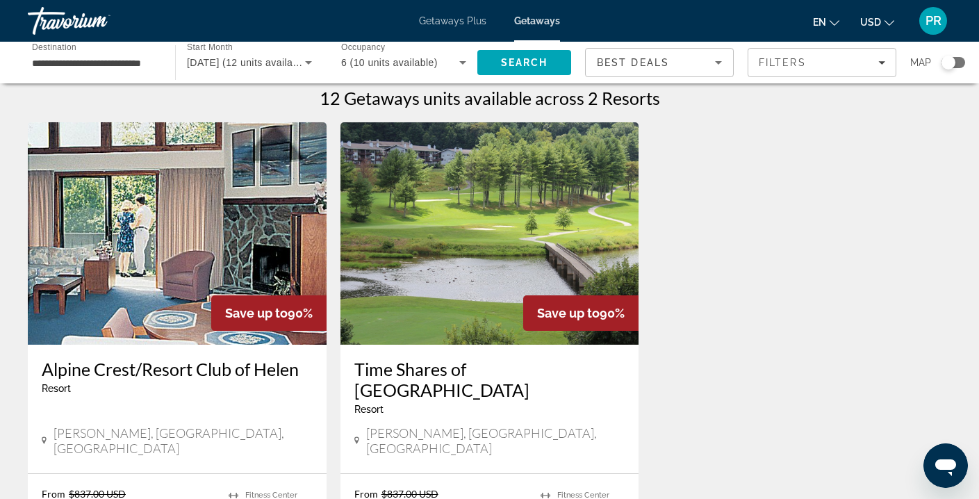
scroll to position [10, 0]
click at [447, 260] on img "Main content" at bounding box center [489, 233] width 299 height 222
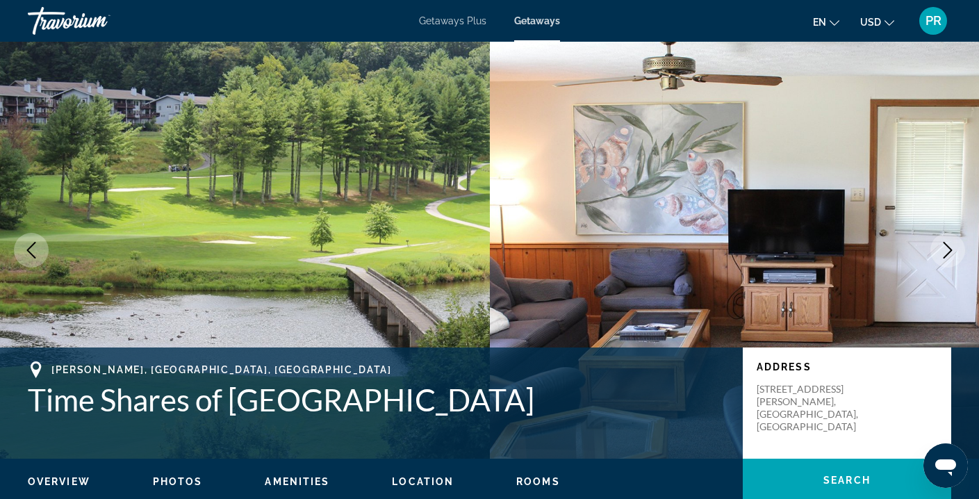
click at [181, 481] on span "Photos" at bounding box center [178, 481] width 50 height 11
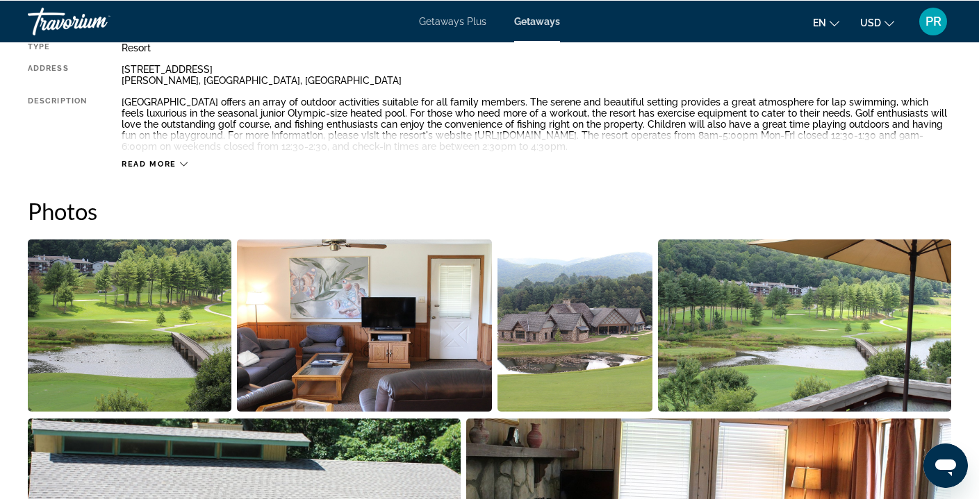
scroll to position [641, 0]
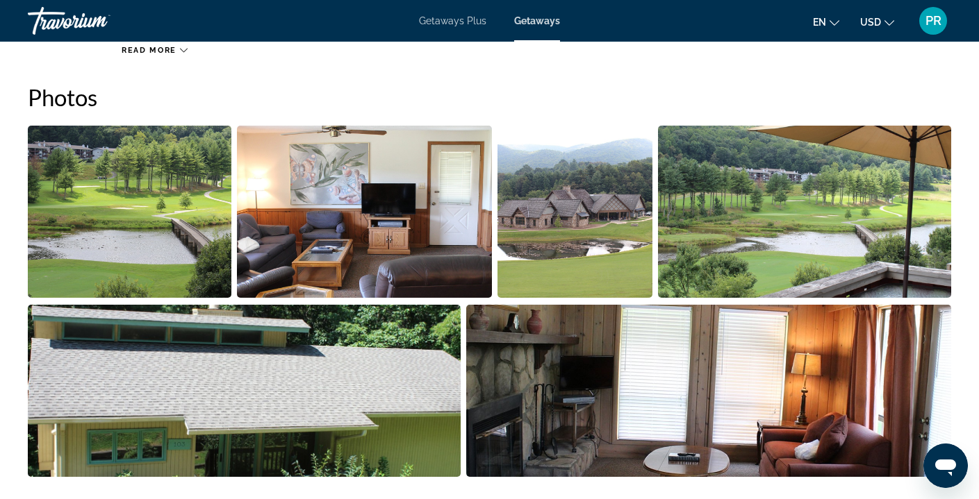
click at [179, 214] on img "Open full-screen image slider" at bounding box center [129, 212] width 203 height 172
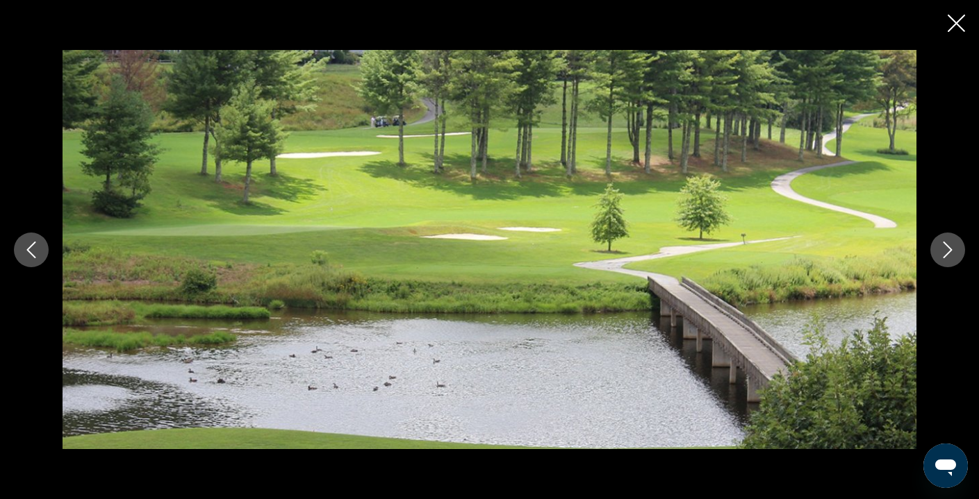
click at [945, 253] on icon "Next image" at bounding box center [947, 250] width 17 height 17
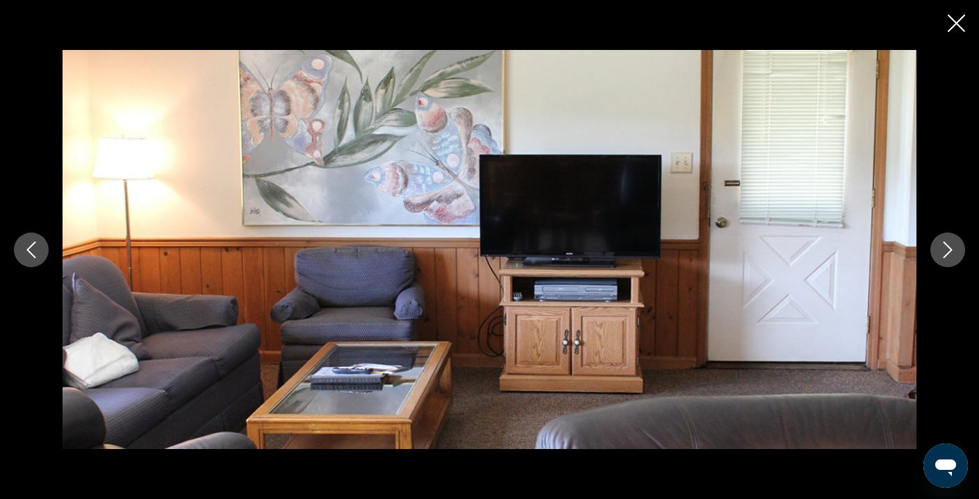
click at [945, 253] on icon "Next image" at bounding box center [947, 250] width 17 height 17
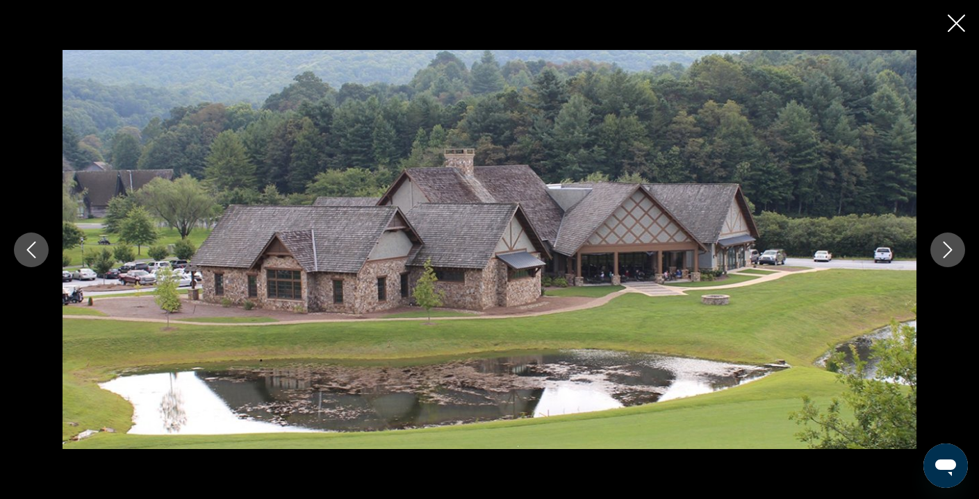
click at [945, 253] on icon "Next image" at bounding box center [947, 250] width 17 height 17
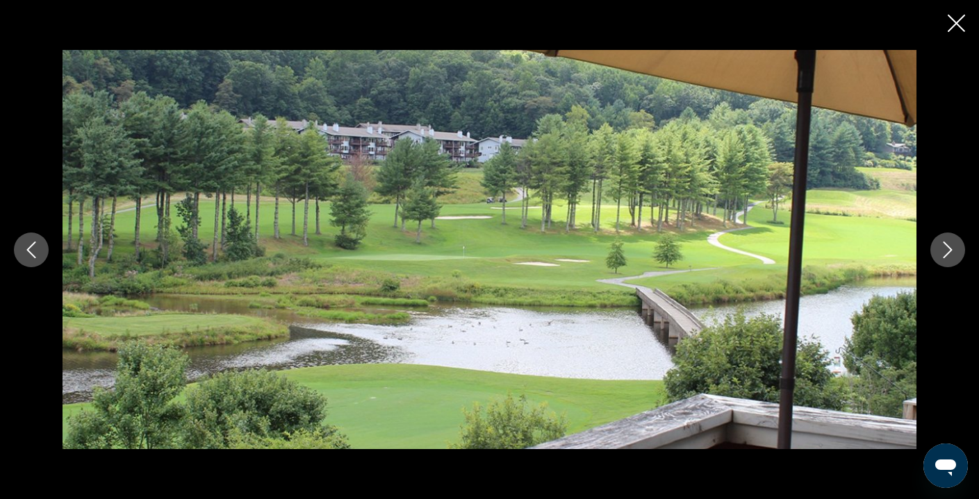
click at [945, 253] on icon "Next image" at bounding box center [947, 250] width 17 height 17
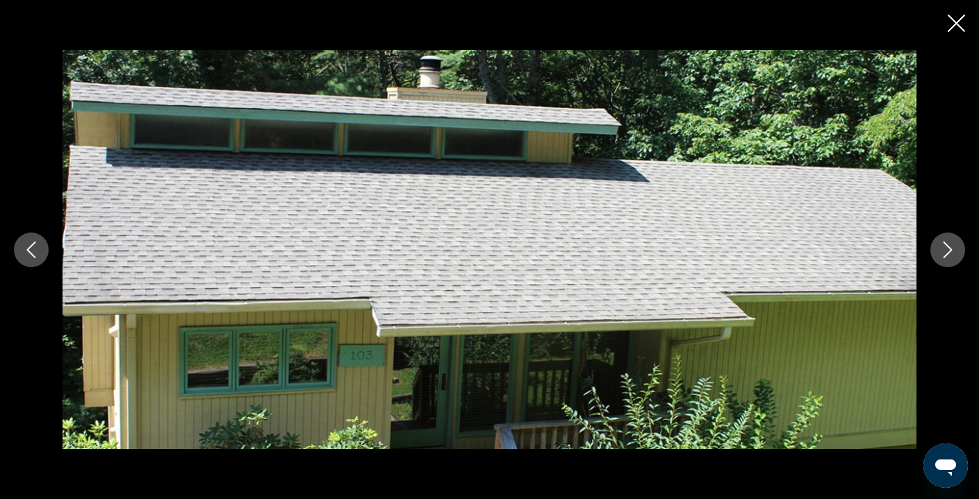
click at [945, 253] on icon "Next image" at bounding box center [947, 250] width 17 height 17
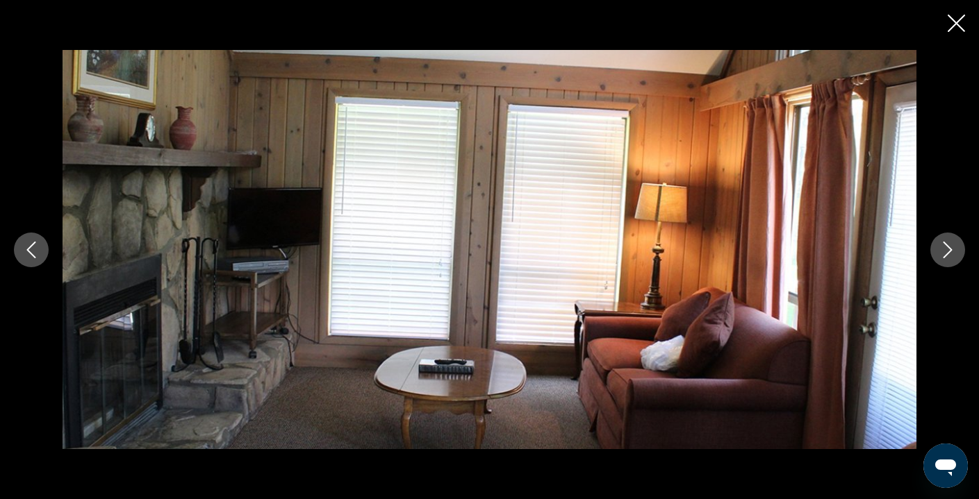
click at [945, 253] on icon "Next image" at bounding box center [947, 250] width 17 height 17
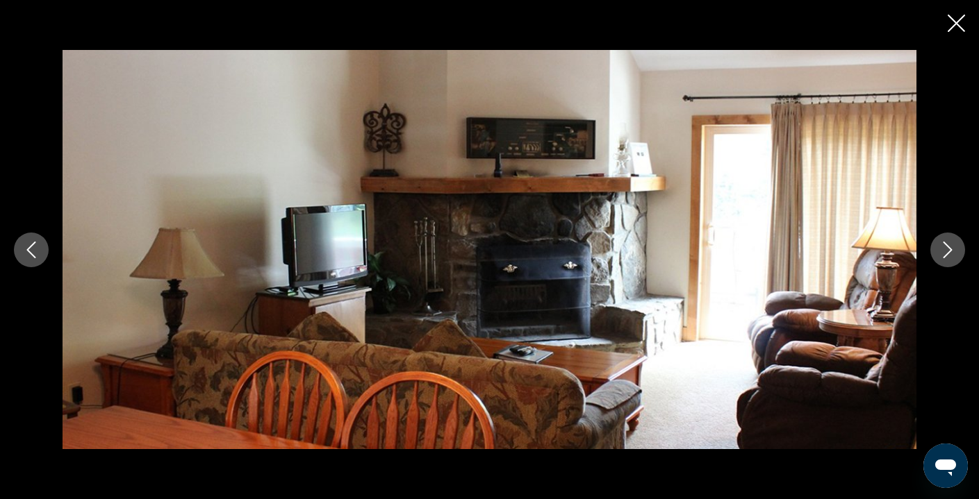
click at [945, 253] on icon "Next image" at bounding box center [947, 250] width 17 height 17
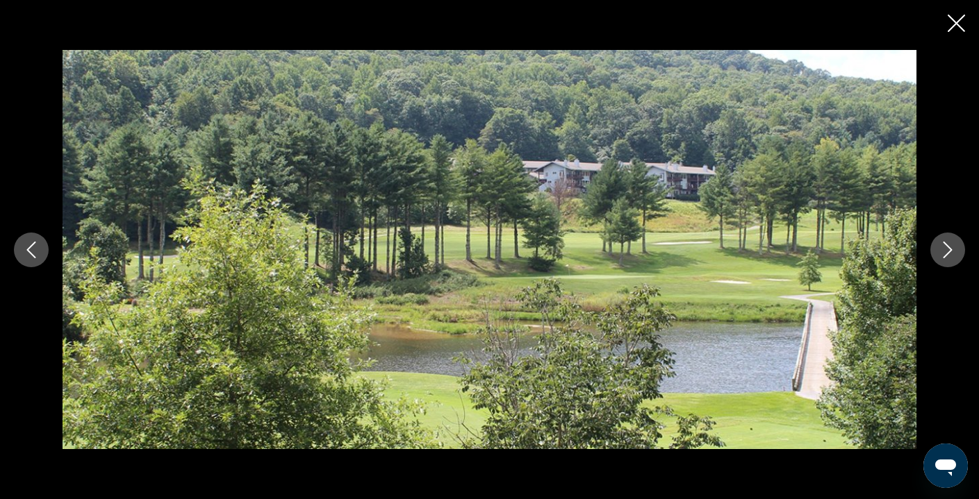
click at [945, 253] on icon "Next image" at bounding box center [947, 250] width 17 height 17
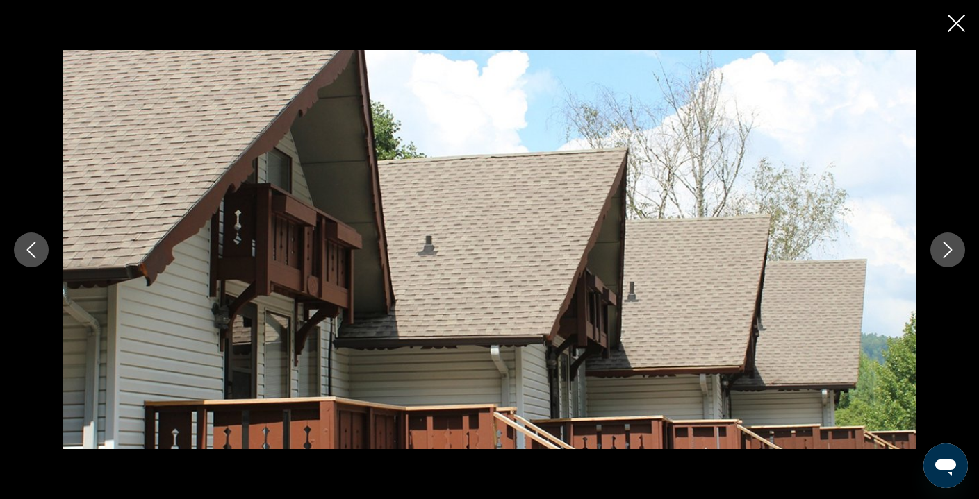
click at [945, 253] on icon "Next image" at bounding box center [947, 250] width 17 height 17
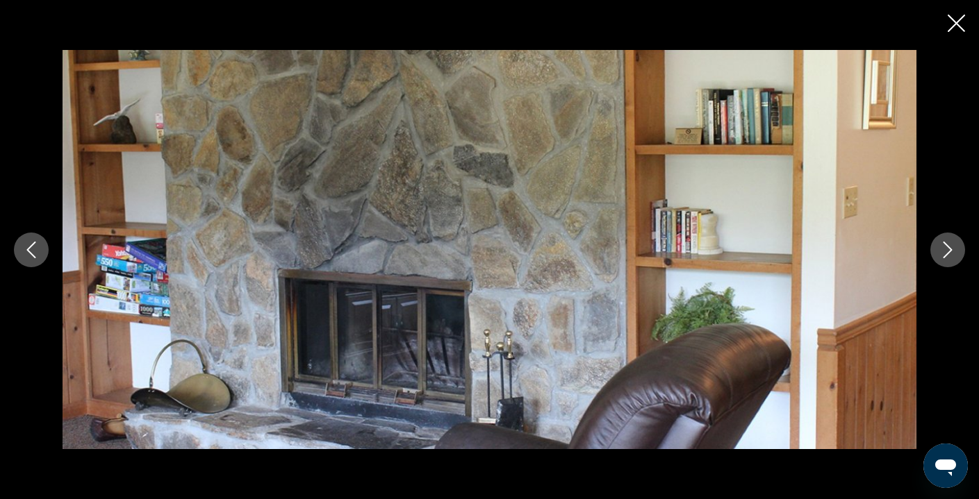
click at [945, 253] on icon "Next image" at bounding box center [947, 250] width 17 height 17
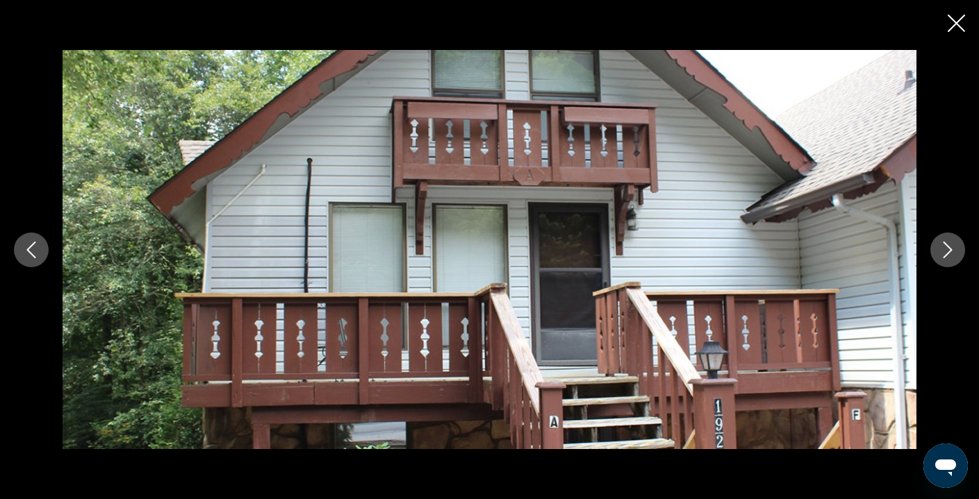
click at [945, 253] on icon "Next image" at bounding box center [947, 250] width 17 height 17
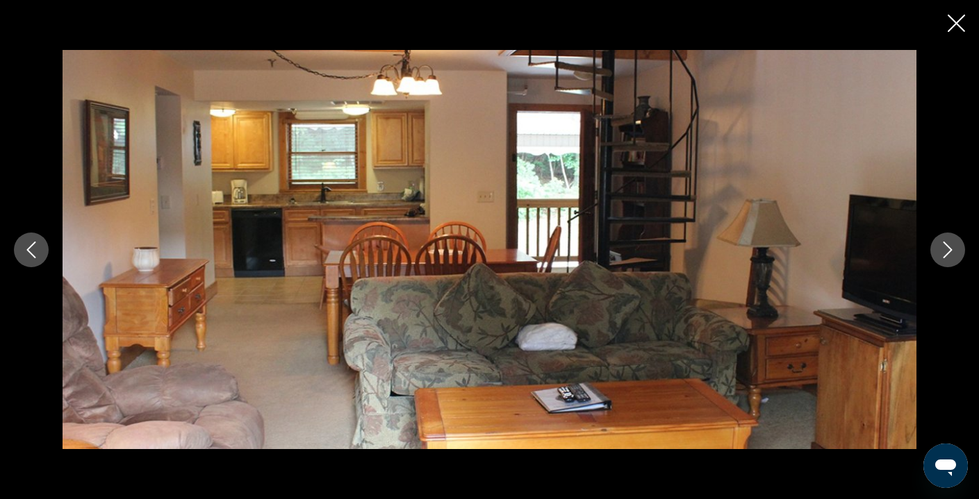
click at [945, 253] on icon "Next image" at bounding box center [947, 250] width 17 height 17
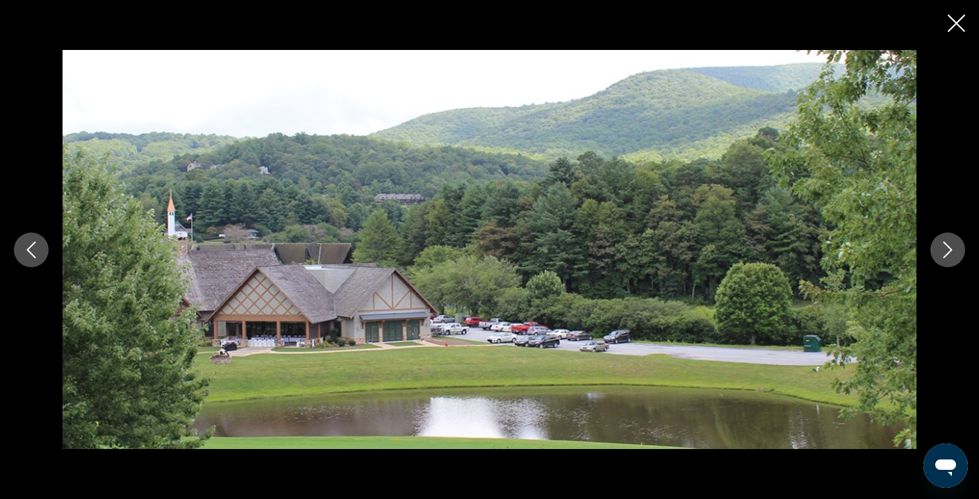
click at [31, 250] on icon "Previous image" at bounding box center [31, 250] width 17 height 17
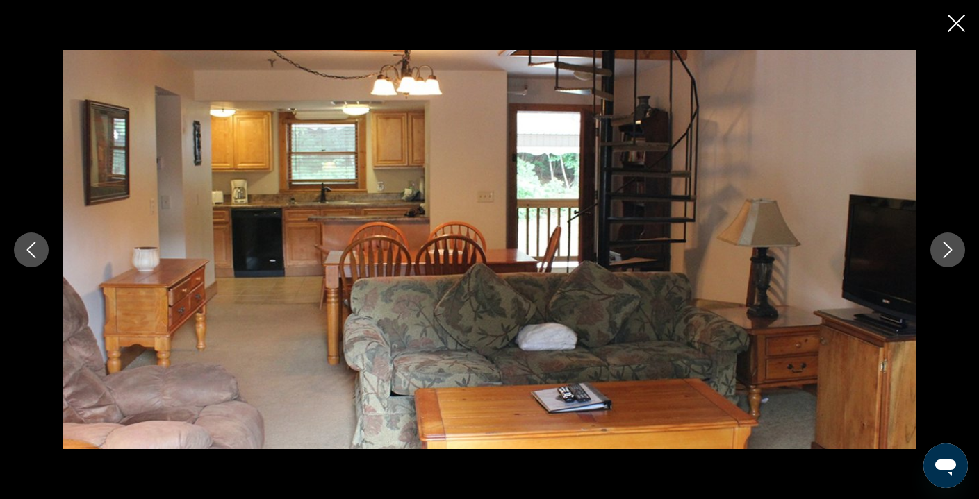
click at [947, 251] on icon "Next image" at bounding box center [947, 250] width 17 height 17
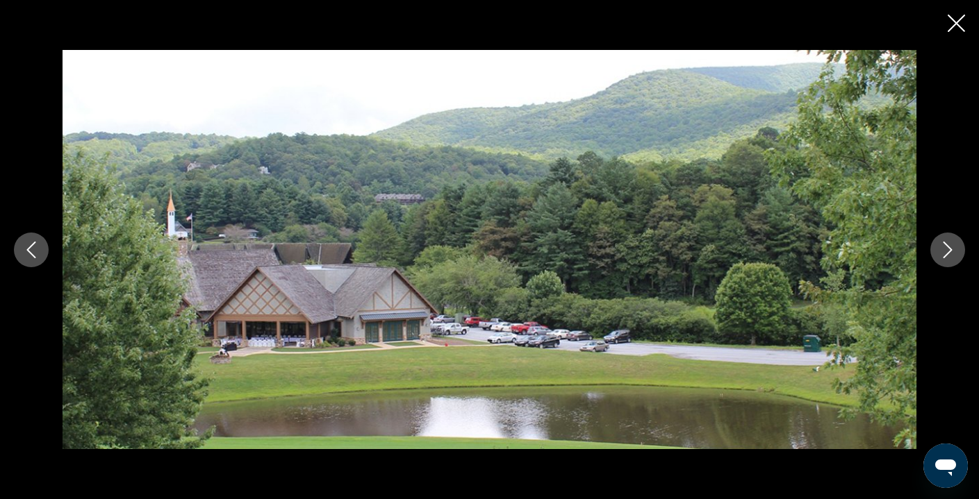
click at [947, 251] on icon "Next image" at bounding box center [947, 250] width 17 height 17
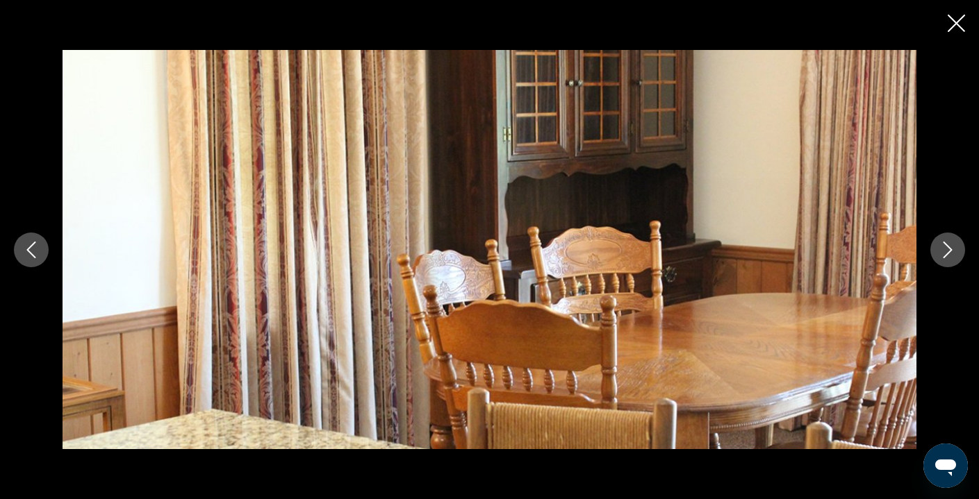
click at [947, 251] on icon "Next image" at bounding box center [947, 250] width 17 height 17
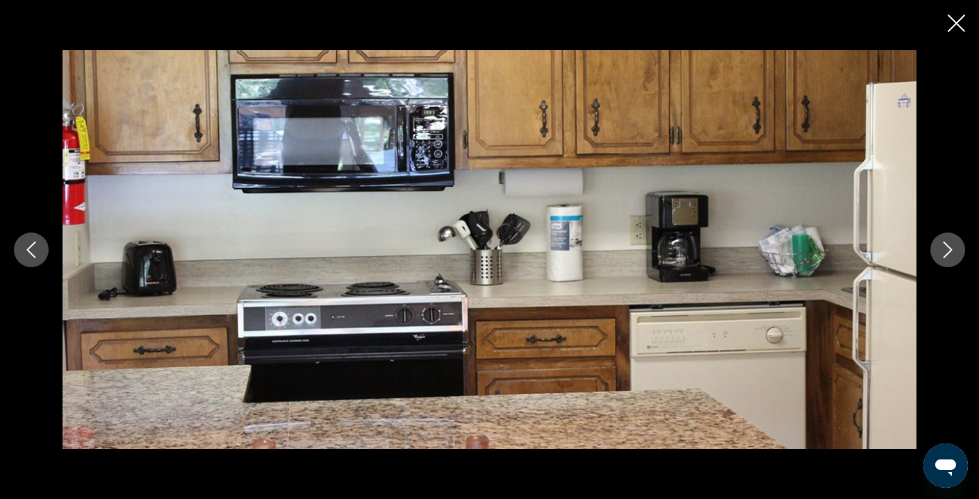
click at [947, 251] on icon "Next image" at bounding box center [947, 250] width 17 height 17
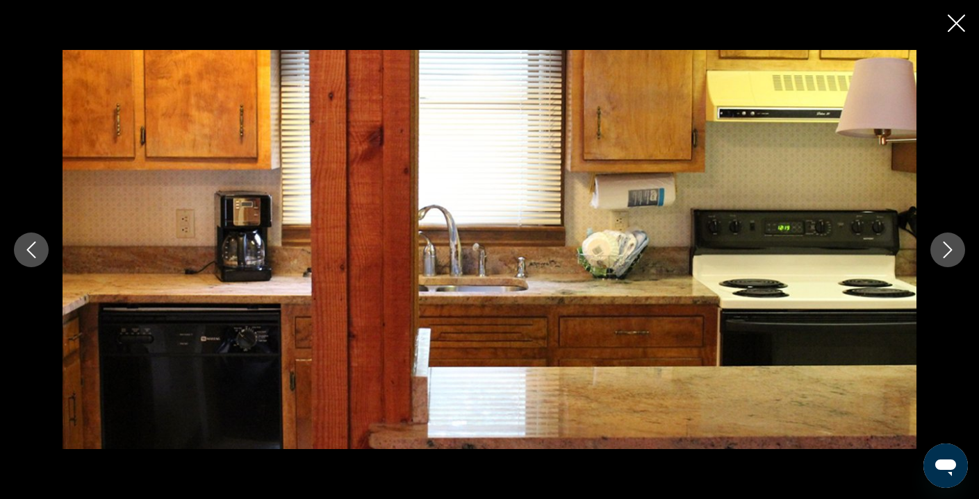
click at [947, 251] on icon "Next image" at bounding box center [947, 250] width 17 height 17
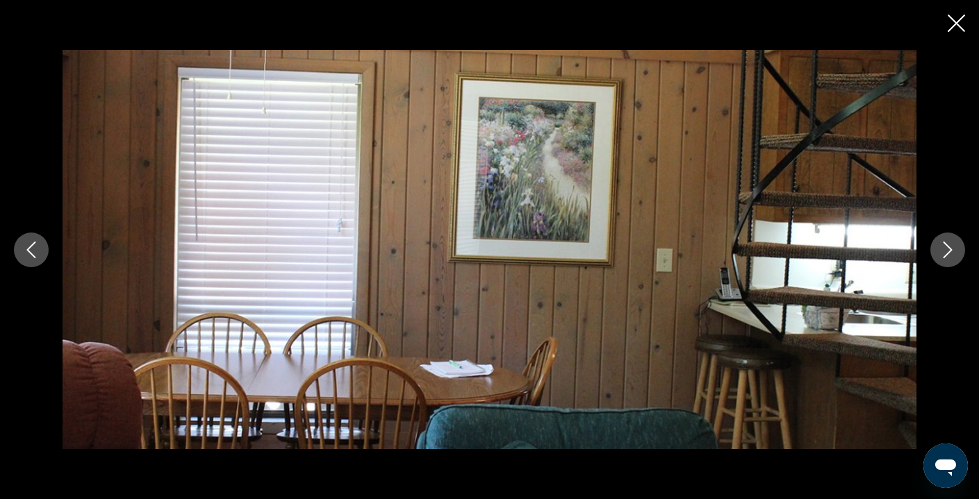
click at [947, 251] on icon "Next image" at bounding box center [947, 250] width 17 height 17
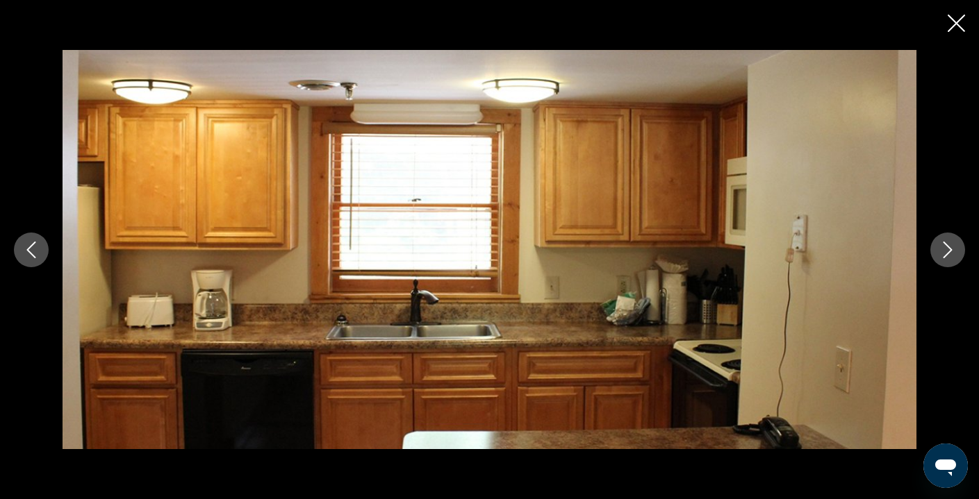
click at [947, 251] on icon "Next image" at bounding box center [947, 250] width 17 height 17
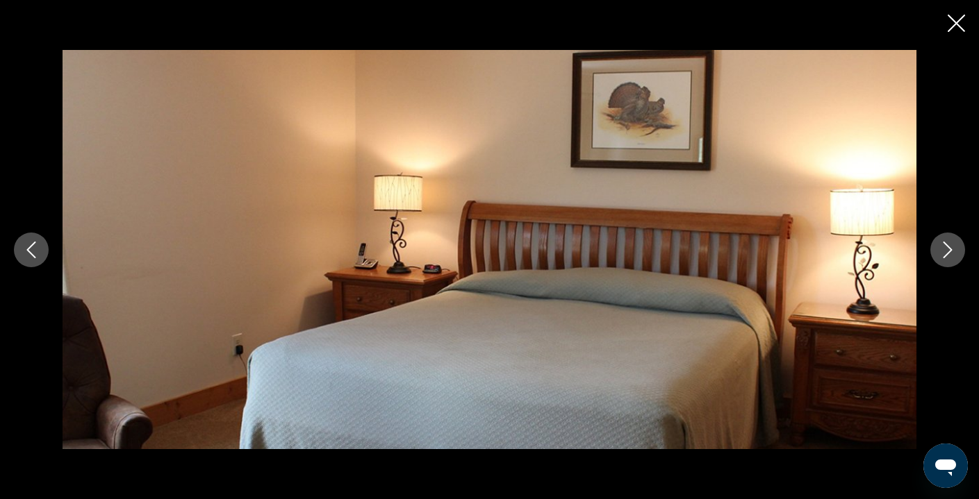
click at [947, 251] on icon "Next image" at bounding box center [947, 250] width 17 height 17
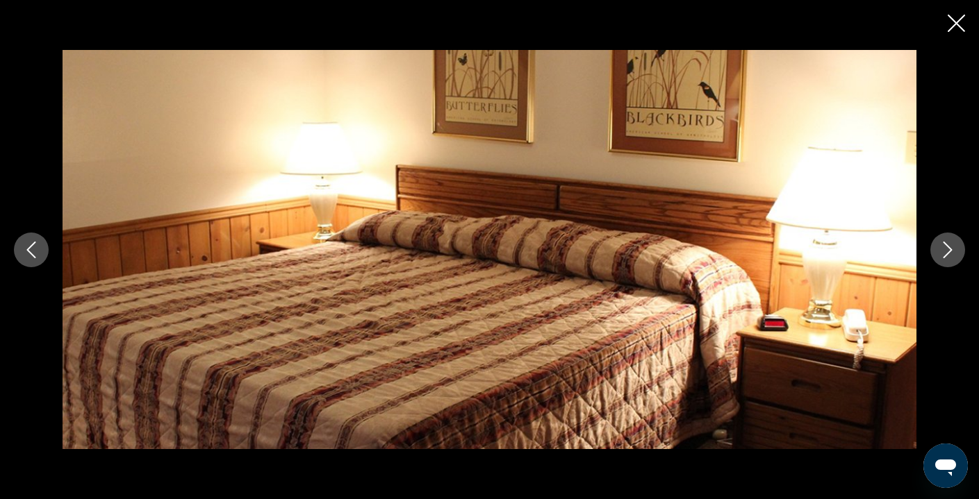
click at [947, 251] on icon "Next image" at bounding box center [947, 250] width 17 height 17
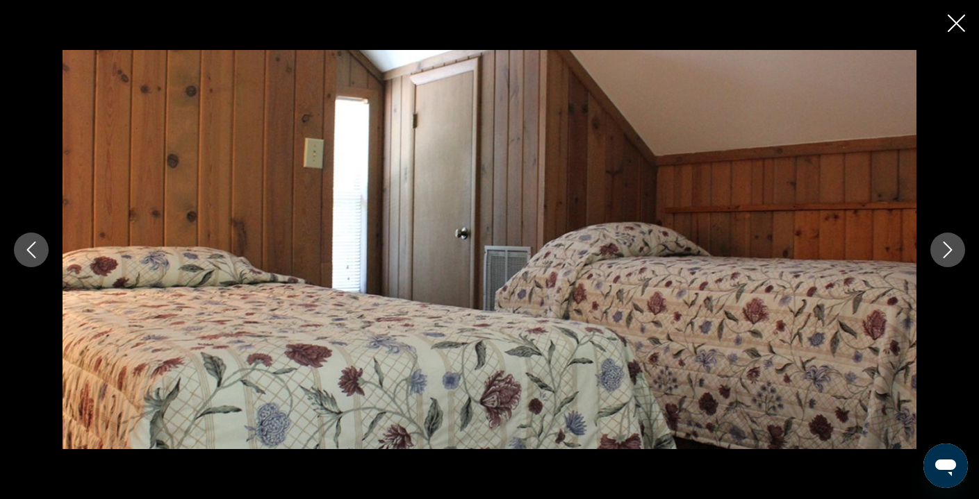
click at [947, 251] on icon "Next image" at bounding box center [947, 250] width 17 height 17
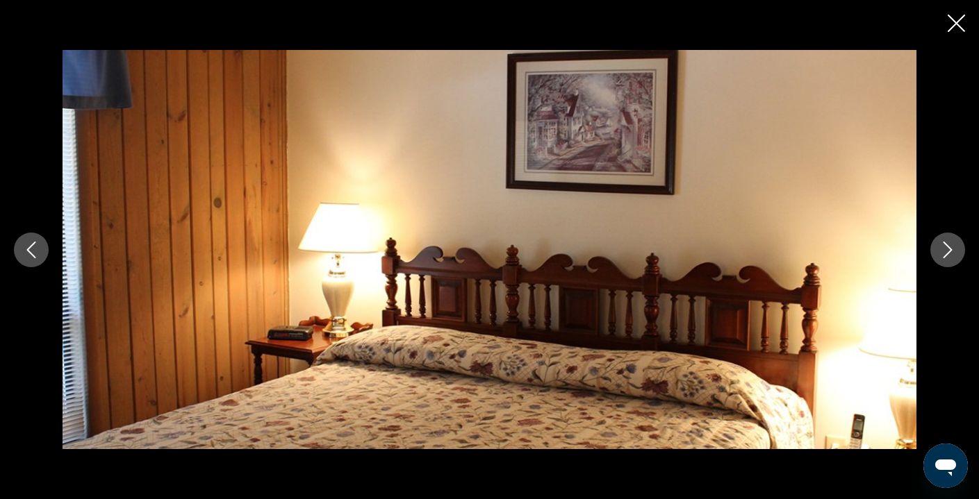
click at [947, 251] on icon "Next image" at bounding box center [947, 250] width 17 height 17
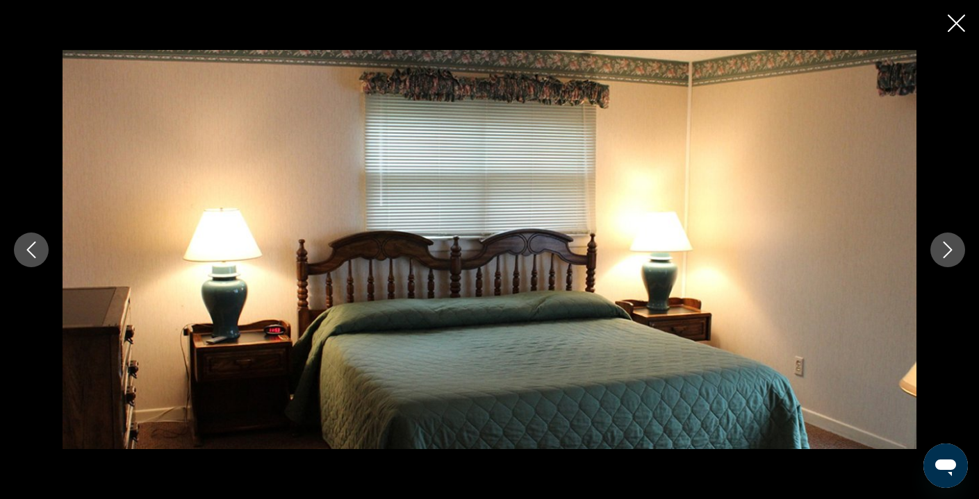
click at [947, 251] on icon "Next image" at bounding box center [947, 250] width 17 height 17
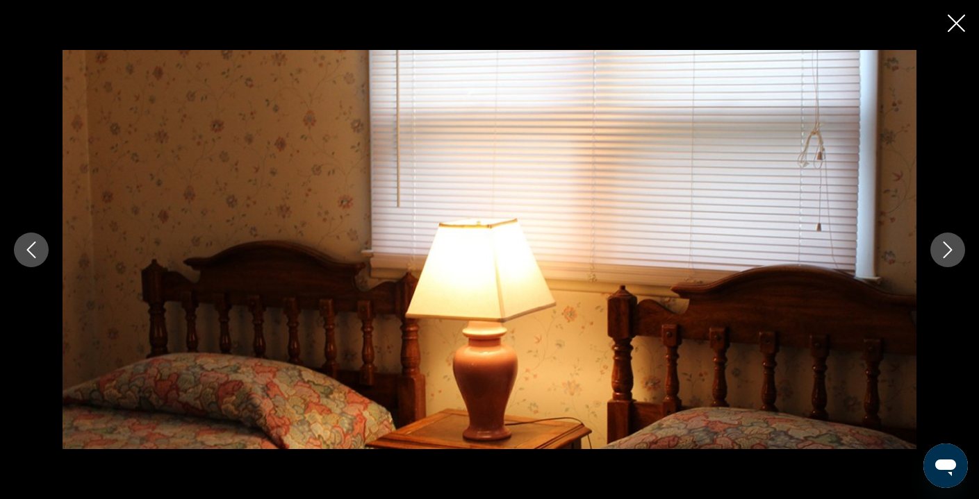
click at [947, 251] on icon "Next image" at bounding box center [947, 250] width 17 height 17
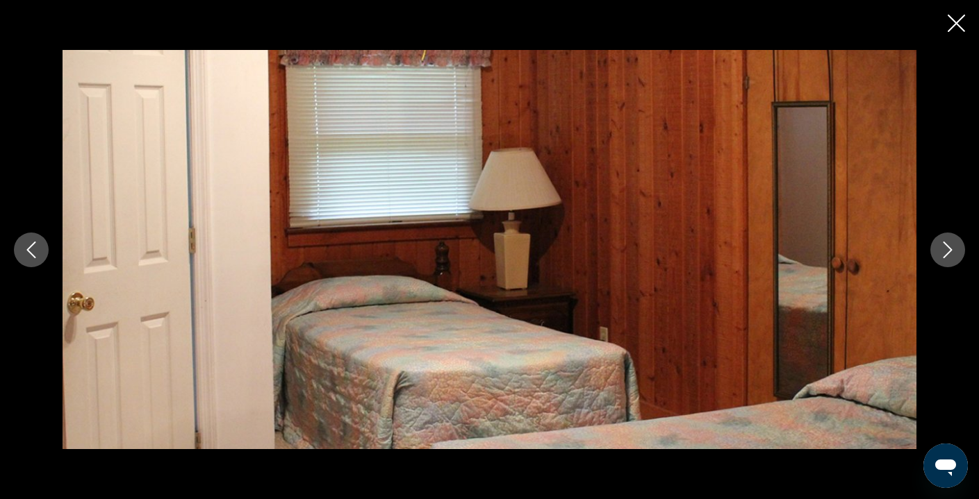
click at [947, 251] on icon "Next image" at bounding box center [947, 250] width 17 height 17
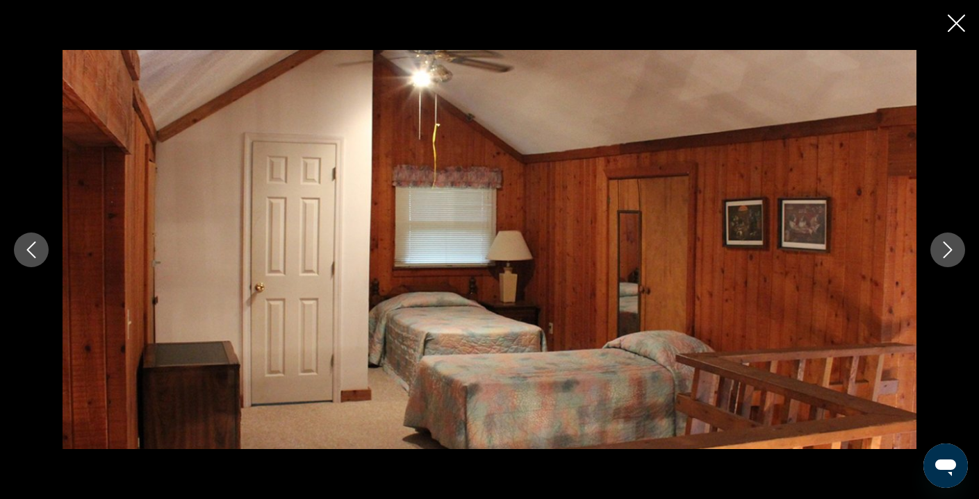
click at [946, 251] on icon "Next image" at bounding box center [947, 250] width 17 height 17
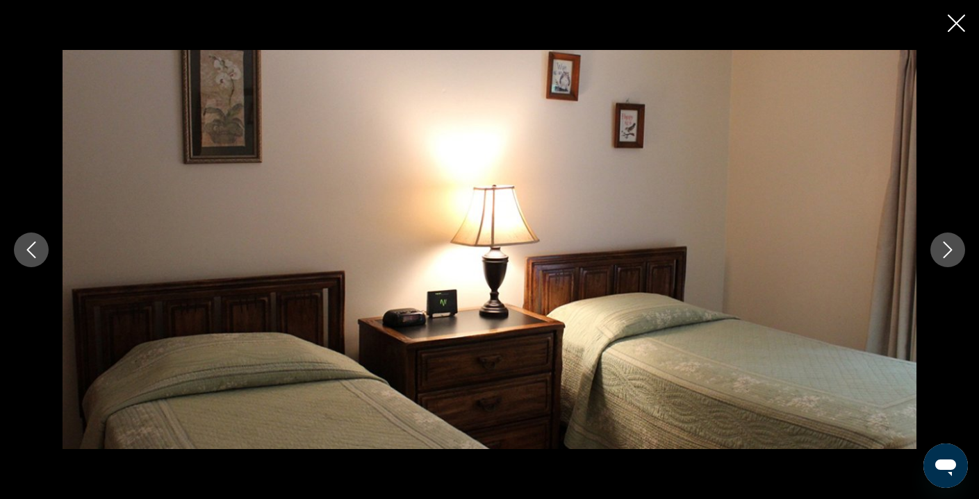
click at [946, 251] on icon "Next image" at bounding box center [947, 250] width 17 height 17
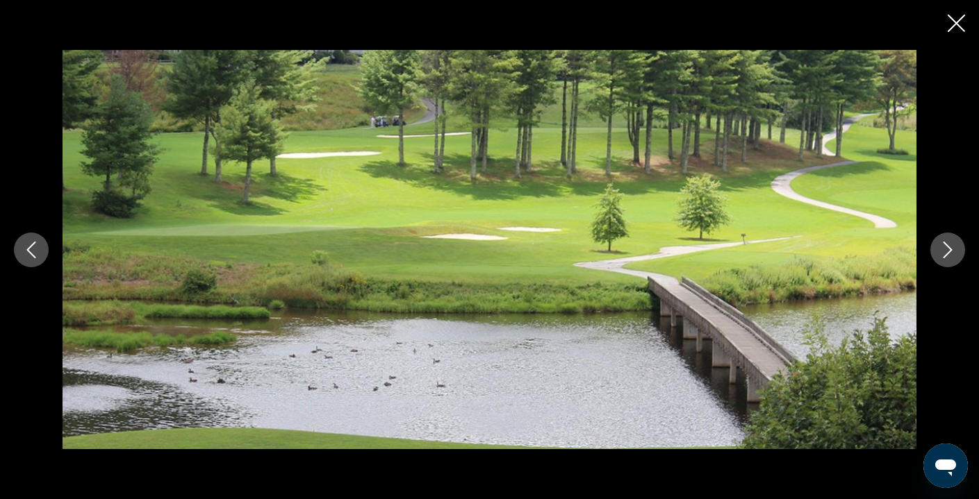
click at [953, 24] on icon "Close slideshow" at bounding box center [955, 23] width 17 height 17
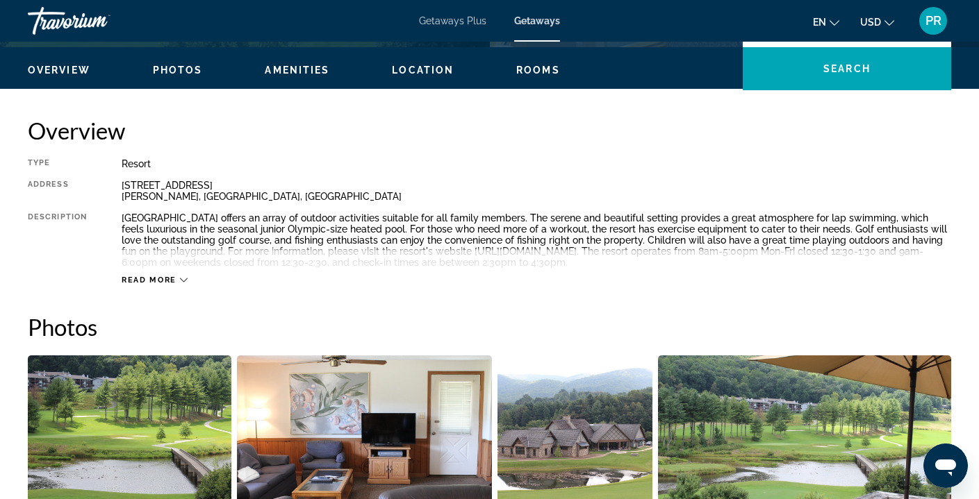
scroll to position [414, 0]
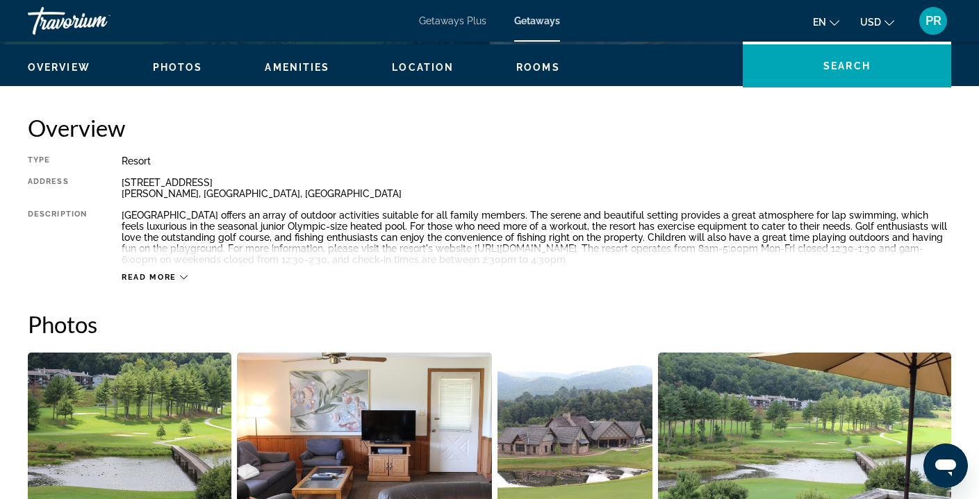
click at [538, 68] on span "Rooms" at bounding box center [538, 67] width 44 height 11
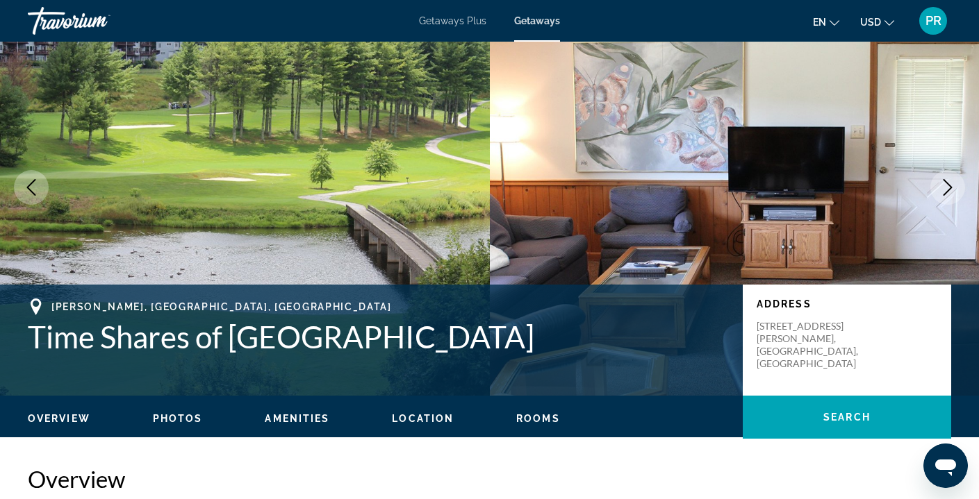
scroll to position [63, 0]
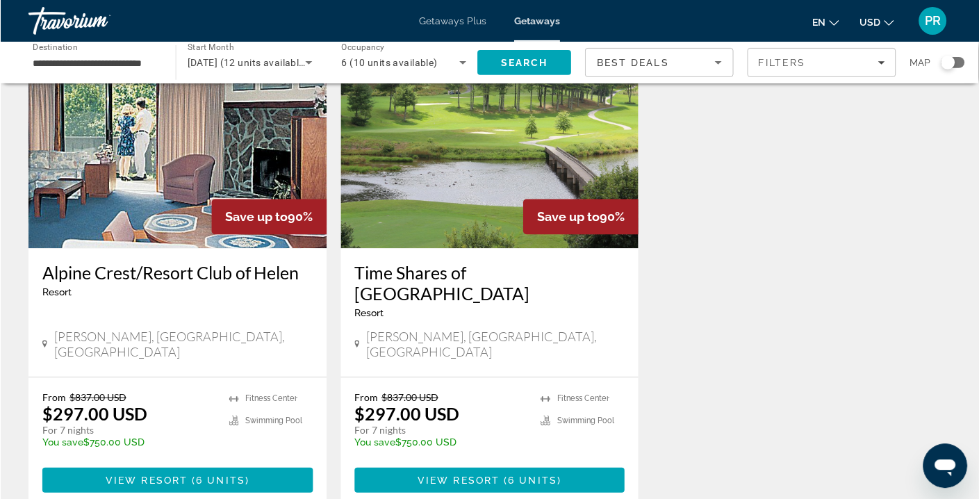
scroll to position [112, 0]
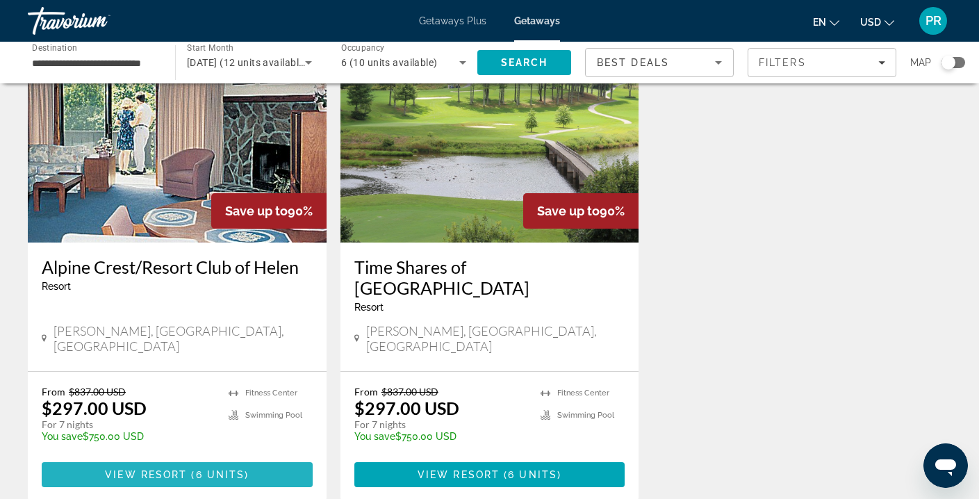
click at [181, 469] on span "View Resort" at bounding box center [146, 474] width 82 height 11
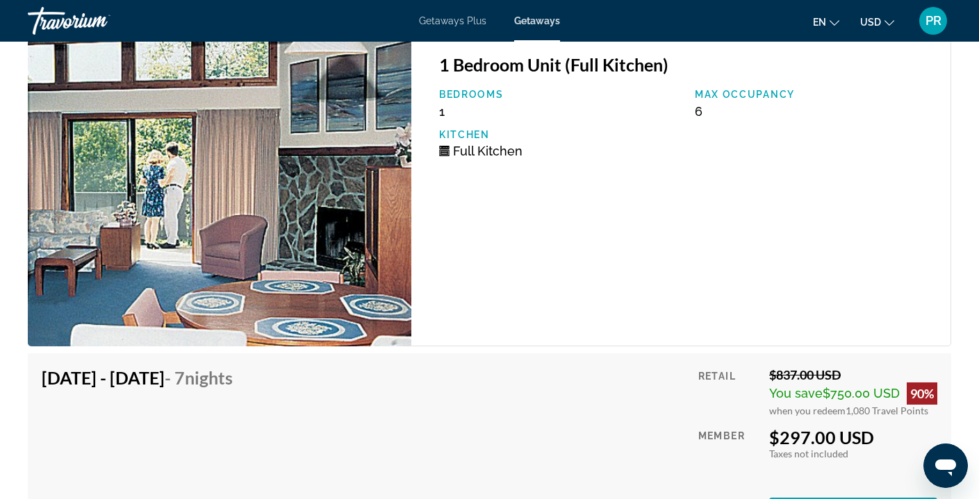
scroll to position [2461, 0]
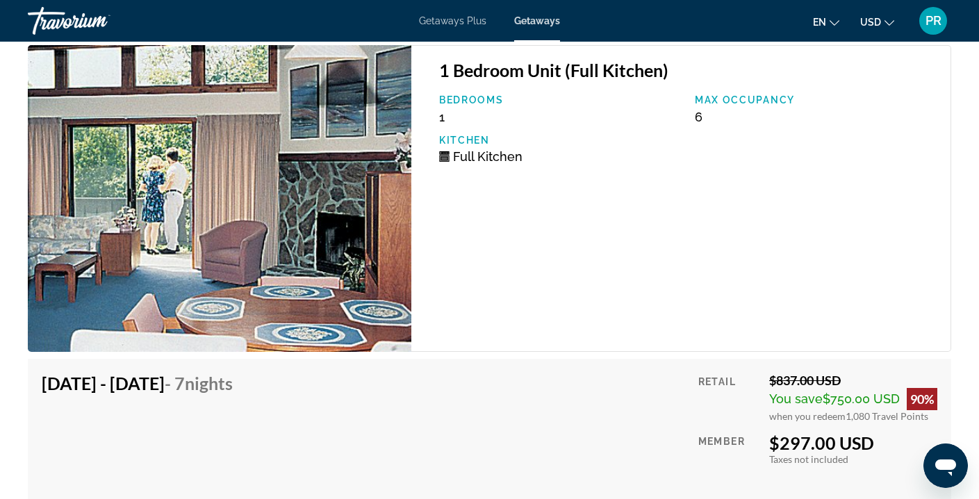
click at [197, 218] on img "Main content" at bounding box center [219, 198] width 383 height 307
click at [377, 265] on img "Main content" at bounding box center [219, 198] width 383 height 307
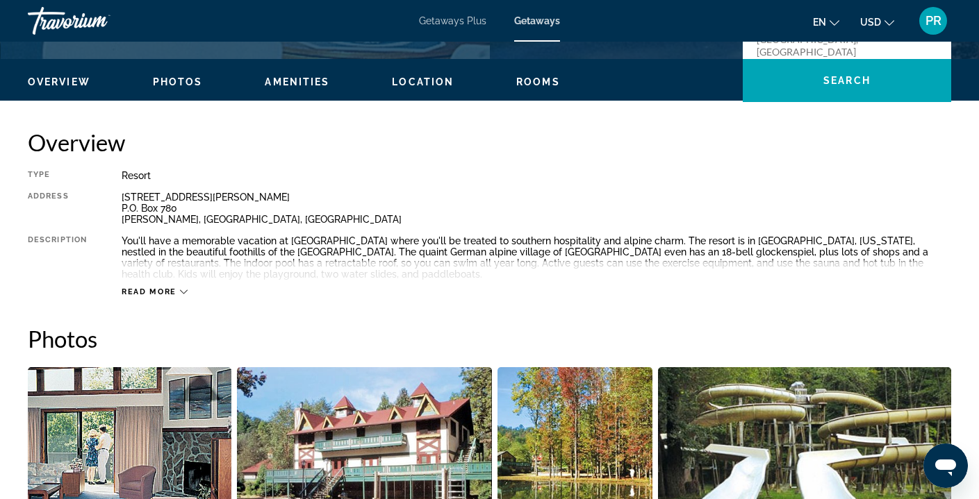
scroll to position [394, 0]
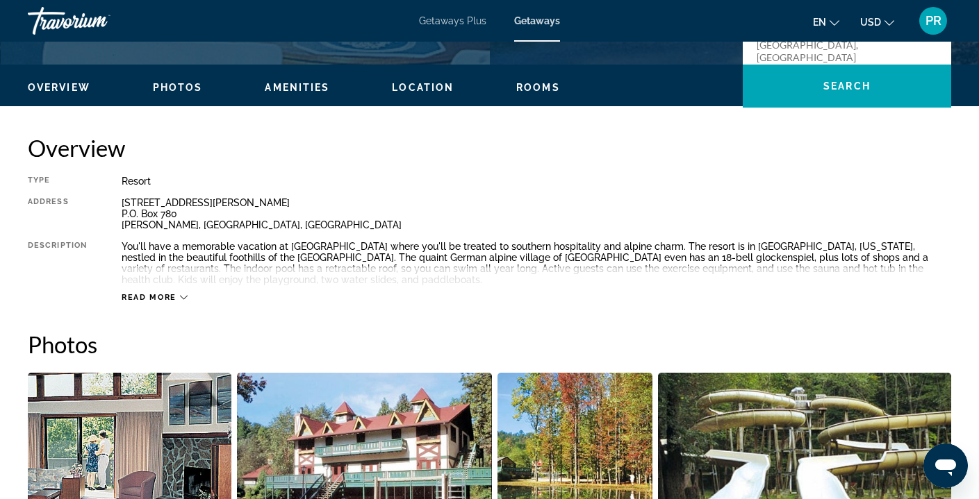
click at [184, 85] on span "Photos" at bounding box center [178, 87] width 50 height 11
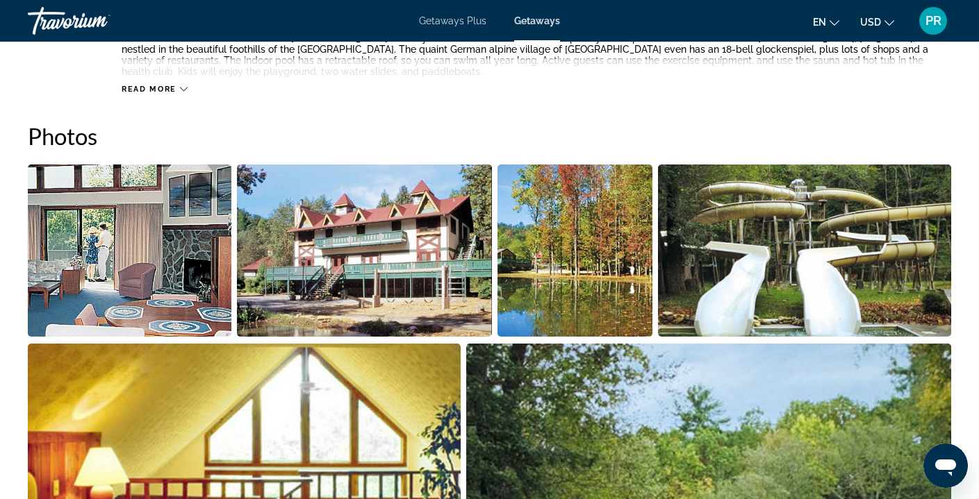
scroll to position [641, 0]
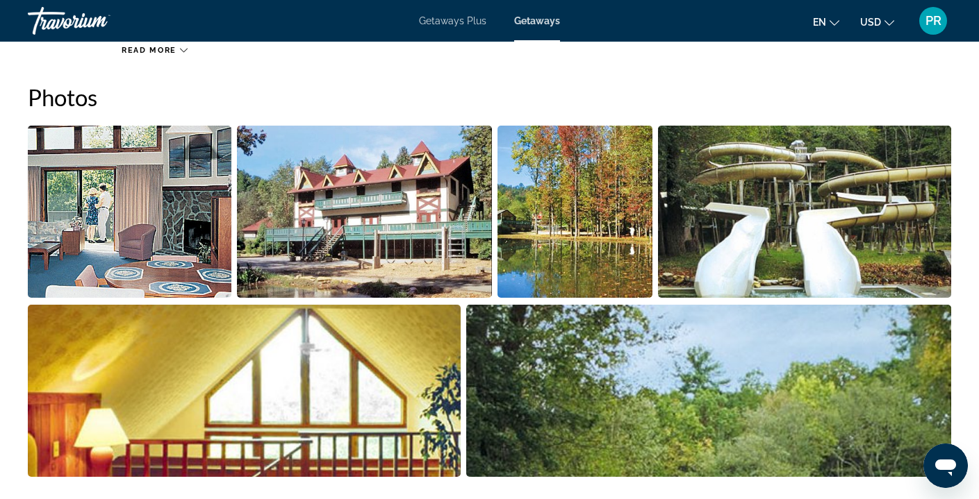
click at [172, 213] on img "Open full-screen image slider" at bounding box center [129, 212] width 203 height 172
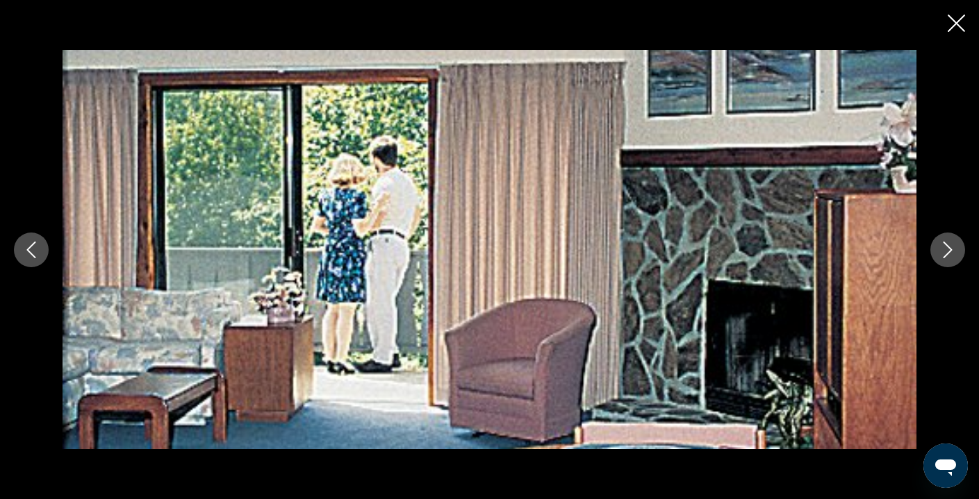
click at [947, 250] on icon "Next image" at bounding box center [947, 250] width 17 height 17
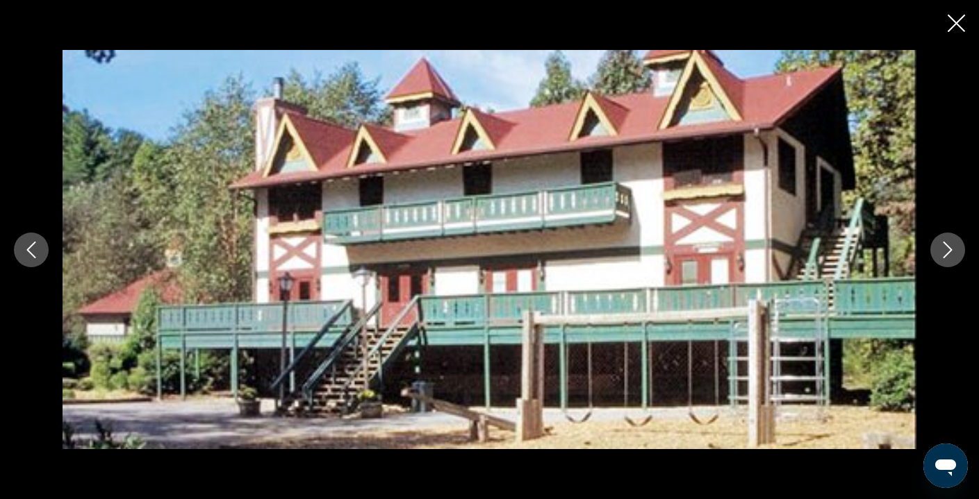
click at [947, 250] on icon "Next image" at bounding box center [947, 250] width 17 height 17
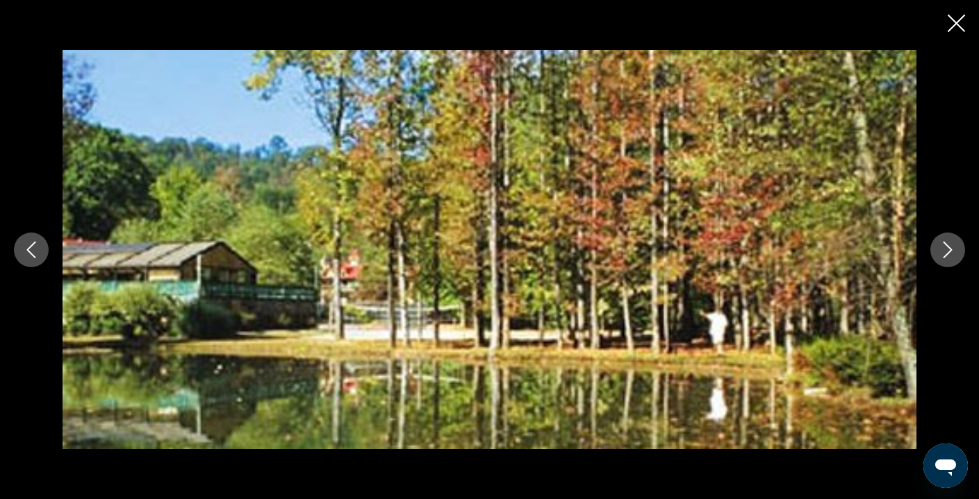
click at [947, 250] on icon "Next image" at bounding box center [947, 250] width 17 height 17
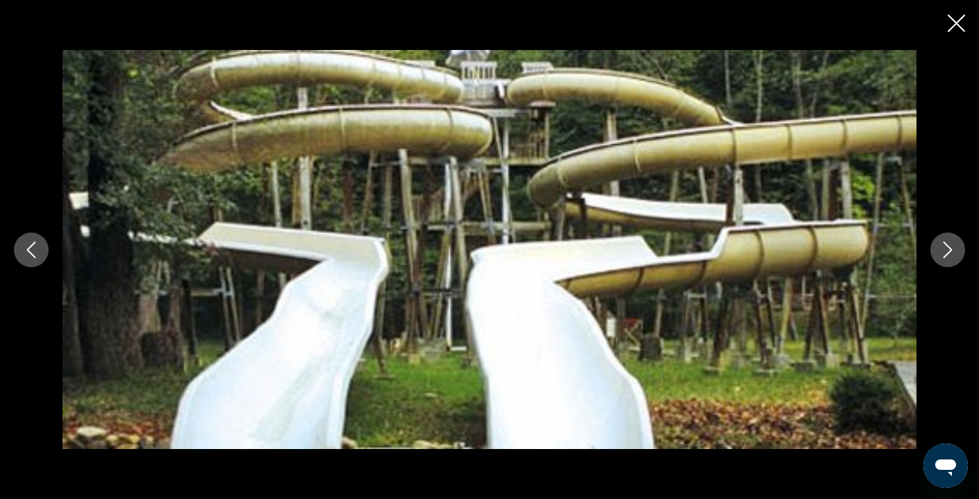
click at [947, 250] on icon "Next image" at bounding box center [947, 250] width 17 height 17
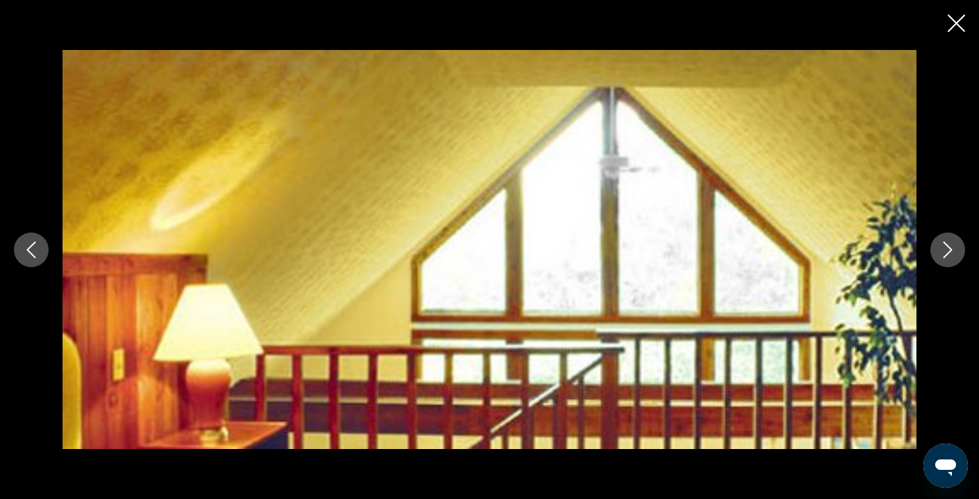
click at [947, 250] on icon "Next image" at bounding box center [947, 250] width 17 height 17
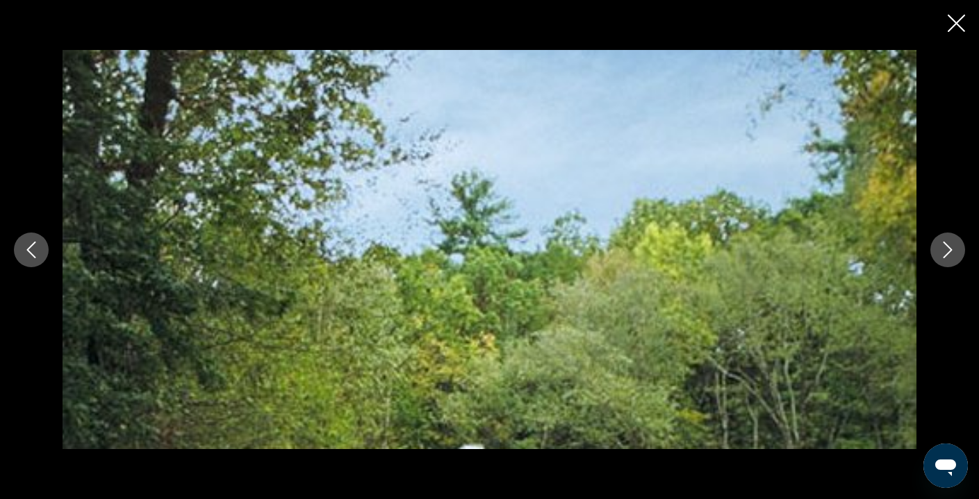
click at [947, 250] on icon "Next image" at bounding box center [947, 250] width 17 height 17
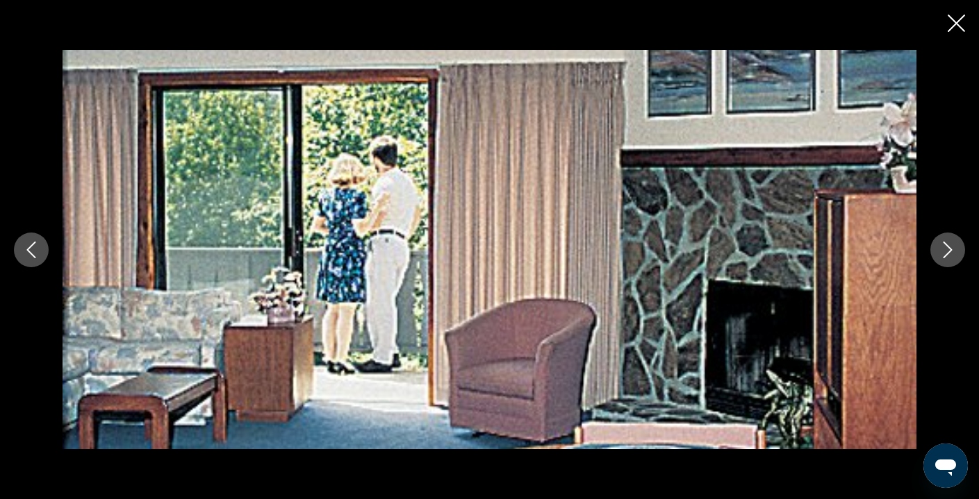
click at [947, 250] on icon "Next image" at bounding box center [947, 250] width 17 height 17
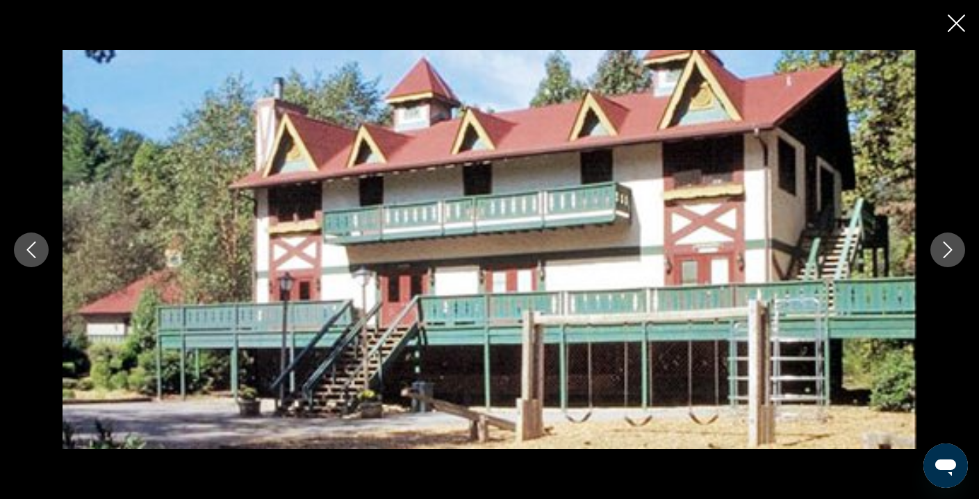
click at [947, 250] on icon "Next image" at bounding box center [947, 250] width 17 height 17
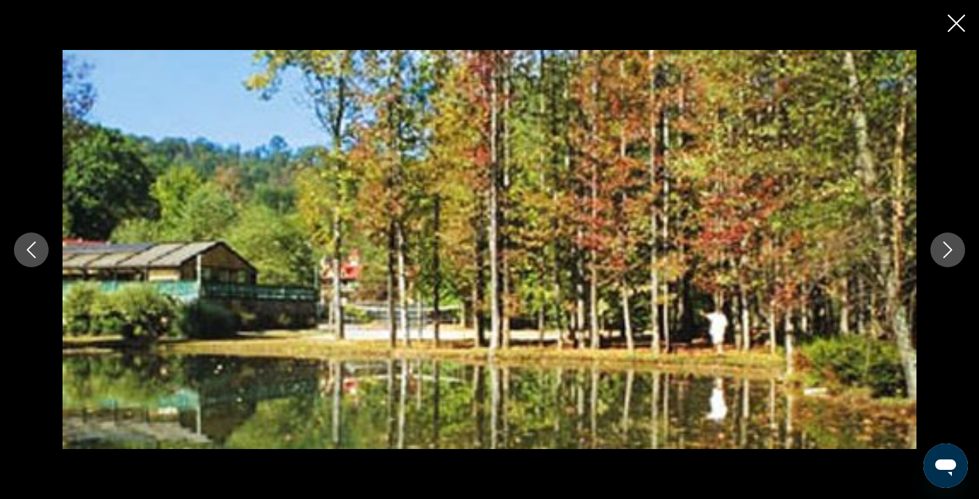
click at [947, 250] on icon "Next image" at bounding box center [947, 250] width 17 height 17
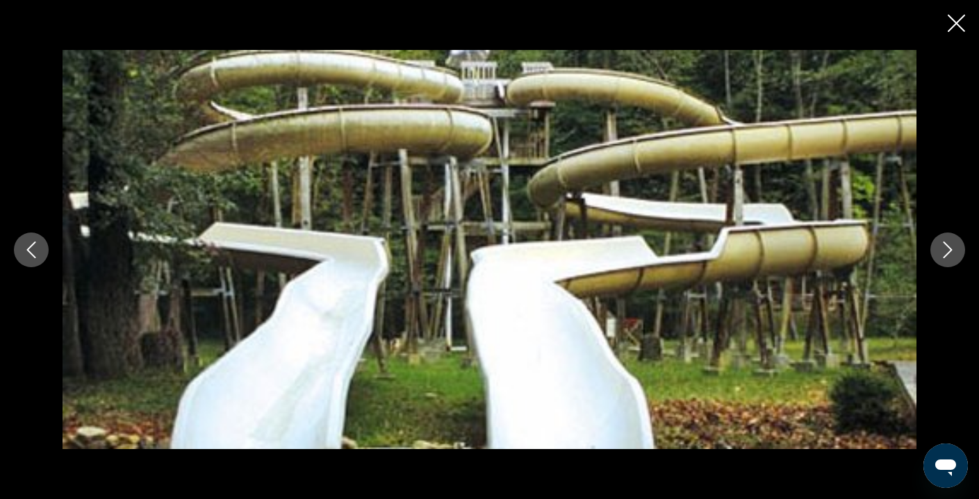
click at [947, 250] on icon "Next image" at bounding box center [947, 250] width 17 height 17
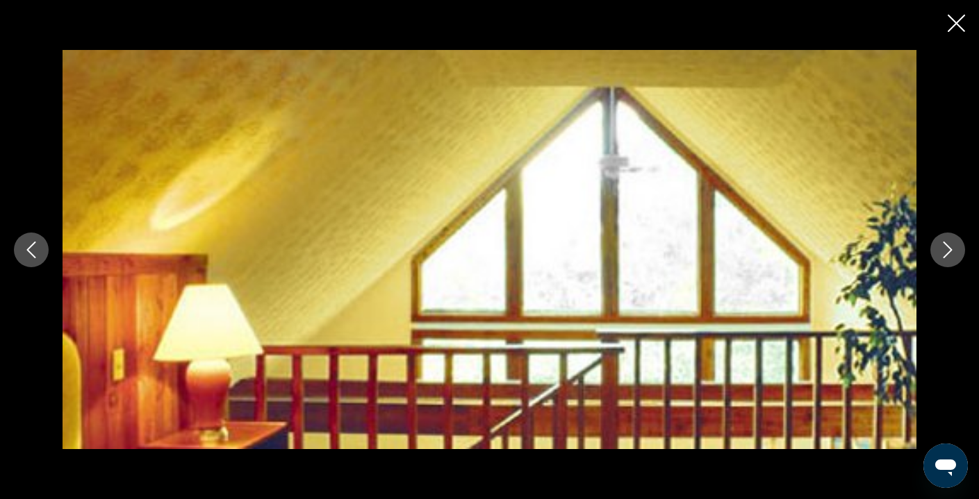
click at [947, 250] on icon "Next image" at bounding box center [947, 250] width 17 height 17
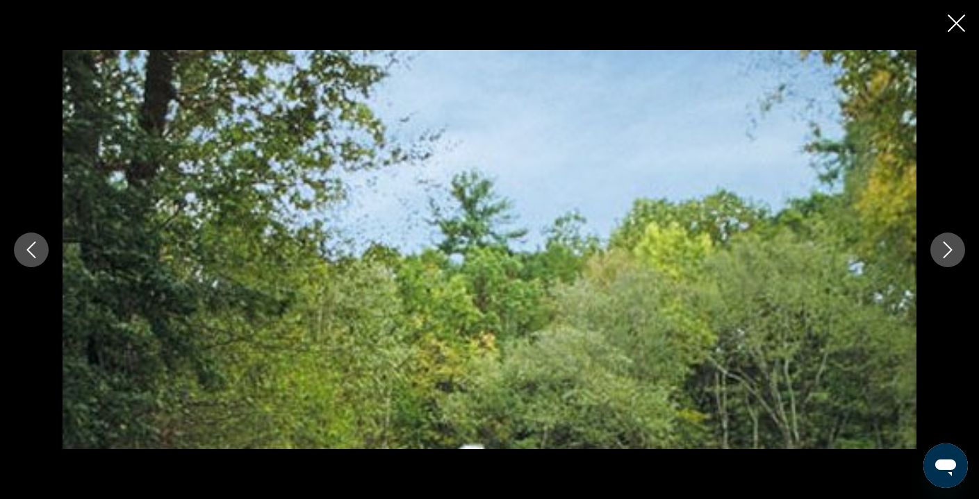
click at [947, 250] on icon "Next image" at bounding box center [947, 250] width 17 height 17
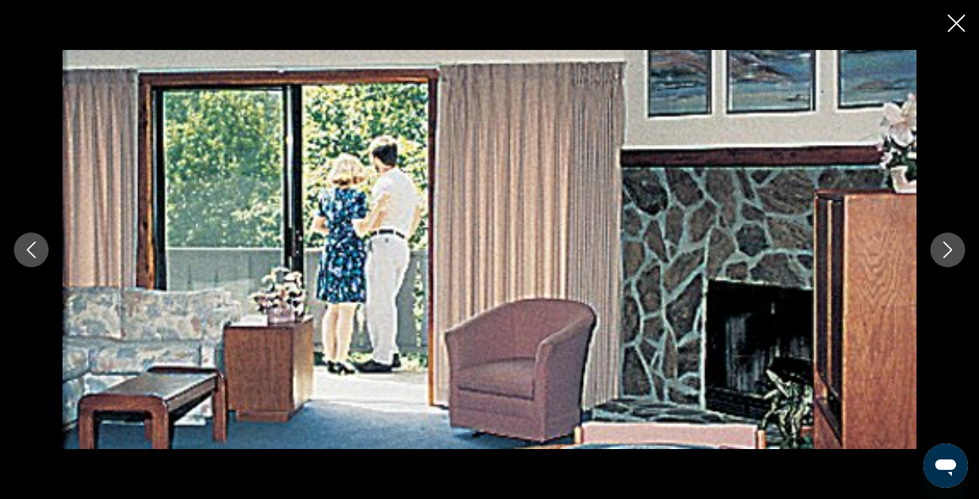
click at [947, 249] on icon "Next image" at bounding box center [947, 250] width 17 height 17
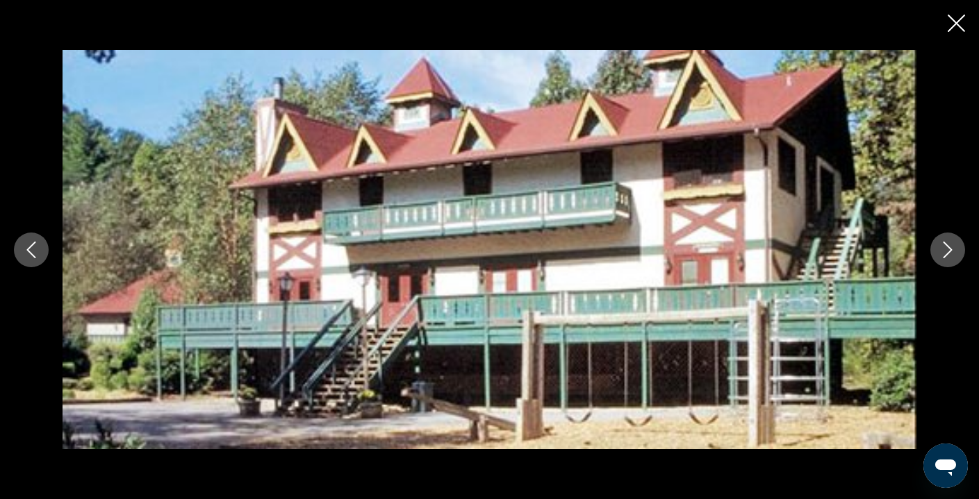
click at [947, 249] on icon "Next image" at bounding box center [947, 250] width 17 height 17
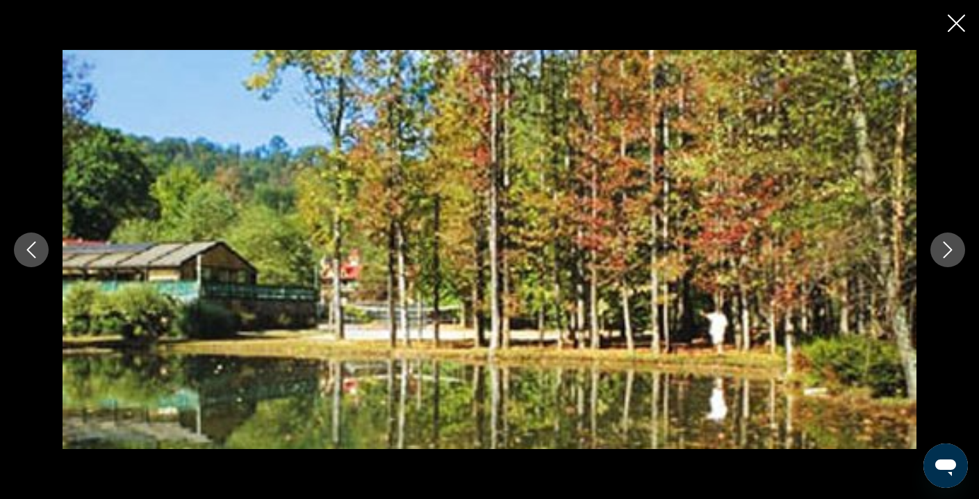
click at [947, 249] on icon "Next image" at bounding box center [947, 250] width 17 height 17
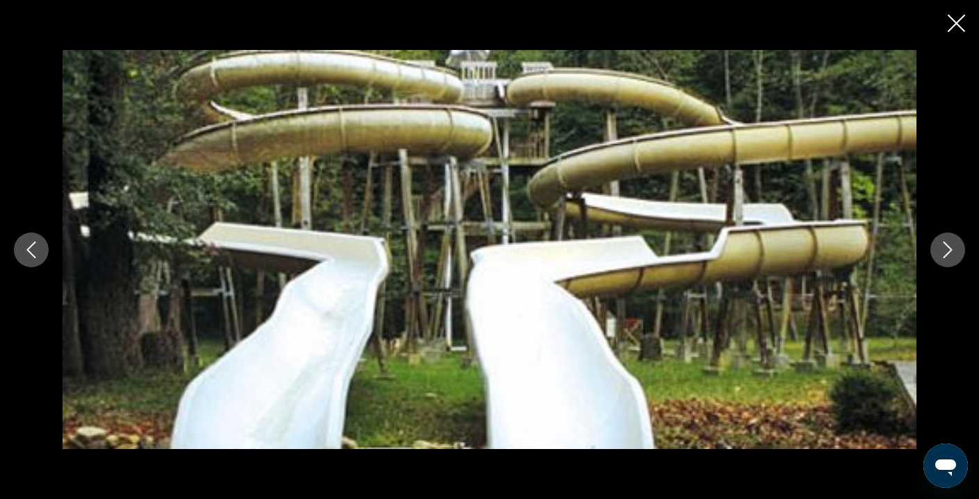
click at [947, 249] on icon "Next image" at bounding box center [947, 250] width 17 height 17
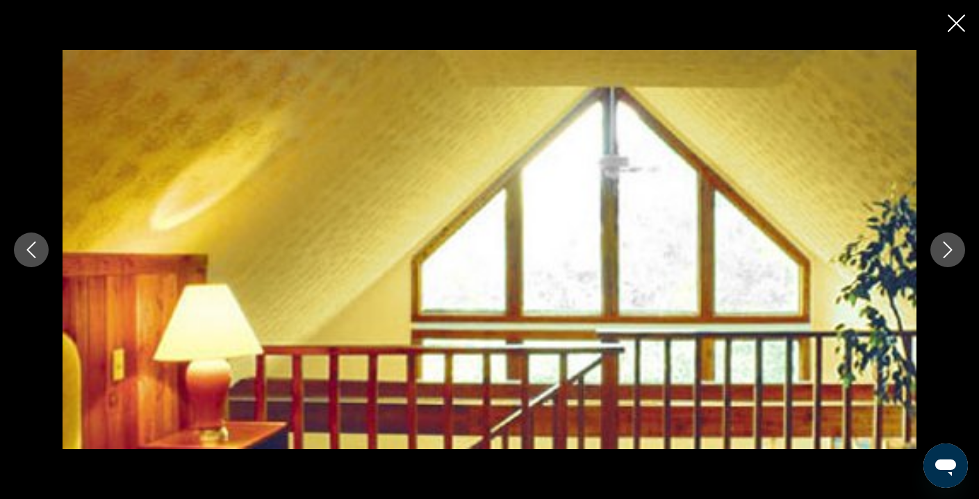
click at [947, 249] on icon "Next image" at bounding box center [947, 250] width 17 height 17
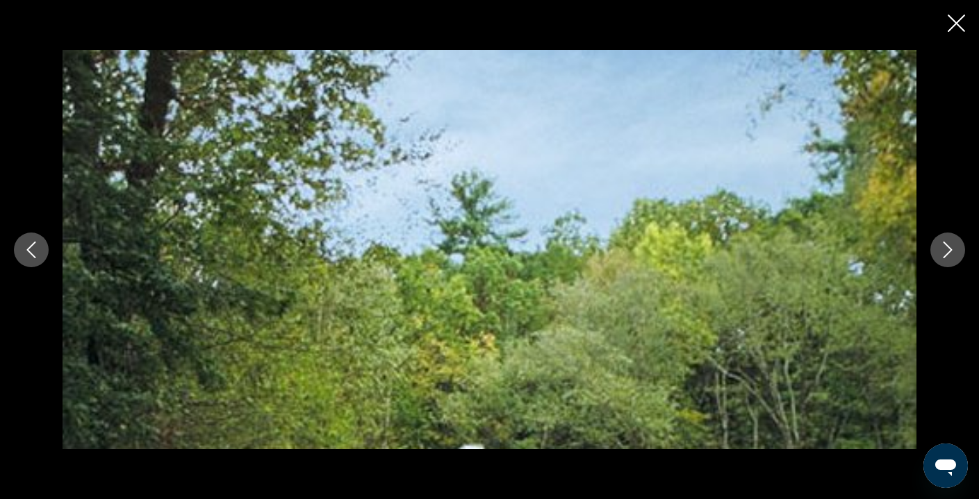
click at [947, 249] on icon "Next image" at bounding box center [947, 250] width 17 height 17
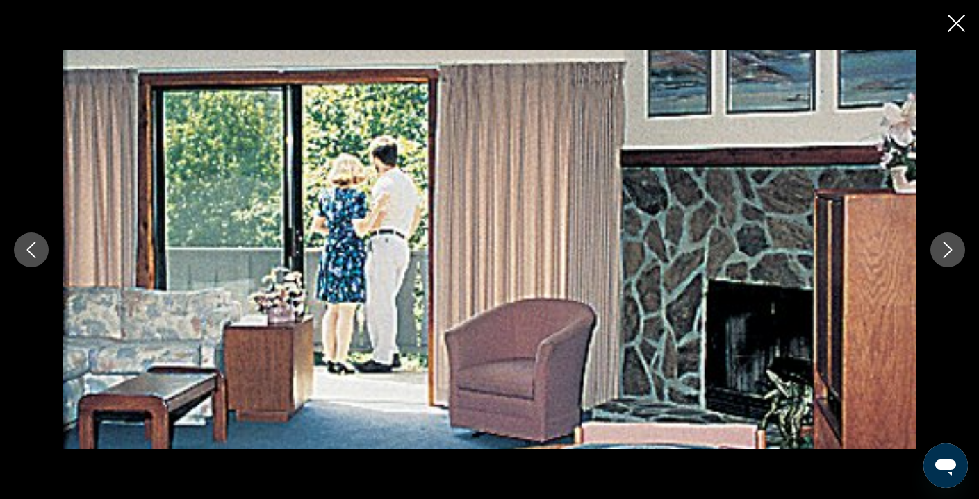
click at [947, 249] on icon "Next image" at bounding box center [947, 250] width 17 height 17
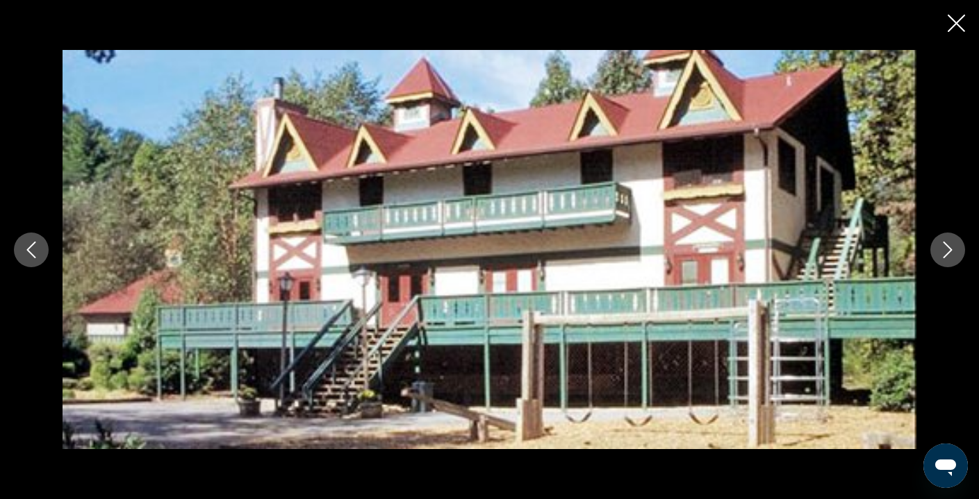
click at [947, 249] on icon "Next image" at bounding box center [947, 250] width 17 height 17
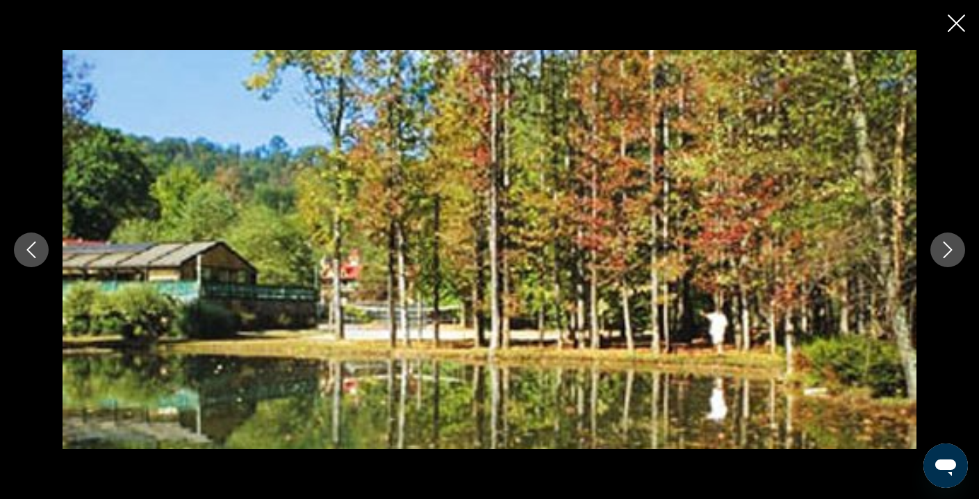
click at [956, 19] on icon "Close slideshow" at bounding box center [955, 23] width 17 height 17
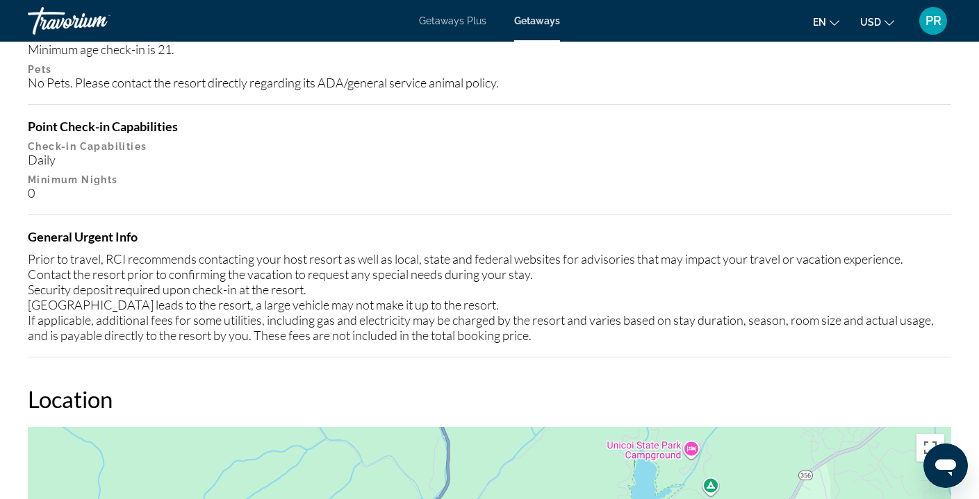
scroll to position [1550, 0]
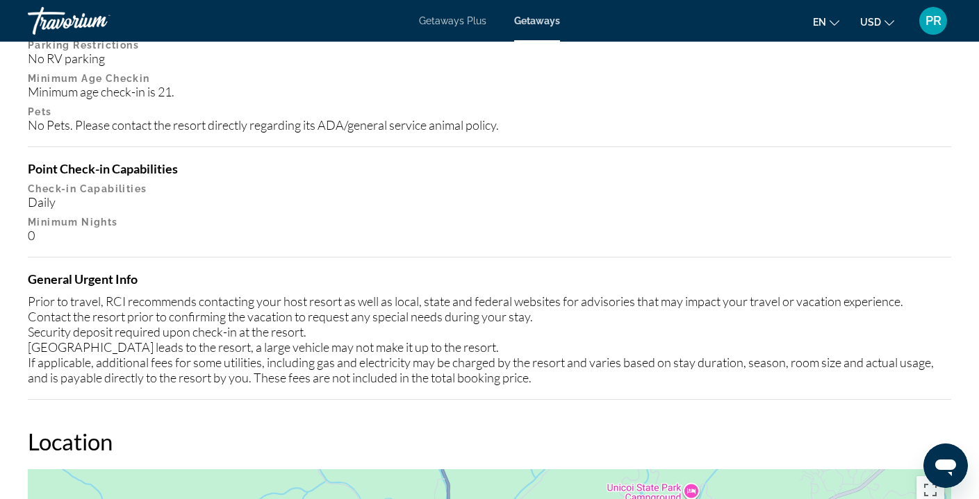
click at [463, 17] on span "Getaways Plus" at bounding box center [452, 20] width 67 height 11
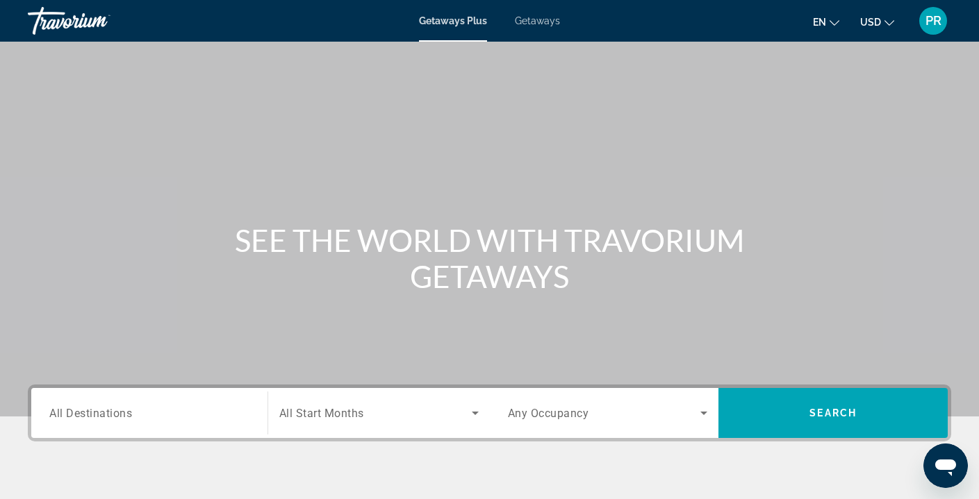
click at [205, 401] on div "Search widget" at bounding box center [149, 414] width 200 height 40
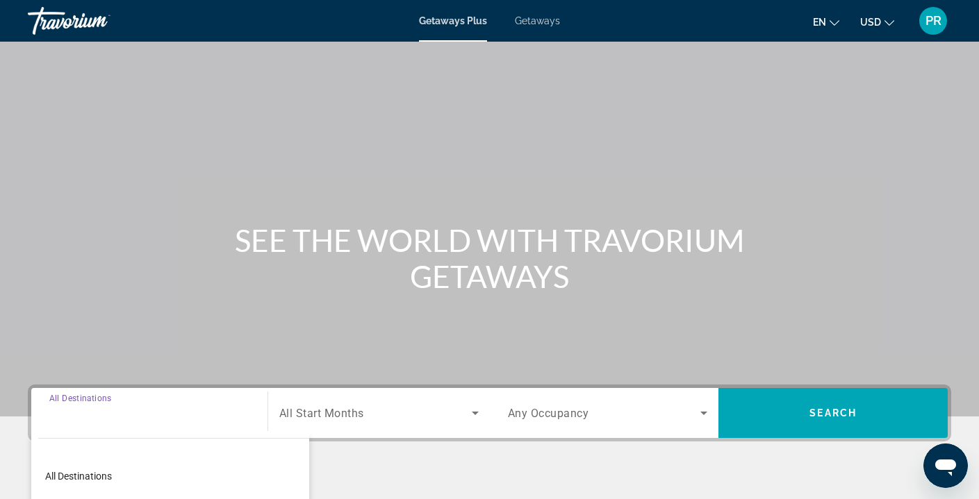
scroll to position [251, 0]
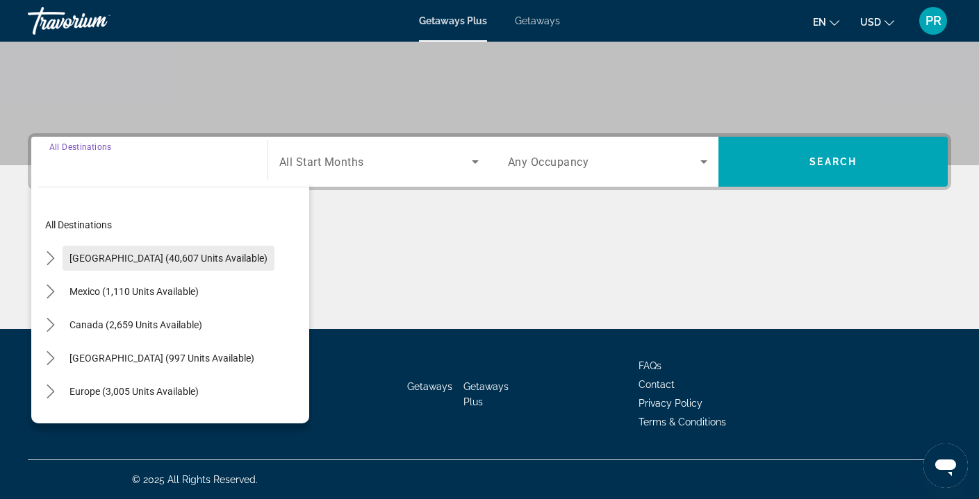
click at [223, 260] on span "[GEOGRAPHIC_DATA] (40,607 units available)" at bounding box center [168, 258] width 198 height 11
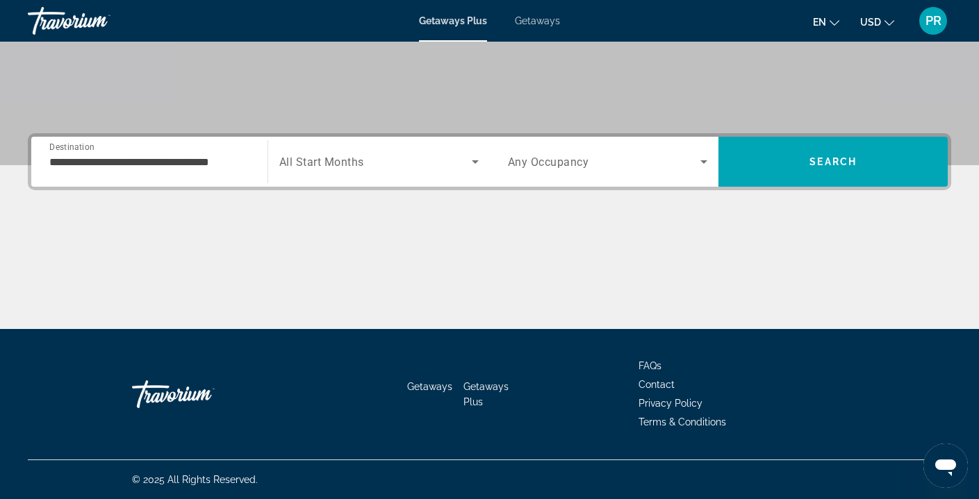
click at [168, 172] on div "**********" at bounding box center [149, 162] width 200 height 40
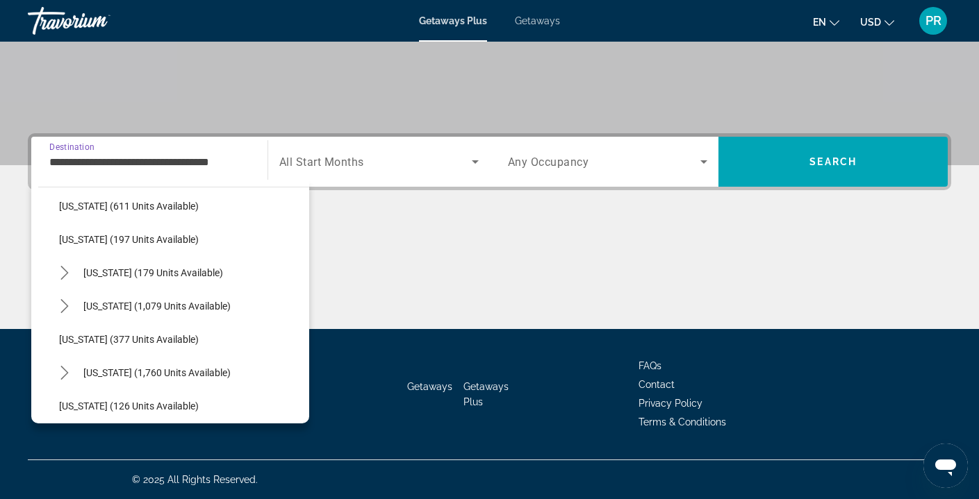
scroll to position [819, 0]
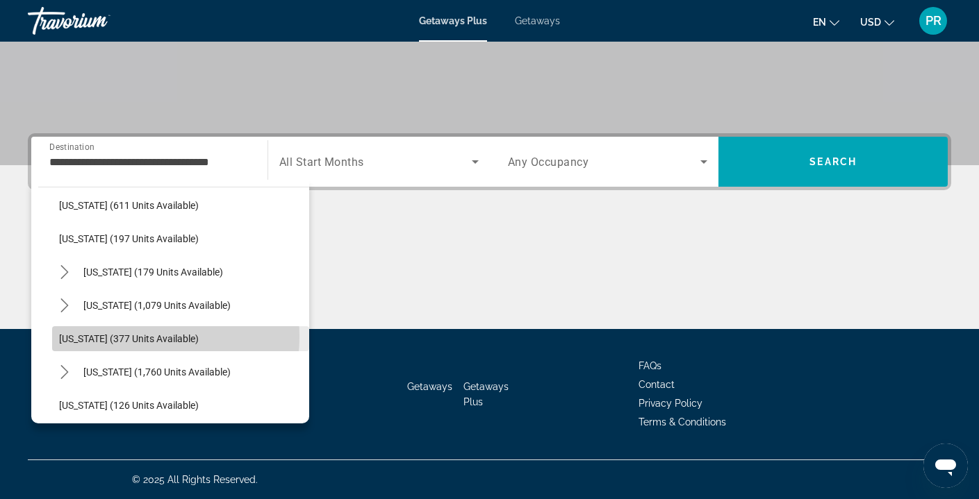
click at [127, 337] on span "[US_STATE] (377 units available)" at bounding box center [129, 338] width 140 height 11
type input "**********"
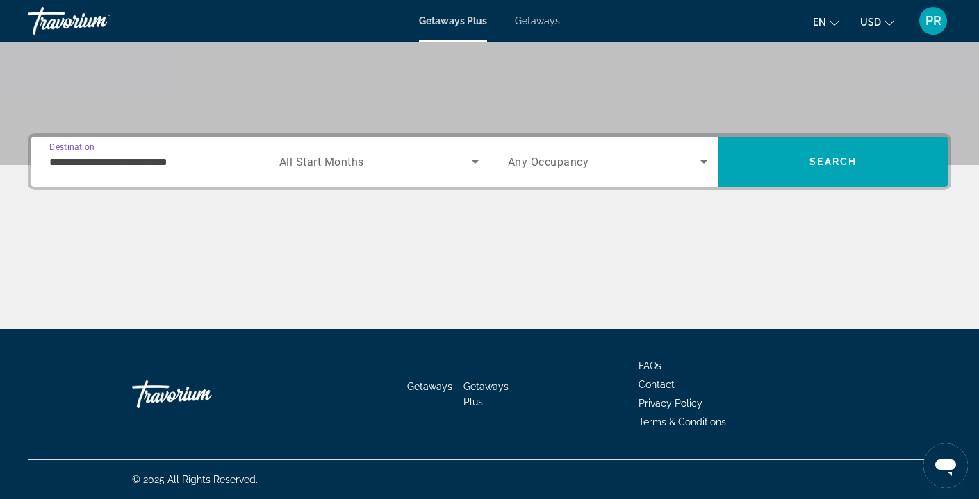
click at [301, 173] on div "Search widget" at bounding box center [378, 161] width 199 height 39
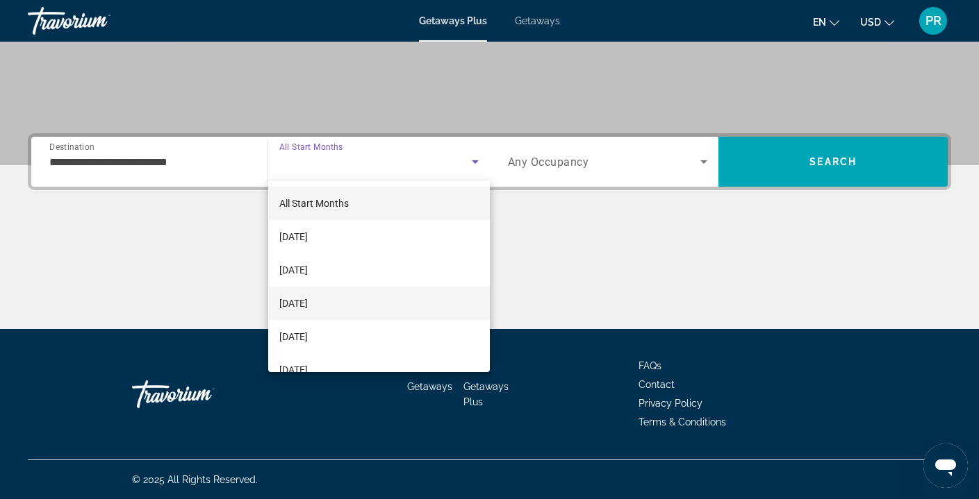
click at [308, 297] on span "[DATE]" at bounding box center [293, 303] width 28 height 17
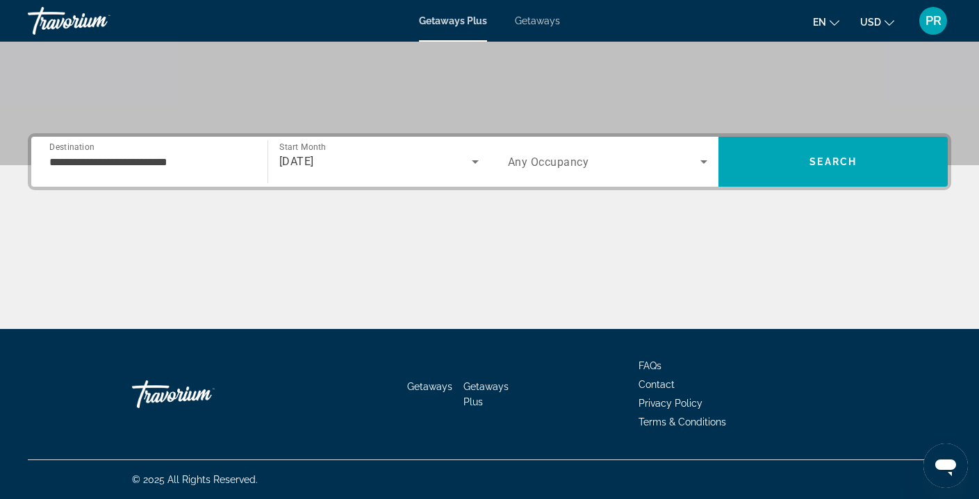
click at [552, 163] on span "Any Occupancy" at bounding box center [548, 162] width 81 height 13
